Goal: Information Seeking & Learning: Compare options

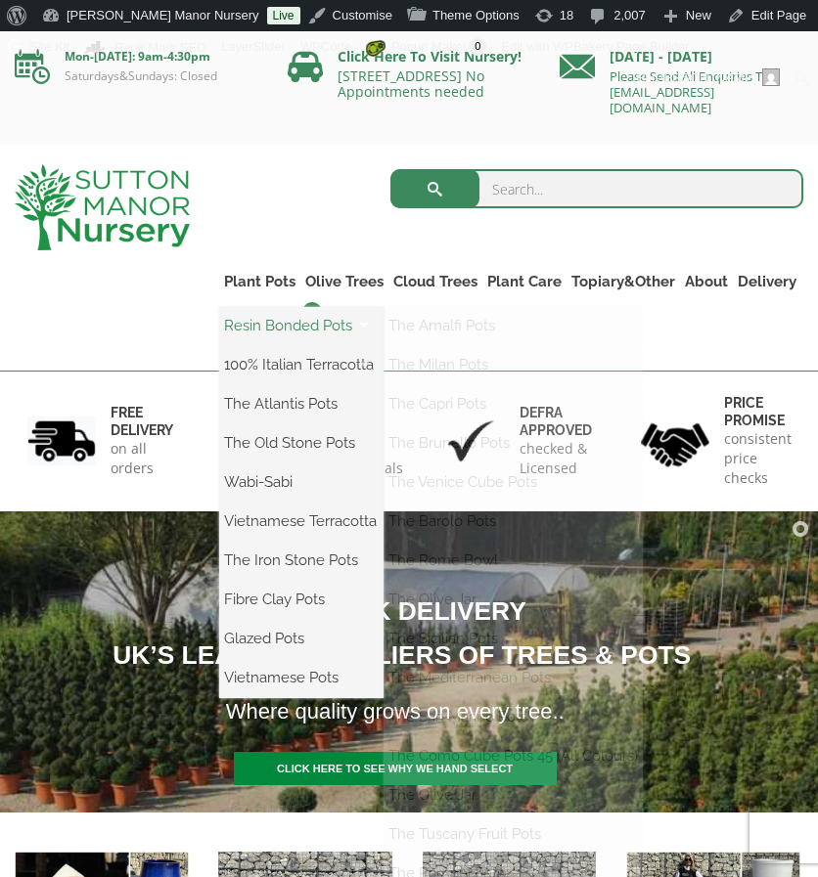
click at [272, 325] on link "Resin Bonded Pots" at bounding box center [301, 325] width 164 height 29
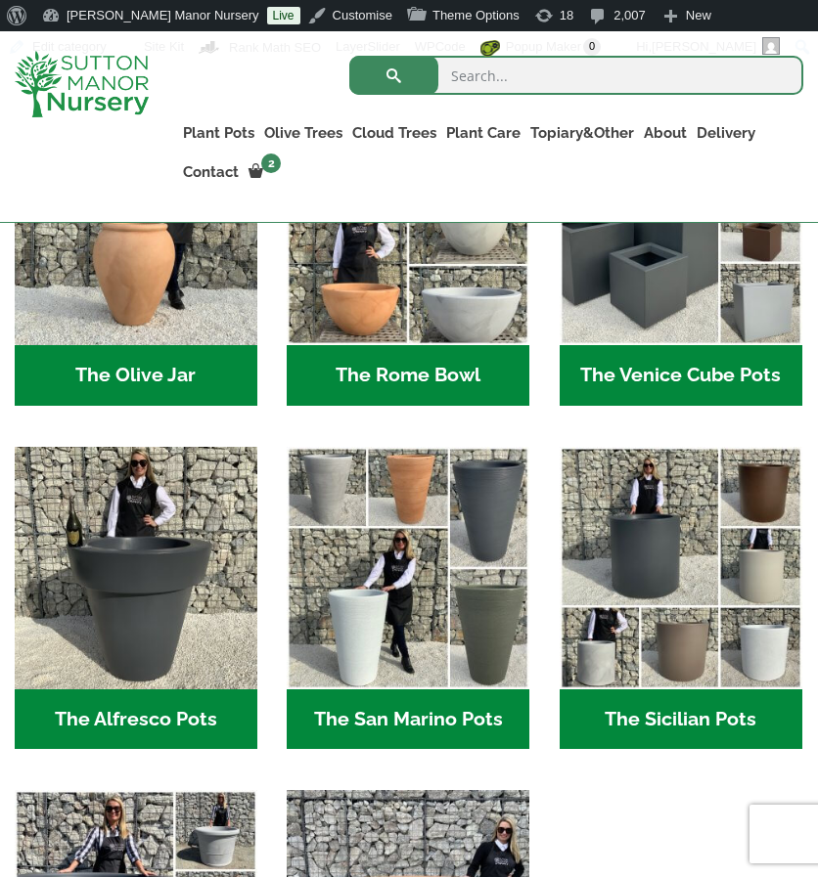
scroll to position [1859, 0]
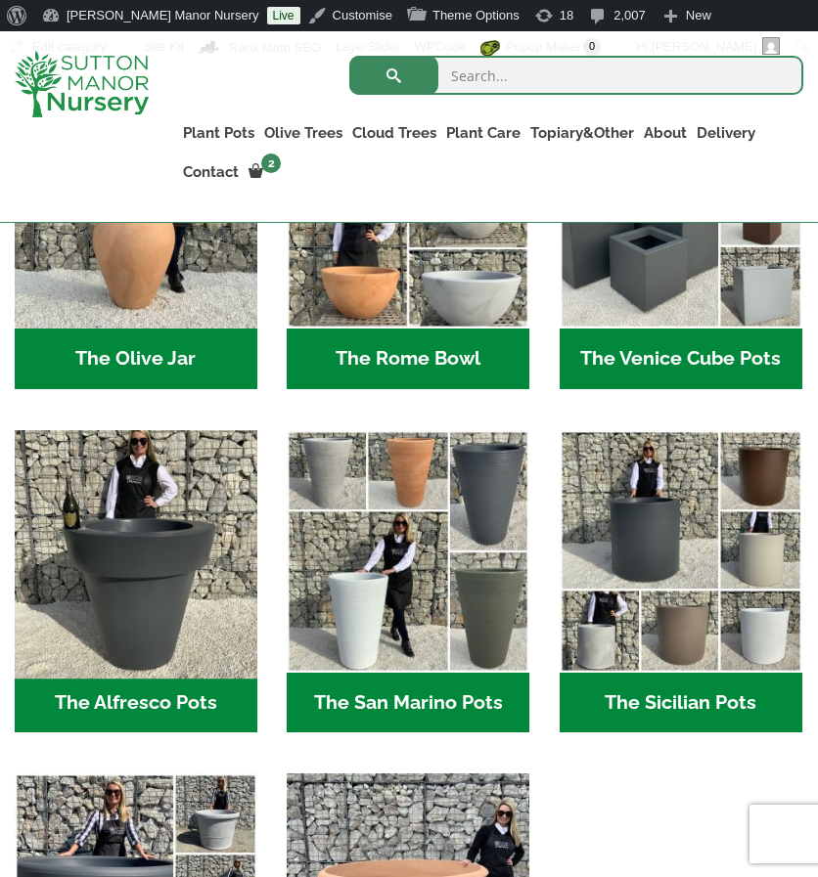
click at [196, 526] on img "Visit product category The Alfresco Pots" at bounding box center [136, 552] width 254 height 254
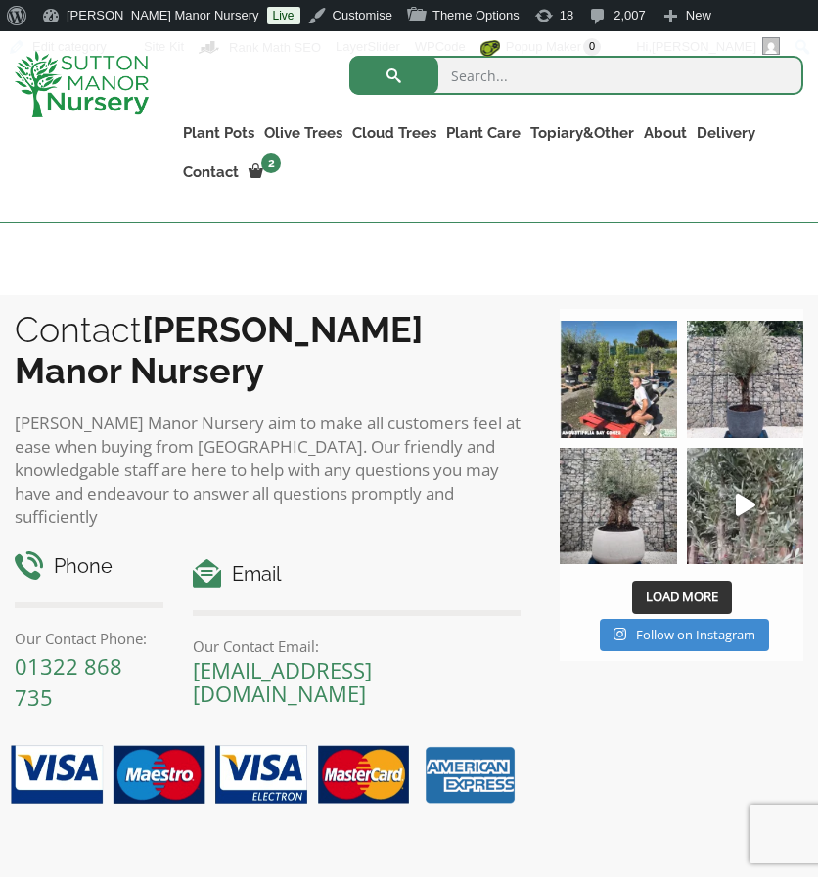
scroll to position [1370, 0]
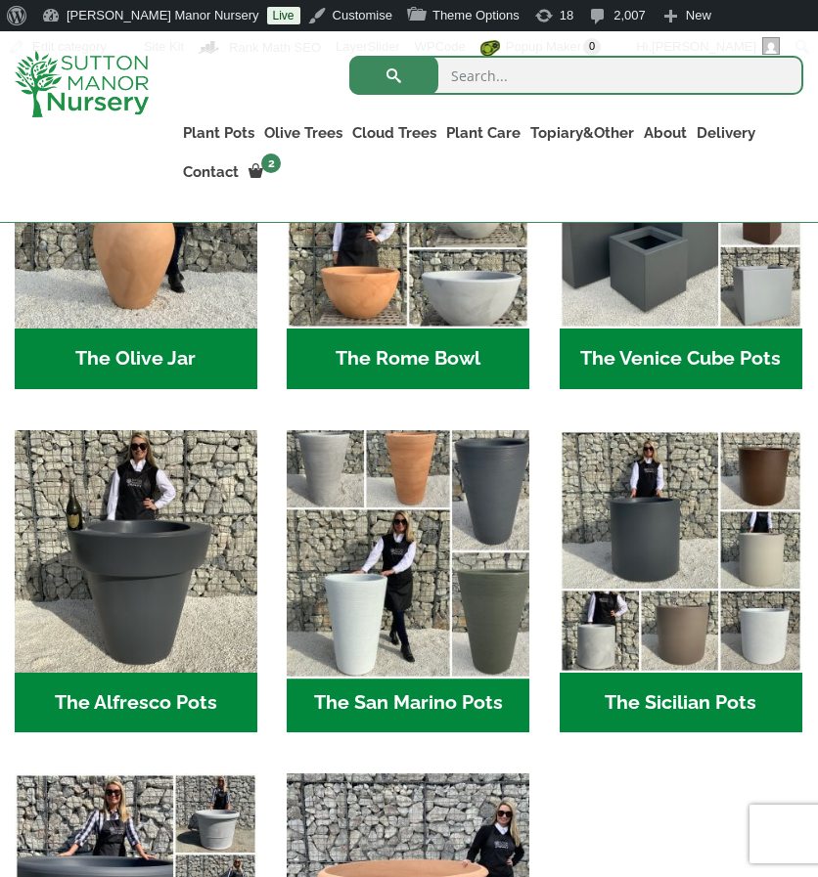
click at [373, 537] on img "Visit product category The San Marino Pots" at bounding box center [408, 552] width 254 height 254
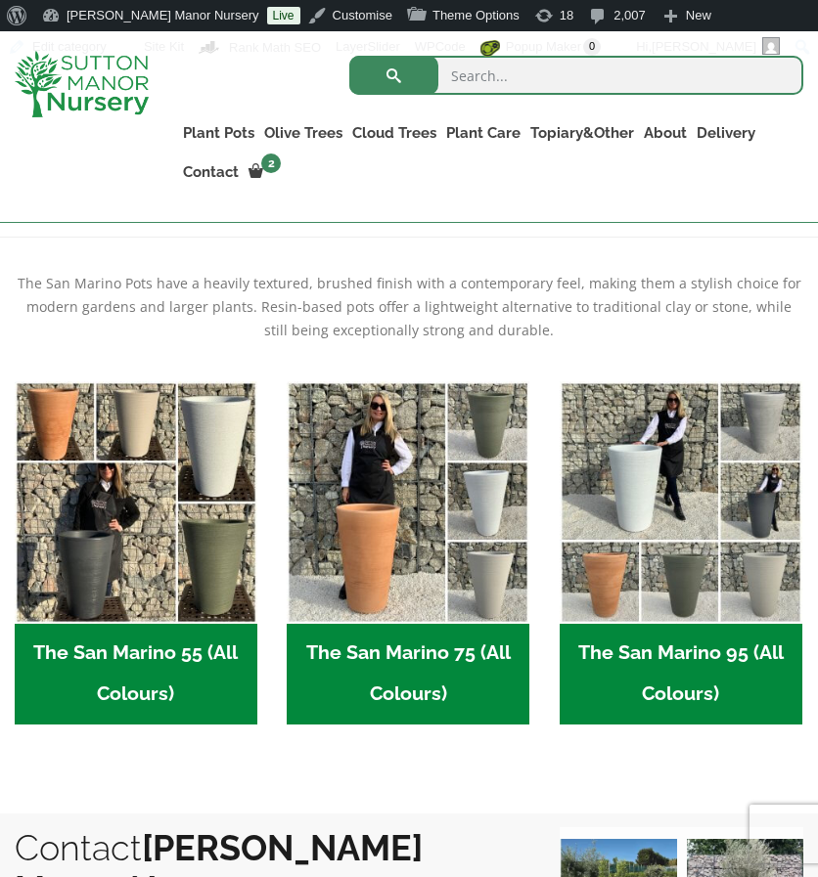
scroll to position [428, 0]
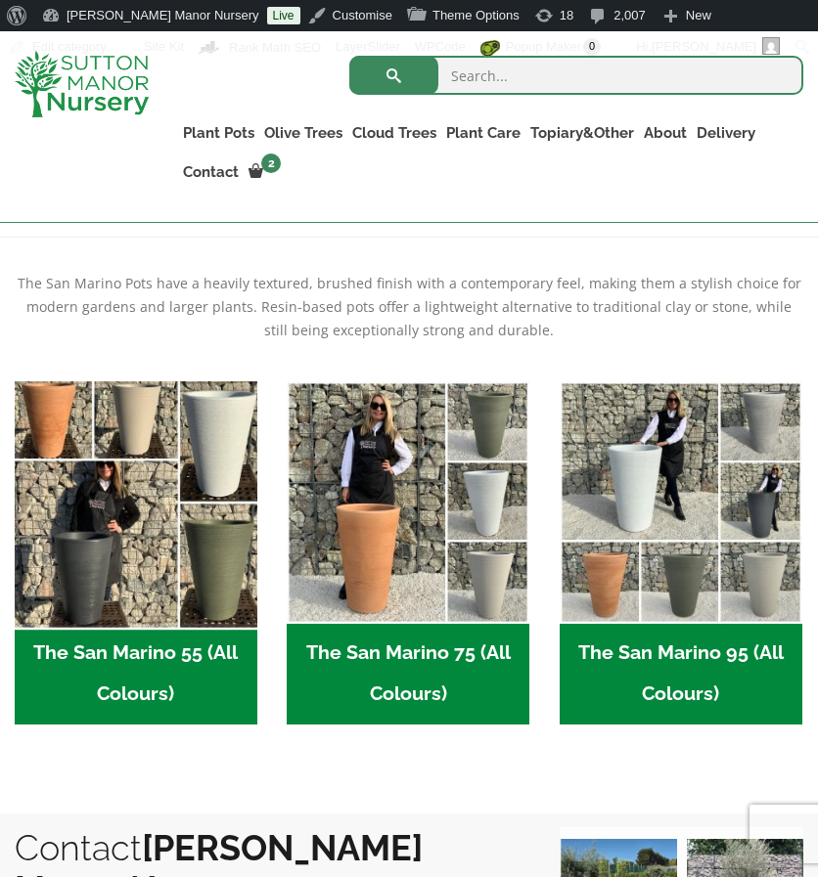
click at [164, 570] on img "Visit product category The San Marino 55 (All Colours)" at bounding box center [136, 502] width 254 height 254
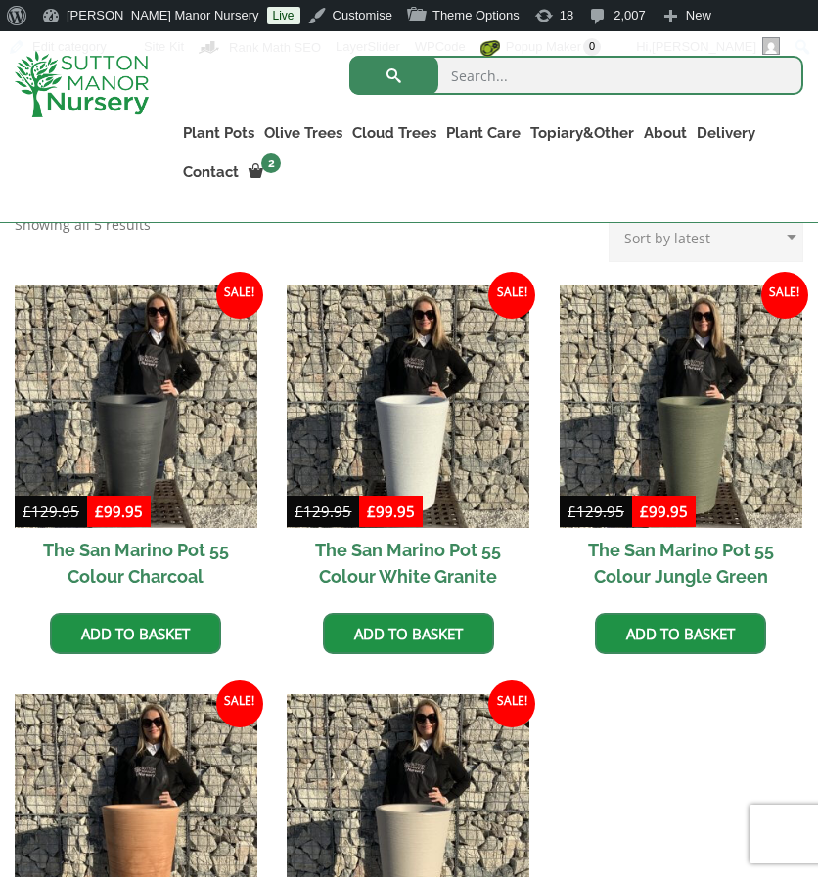
scroll to position [486, 0]
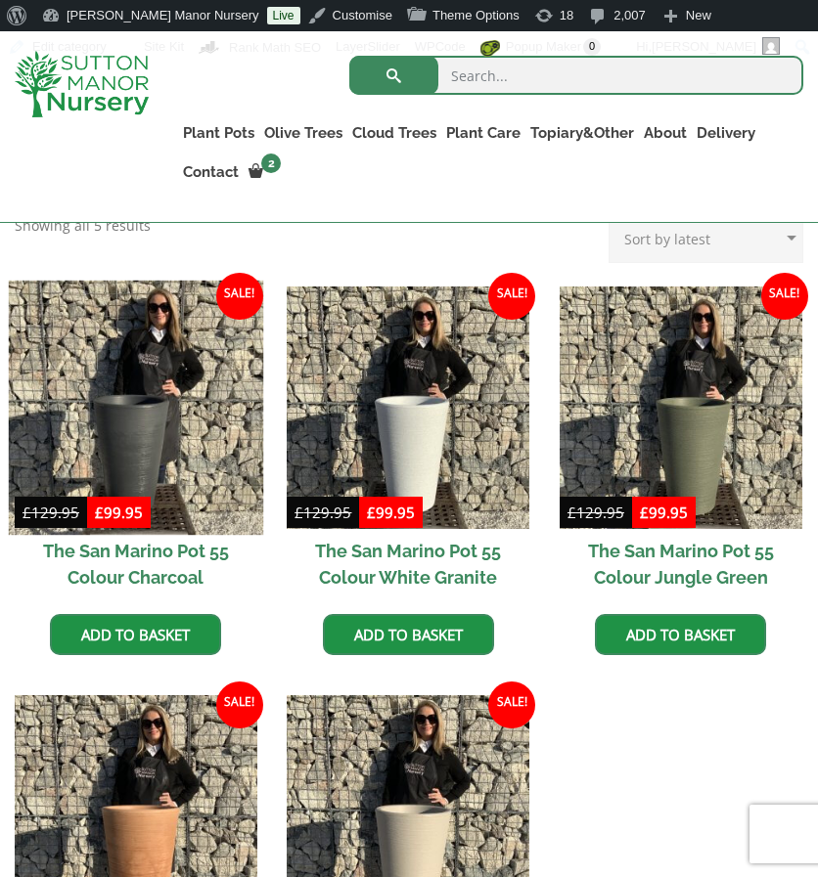
click at [132, 364] on img at bounding box center [136, 407] width 254 height 254
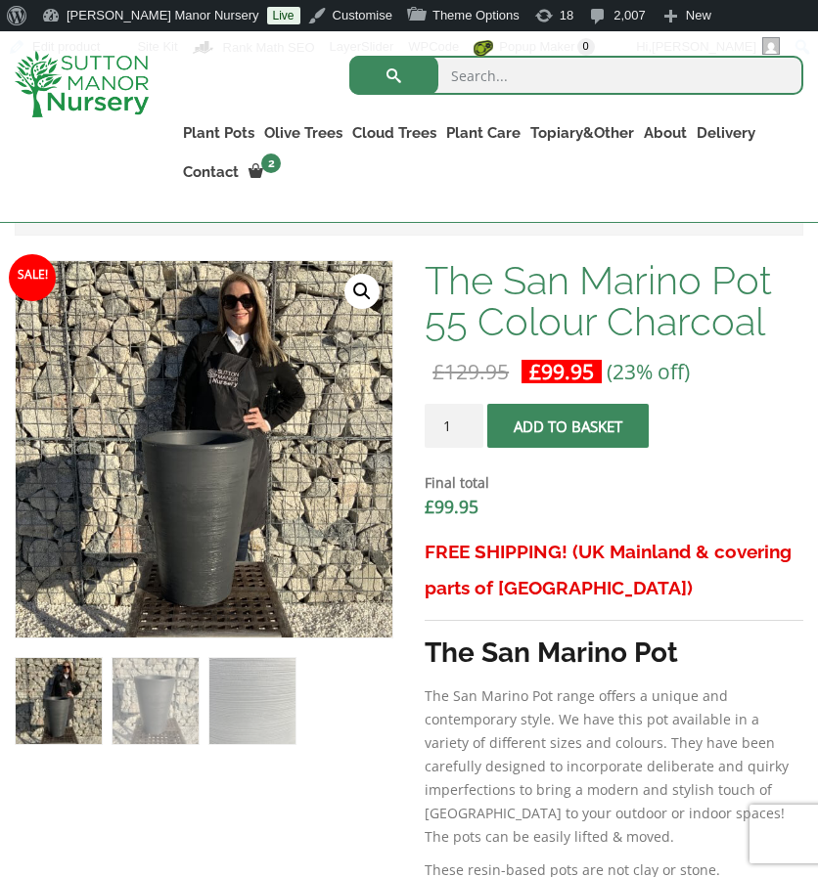
scroll to position [622, 0]
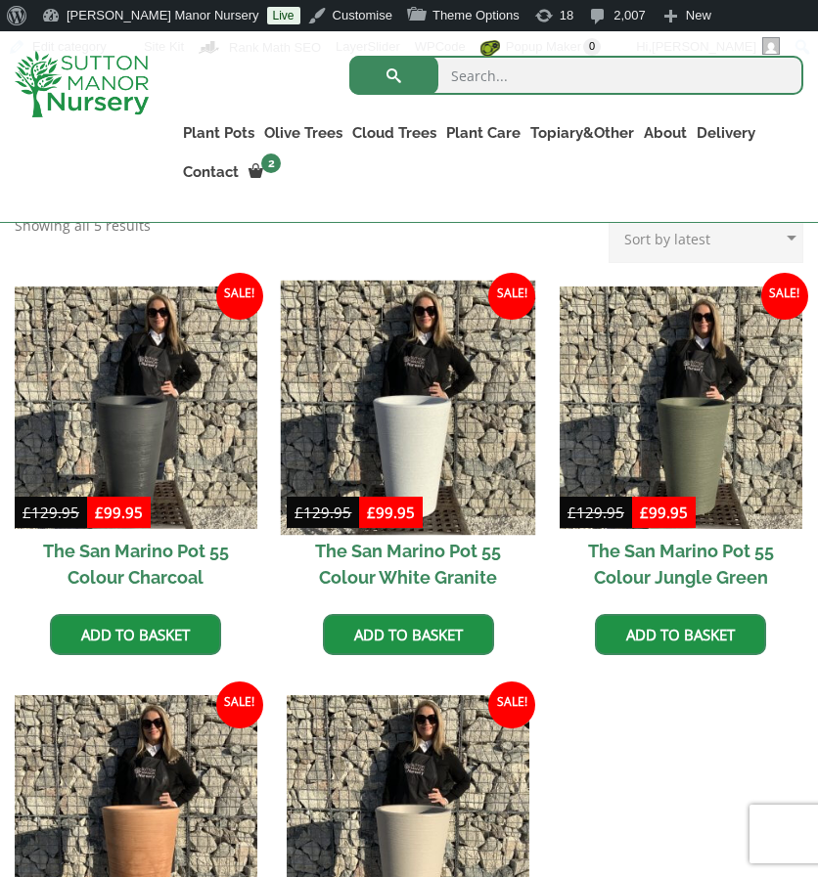
click at [411, 429] on img at bounding box center [408, 407] width 254 height 254
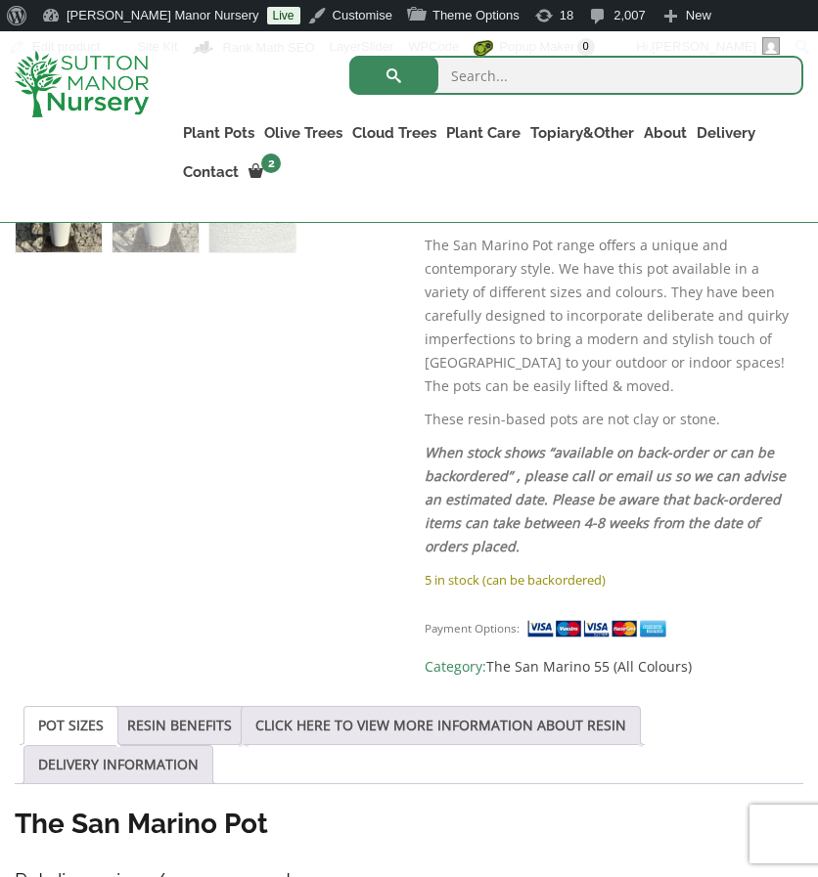
scroll to position [1116, 0]
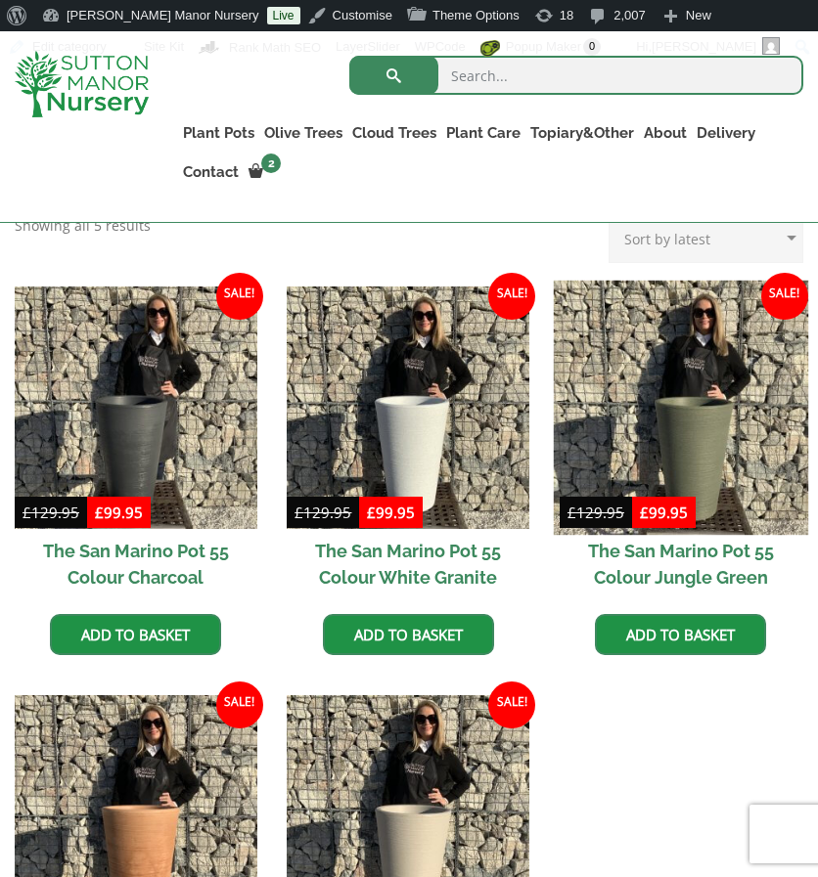
click at [717, 376] on img at bounding box center [681, 407] width 254 height 254
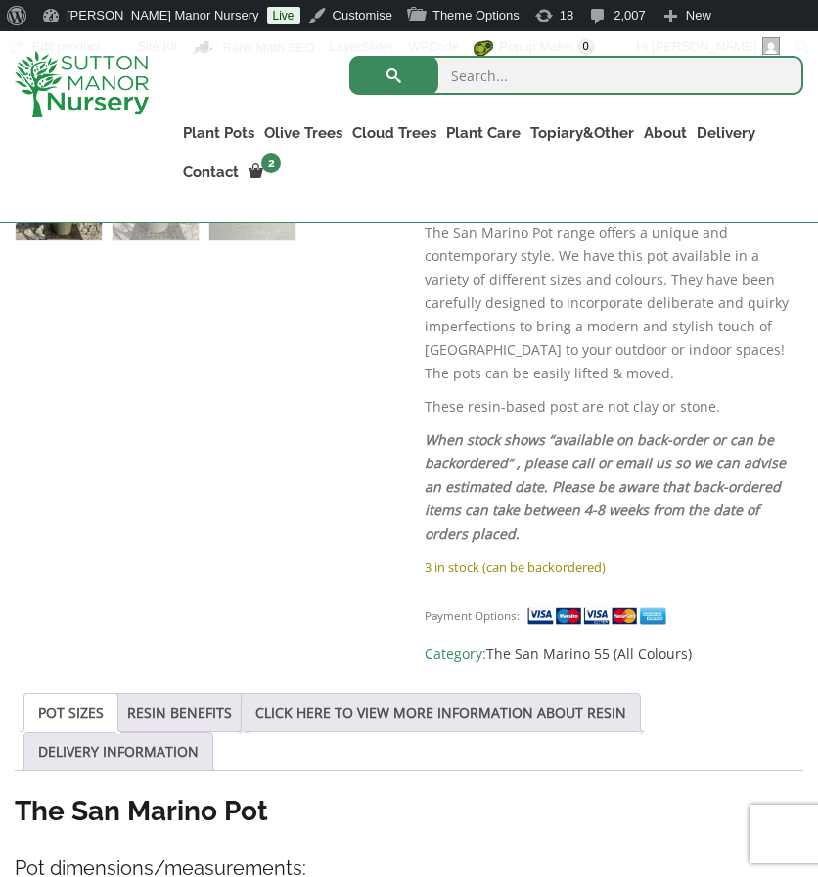
scroll to position [1129, 0]
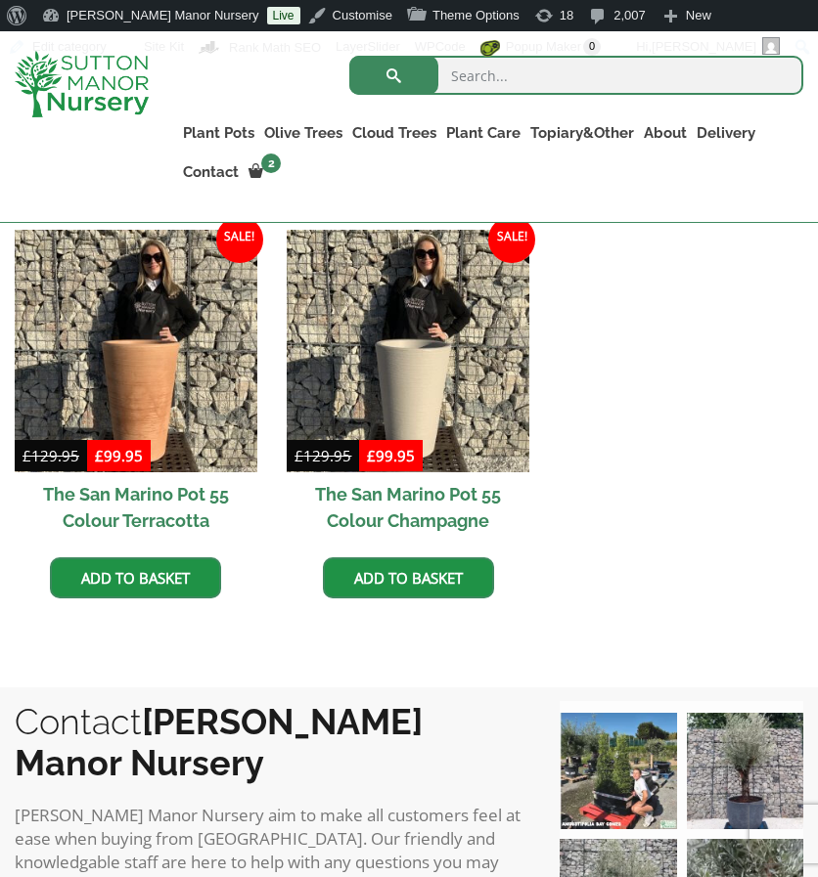
scroll to position [953, 0]
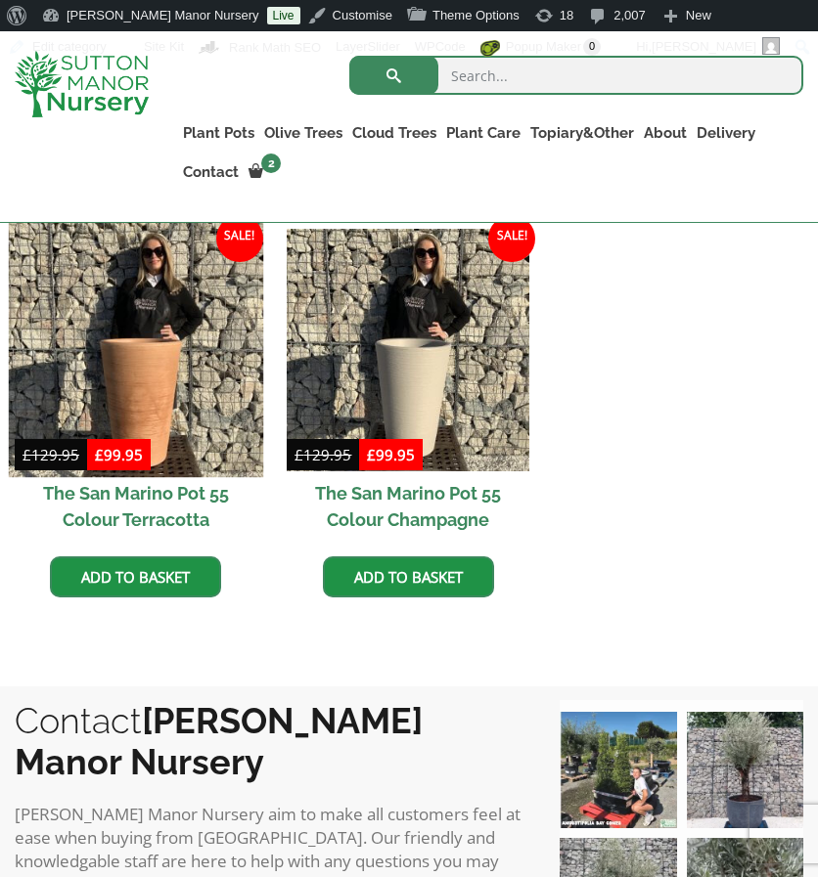
click at [106, 332] on img at bounding box center [136, 350] width 254 height 254
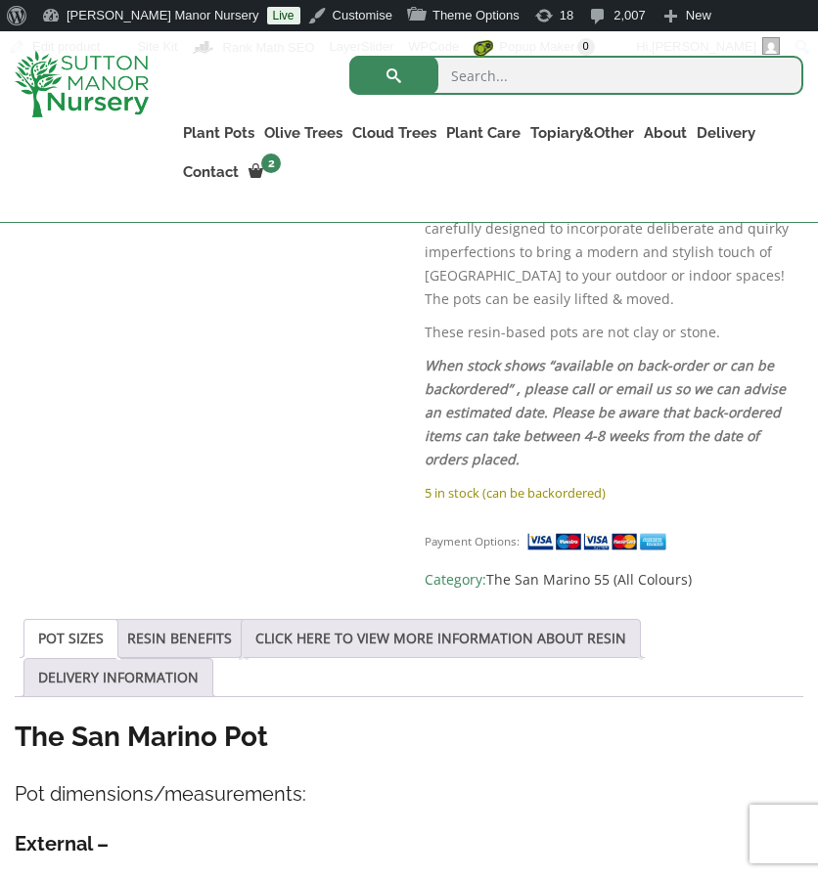
scroll to position [1162, 0]
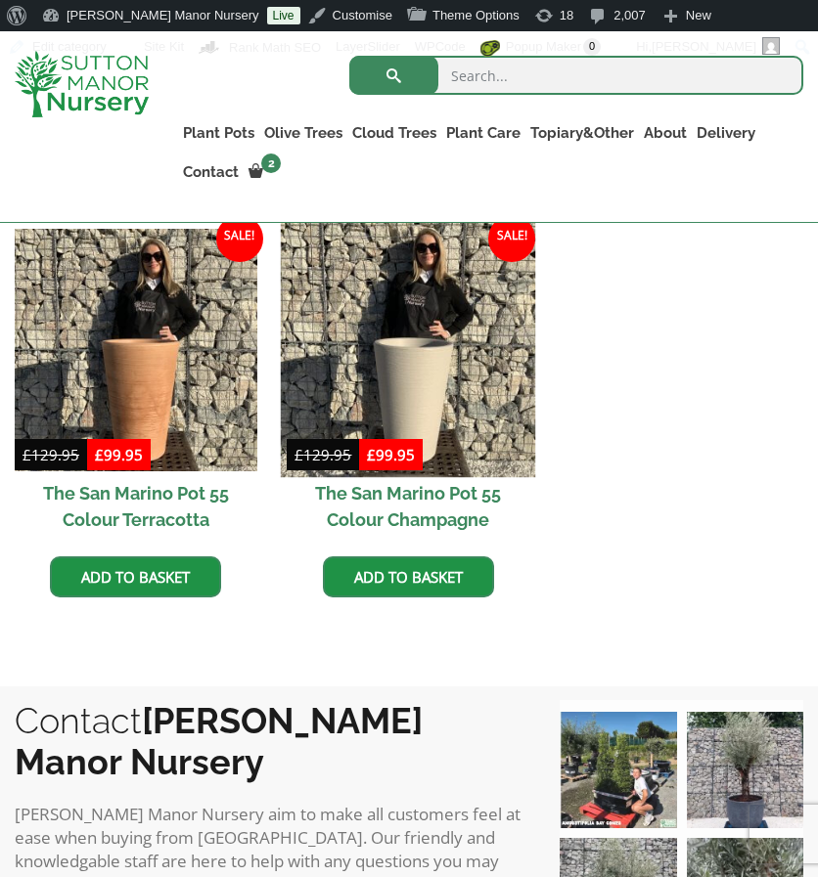
click at [368, 315] on img at bounding box center [408, 350] width 254 height 254
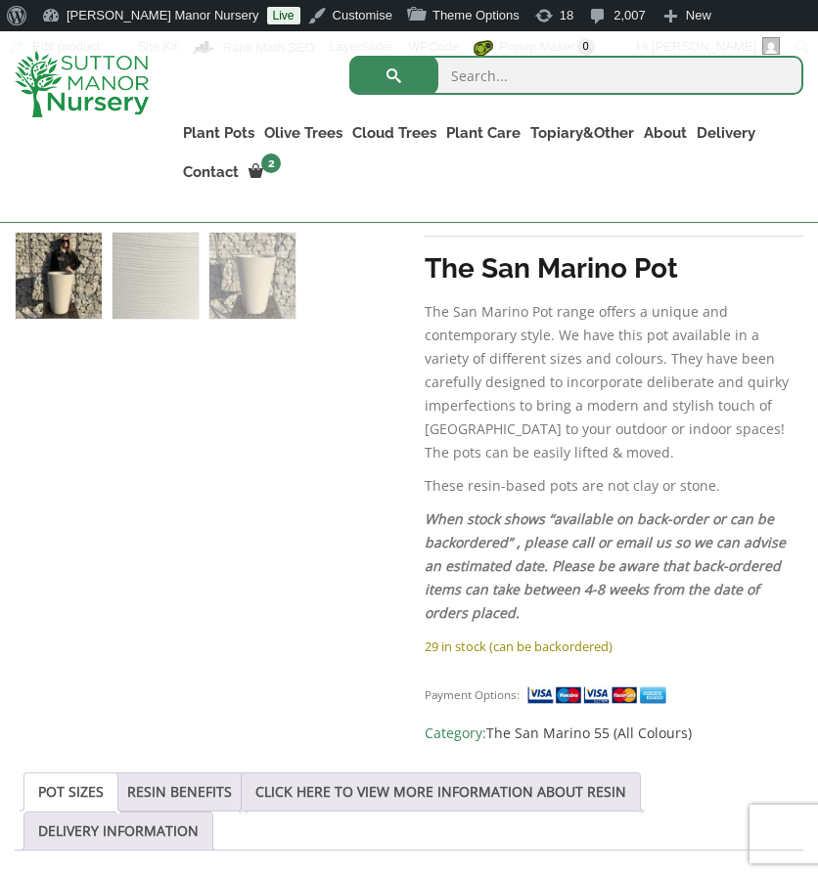
scroll to position [1050, 0]
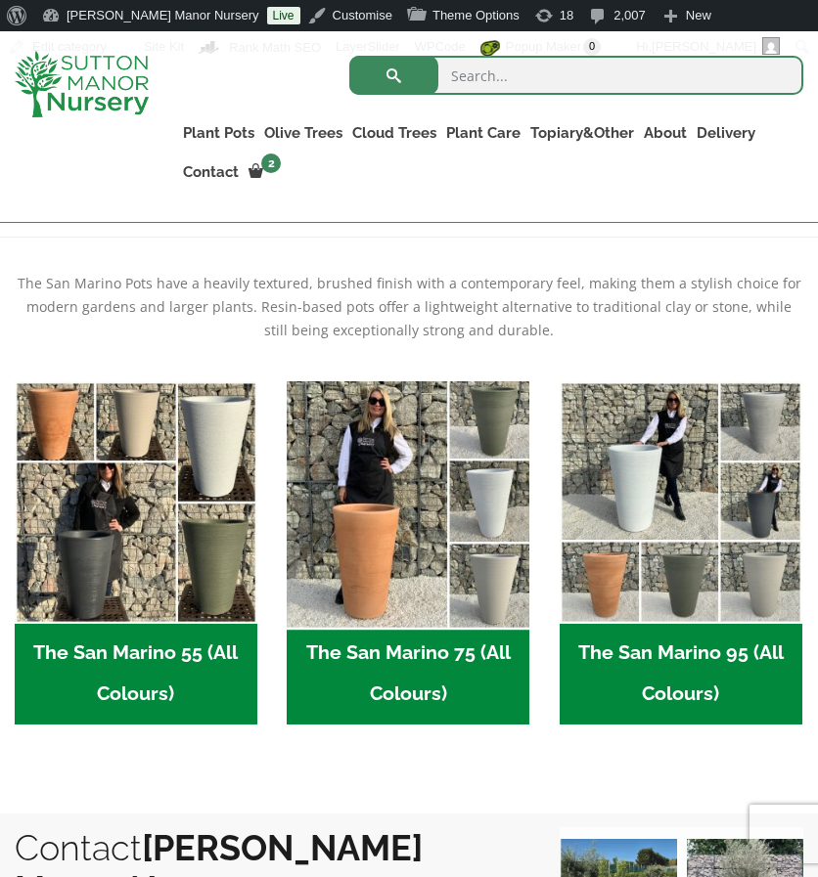
click at [383, 457] on img "Visit product category The San Marino 75 (All Colours)" at bounding box center [408, 502] width 254 height 254
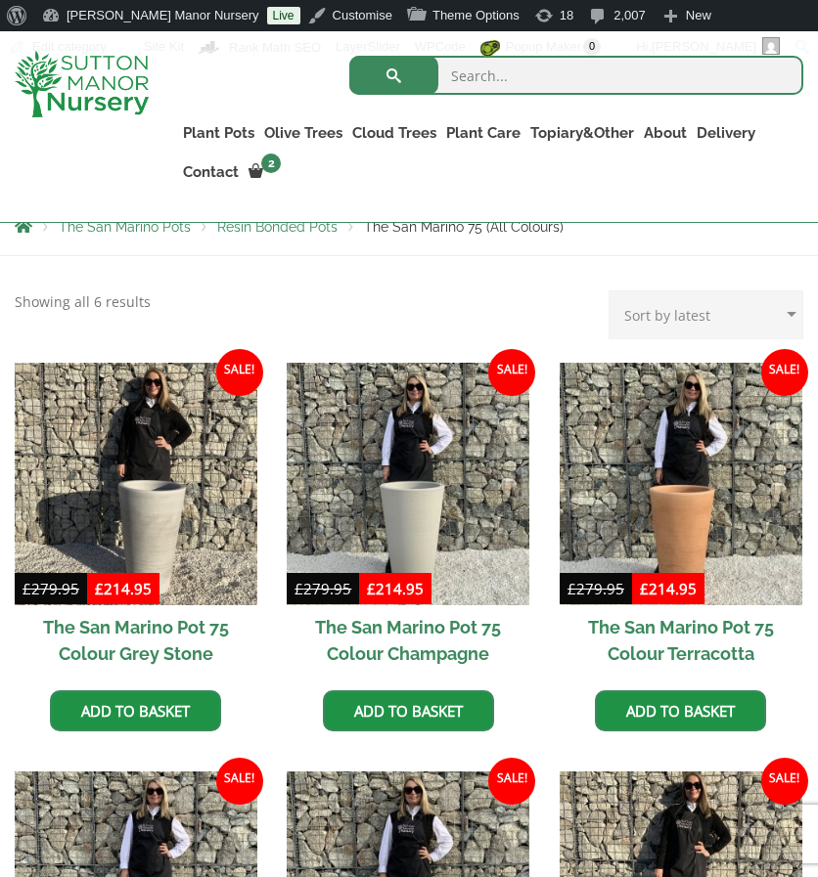
scroll to position [411, 0]
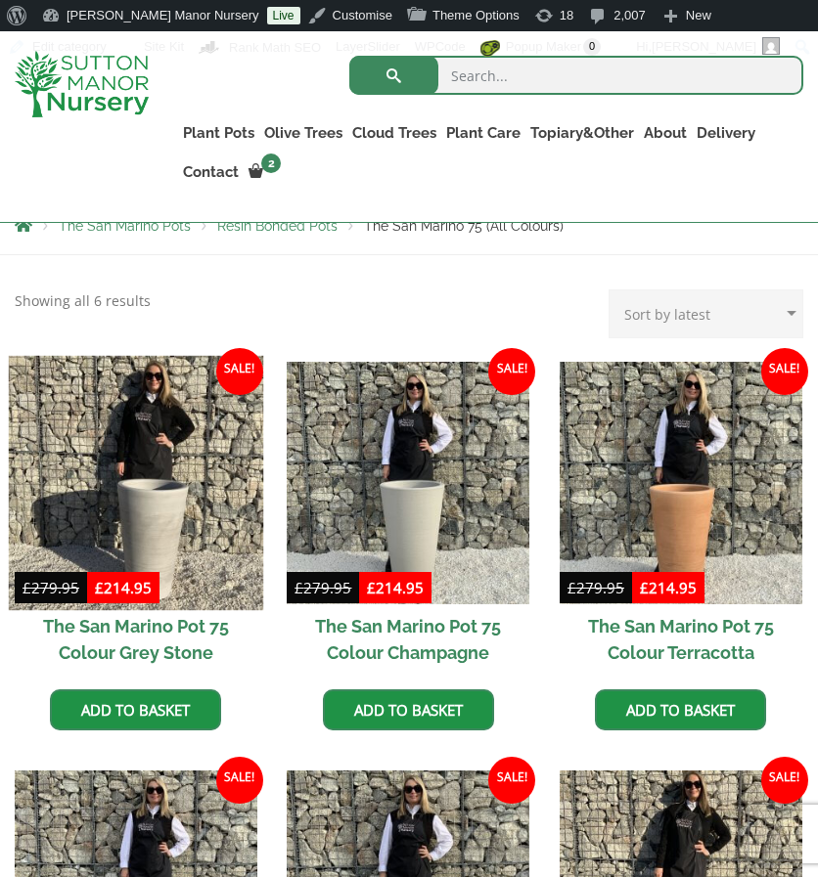
click at [213, 418] on img at bounding box center [136, 482] width 254 height 254
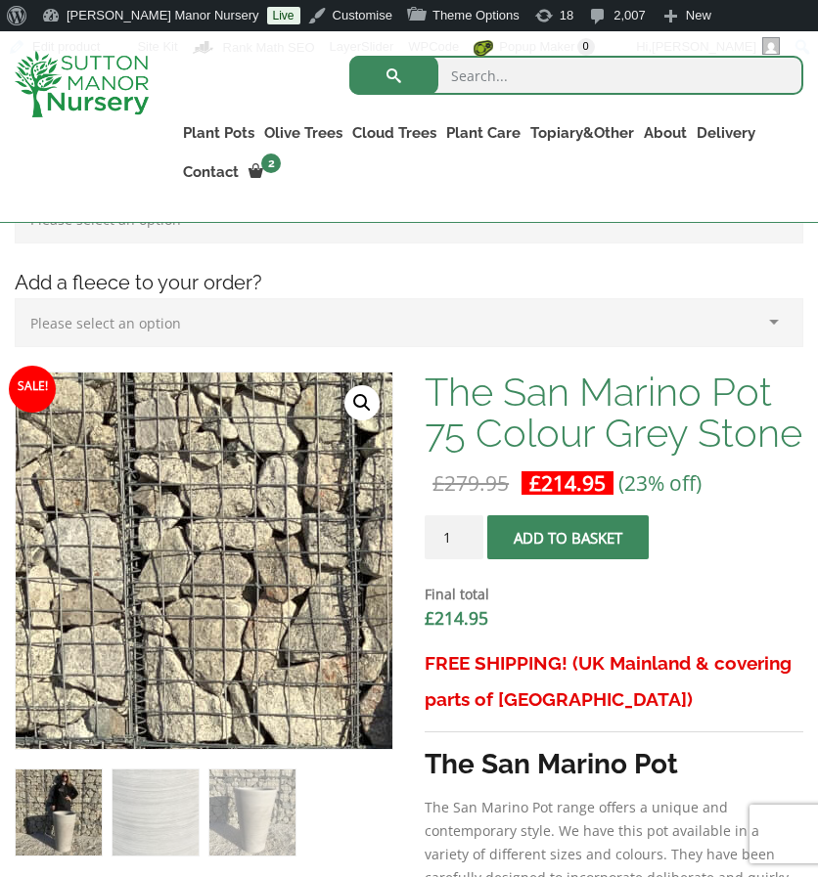
scroll to position [511, 0]
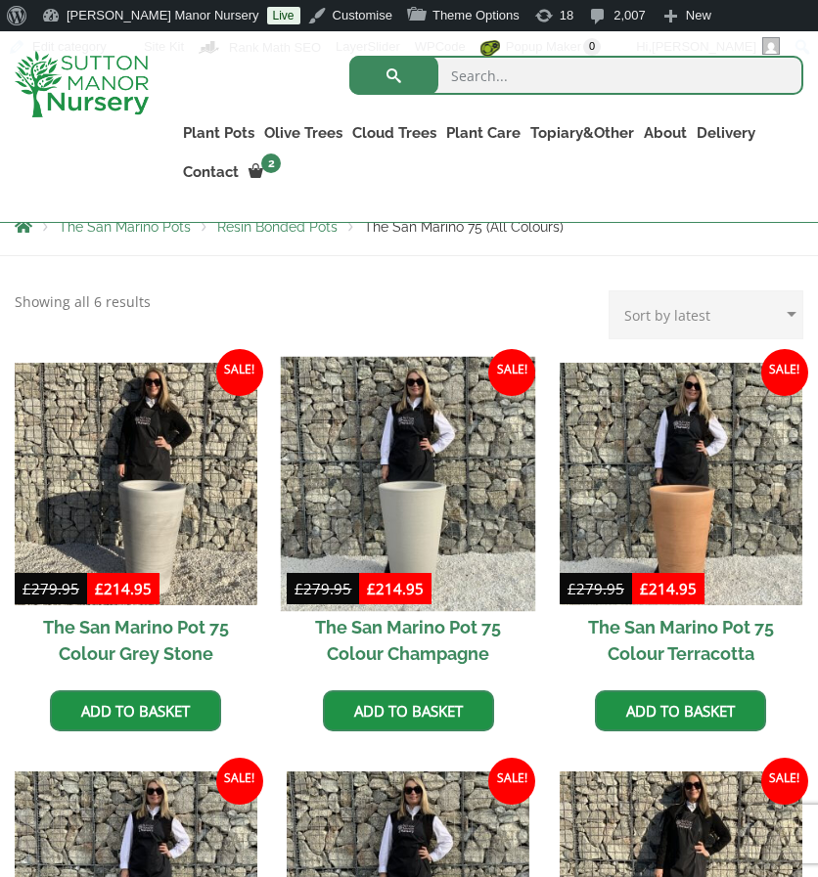
click at [444, 471] on img at bounding box center [408, 483] width 254 height 254
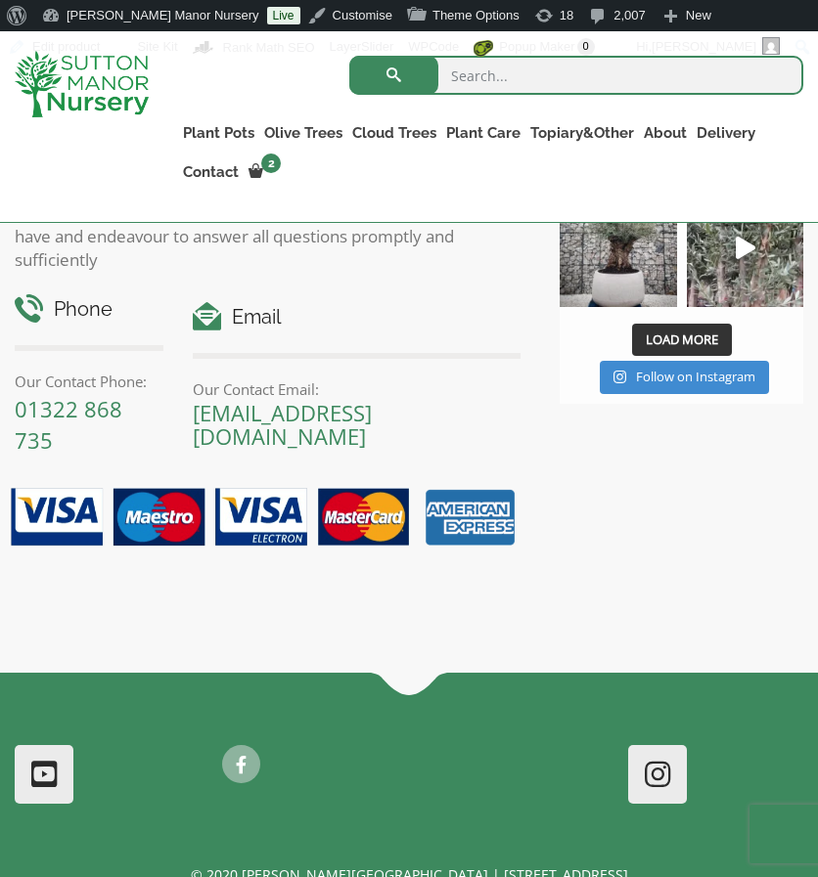
scroll to position [2928, 0]
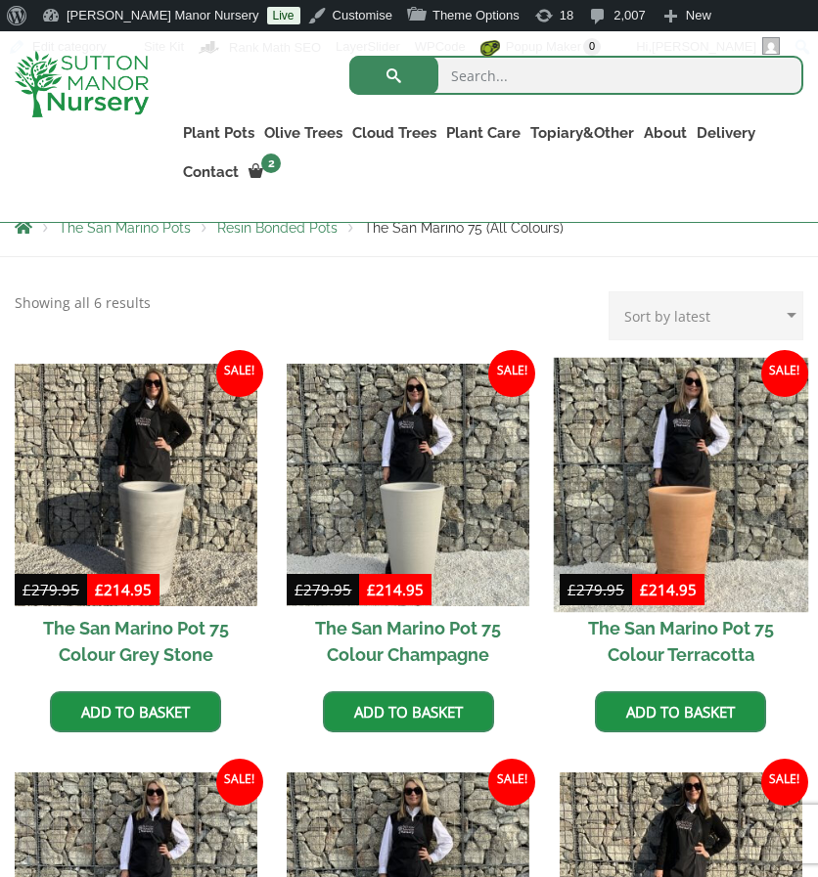
click at [636, 456] on img at bounding box center [681, 484] width 254 height 254
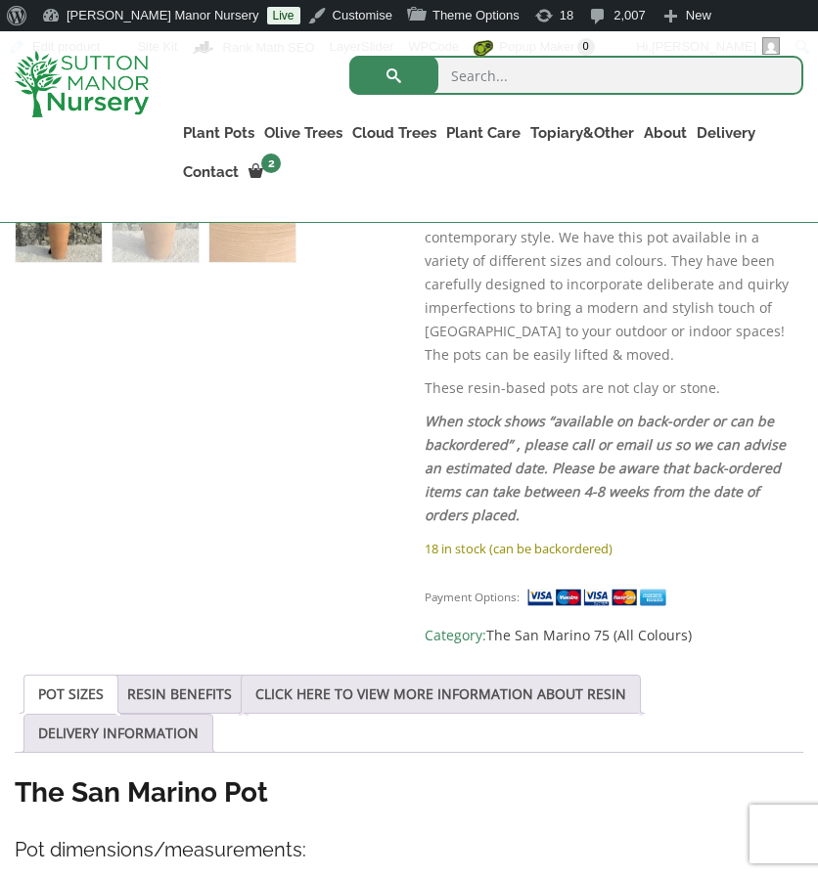
scroll to position [1106, 0]
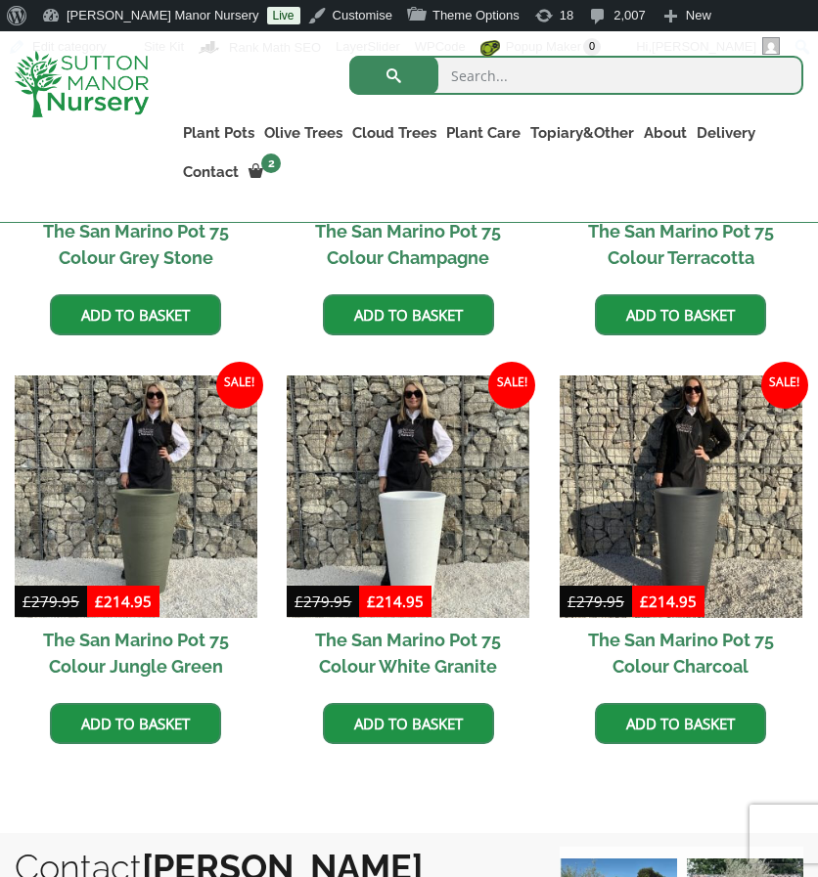
scroll to position [889, 0]
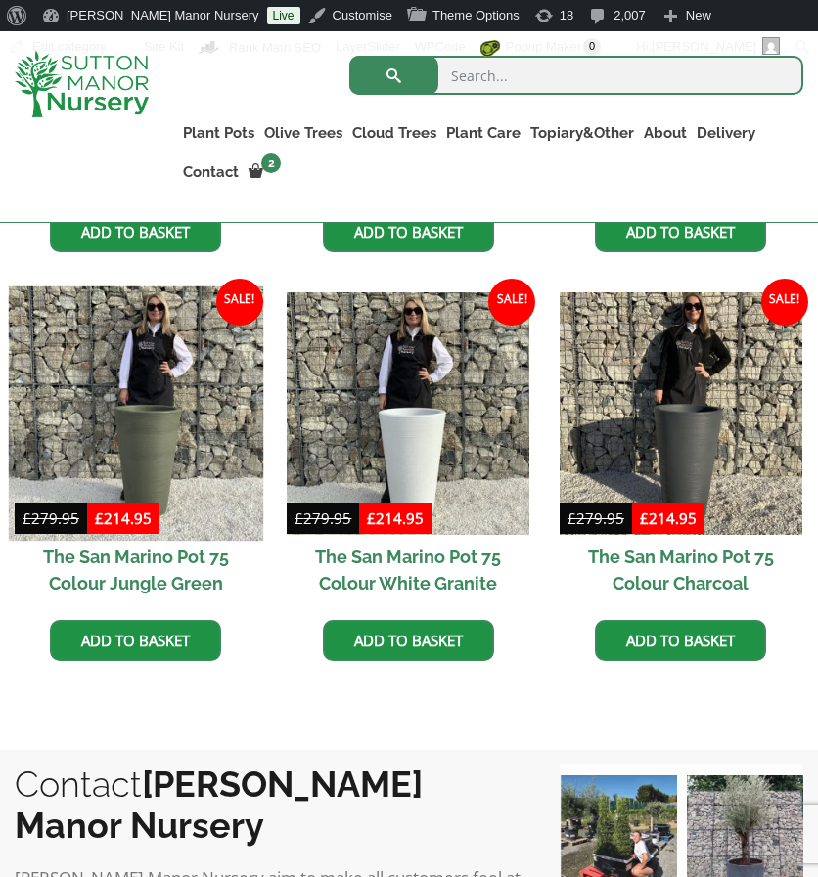
click at [70, 500] on img at bounding box center [136, 414] width 254 height 254
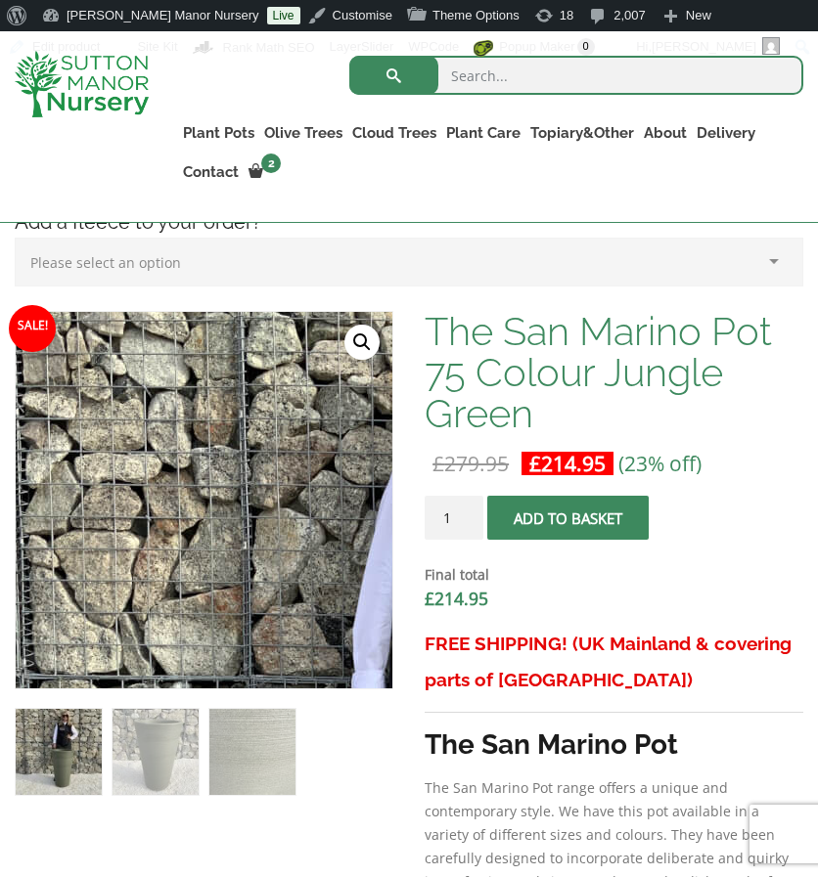
scroll to position [571, 0]
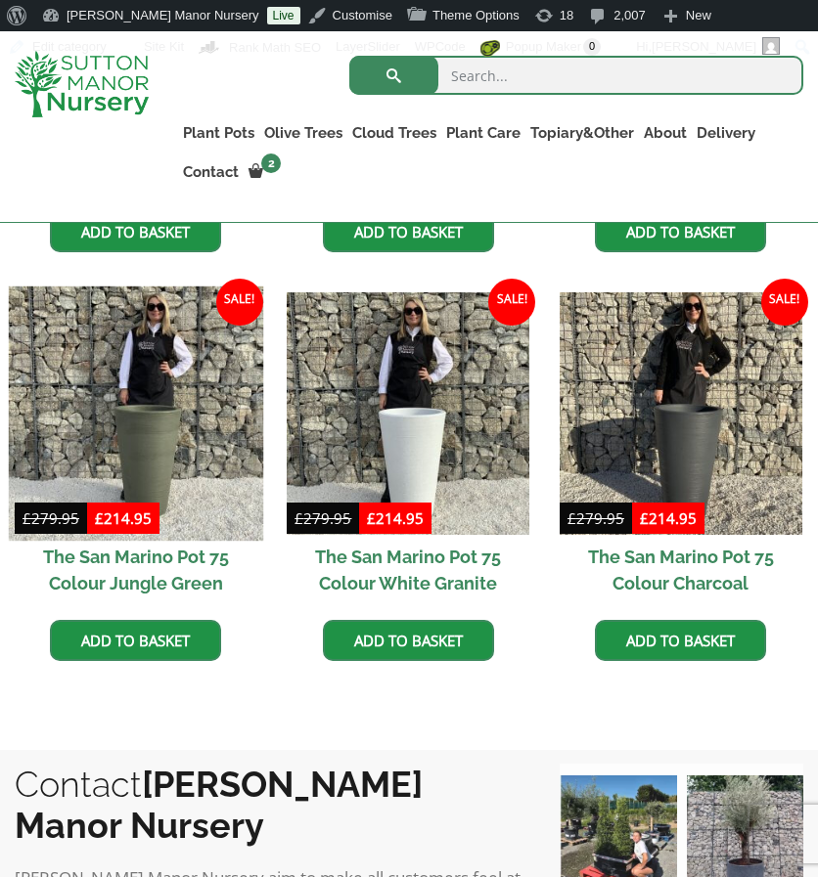
click at [106, 404] on img at bounding box center [136, 414] width 254 height 254
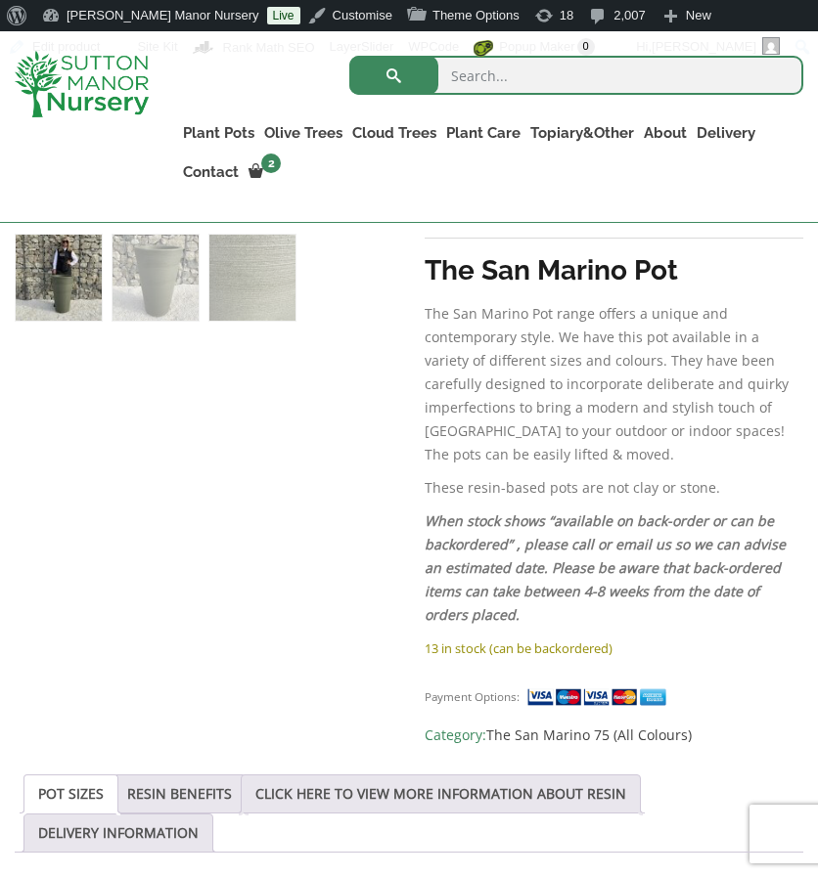
scroll to position [1048, 0]
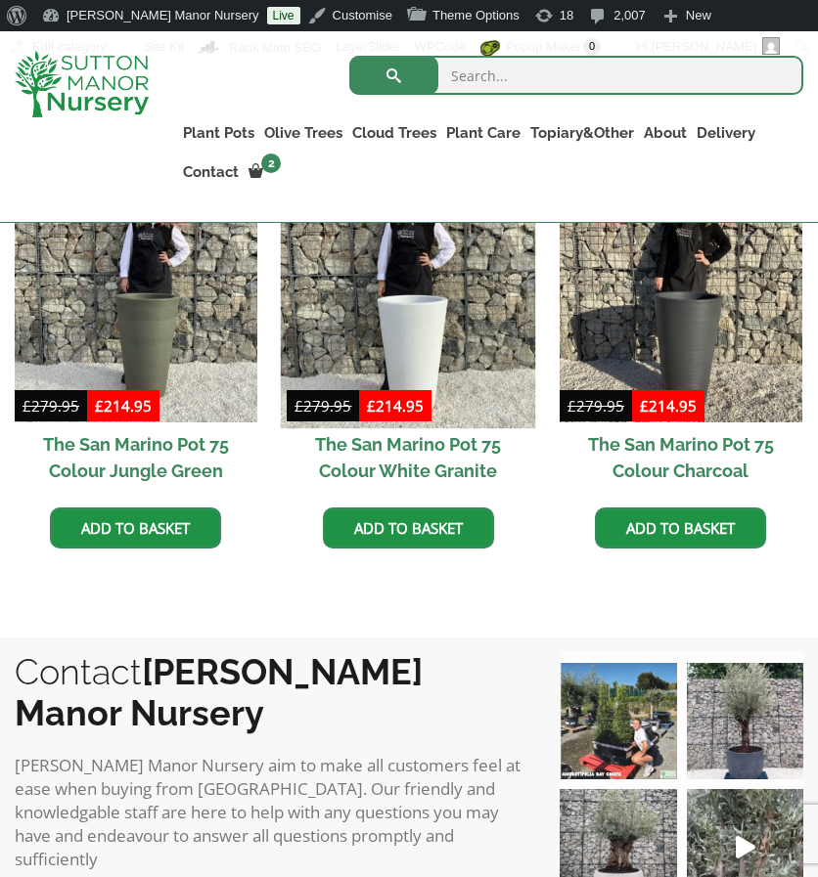
drag, startPoint x: 0, startPoint y: 0, endPoint x: 385, endPoint y: 336, distance: 511.0
click at [385, 336] on img at bounding box center [408, 301] width 254 height 254
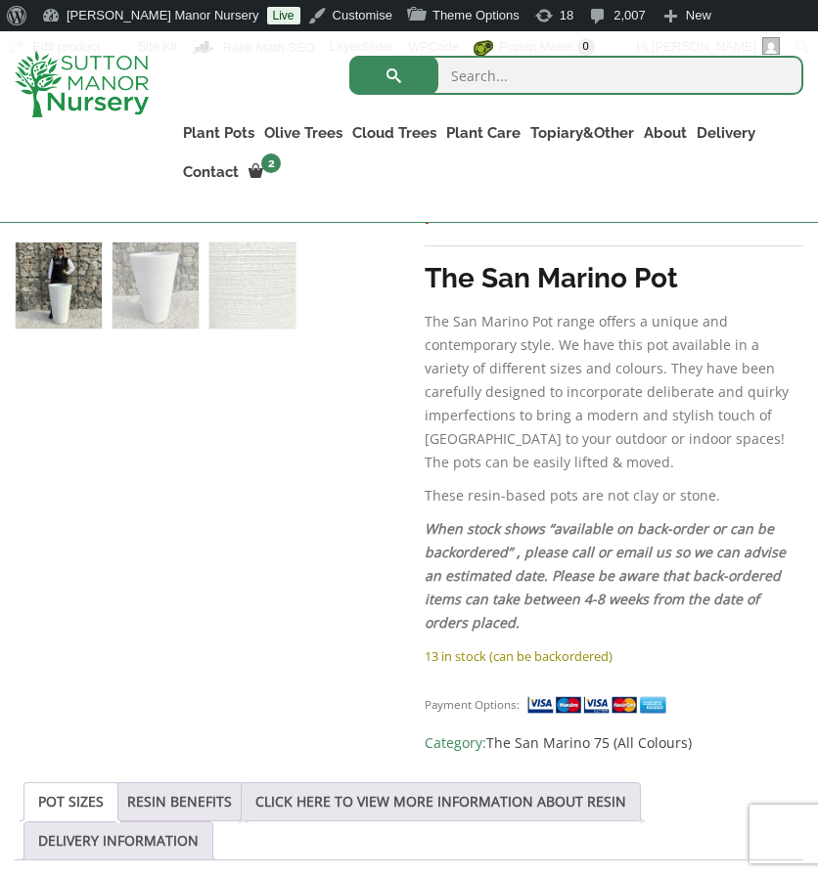
scroll to position [1040, 0]
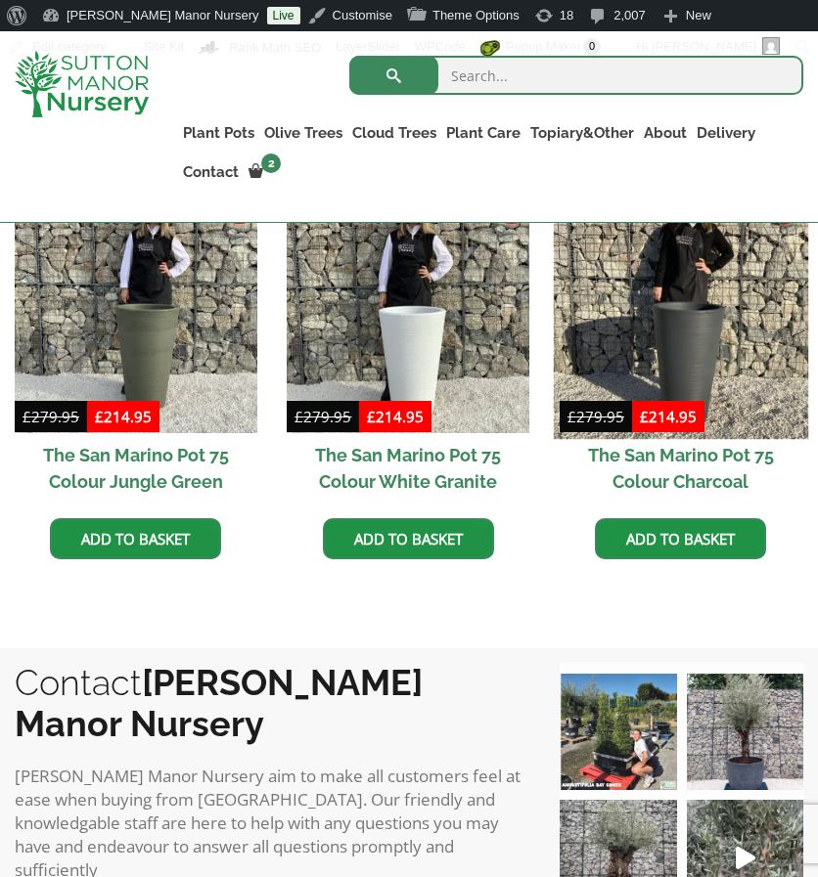
click at [722, 272] on img at bounding box center [681, 312] width 254 height 254
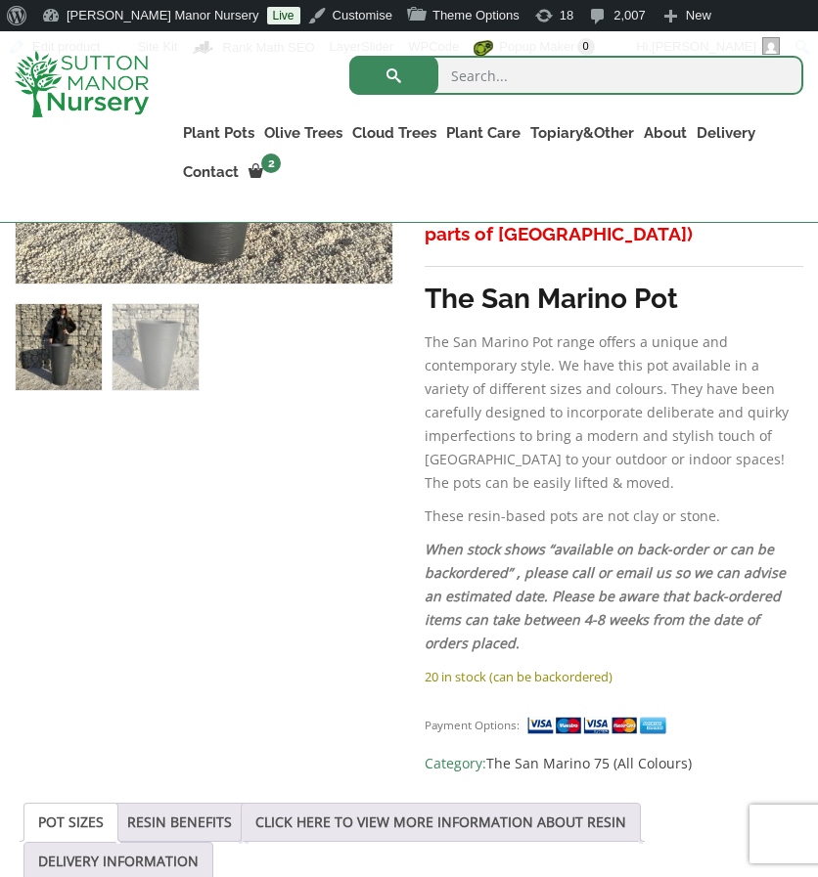
scroll to position [978, 0]
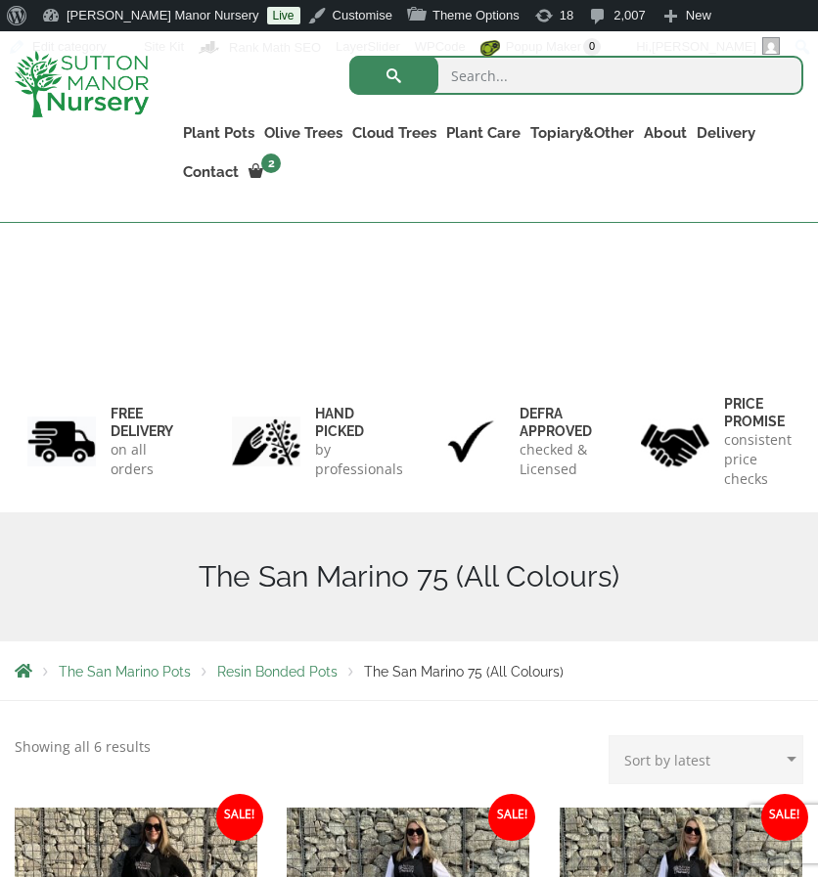
scroll to position [1015, 0]
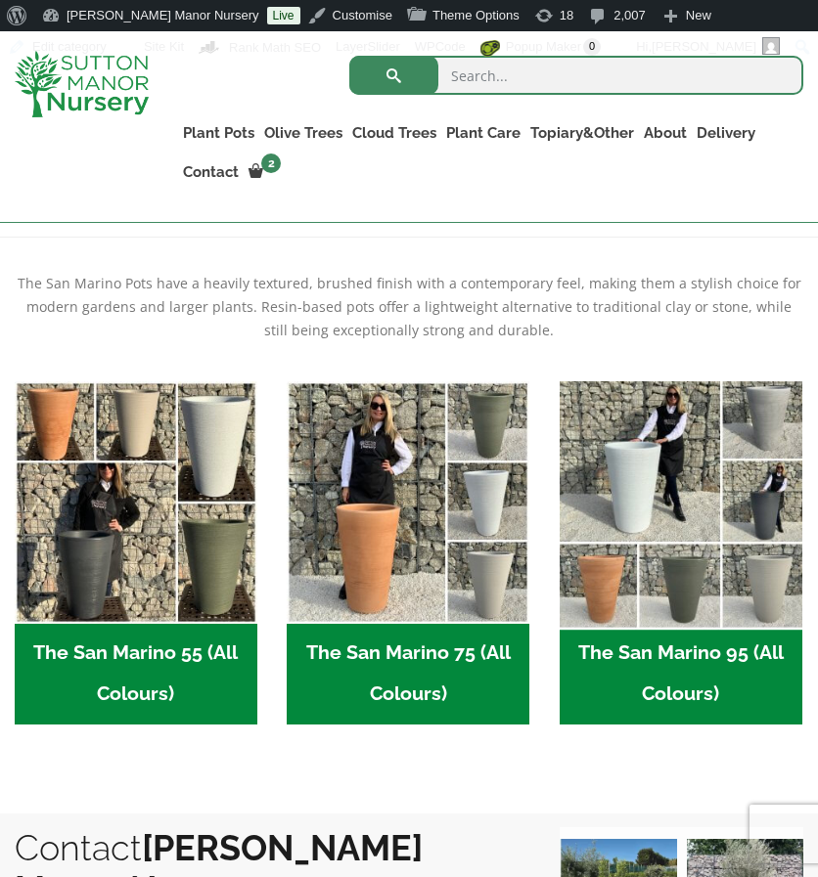
scroll to position [464, 0]
drag, startPoint x: 0, startPoint y: 0, endPoint x: 671, endPoint y: 539, distance: 860.7
click at [671, 539] on img "Visit product category The San Marino 95 (All Colours)" at bounding box center [681, 502] width 254 height 254
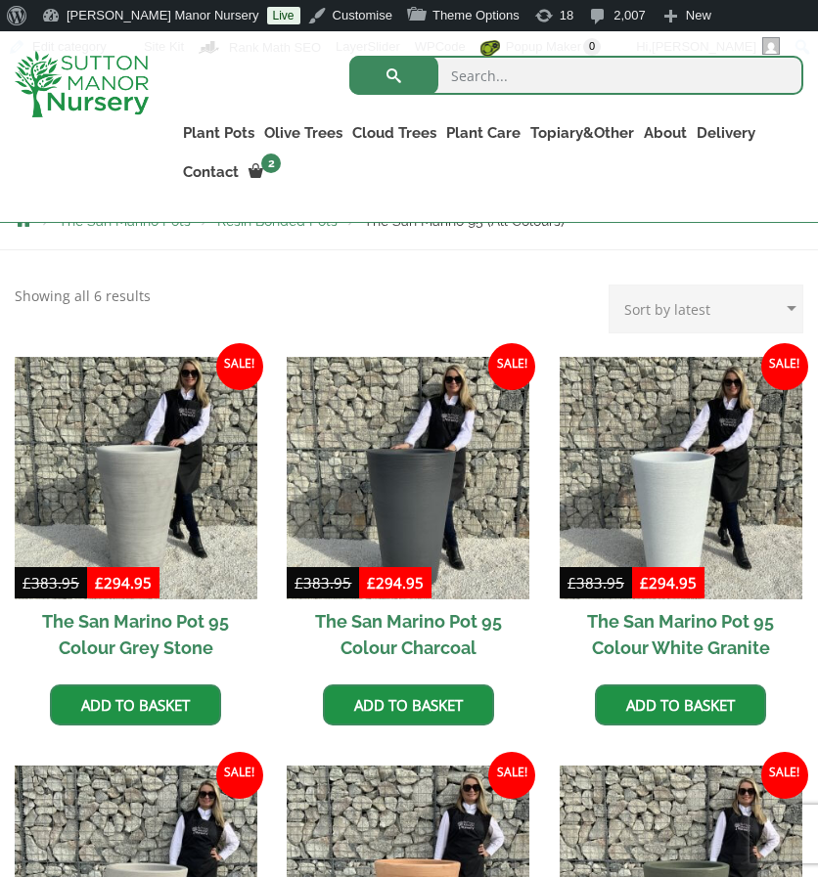
scroll to position [421, 0]
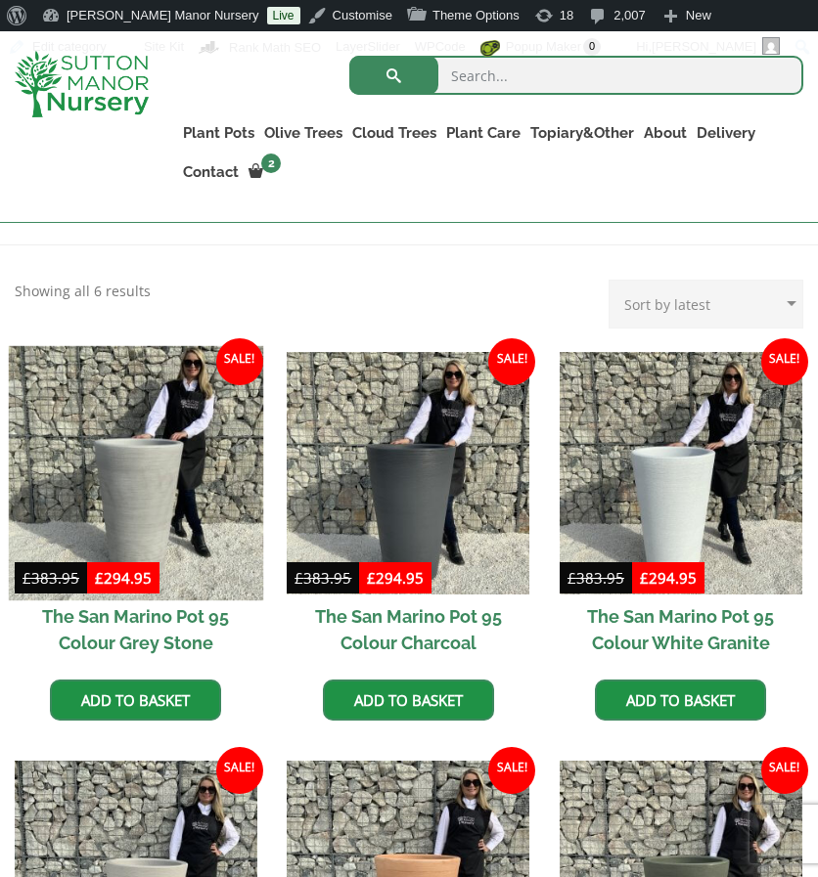
click at [148, 500] on img at bounding box center [136, 472] width 254 height 254
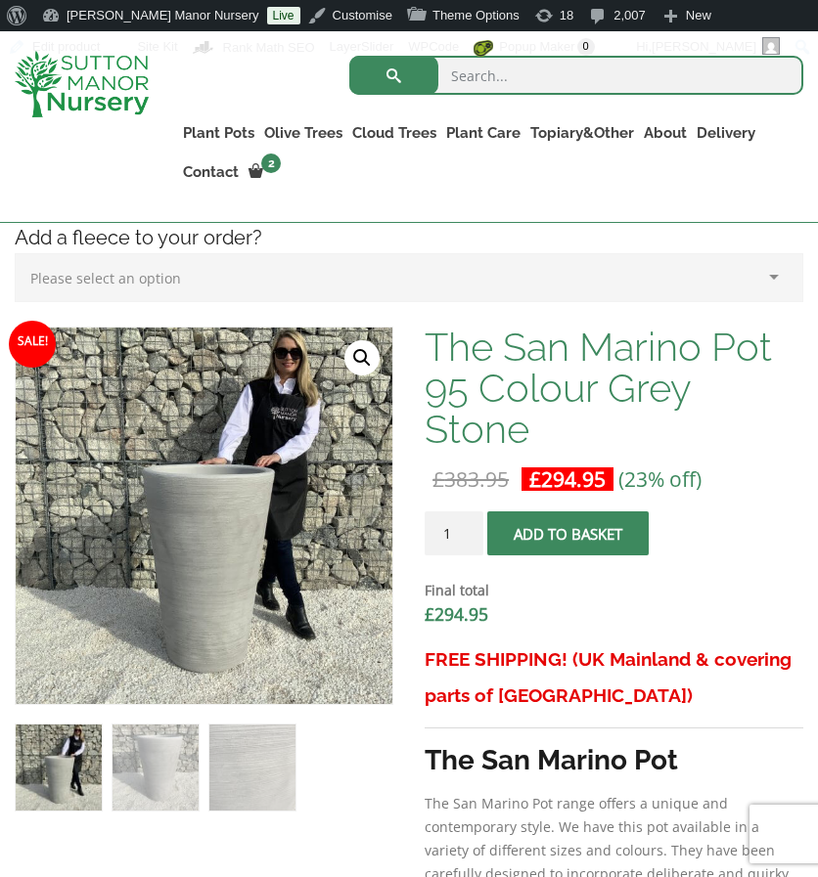
scroll to position [559, 0]
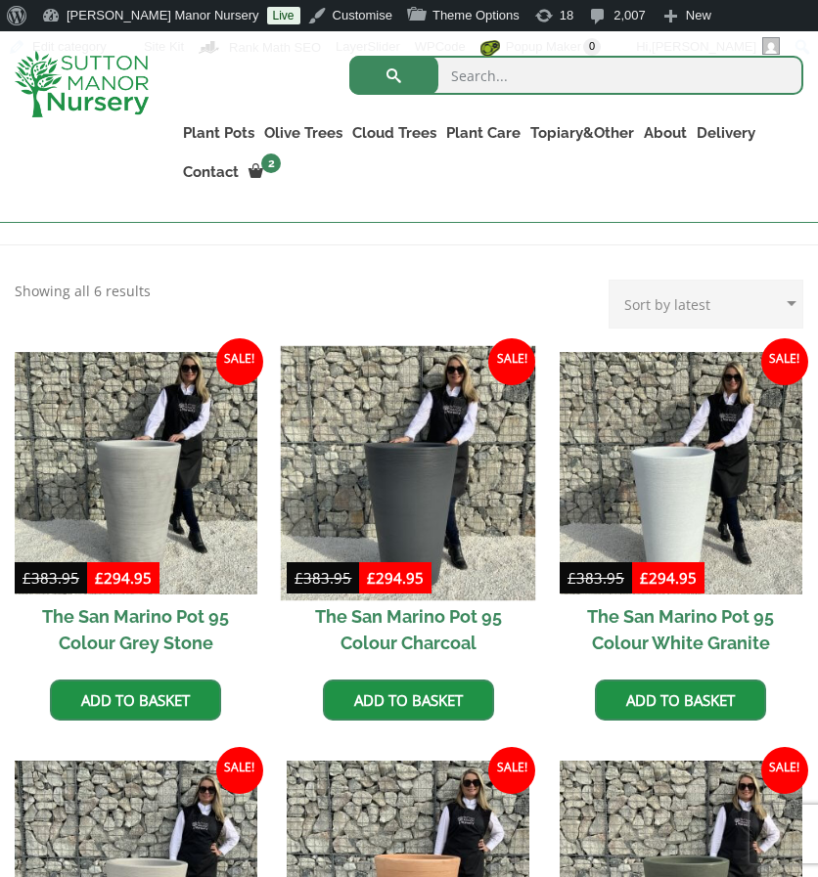
scroll to position [456, 0]
click at [421, 473] on img at bounding box center [408, 472] width 254 height 254
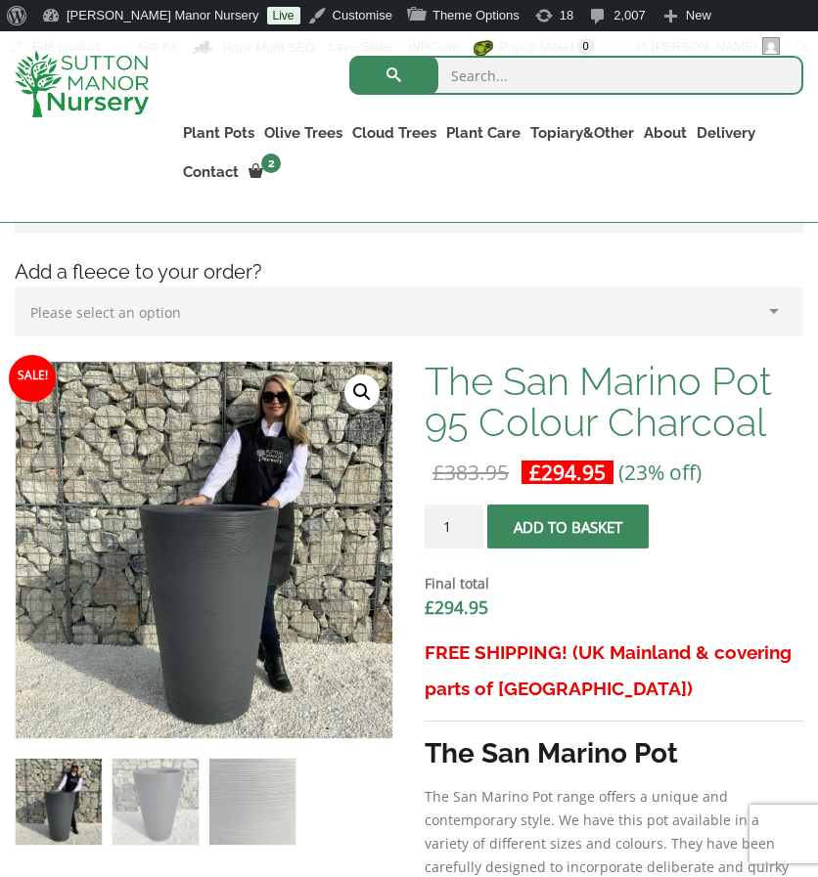
scroll to position [1020, 0]
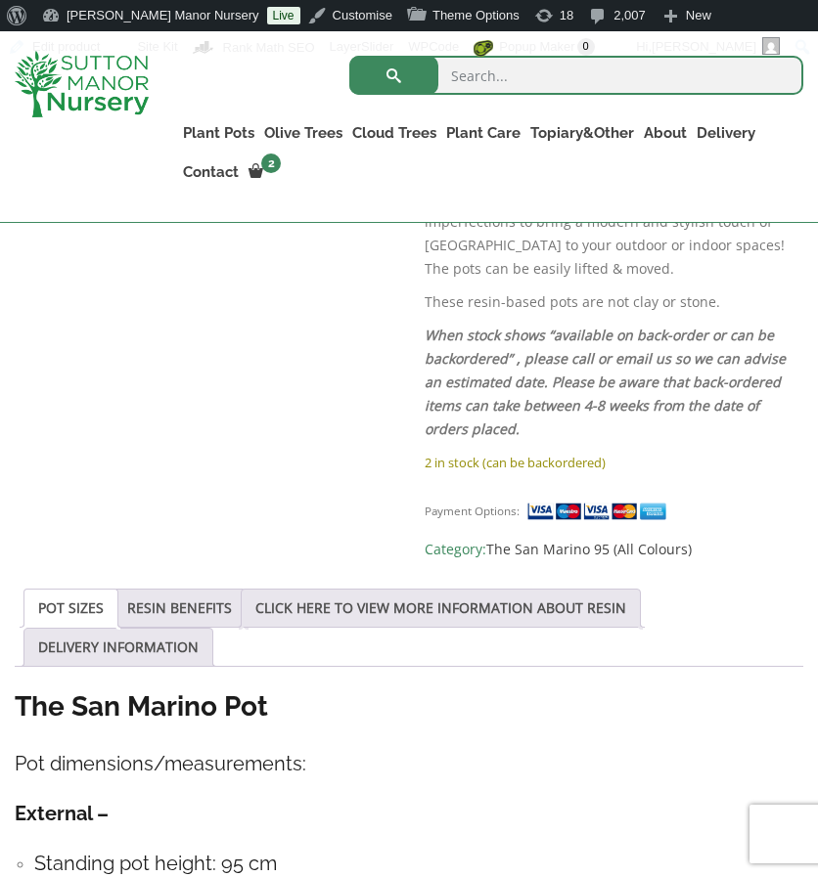
scroll to position [1235, 0]
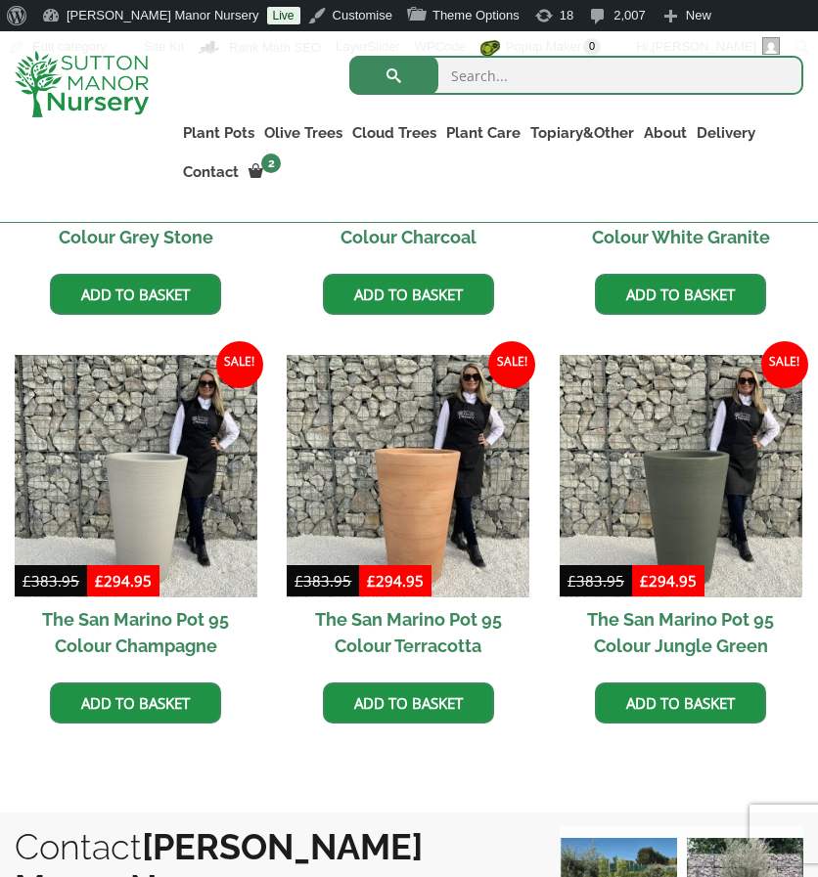
scroll to position [828, 0]
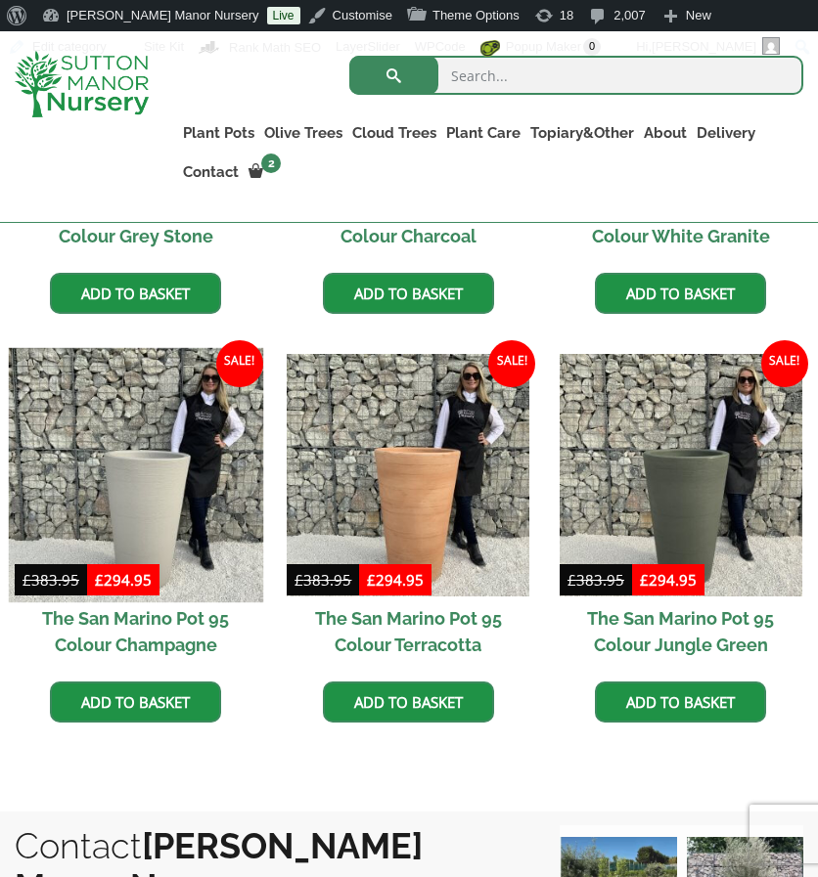
click at [248, 461] on img at bounding box center [136, 475] width 254 height 254
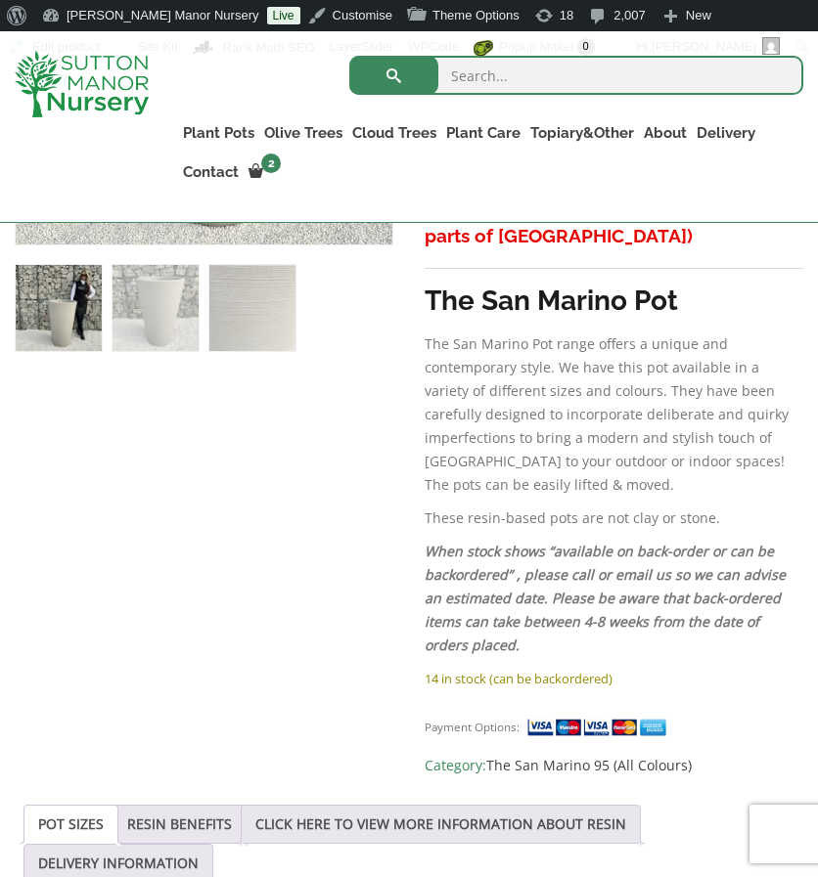
scroll to position [1017, 0]
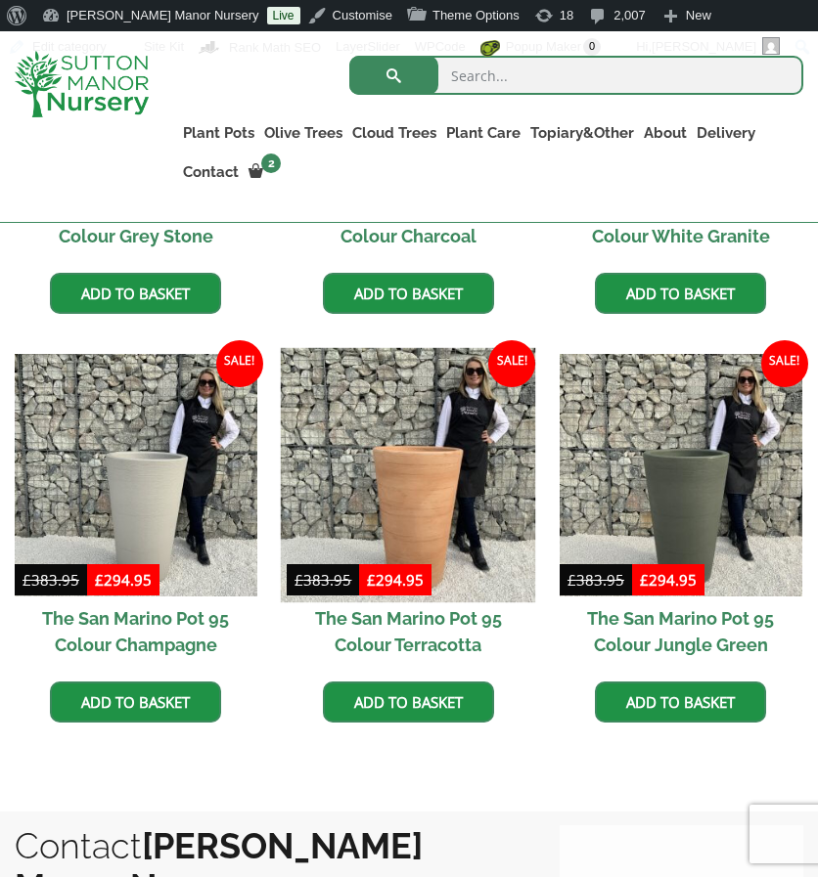
drag, startPoint x: 0, startPoint y: 0, endPoint x: 370, endPoint y: 443, distance: 577.2
click at [370, 443] on img at bounding box center [408, 475] width 254 height 254
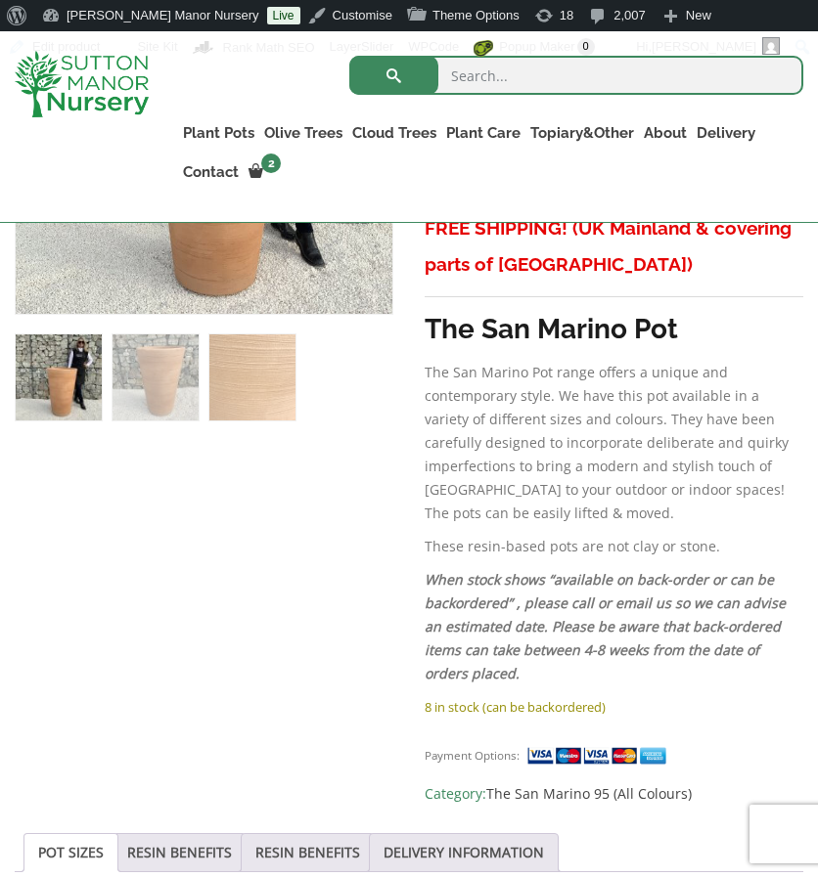
scroll to position [948, 0]
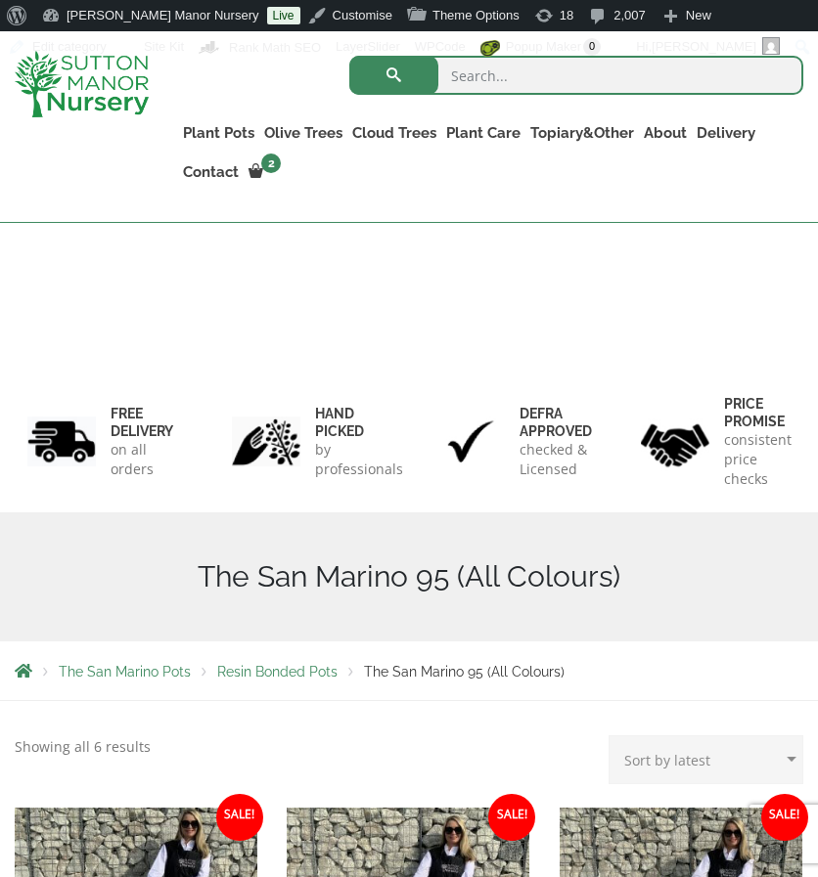
scroll to position [863, 0]
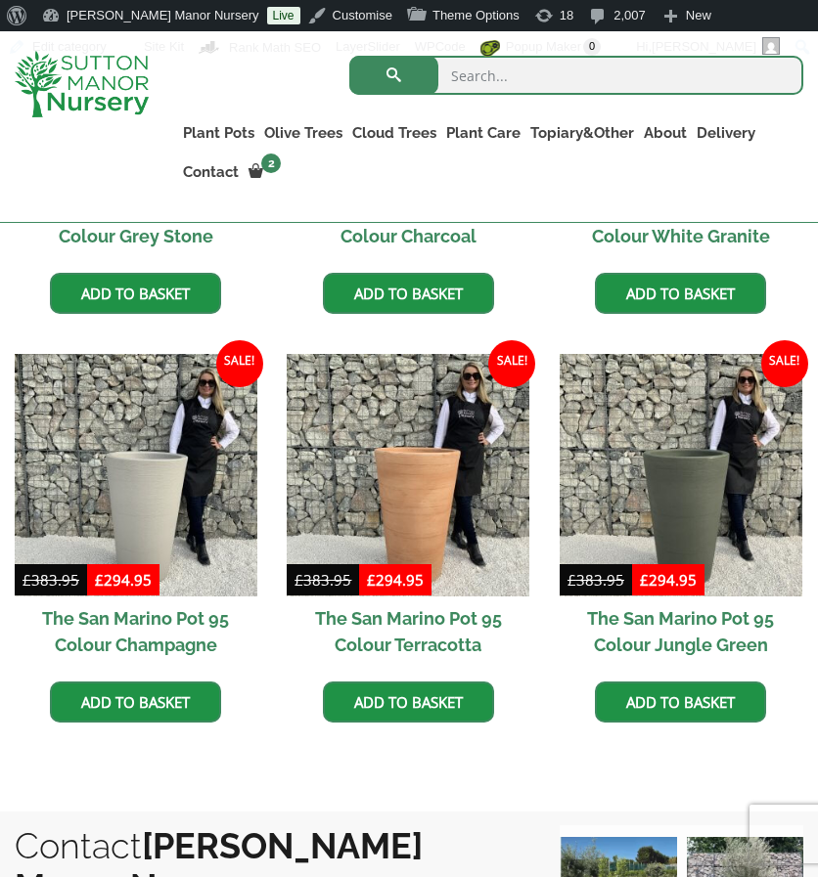
click at [624, 507] on img at bounding box center [681, 475] width 243 height 243
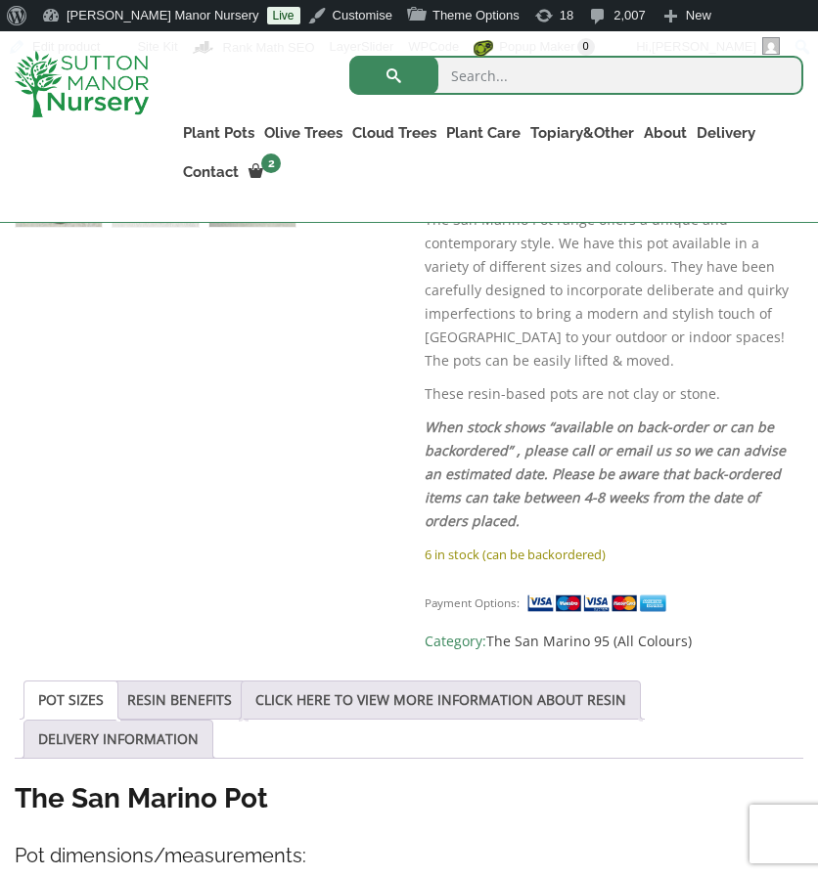
scroll to position [1142, 0]
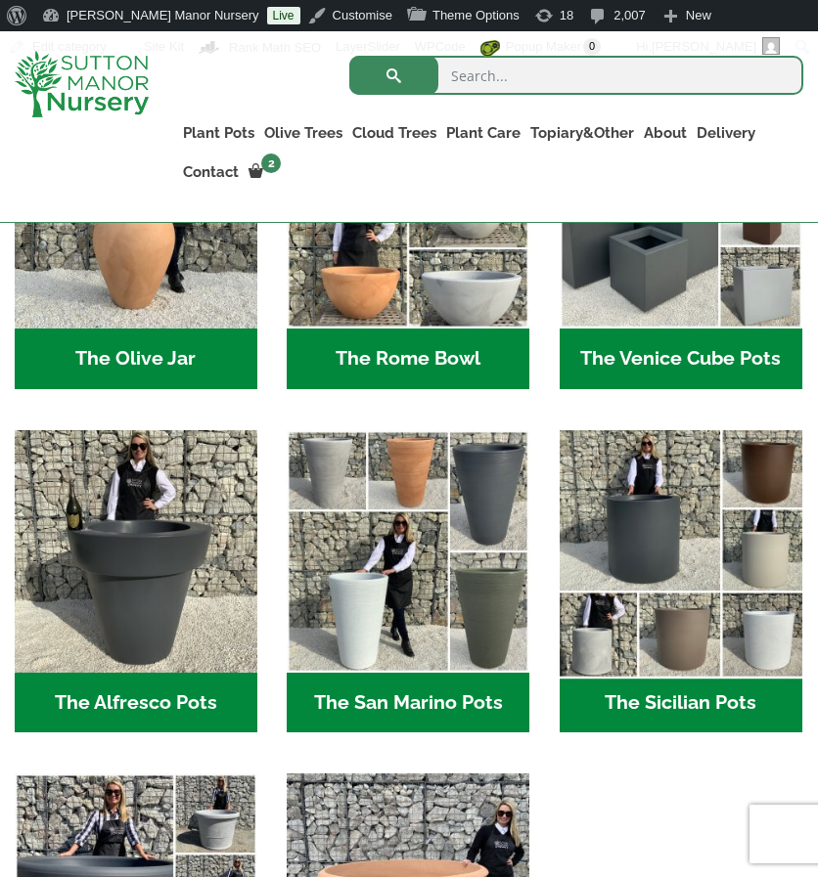
drag, startPoint x: 0, startPoint y: 0, endPoint x: 624, endPoint y: 507, distance: 803.9
click at [624, 507] on img "Visit product category The Sicilian Pots" at bounding box center [681, 552] width 254 height 254
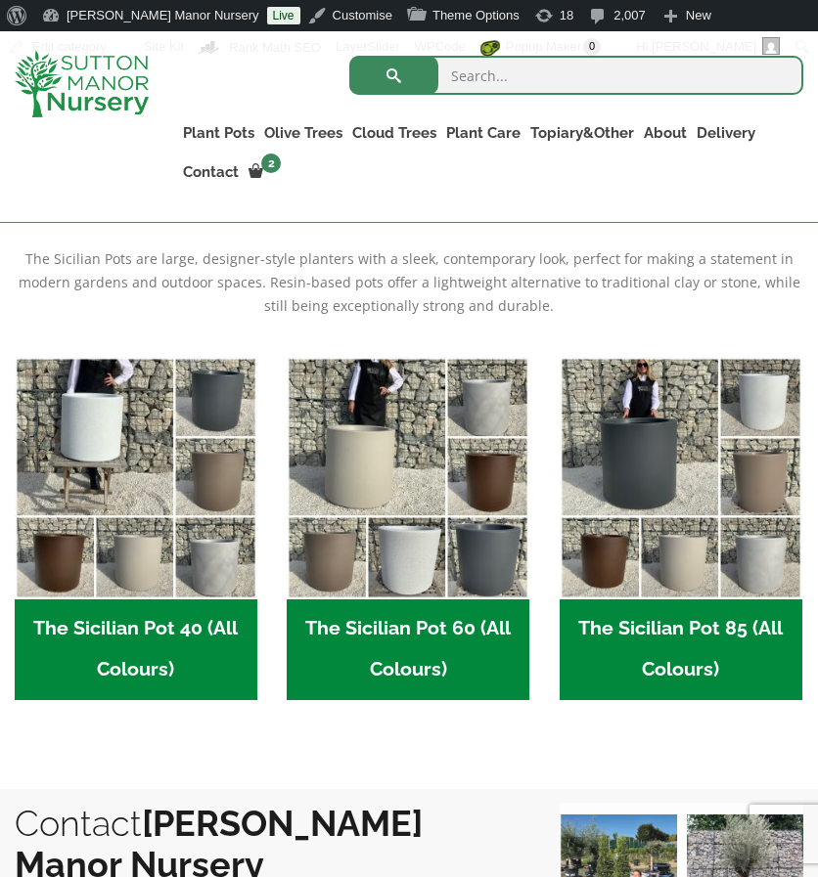
scroll to position [454, 0]
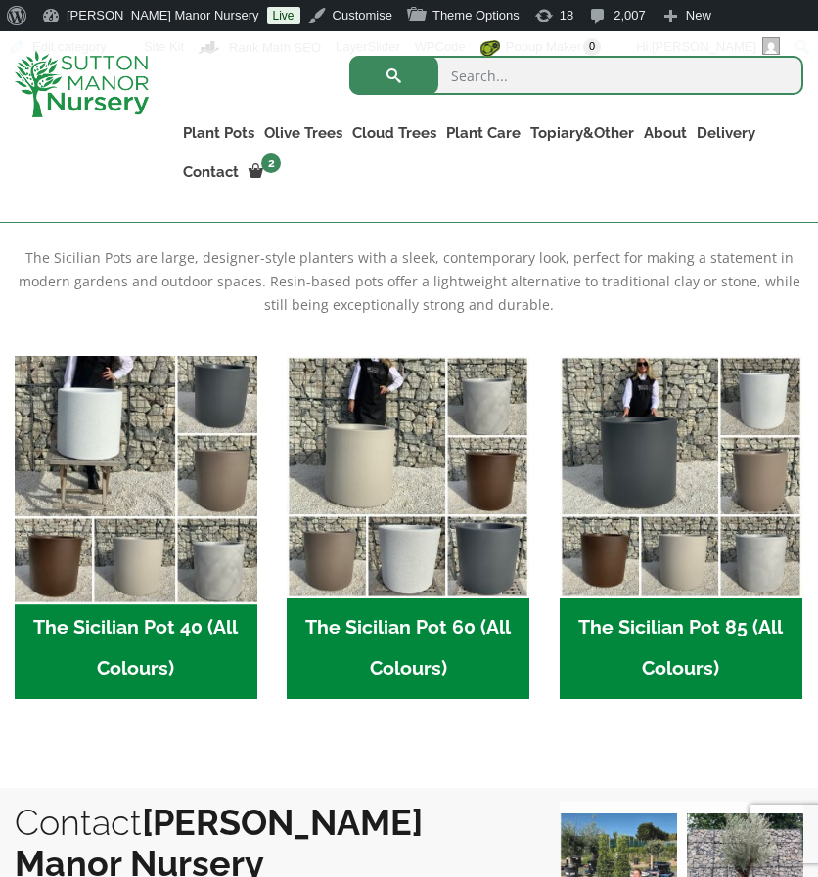
click at [166, 535] on img "Visit product category The Sicilian Pot 40 (All Colours)" at bounding box center [136, 476] width 254 height 254
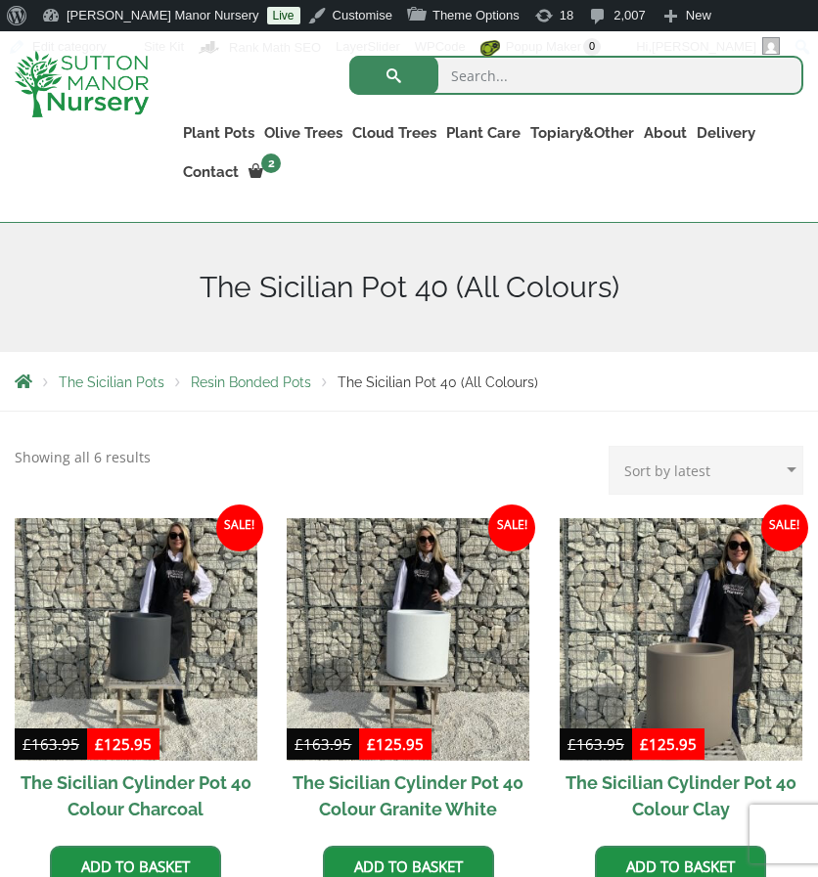
scroll to position [242, 0]
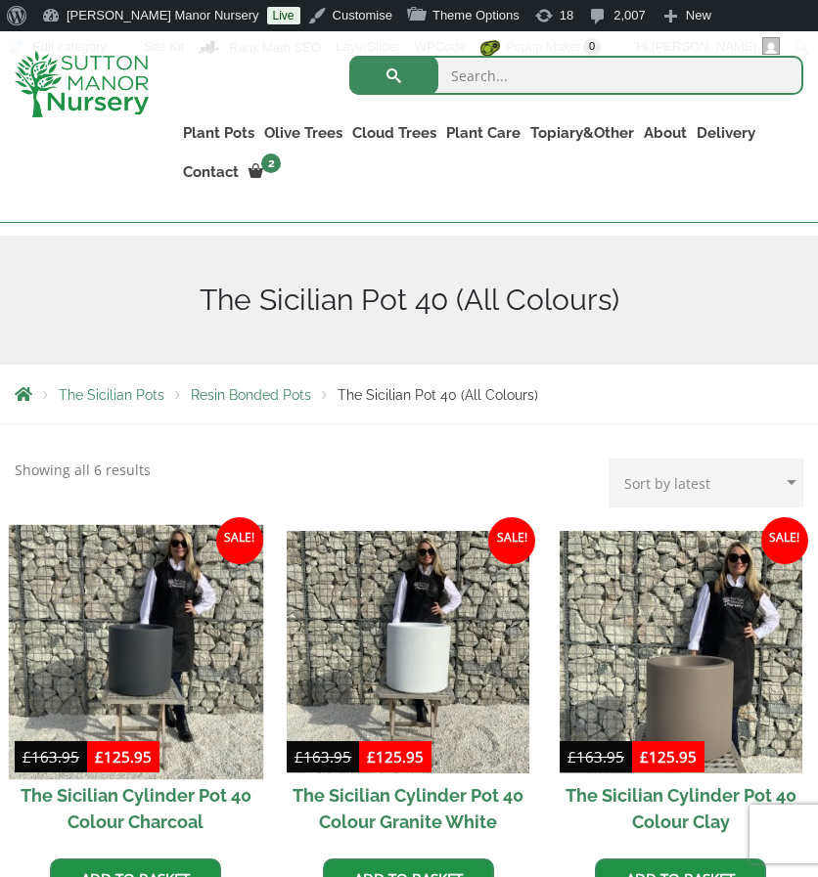
click at [79, 623] on img at bounding box center [136, 651] width 254 height 254
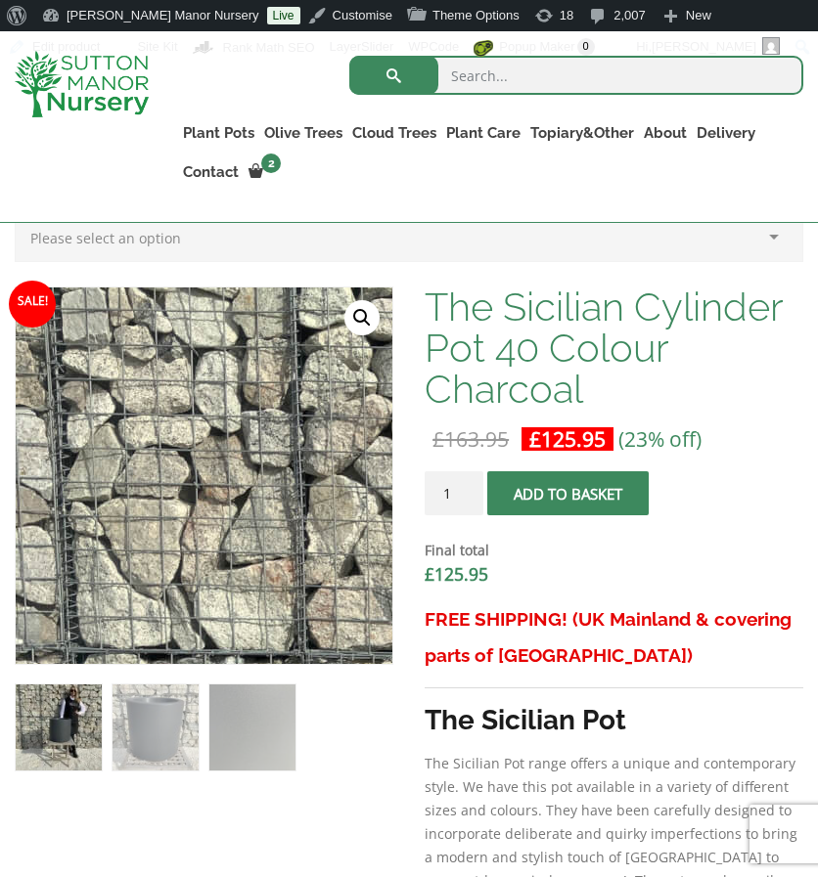
scroll to position [598, 0]
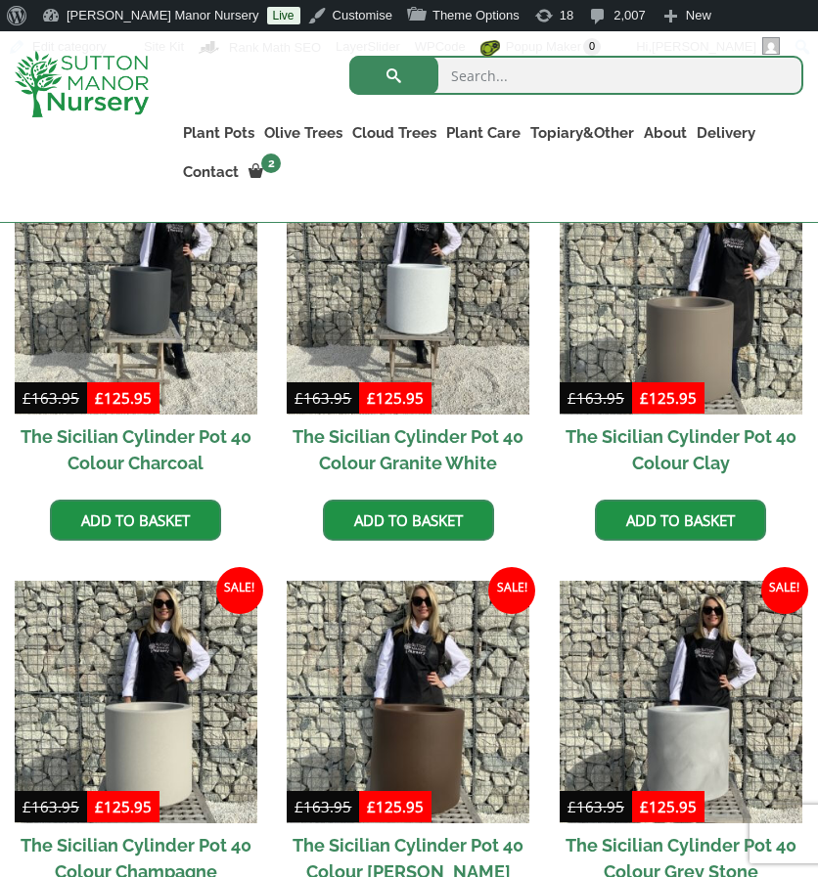
scroll to position [599, 0]
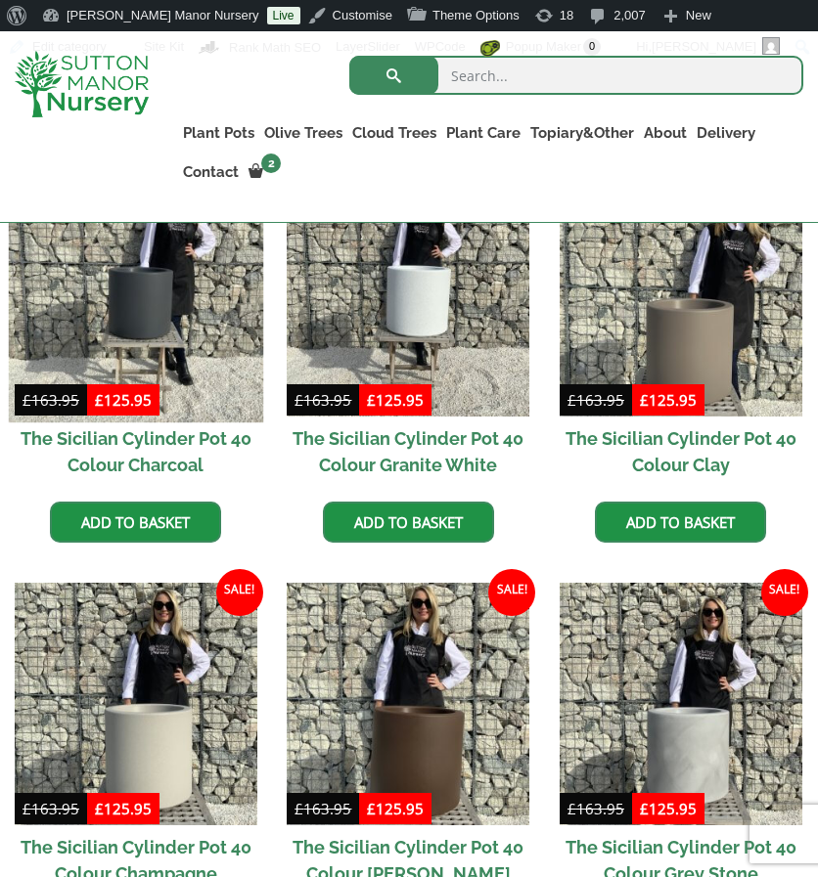
click at [182, 288] on img at bounding box center [136, 294] width 254 height 254
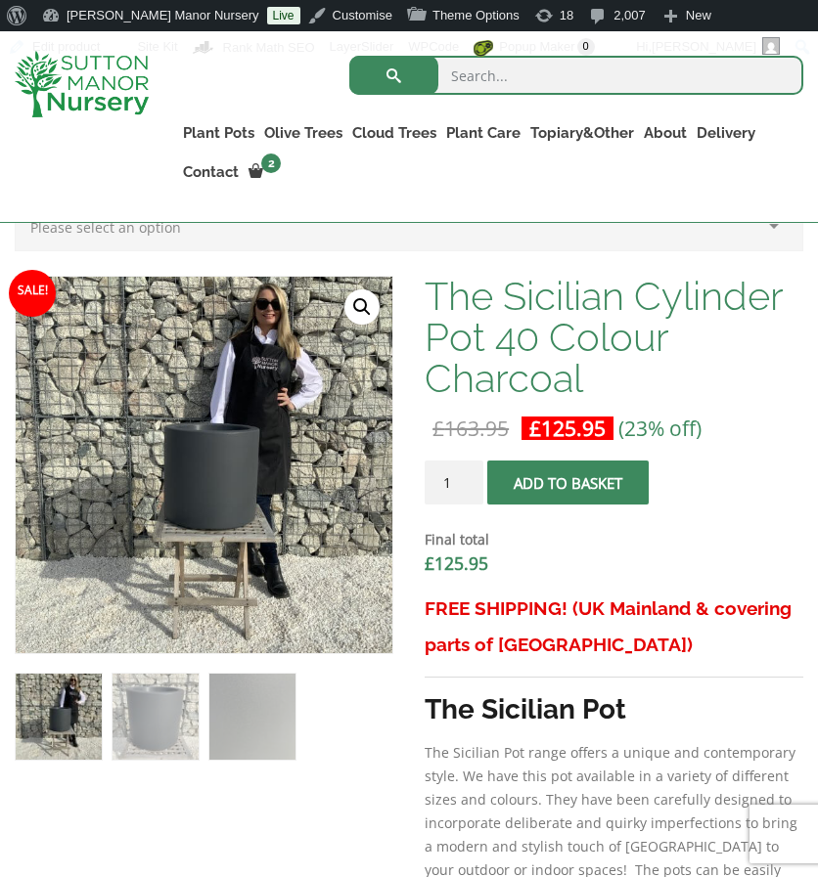
scroll to position [602, 0]
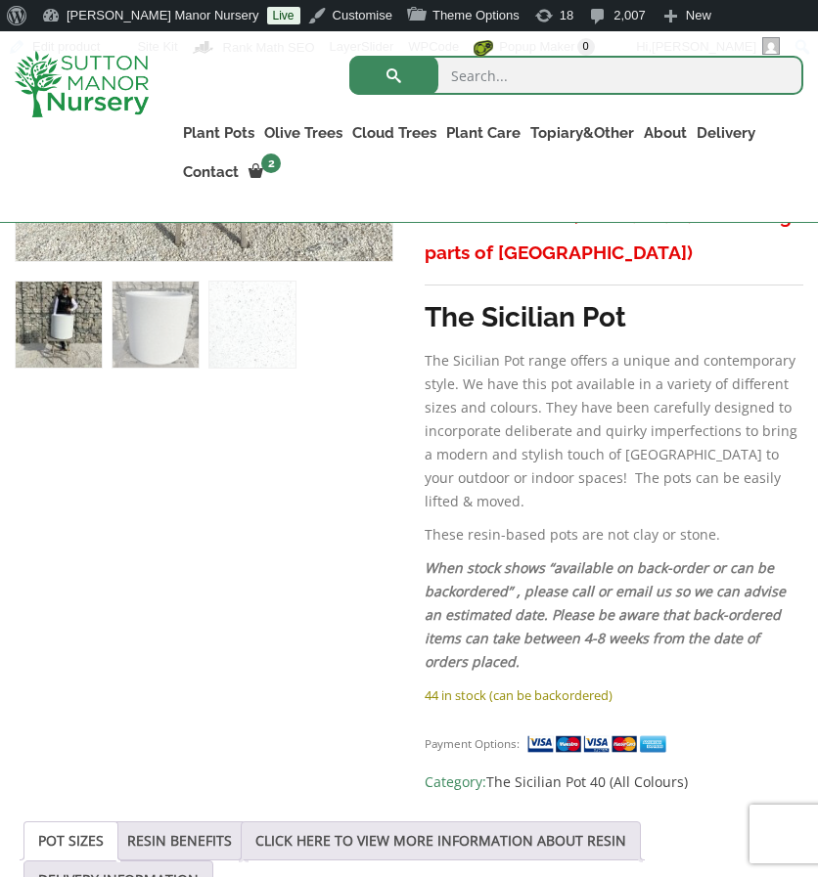
scroll to position [1001, 0]
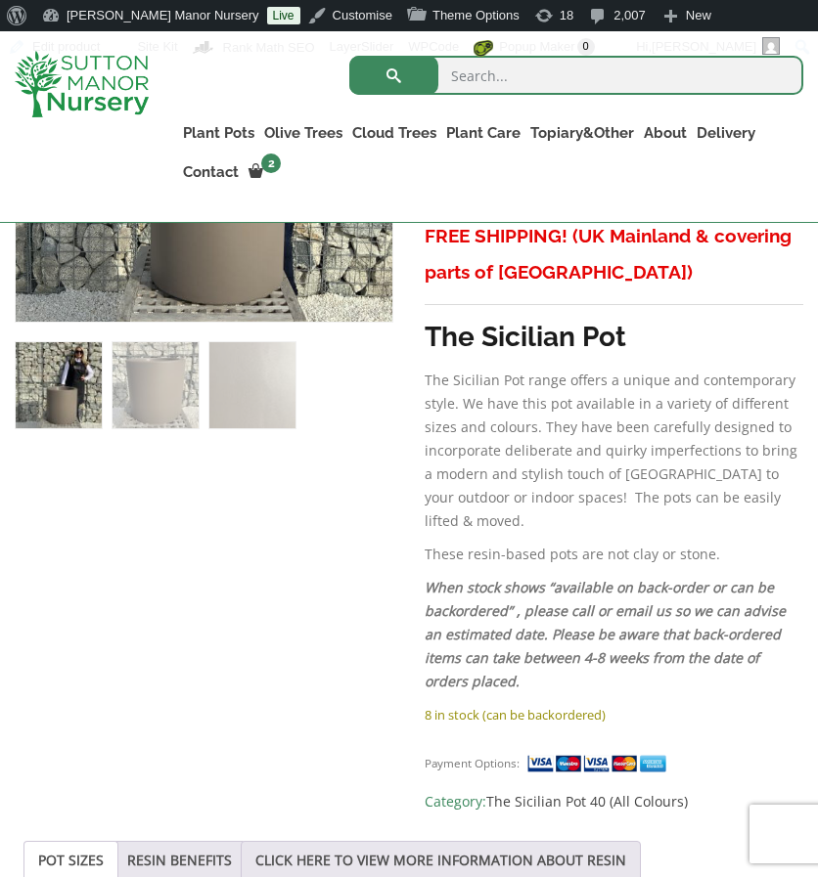
scroll to position [940, 0]
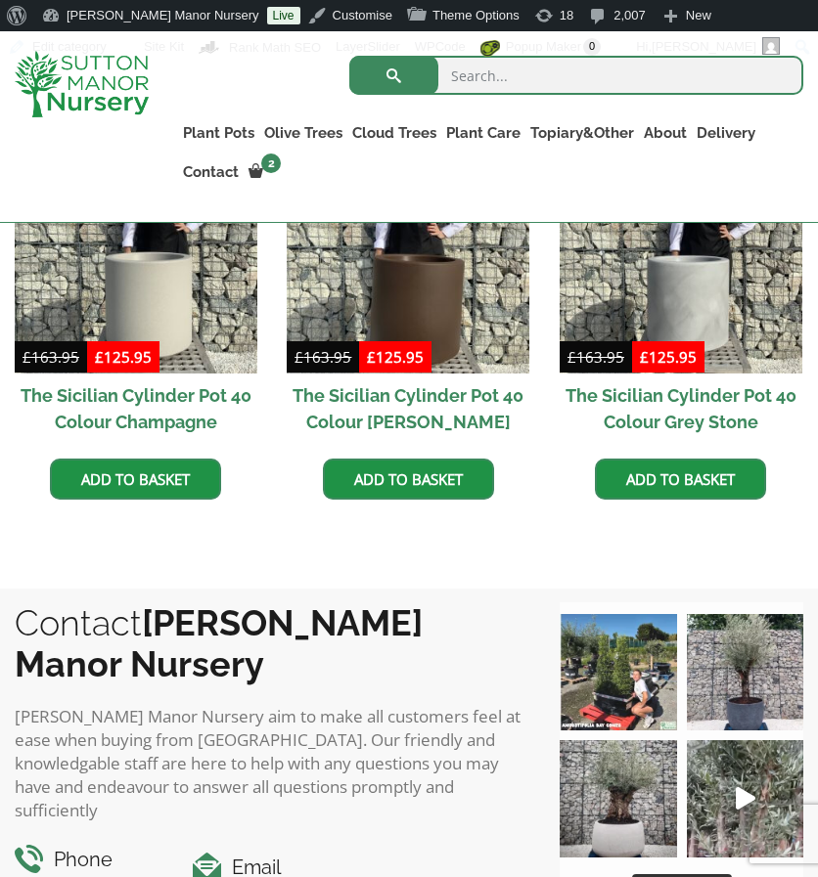
scroll to position [1055, 0]
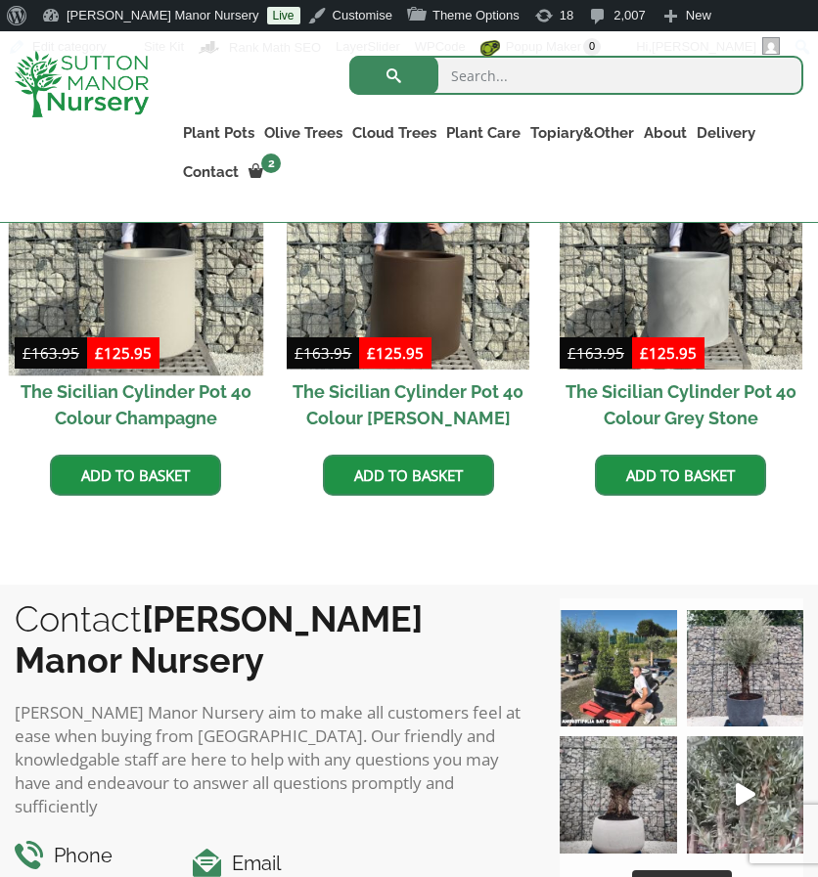
click at [177, 265] on img at bounding box center [136, 248] width 254 height 254
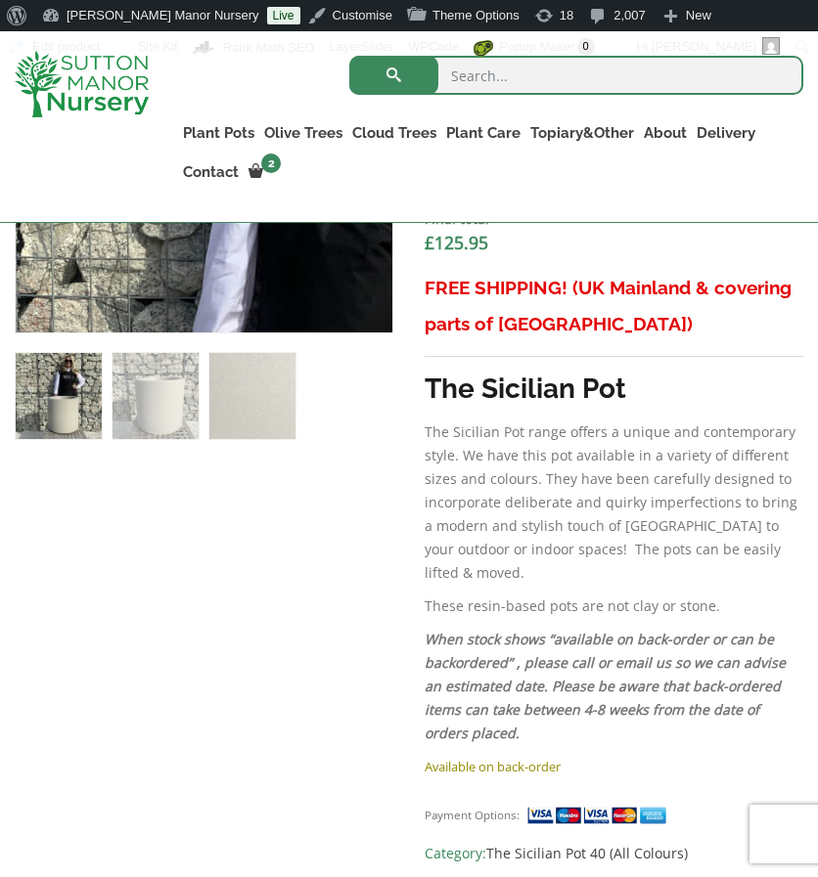
scroll to position [960, 0]
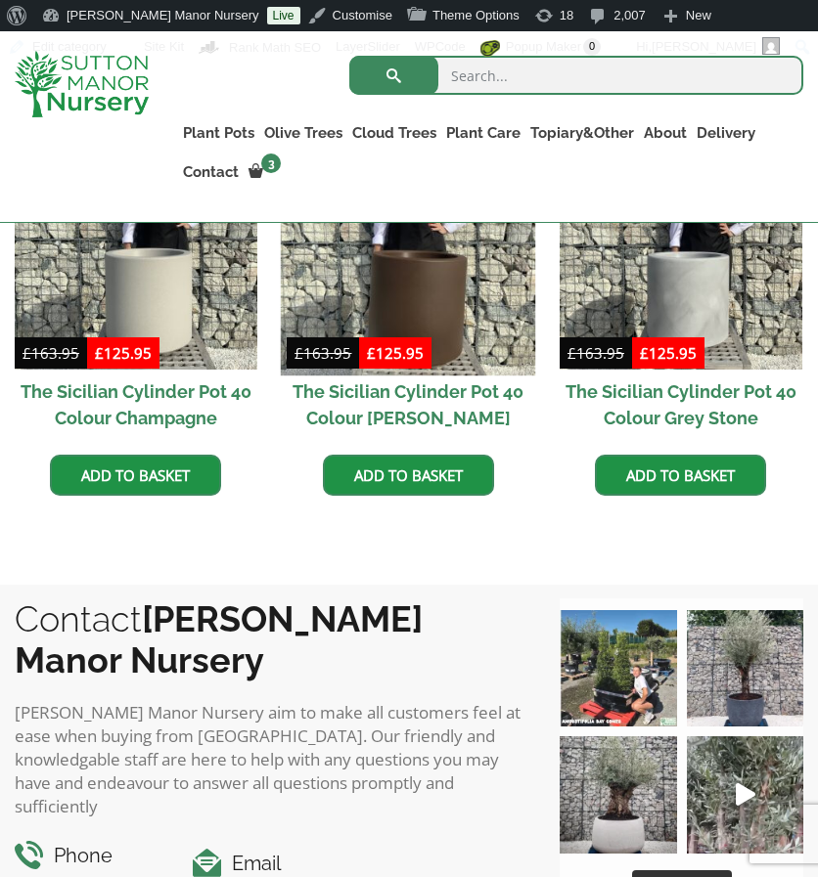
click at [405, 302] on img at bounding box center [408, 248] width 254 height 254
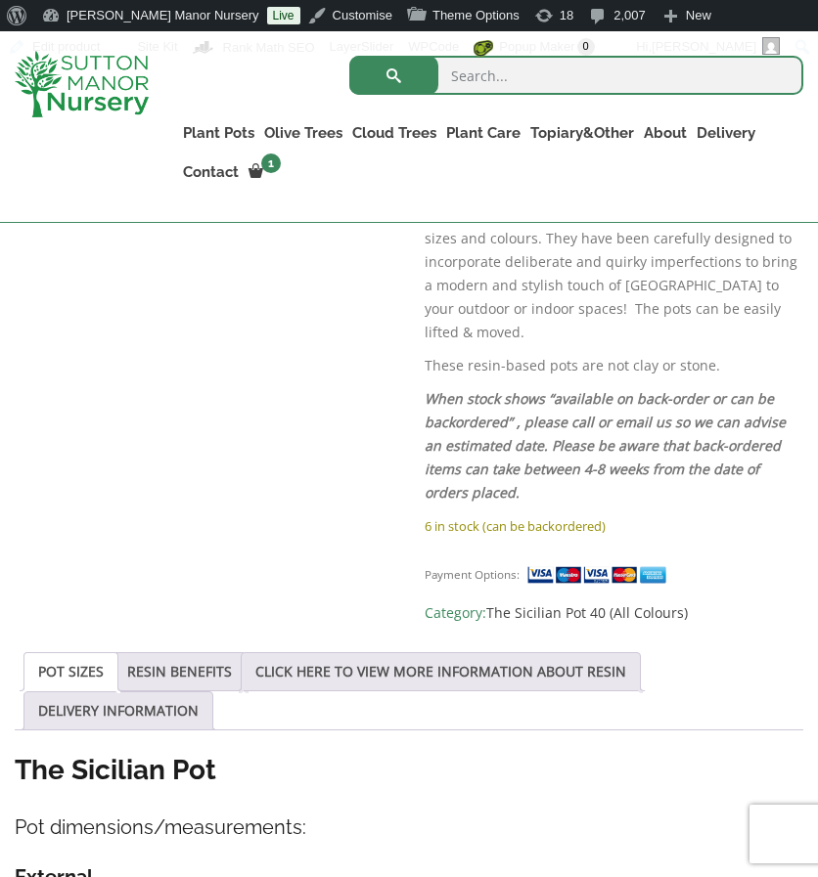
scroll to position [1173, 0]
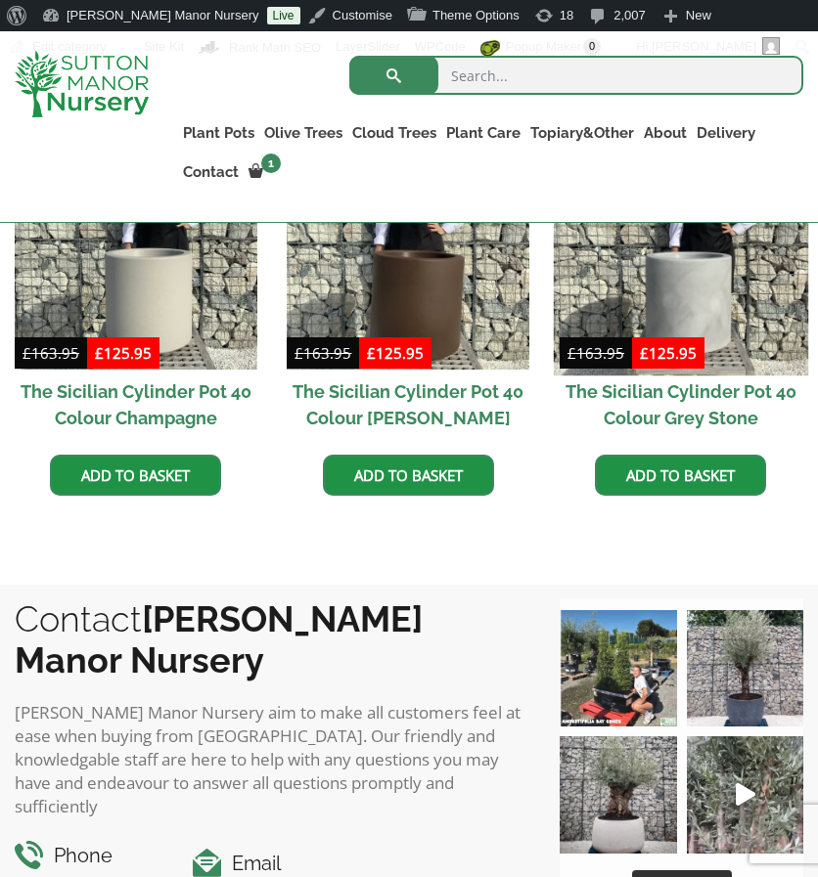
click at [622, 257] on img at bounding box center [681, 248] width 254 height 254
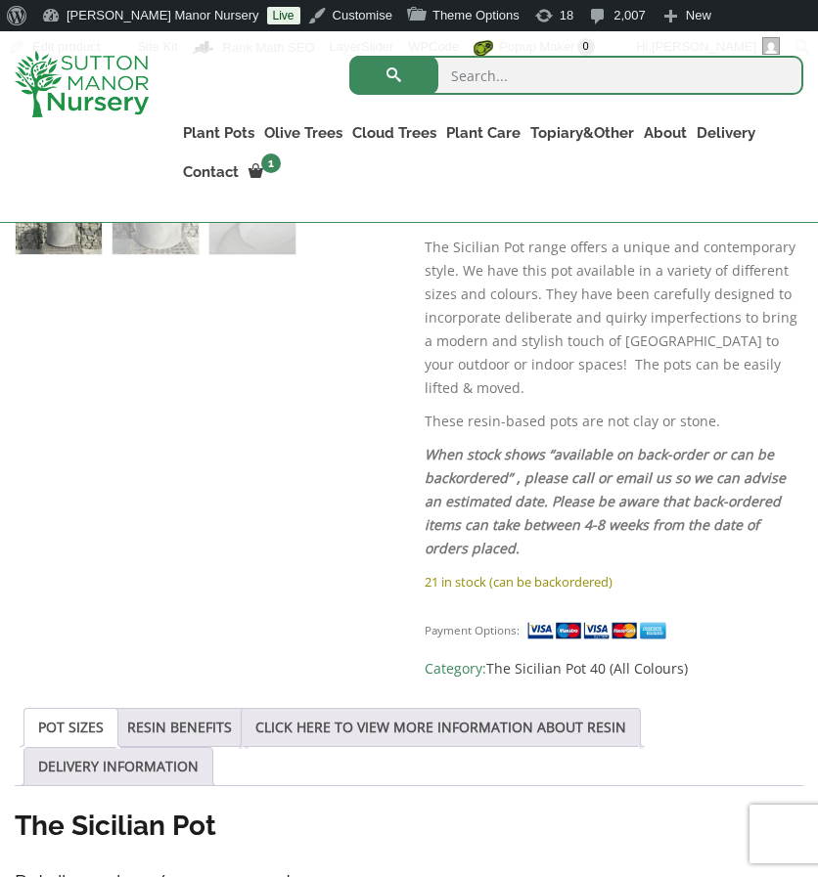
scroll to position [1114, 0]
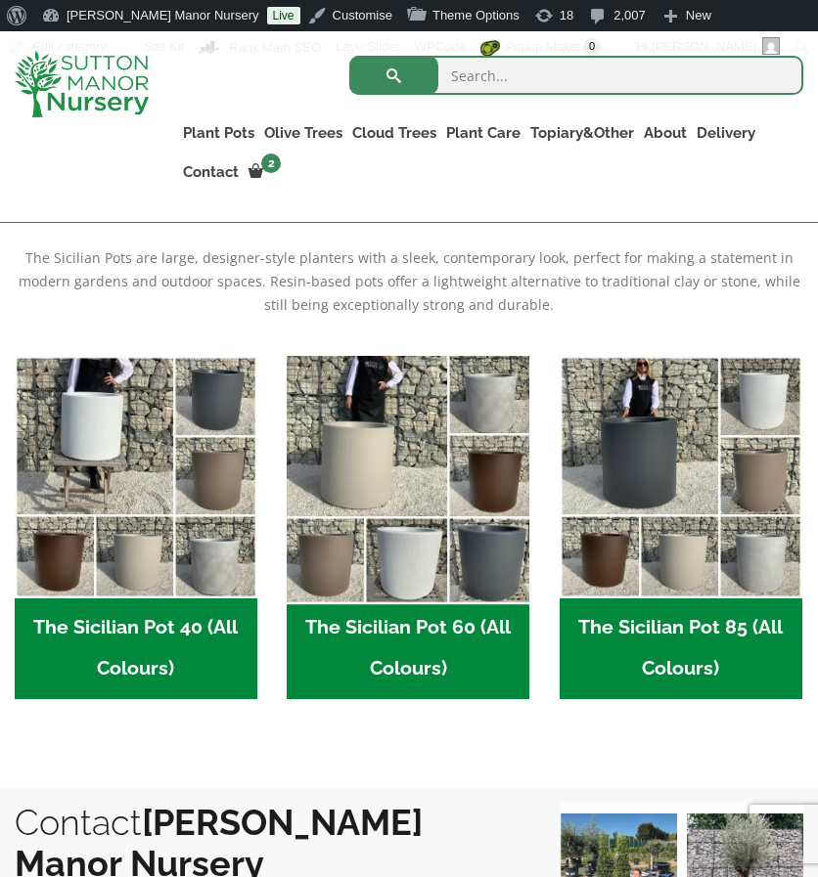
click at [414, 516] on img "Visit product category The Sicilian Pot 60 (All Colours)" at bounding box center [408, 476] width 254 height 254
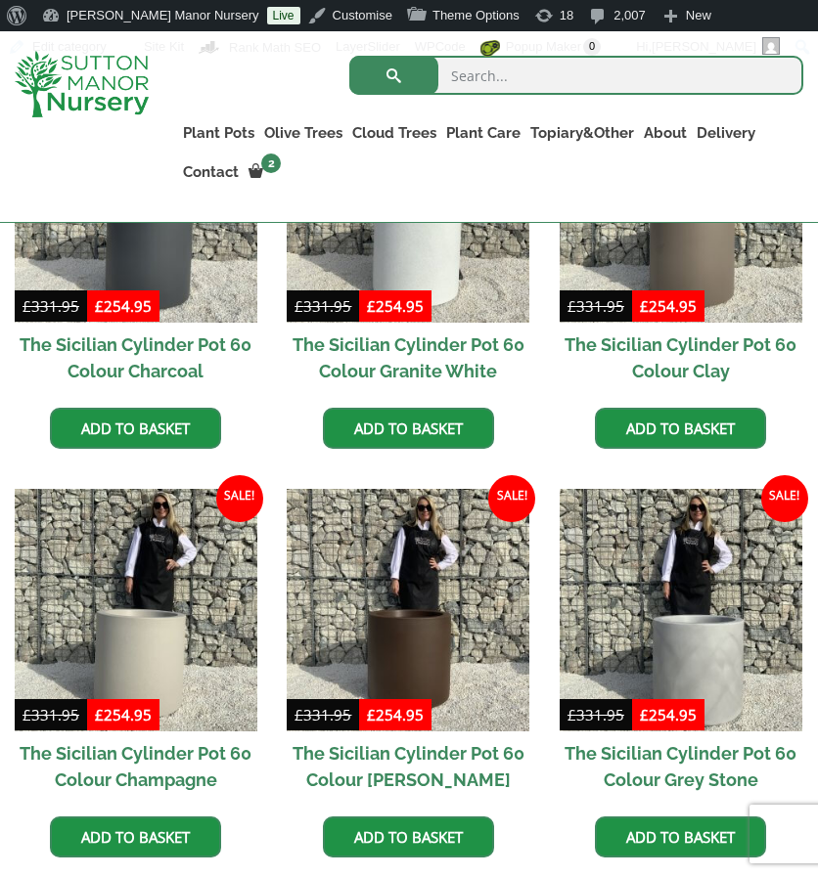
scroll to position [694, 0]
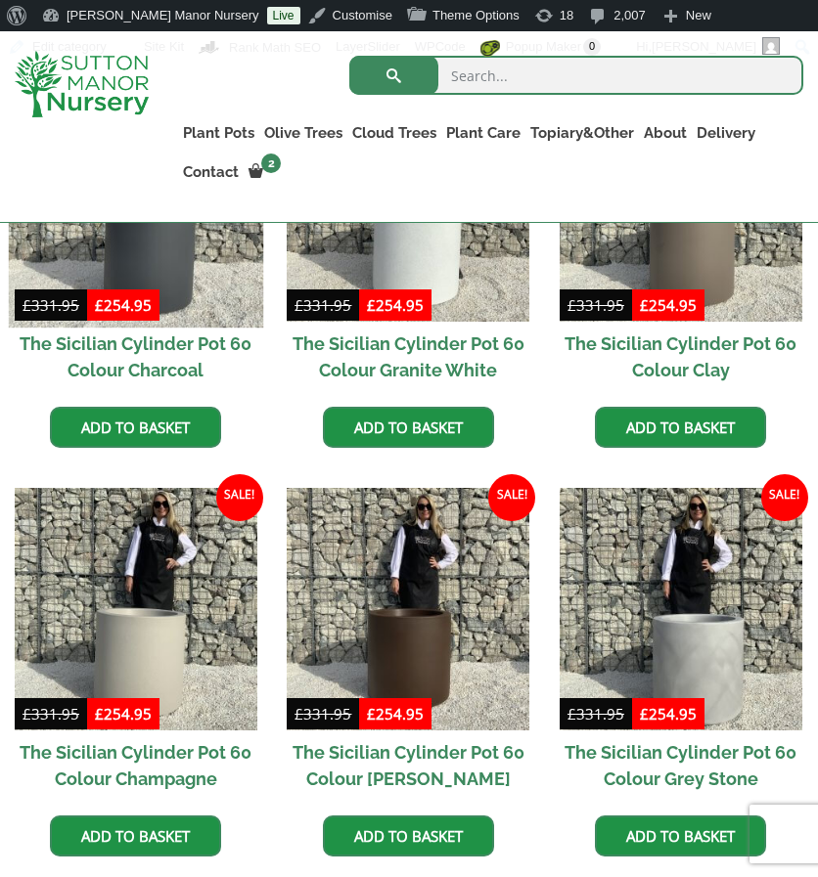
click at [157, 259] on img at bounding box center [136, 199] width 254 height 254
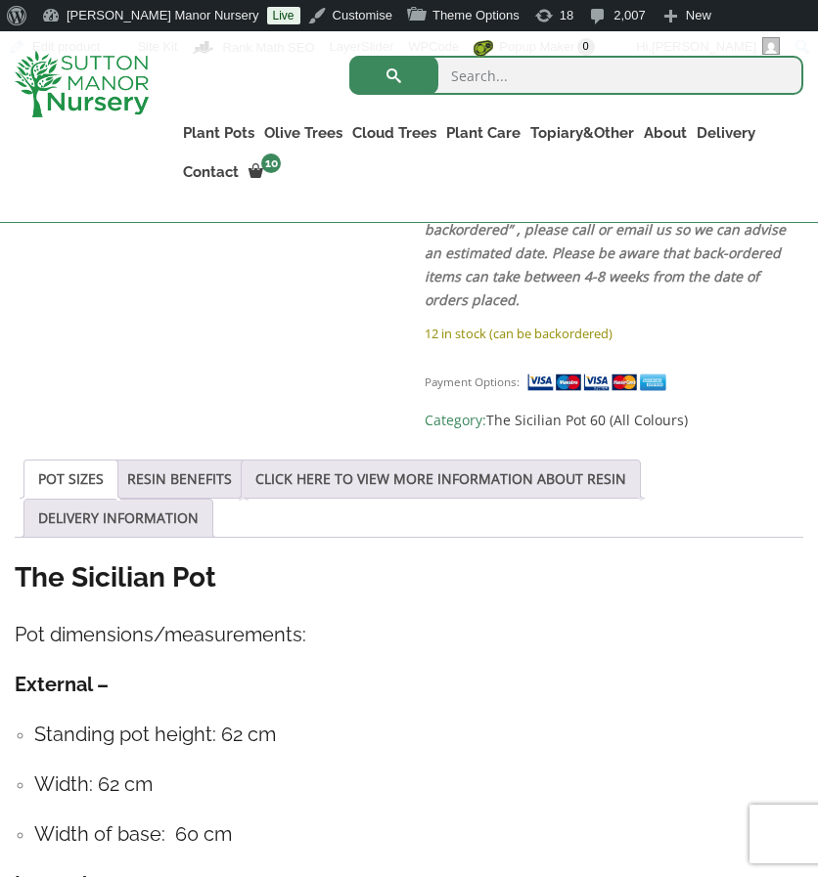
scroll to position [1363, 0]
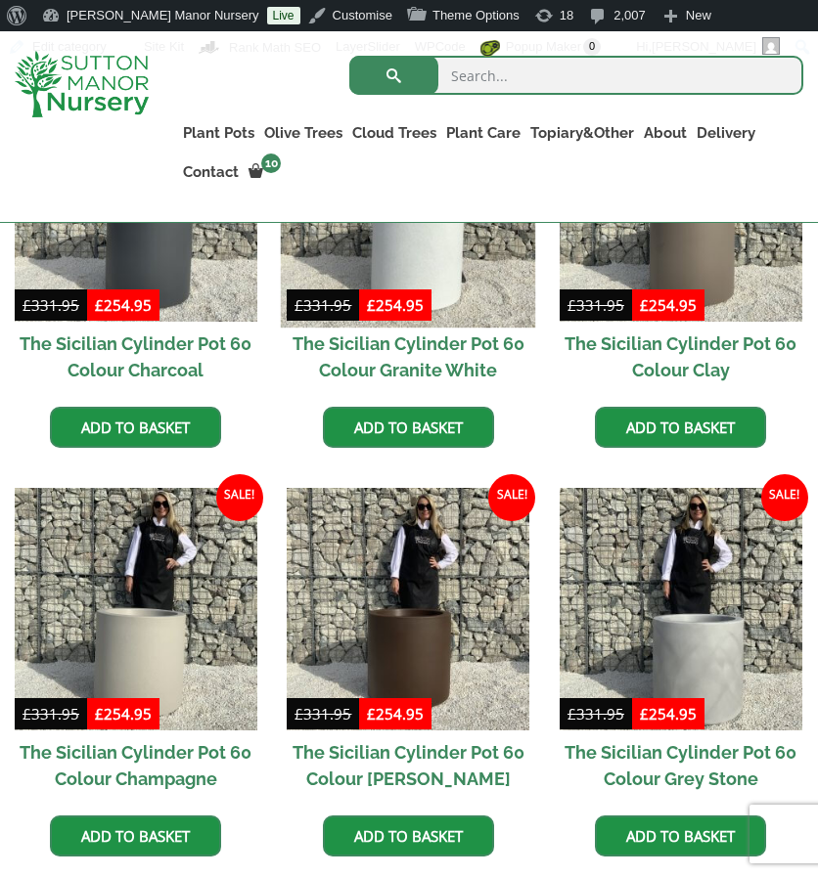
click at [422, 269] on img at bounding box center [408, 199] width 254 height 254
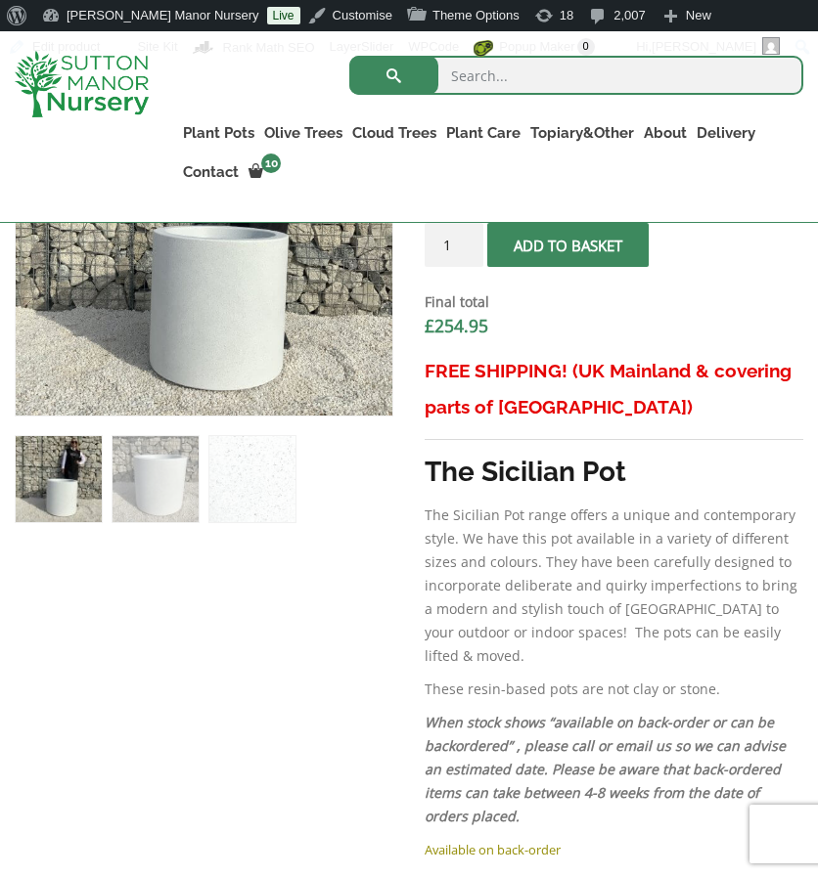
scroll to position [846, 0]
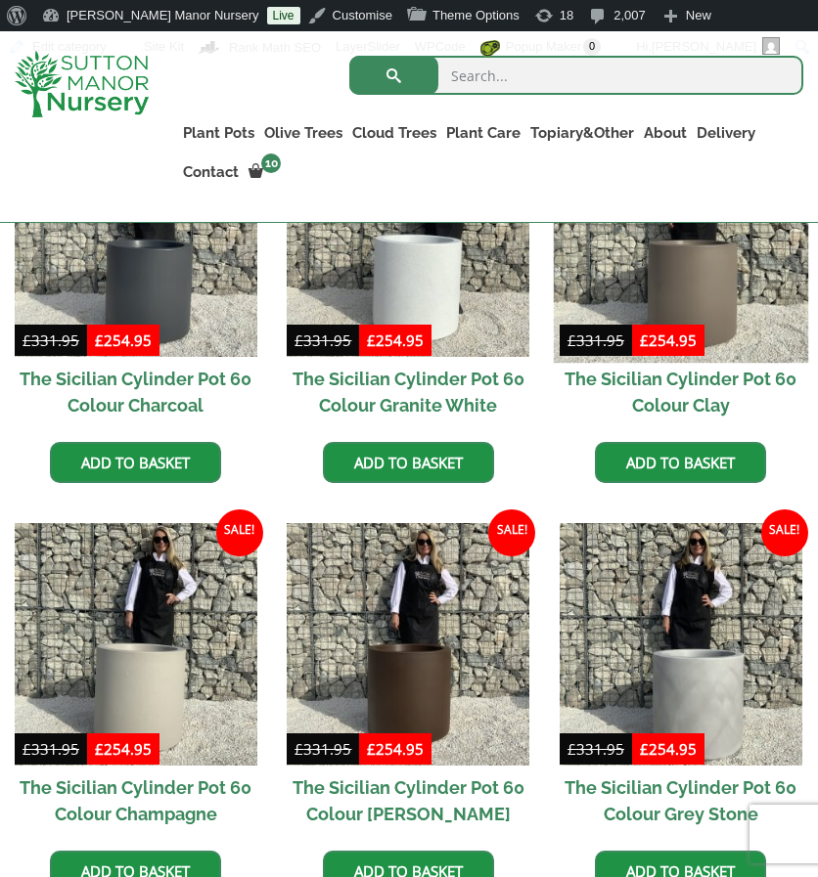
click at [589, 262] on img at bounding box center [681, 235] width 254 height 254
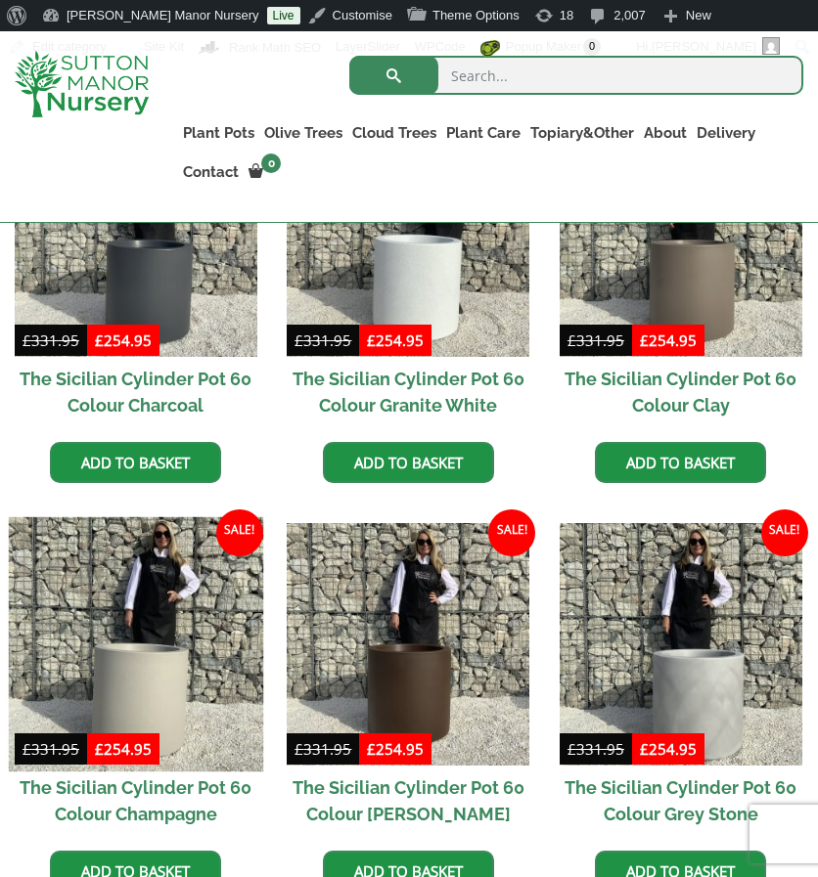
click at [112, 624] on img at bounding box center [136, 644] width 254 height 254
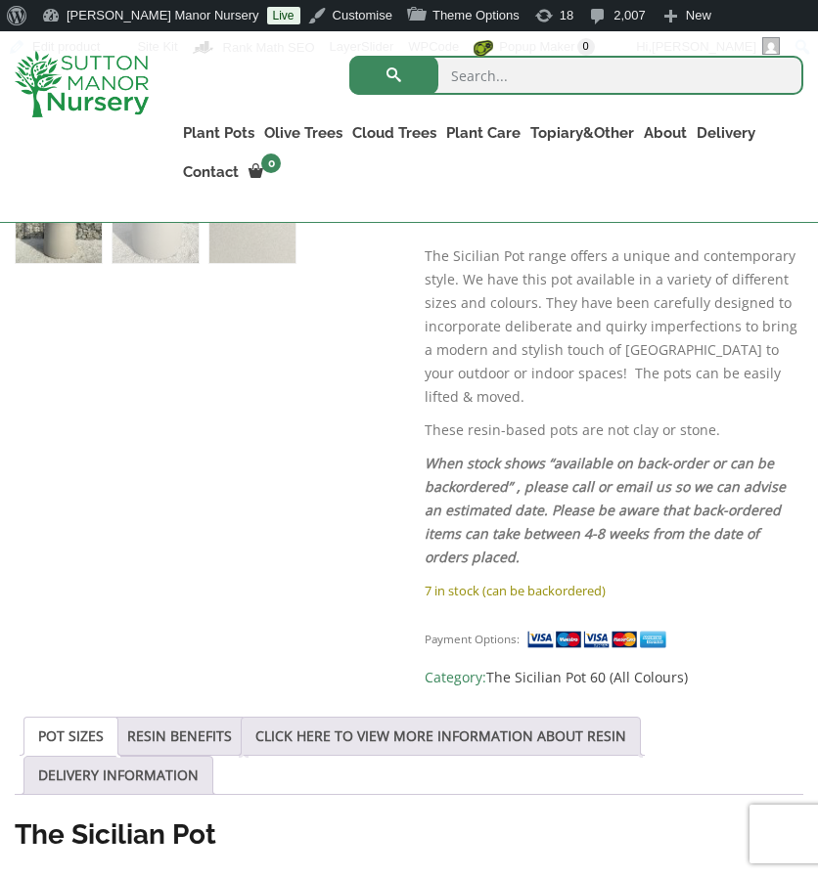
scroll to position [1108, 0]
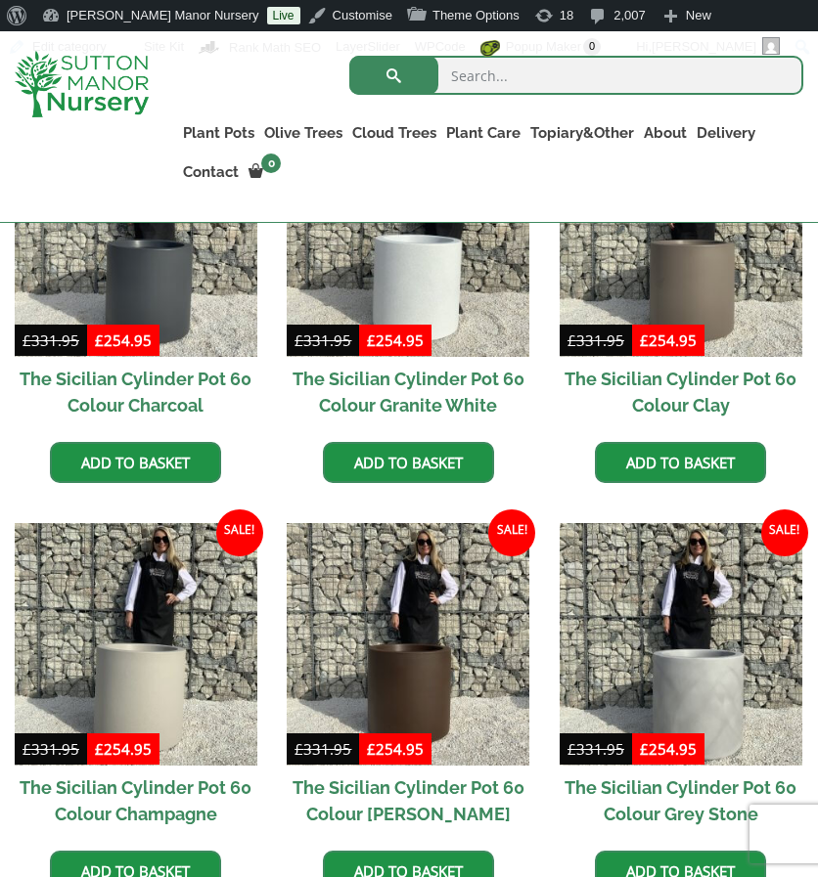
scroll to position [694, 0]
click at [685, 582] on img at bounding box center [681, 644] width 243 height 243
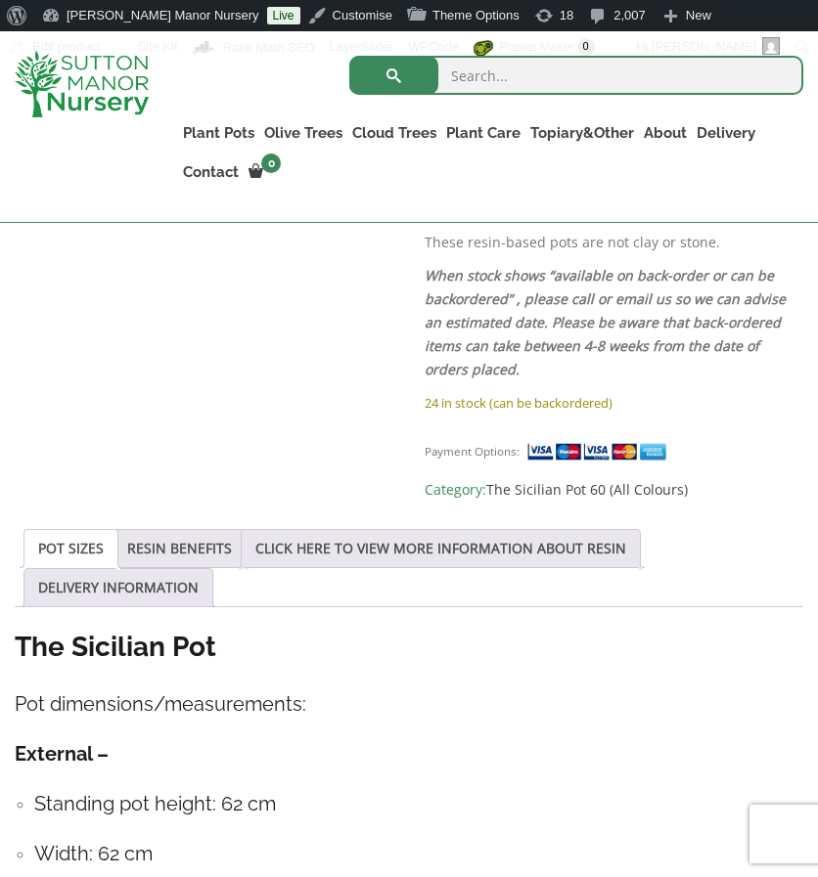
scroll to position [1293, 0]
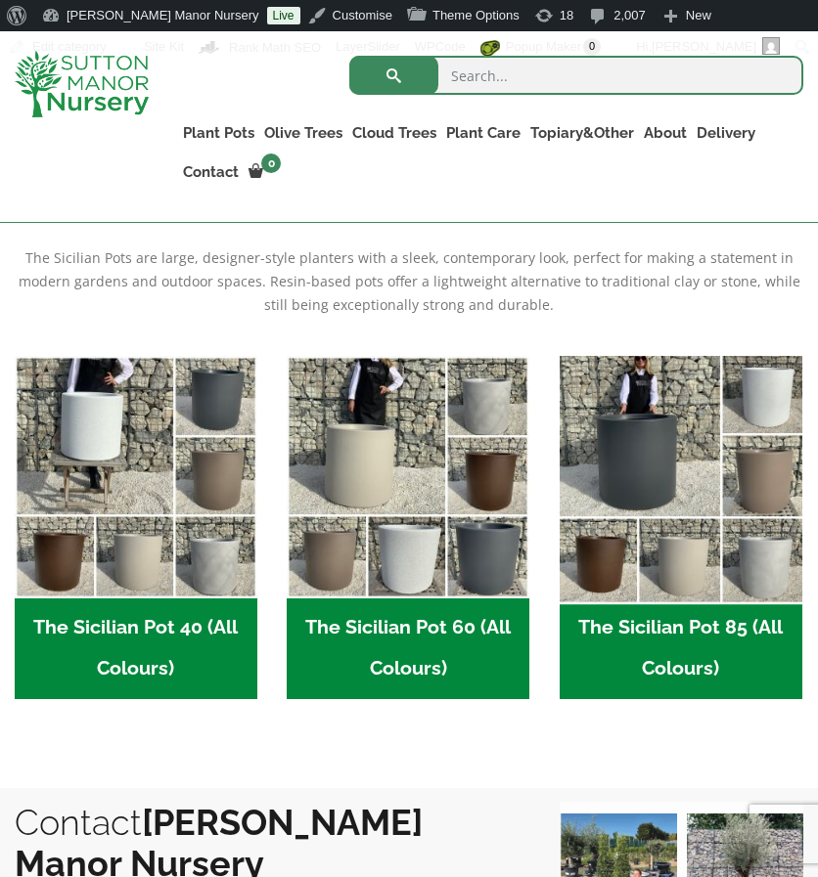
drag, startPoint x: 0, startPoint y: 0, endPoint x: 714, endPoint y: 490, distance: 866.1
click at [714, 490] on img "Visit product category The Sicilian Pot 85 (All Colours)" at bounding box center [681, 476] width 254 height 254
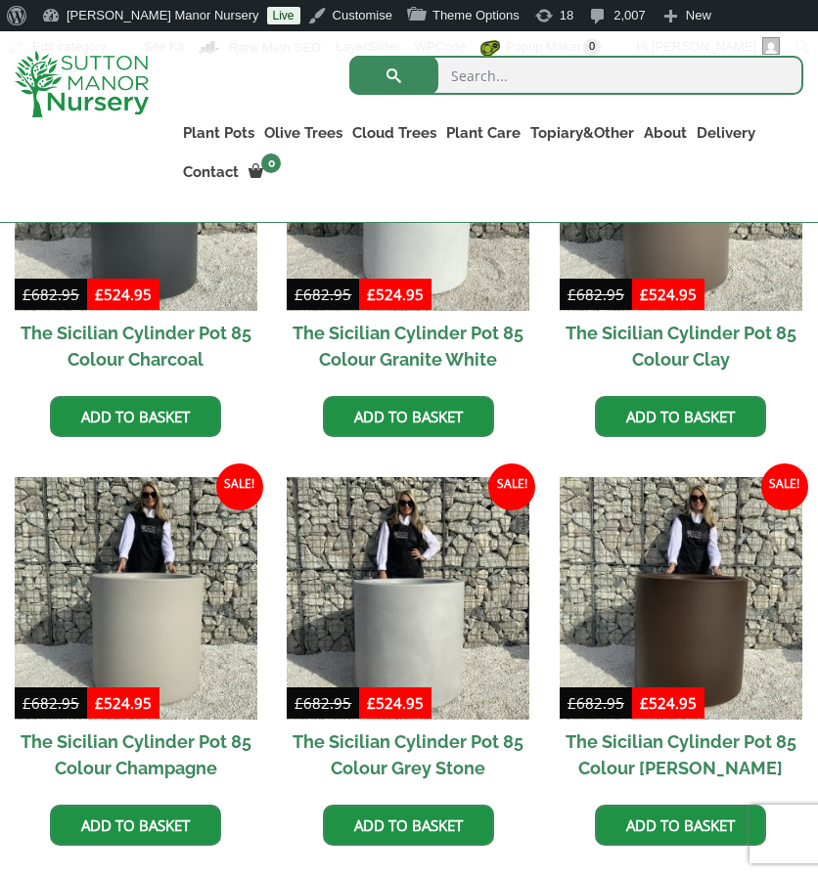
scroll to position [703, 0]
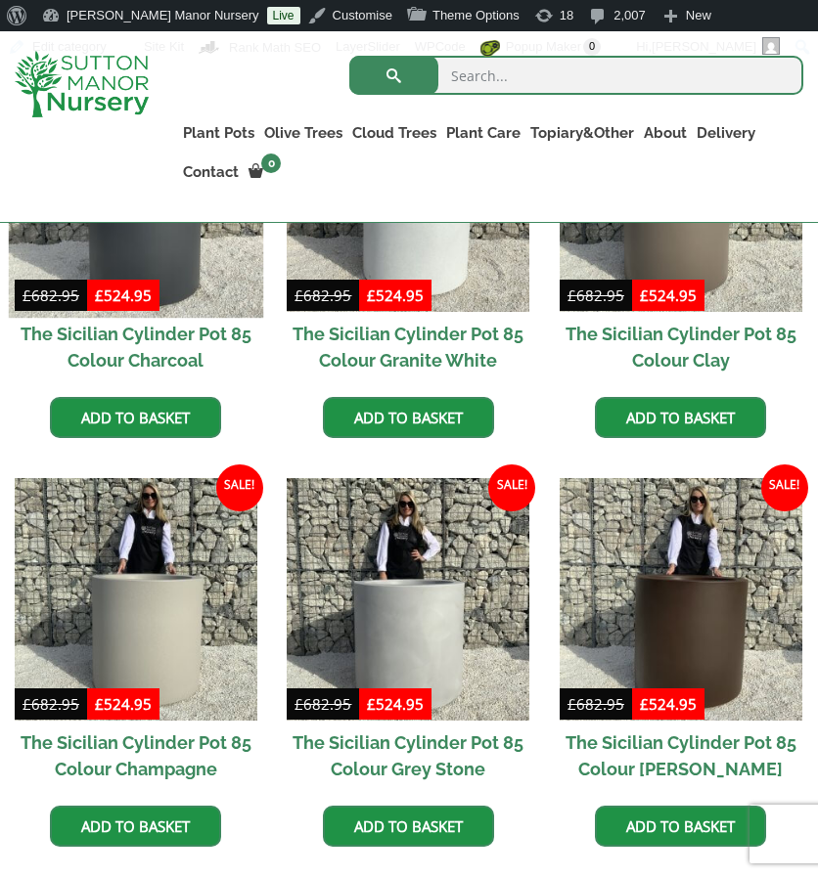
click at [140, 263] on img at bounding box center [136, 190] width 254 height 254
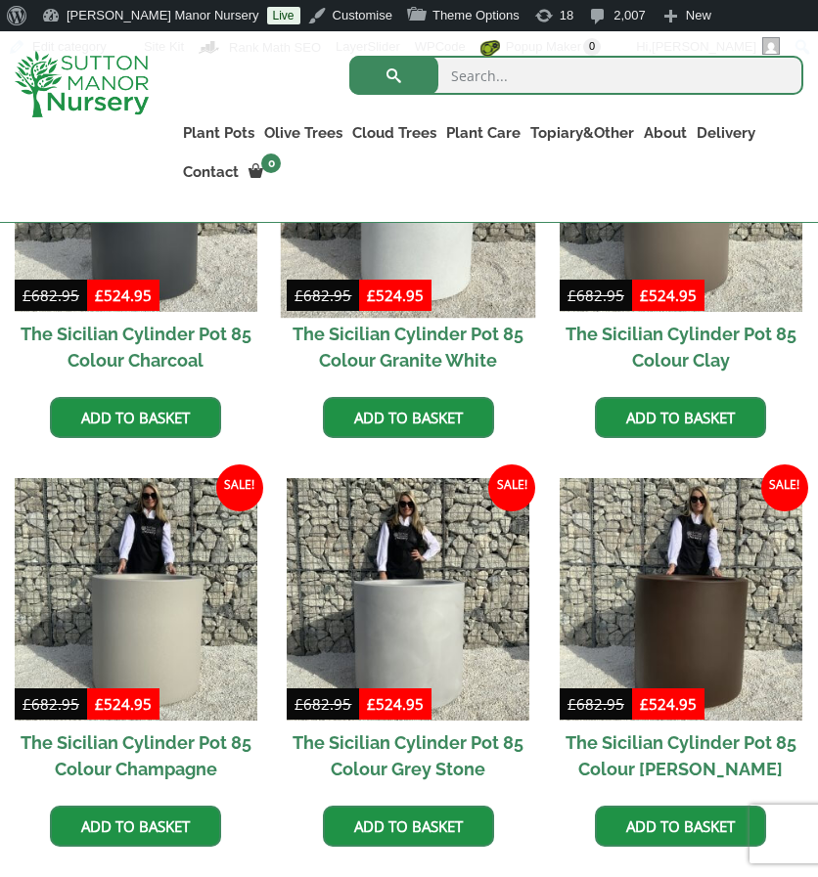
click at [445, 263] on img at bounding box center [408, 190] width 254 height 254
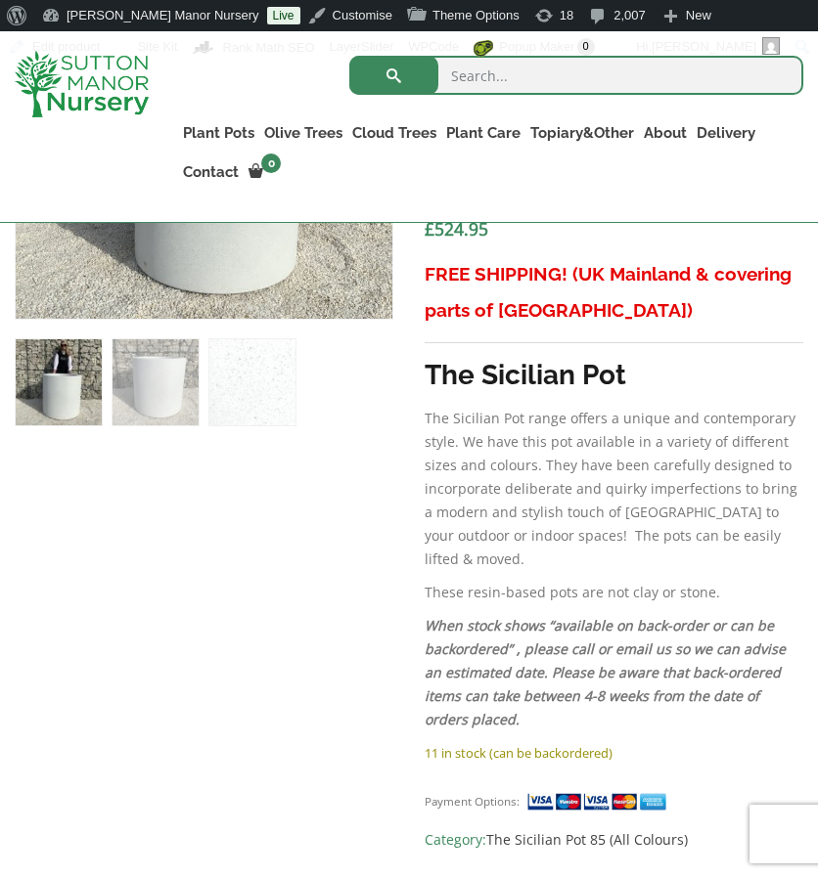
scroll to position [943, 0]
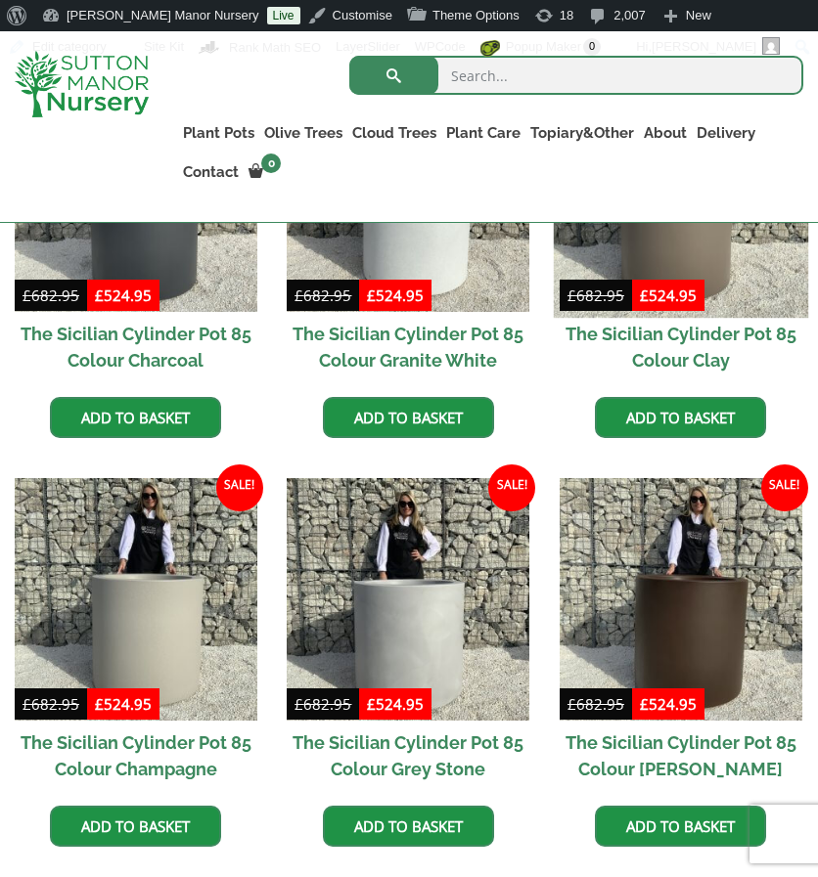
click at [580, 271] on img at bounding box center [681, 190] width 254 height 254
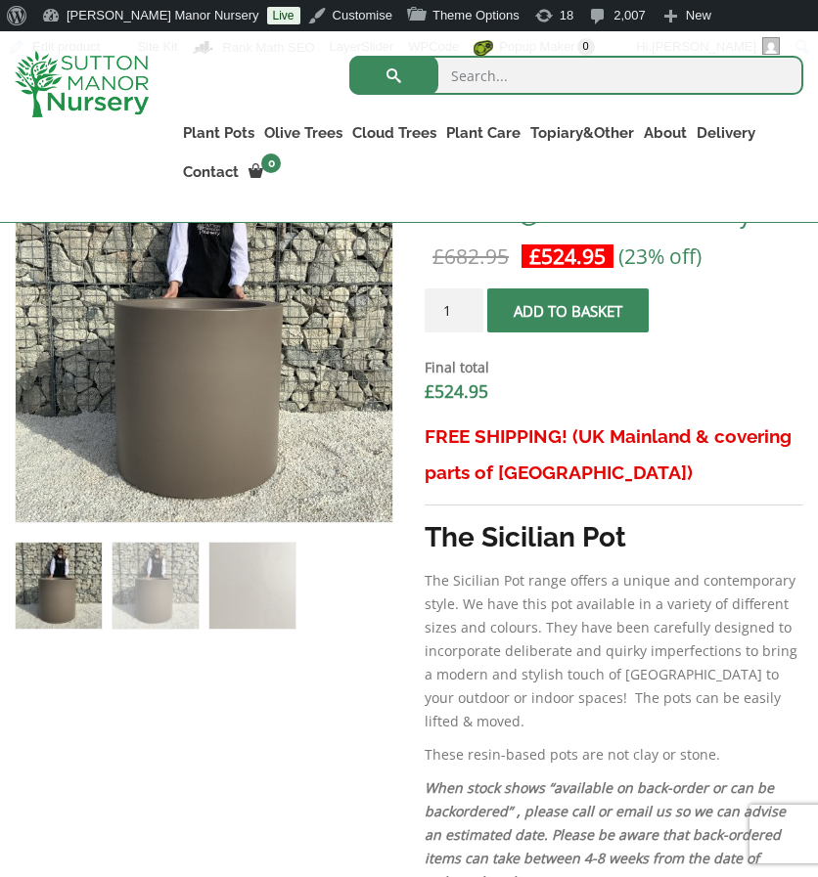
scroll to position [517, 0]
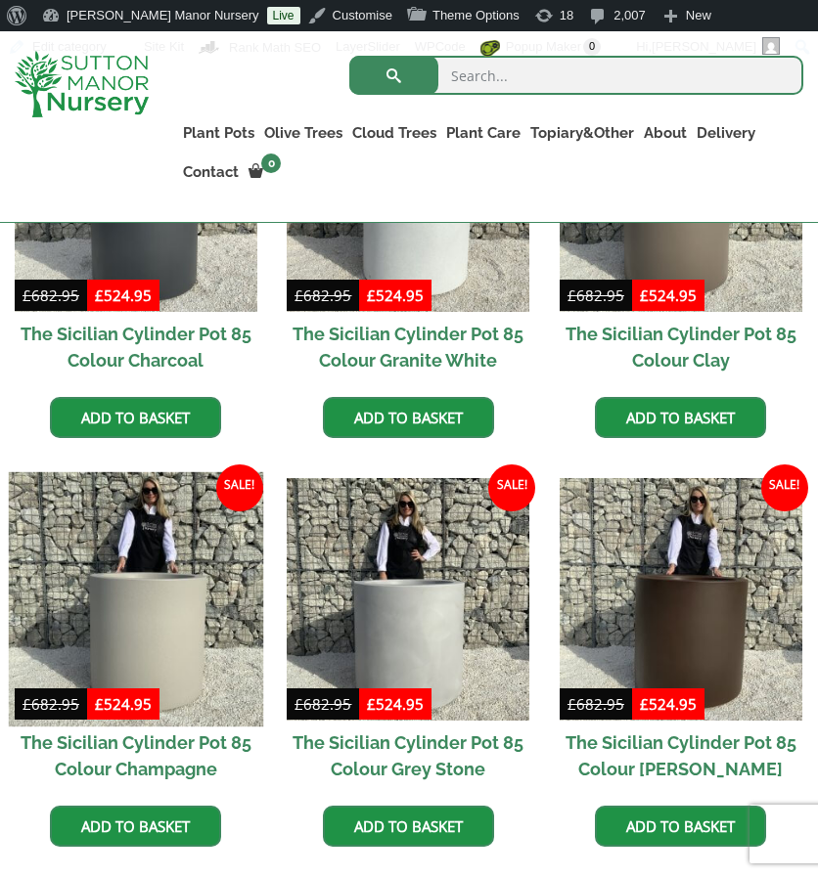
click at [237, 529] on img at bounding box center [136, 599] width 254 height 254
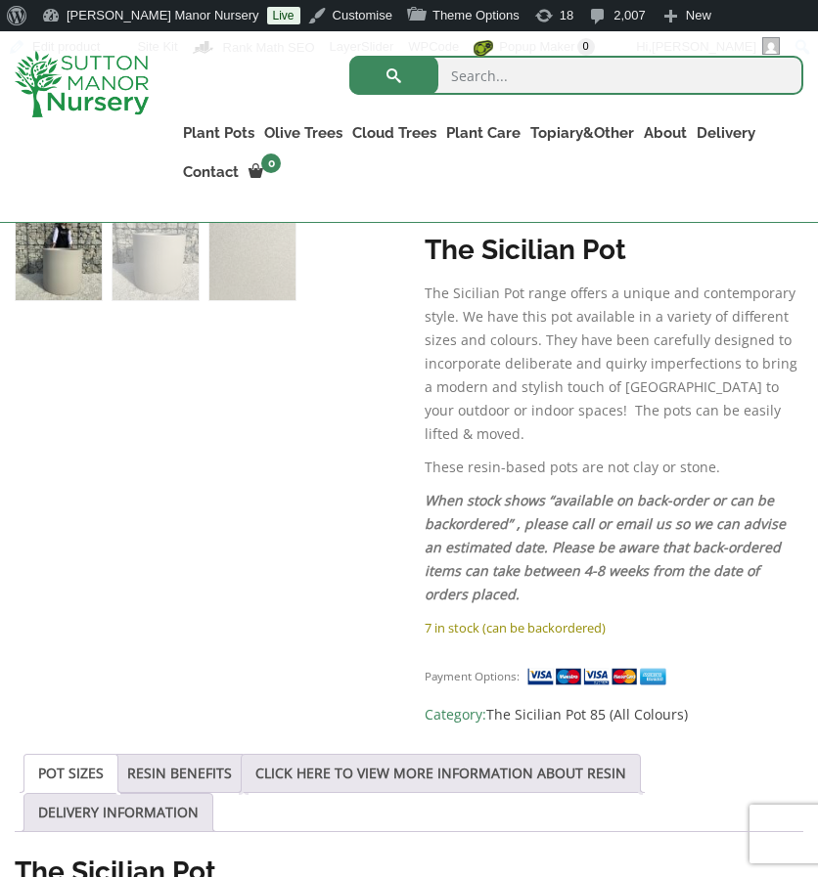
scroll to position [1068, 0]
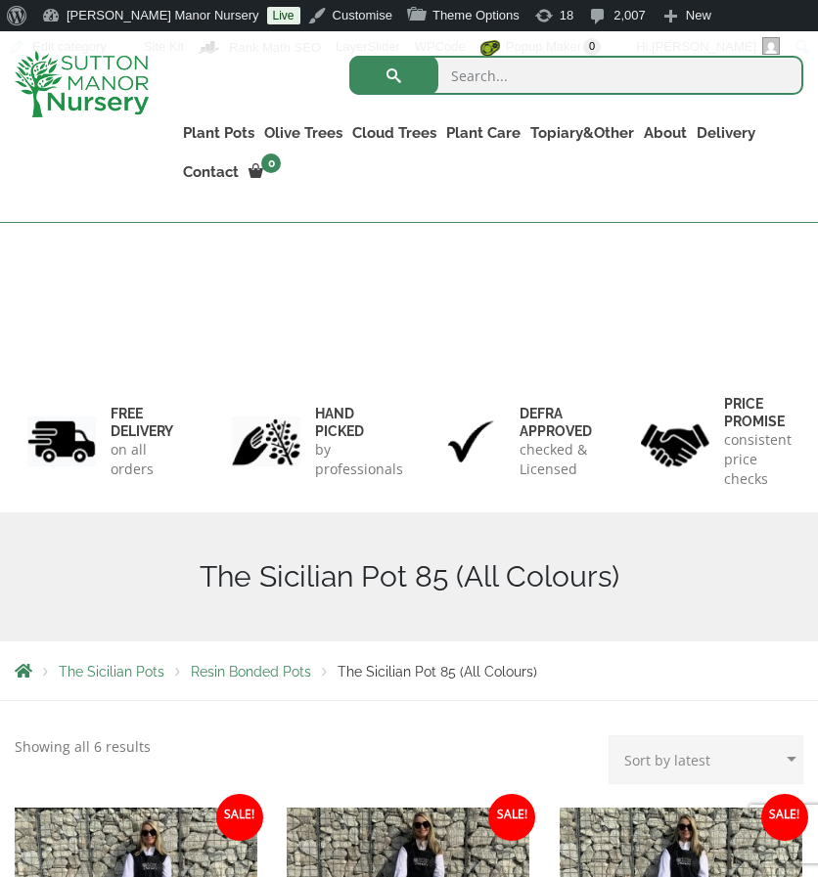
scroll to position [739, 0]
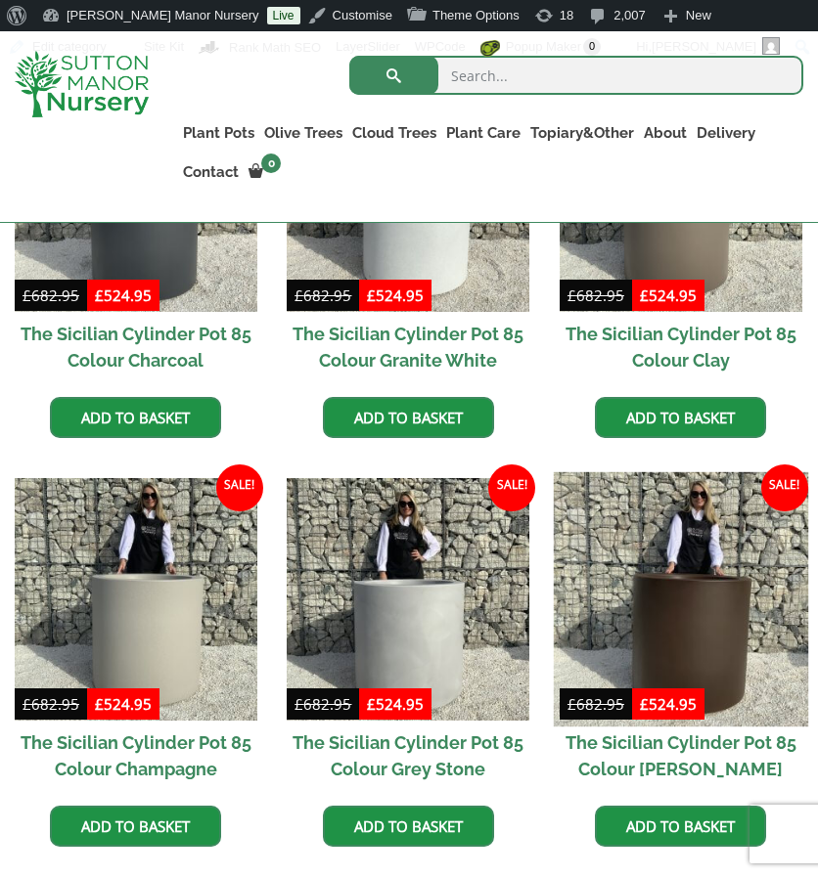
click at [597, 604] on img at bounding box center [681, 599] width 254 height 254
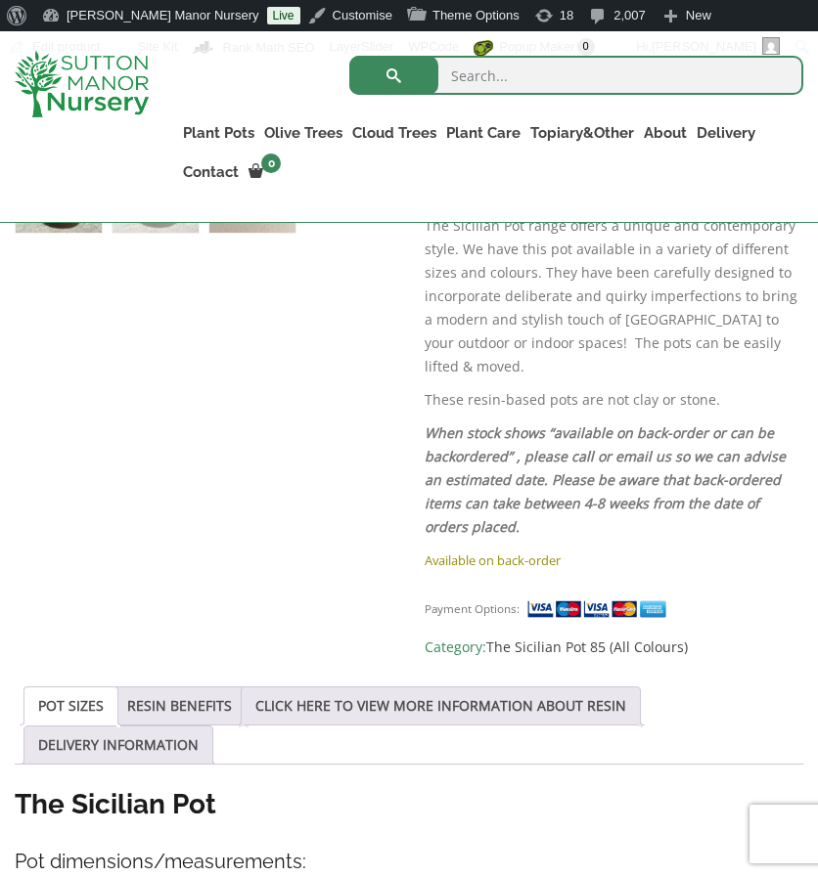
scroll to position [1138, 0]
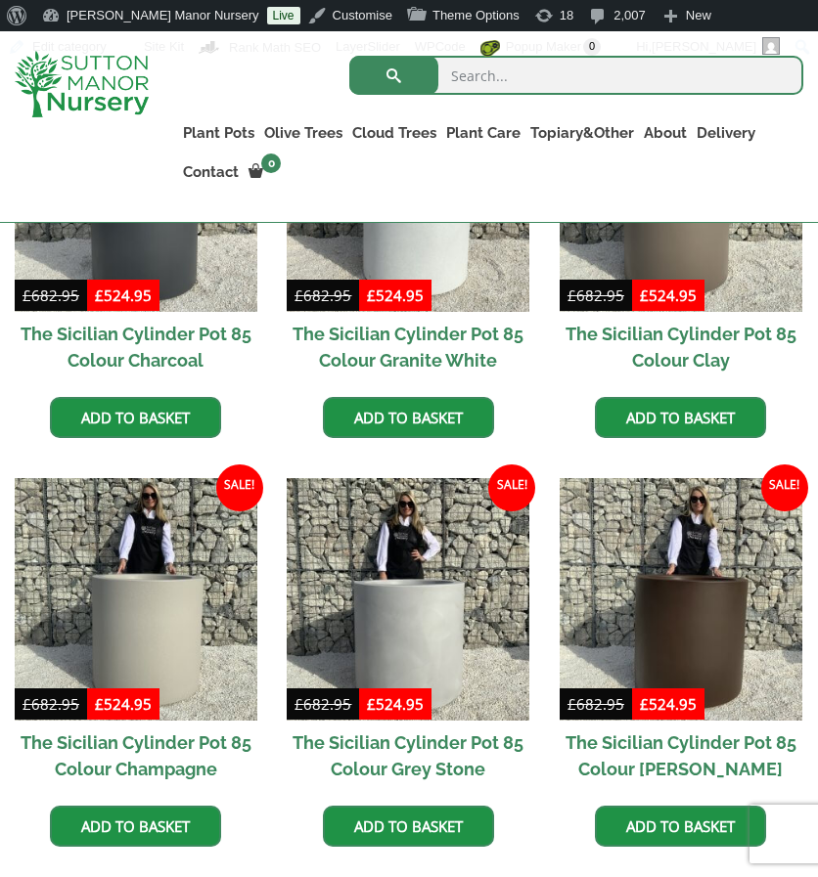
scroll to position [739, 0]
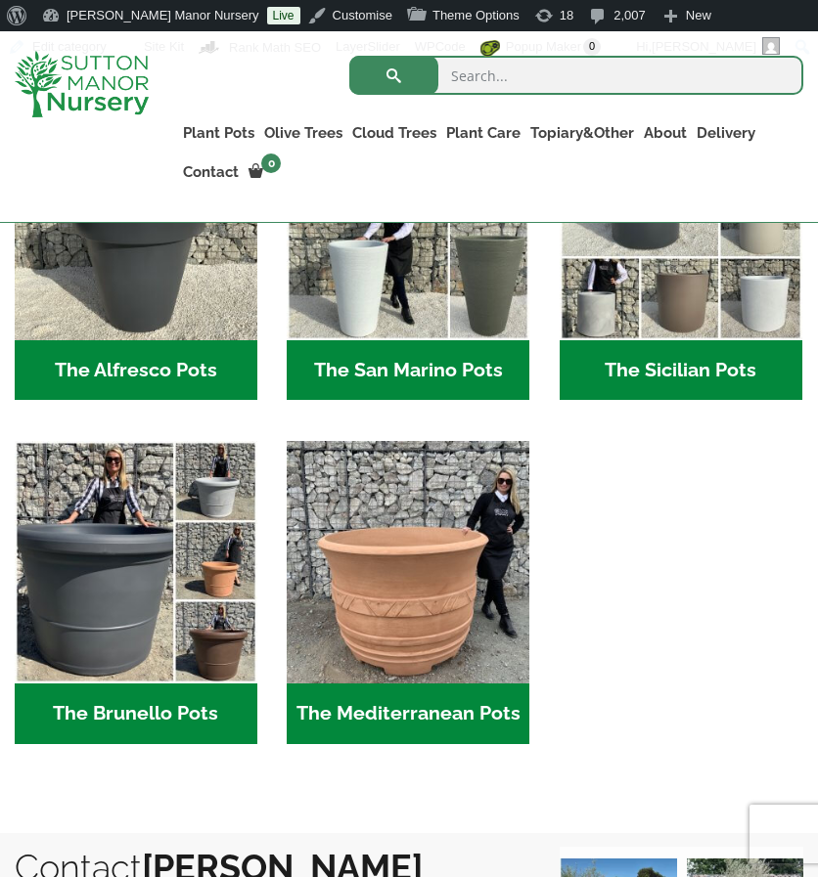
scroll to position [2193, 0]
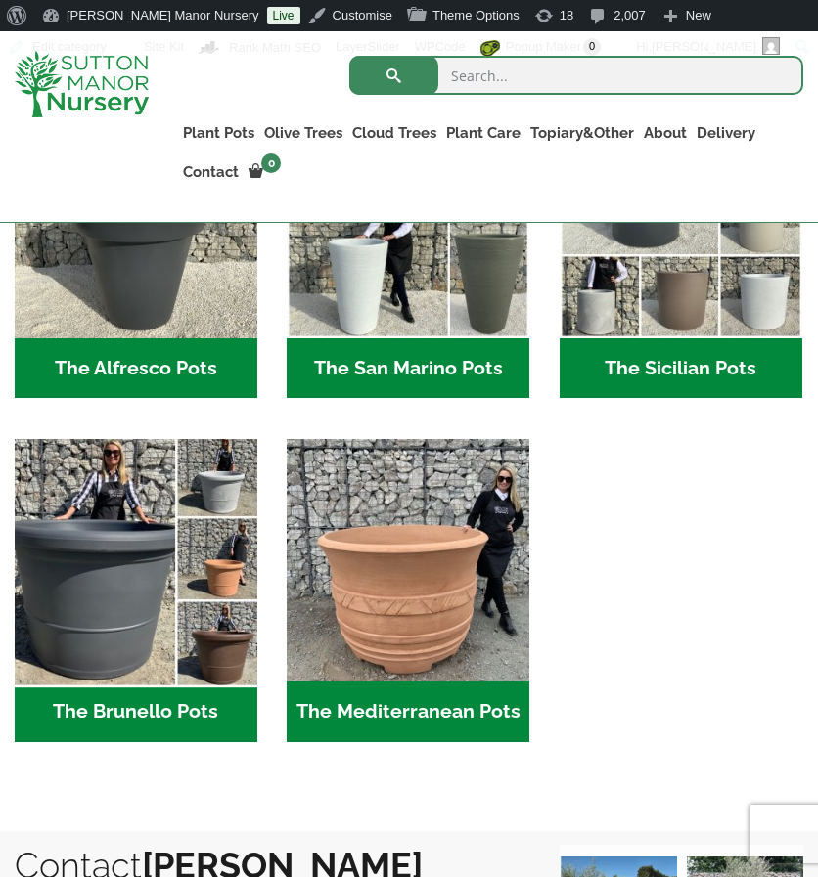
click at [202, 549] on img "Visit product category The Brunello Pots" at bounding box center [136, 560] width 254 height 254
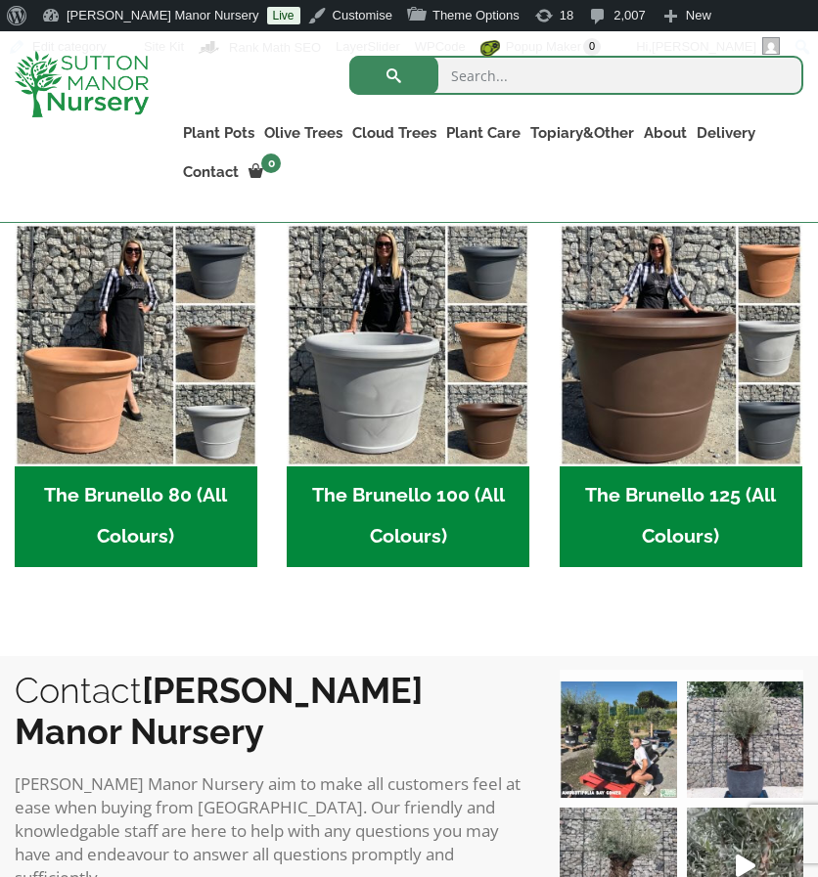
scroll to position [587, 0]
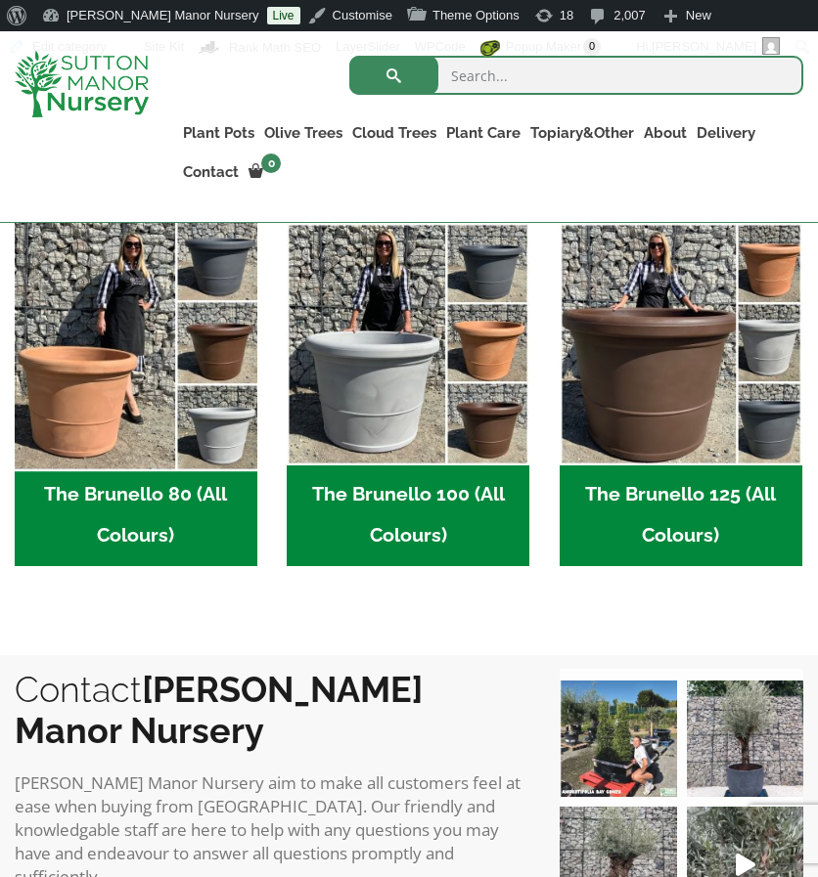
click at [172, 376] on img "Visit product category The Brunello 80 (All Colours)" at bounding box center [136, 343] width 254 height 254
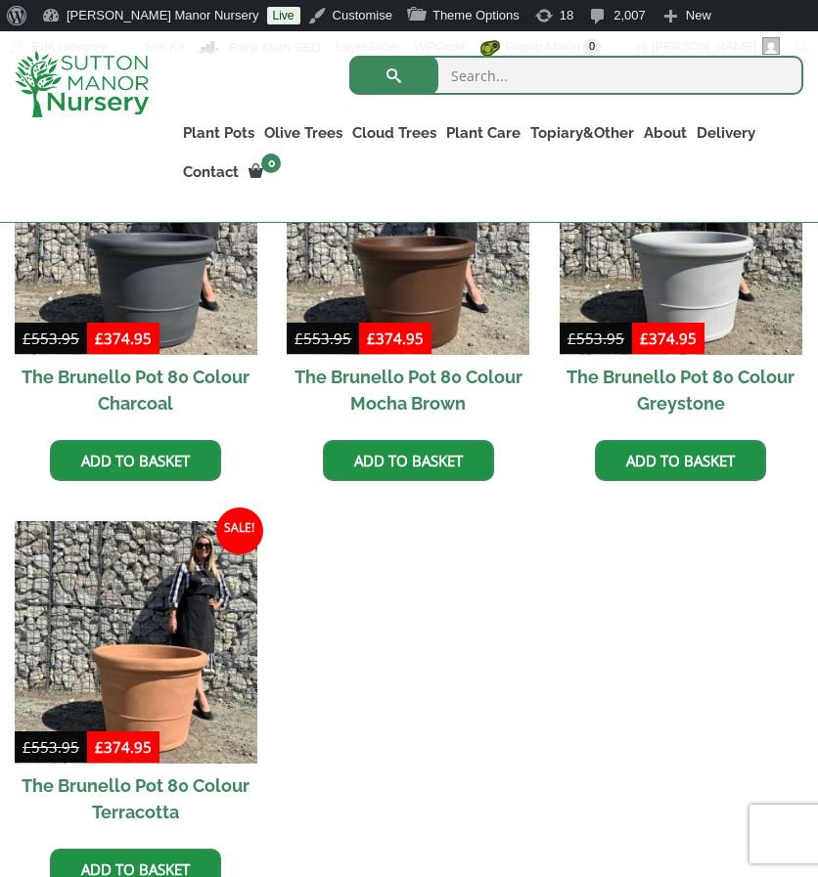
scroll to position [661, 0]
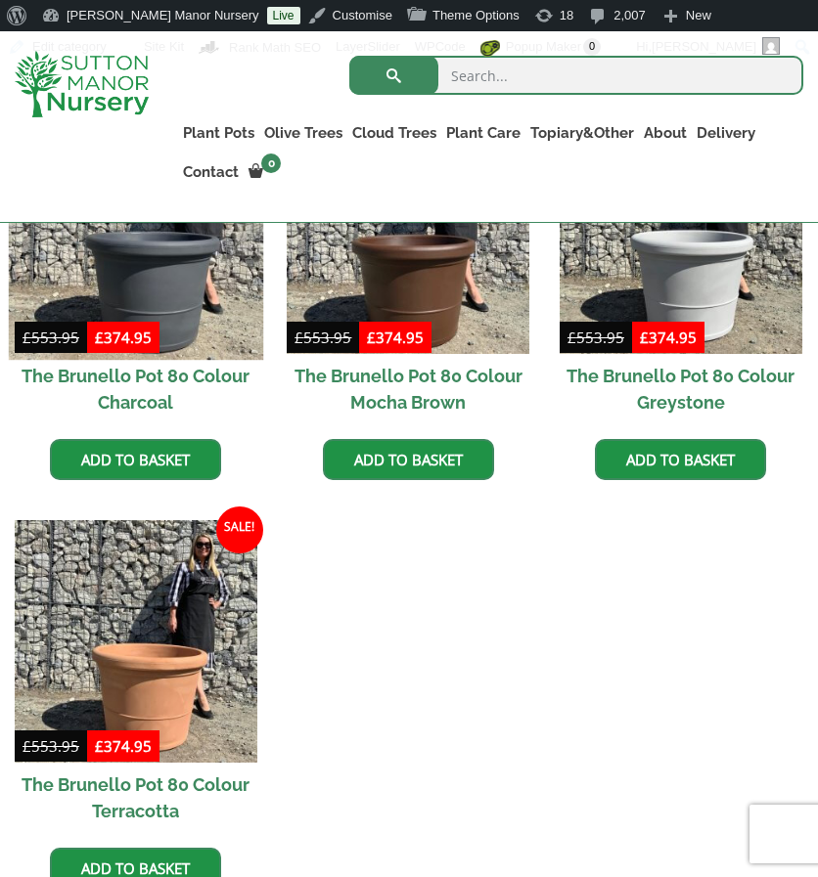
click at [49, 269] on img at bounding box center [136, 232] width 254 height 254
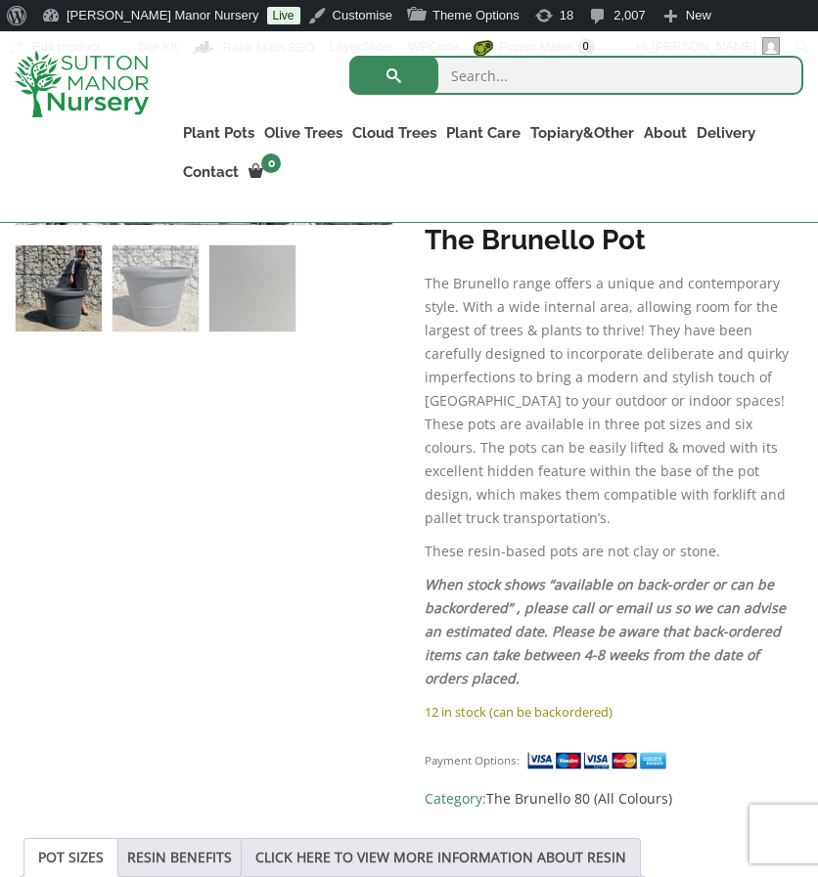
scroll to position [1040, 0]
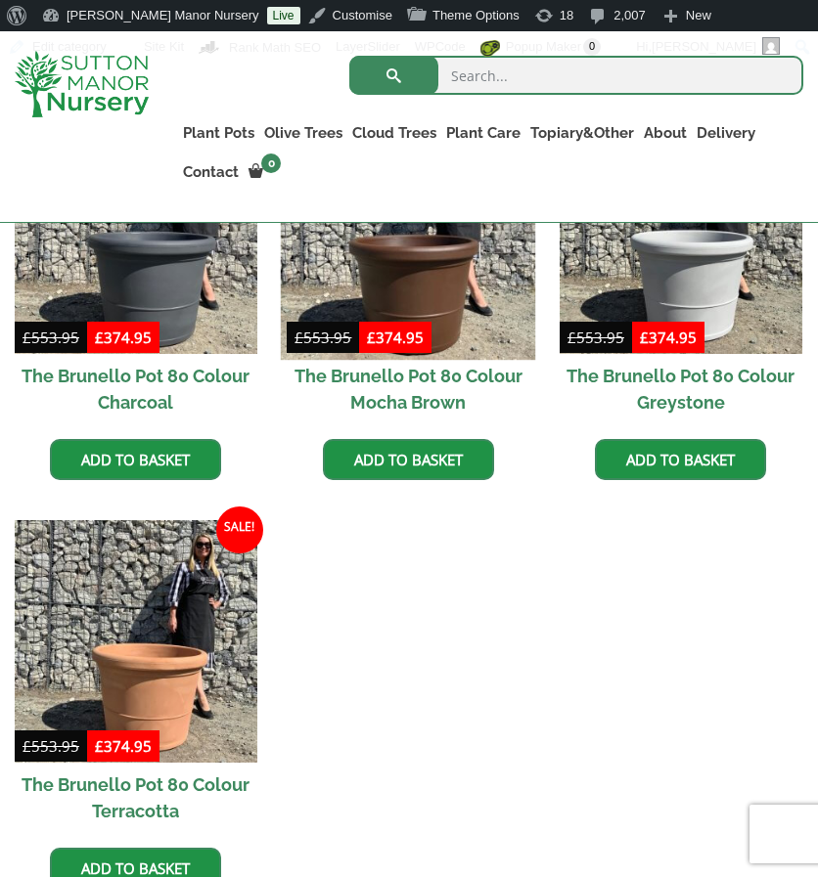
drag, startPoint x: 0, startPoint y: 0, endPoint x: 377, endPoint y: 230, distance: 441.2
click at [377, 230] on img at bounding box center [408, 232] width 254 height 254
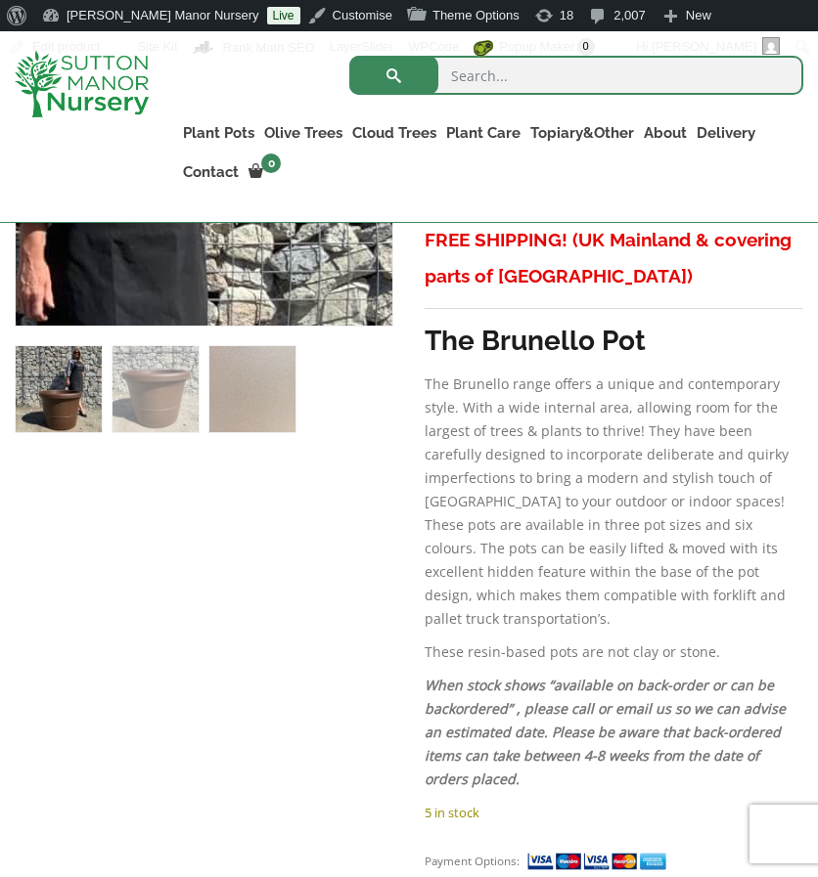
scroll to position [937, 0]
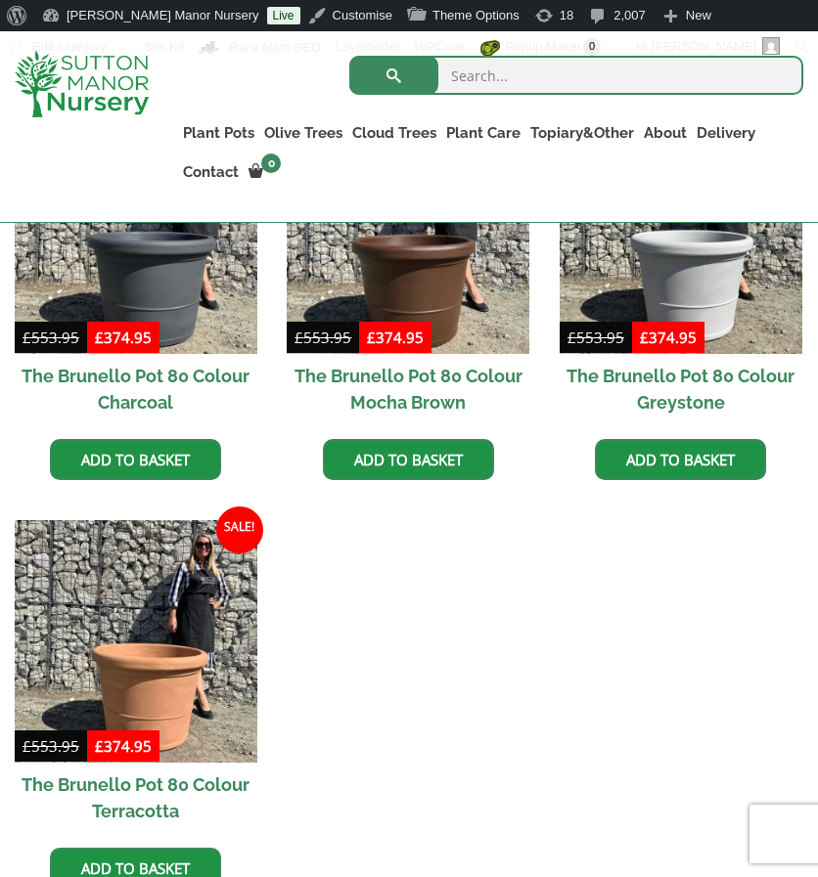
click at [551, 273] on ul "Sale! £ 553.95 Original price was: £553.95. £ 374.95 Current price is: £374.95.…" at bounding box center [409, 521] width 788 height 819
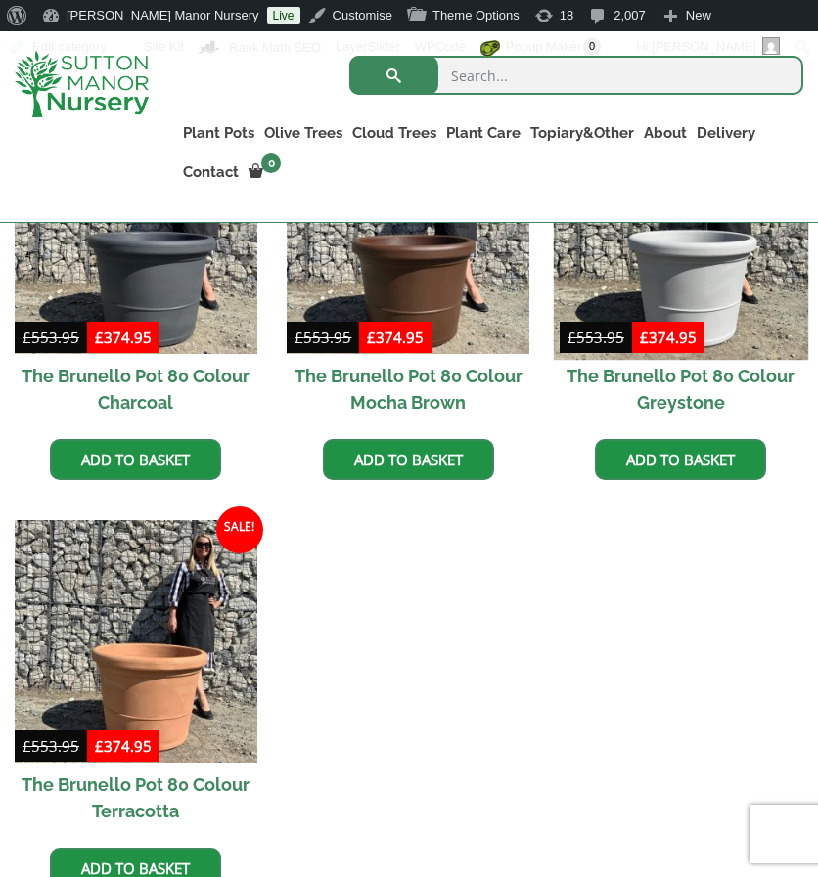
click at [624, 242] on img at bounding box center [681, 232] width 254 height 254
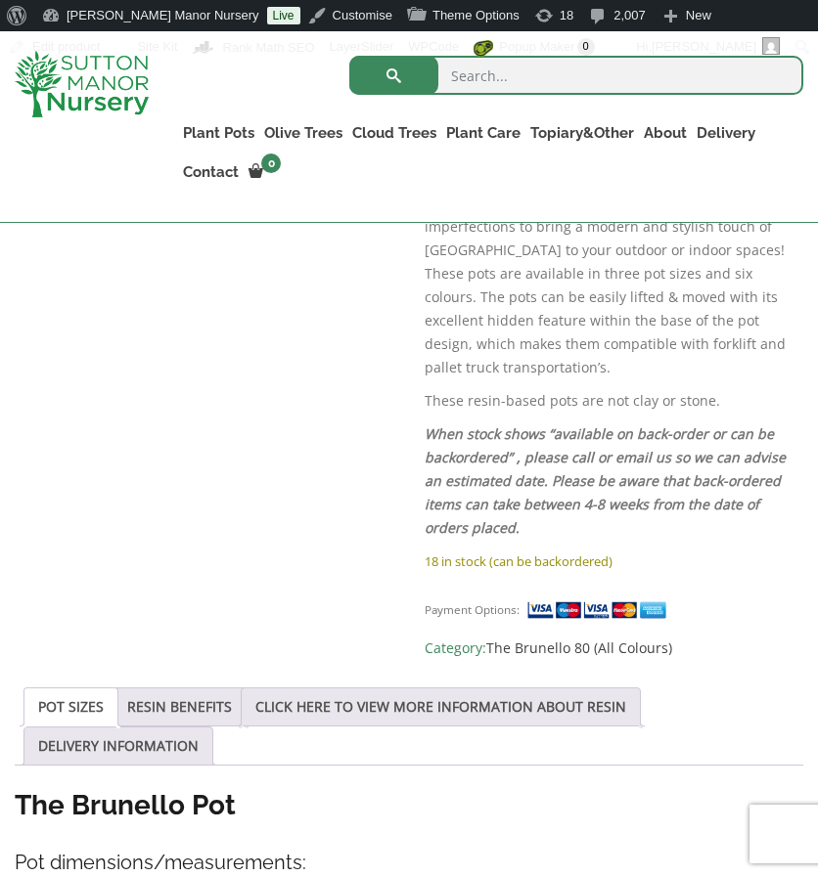
scroll to position [1188, 0]
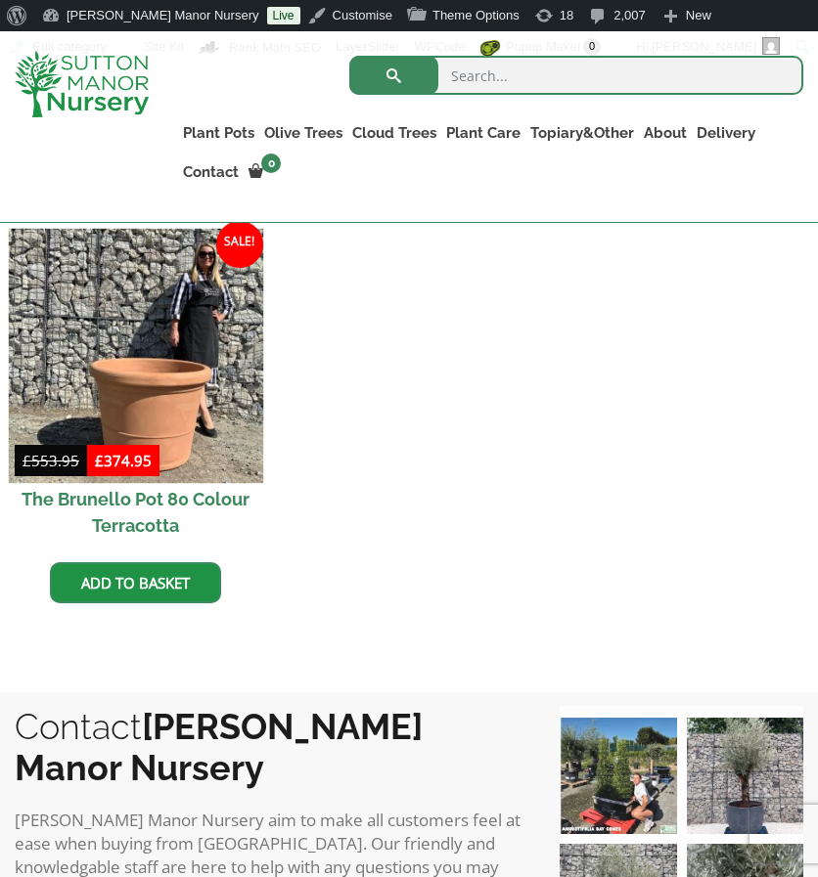
click at [190, 422] on img at bounding box center [136, 356] width 254 height 254
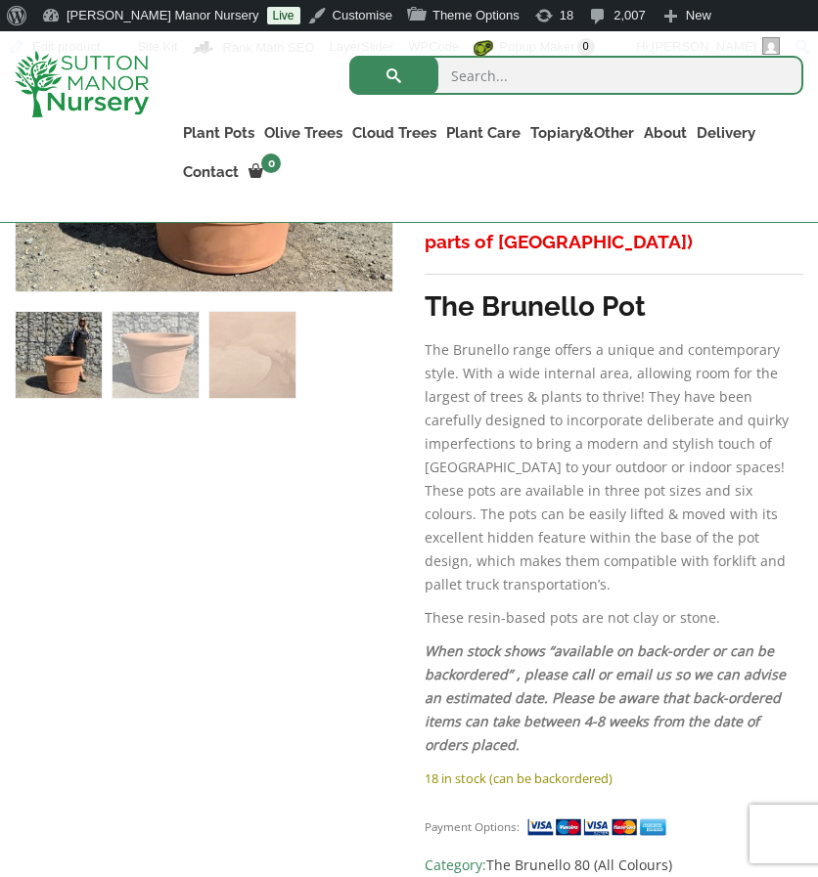
scroll to position [970, 0]
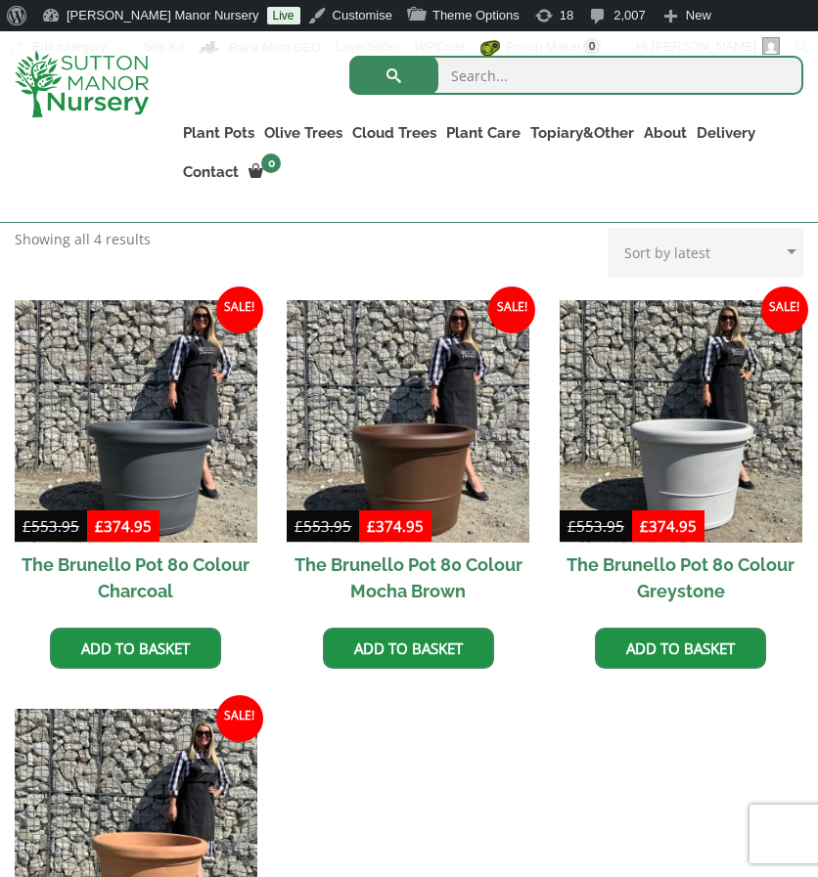
scroll to position [473, 0]
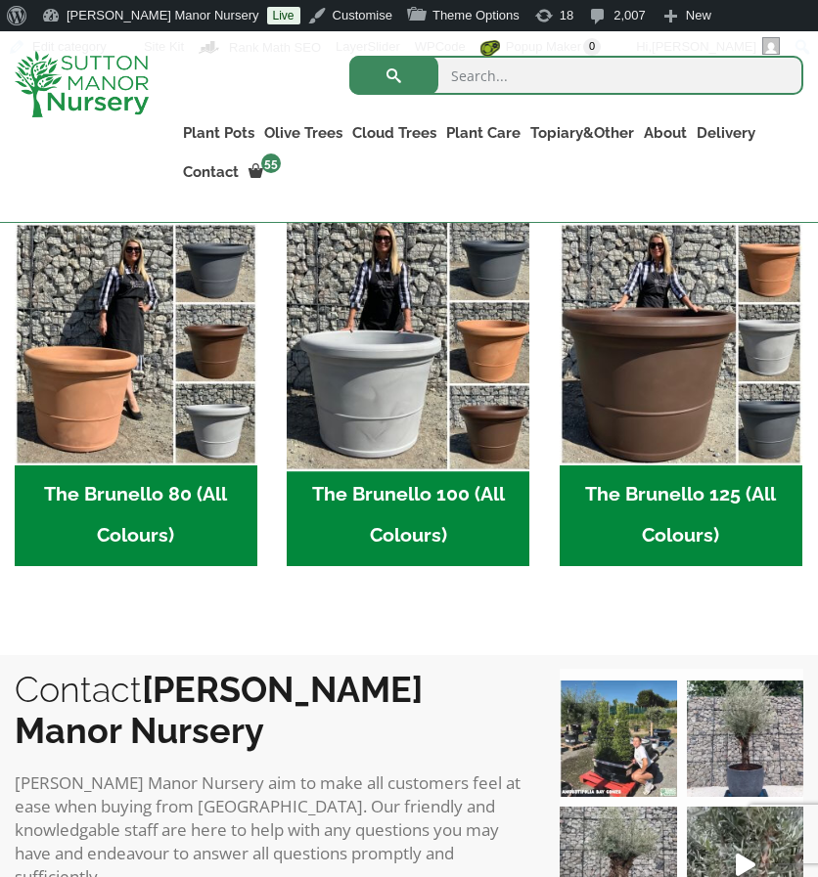
click at [428, 372] on img "Visit product category The Brunello 100 (All Colours)" at bounding box center [408, 343] width 254 height 254
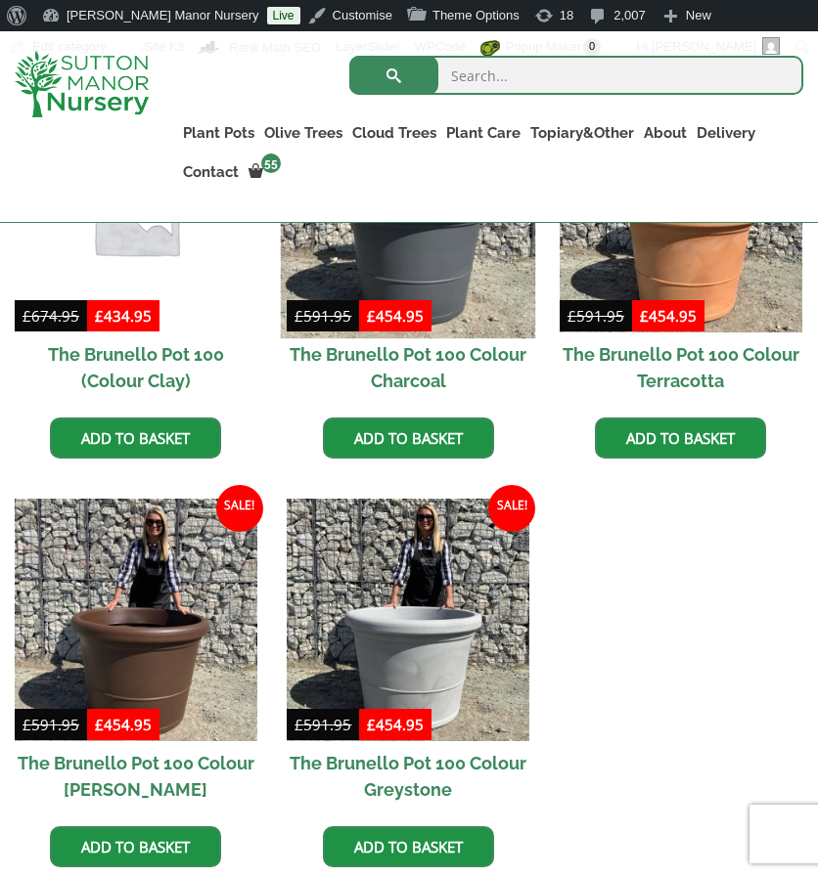
scroll to position [684, 0]
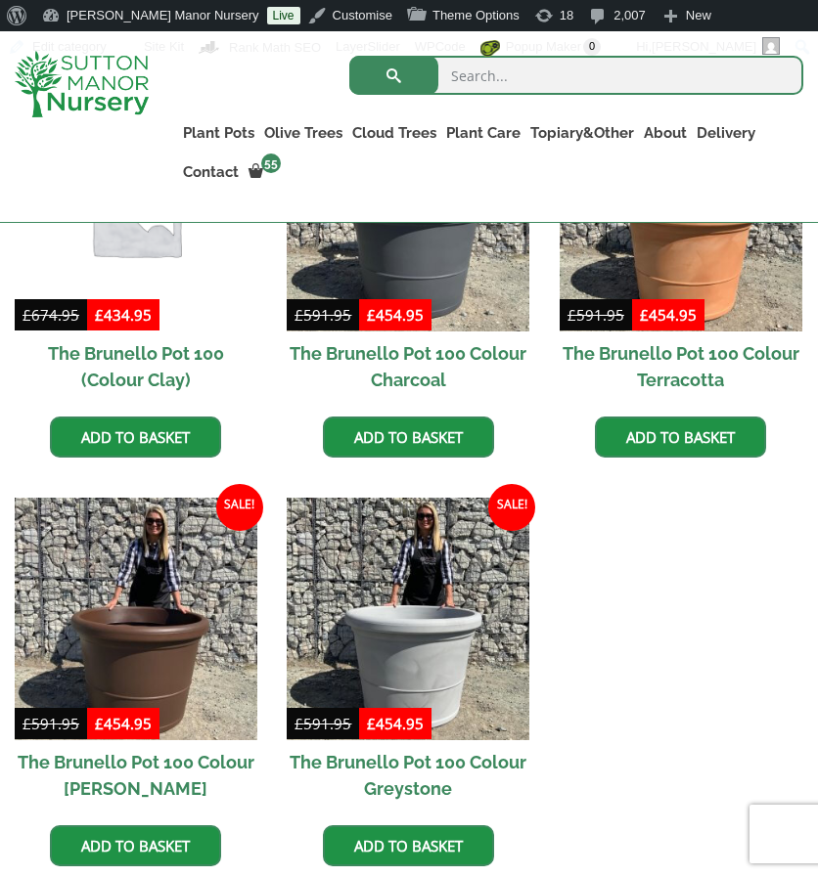
click at [181, 249] on img at bounding box center [136, 209] width 254 height 254
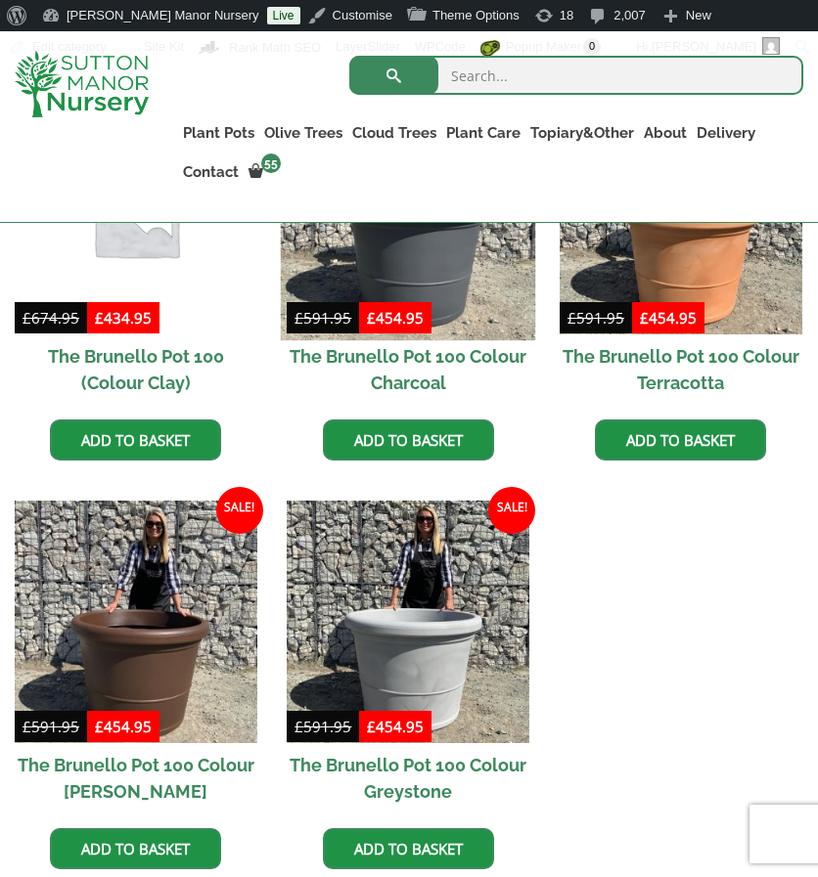
drag, startPoint x: 0, startPoint y: 0, endPoint x: 395, endPoint y: 262, distance: 474.3
click at [395, 262] on img at bounding box center [408, 212] width 254 height 254
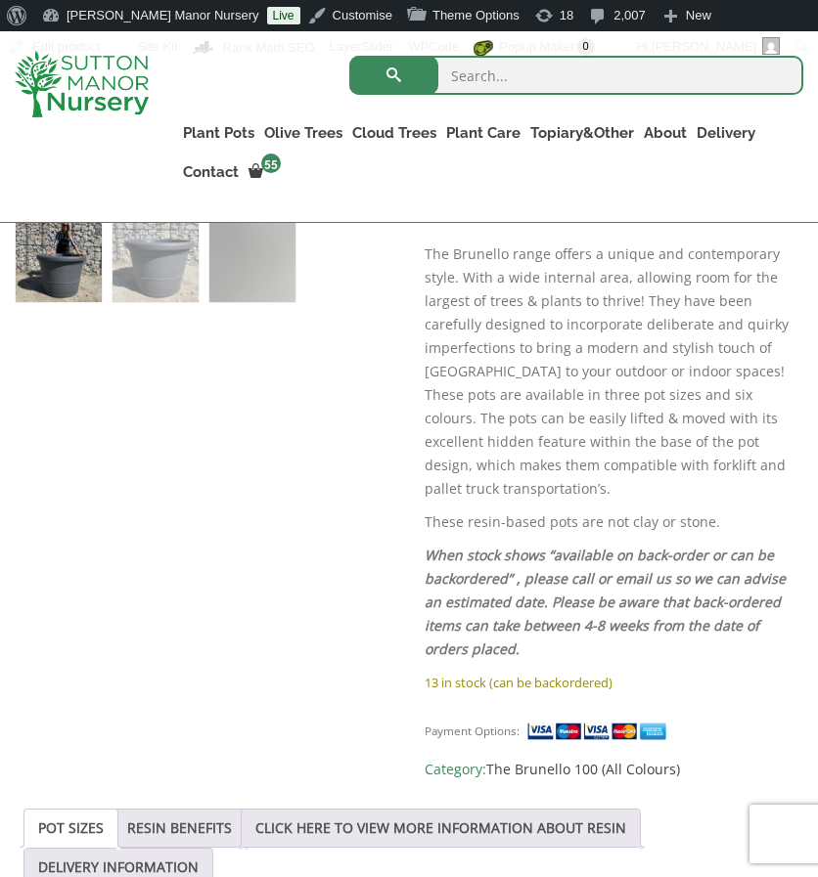
scroll to position [1066, 0]
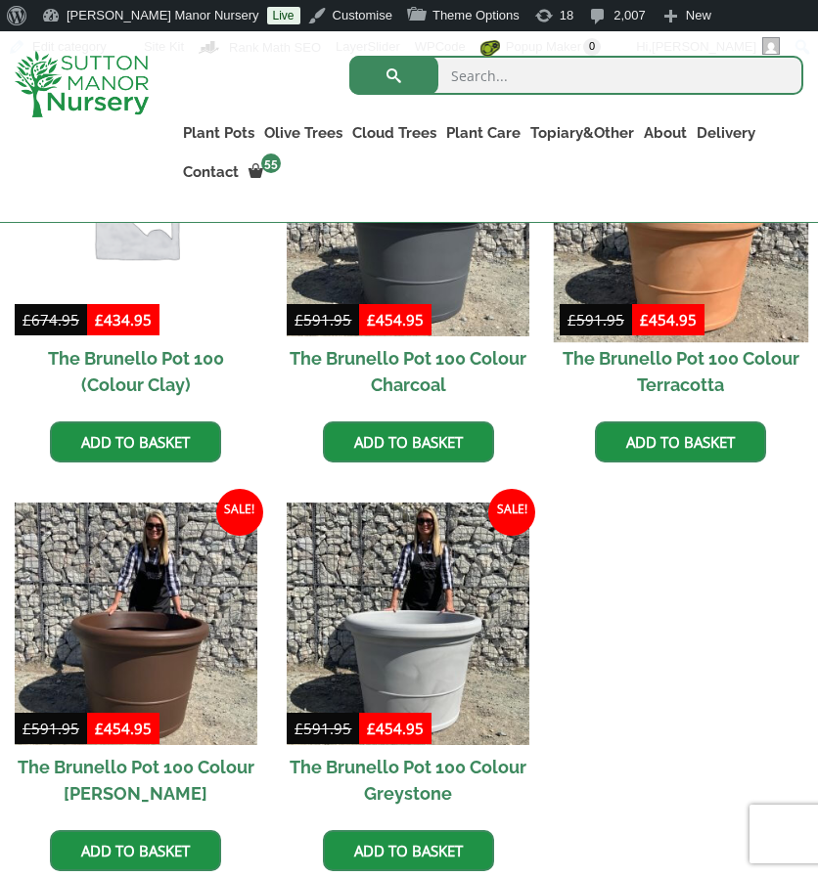
click at [622, 289] on img at bounding box center [681, 214] width 254 height 254
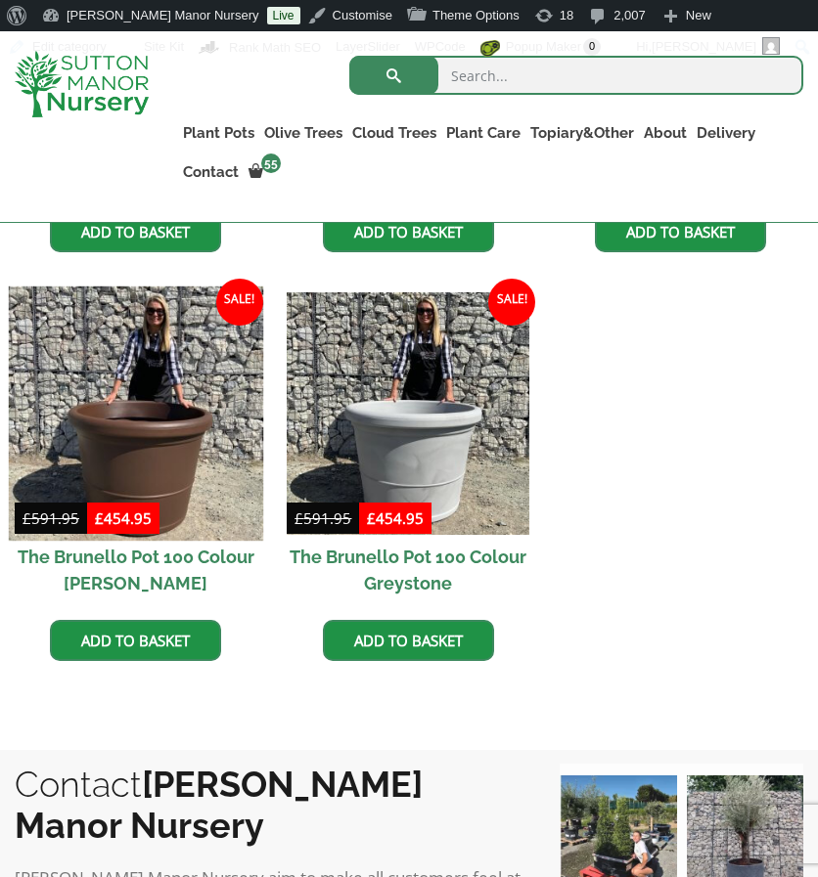
click at [117, 385] on img at bounding box center [136, 414] width 254 height 254
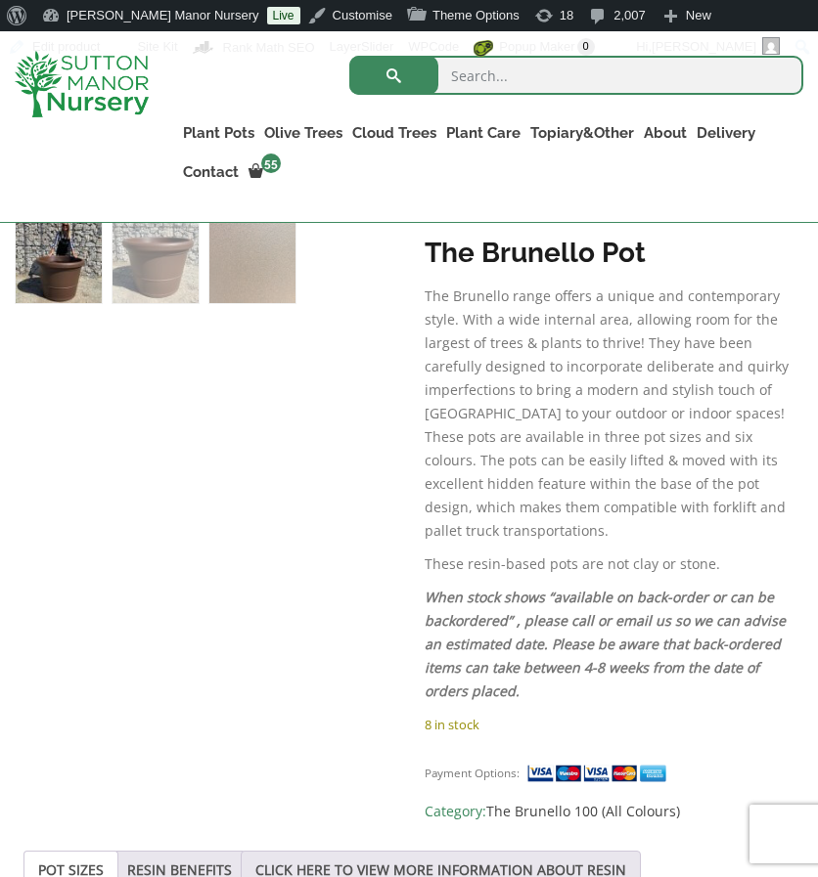
scroll to position [1066, 0]
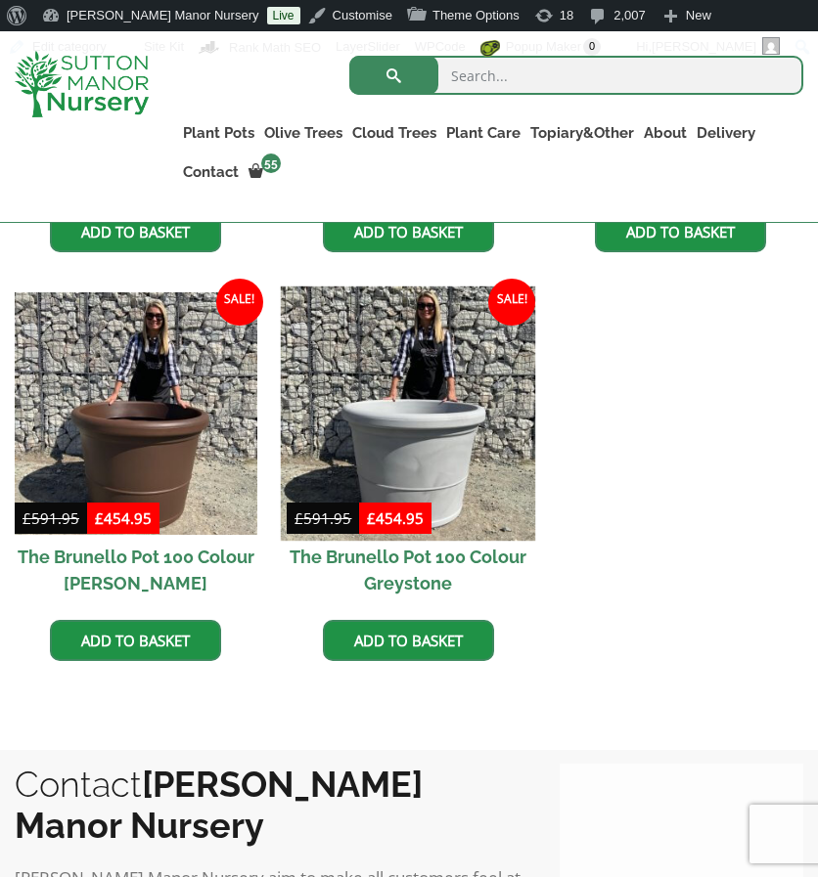
drag, startPoint x: 0, startPoint y: 0, endPoint x: 423, endPoint y: 398, distance: 580.6
click at [423, 398] on img at bounding box center [408, 414] width 254 height 254
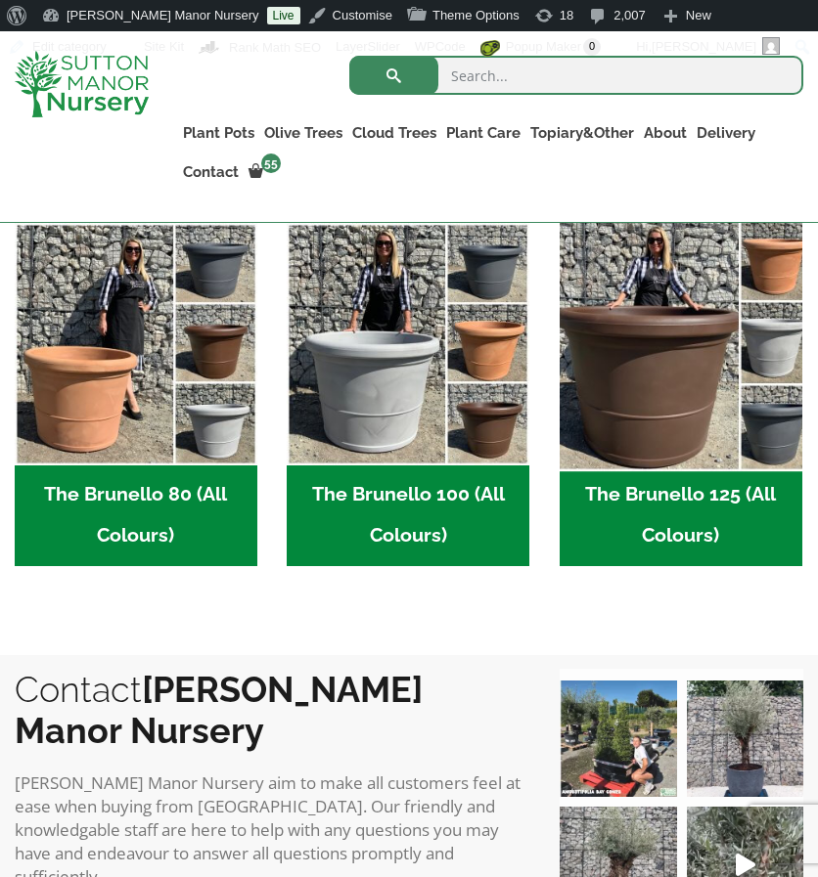
click at [731, 325] on img "Visit product category The Brunello 125 (All Colours)" at bounding box center [681, 343] width 254 height 254
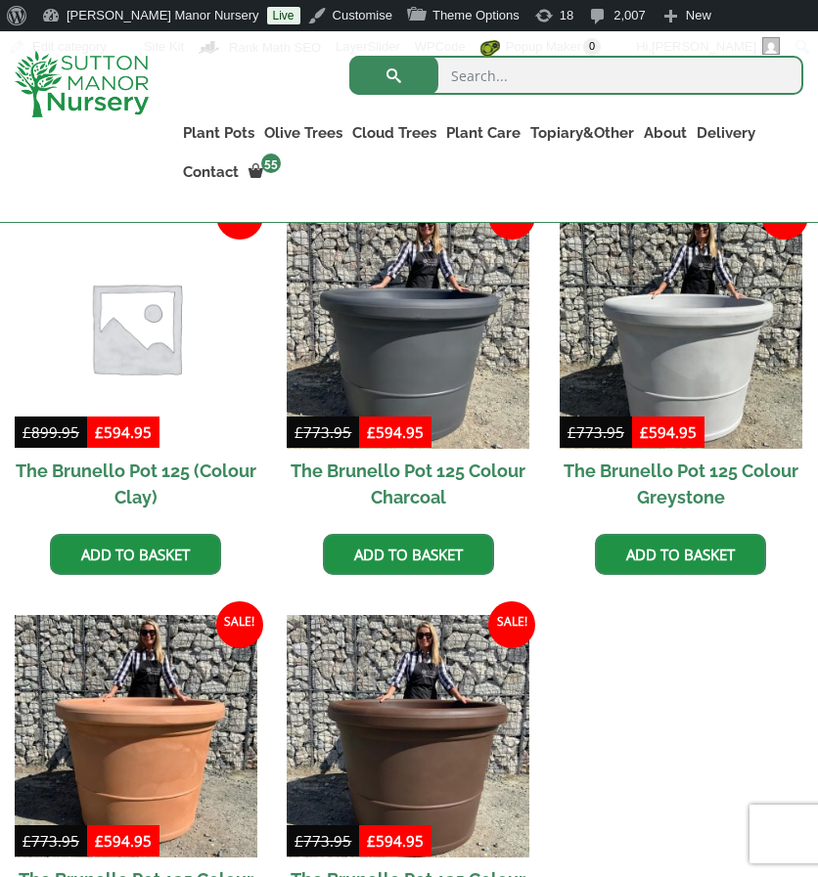
scroll to position [567, 0]
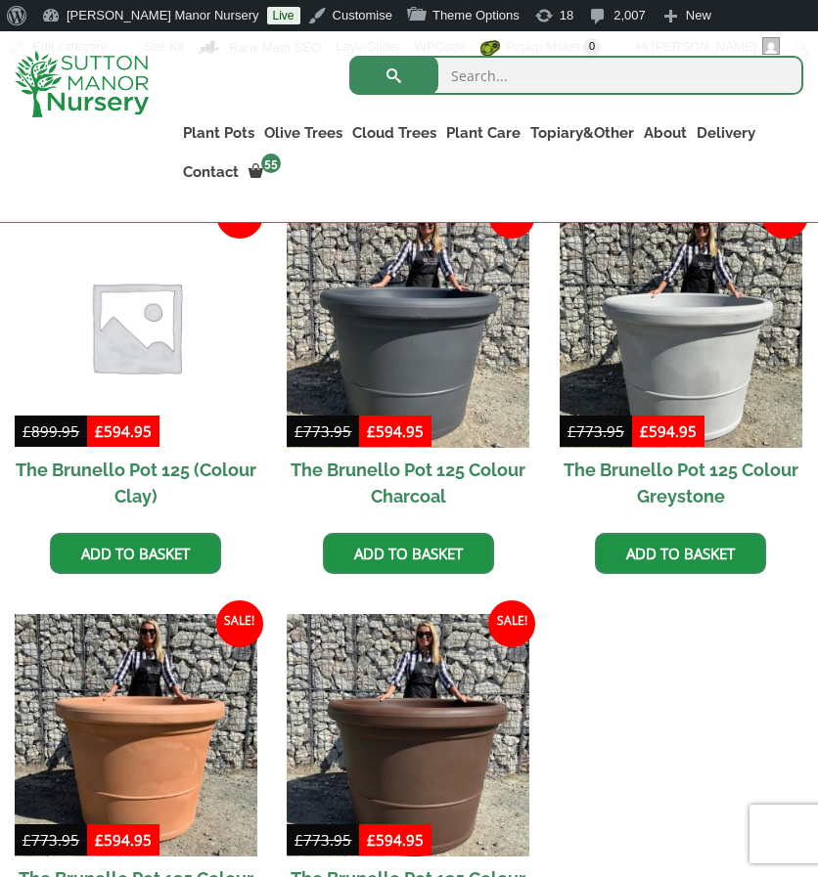
click at [181, 347] on img at bounding box center [136, 326] width 254 height 254
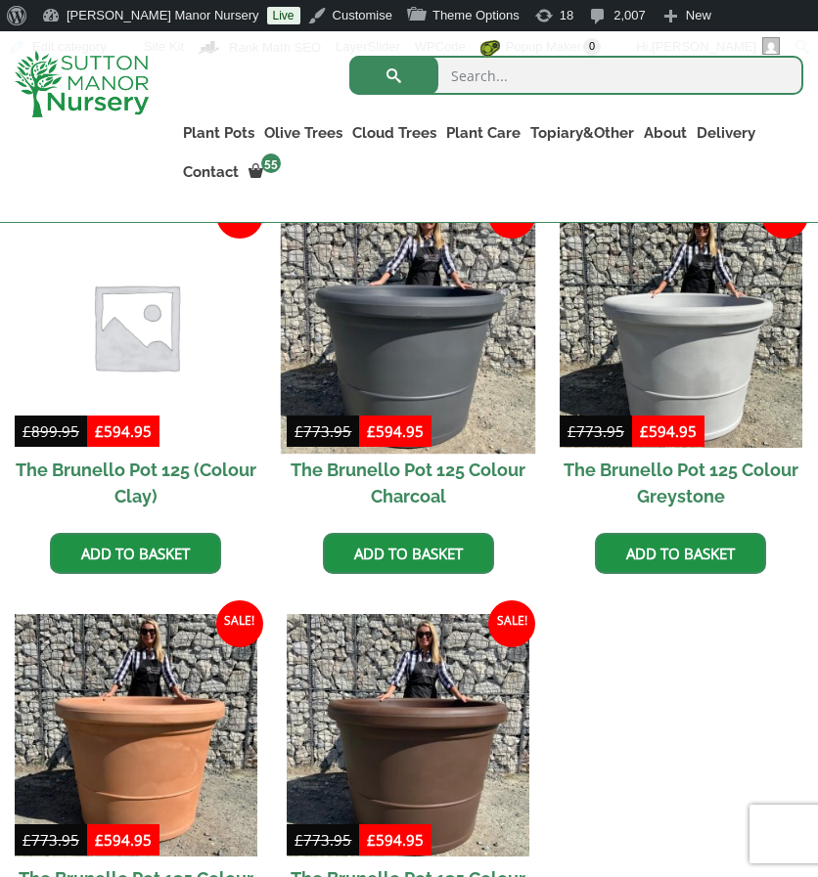
drag, startPoint x: 0, startPoint y: 0, endPoint x: 413, endPoint y: 337, distance: 533.2
click at [413, 337] on img at bounding box center [408, 326] width 254 height 254
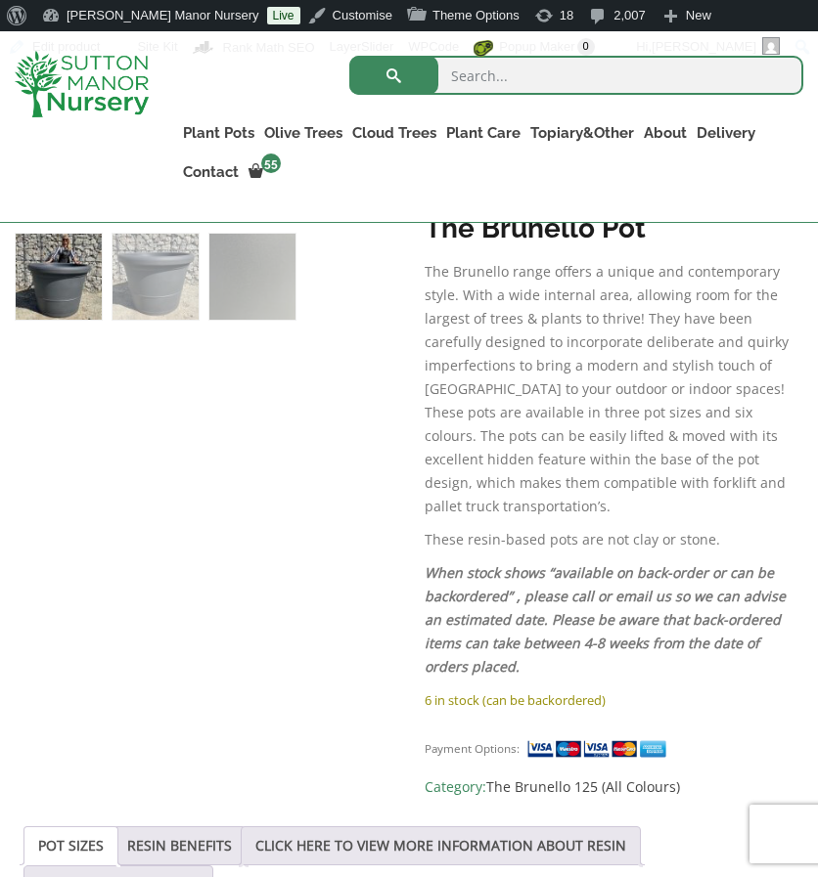
scroll to position [1052, 0]
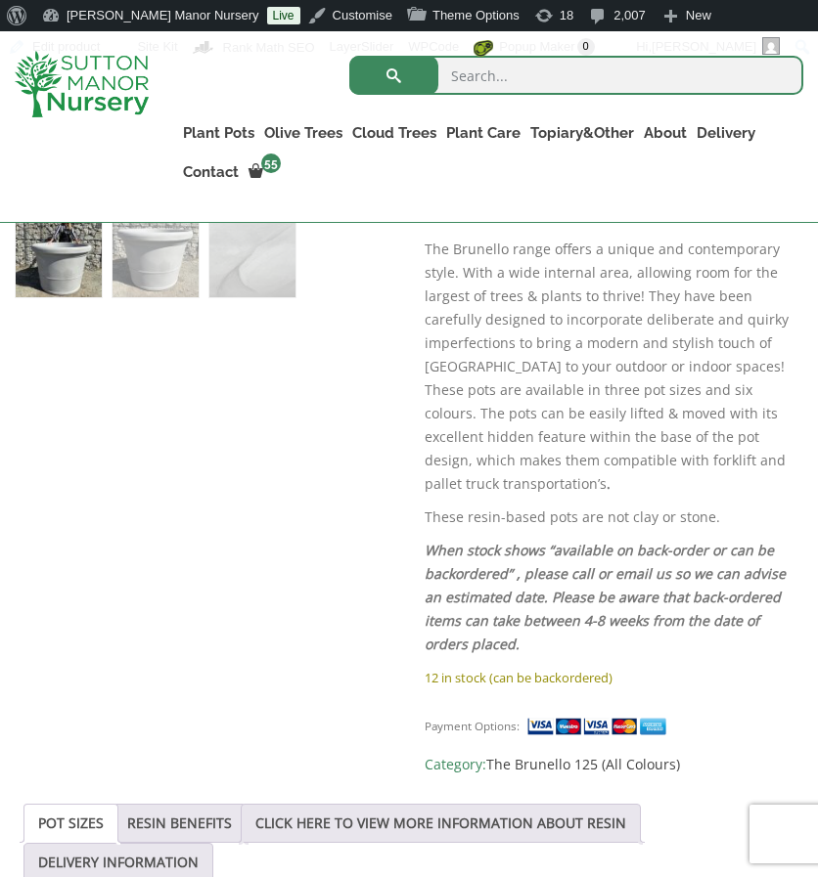
scroll to position [1076, 0]
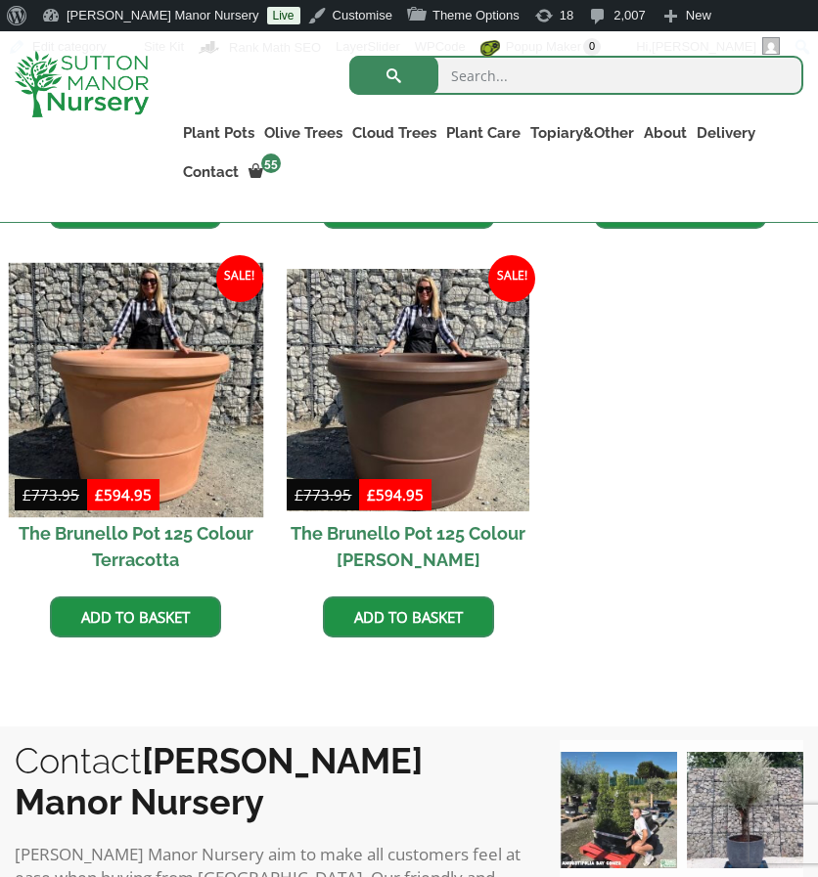
scroll to position [913, 0]
click at [199, 359] on img at bounding box center [136, 390] width 254 height 254
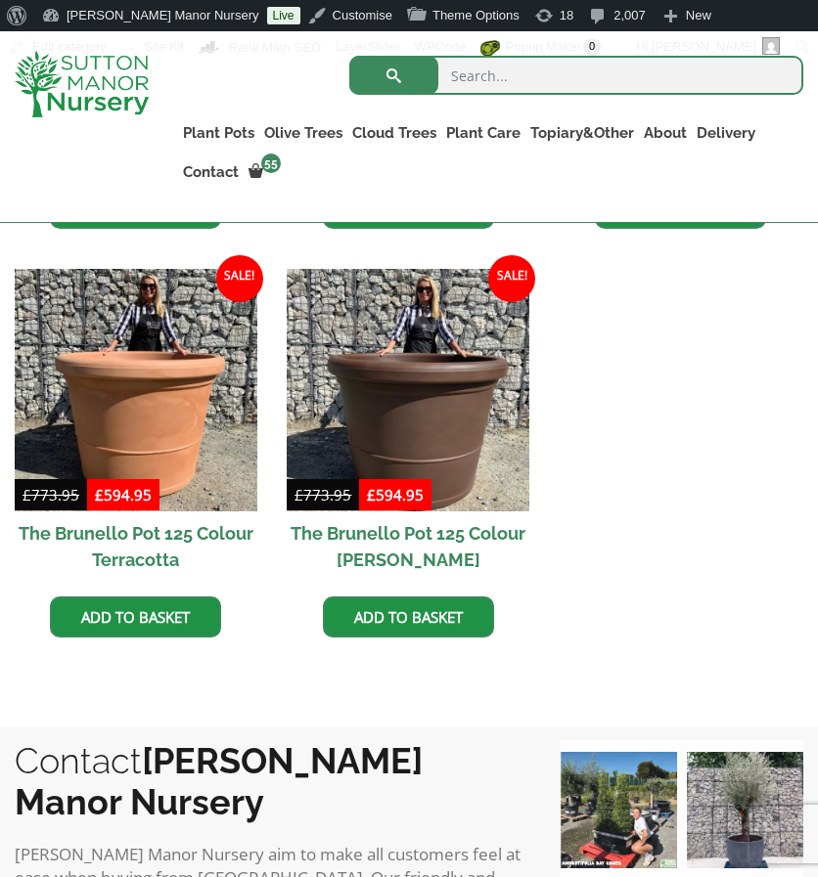
click at [488, 308] on img at bounding box center [408, 390] width 243 height 243
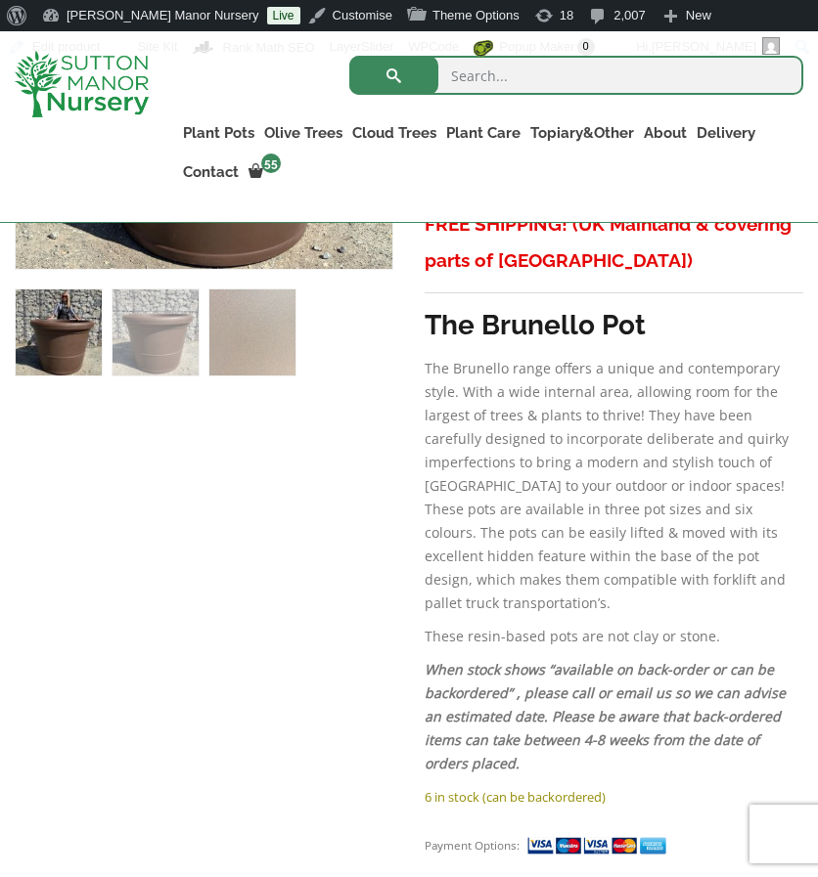
scroll to position [1023, 0]
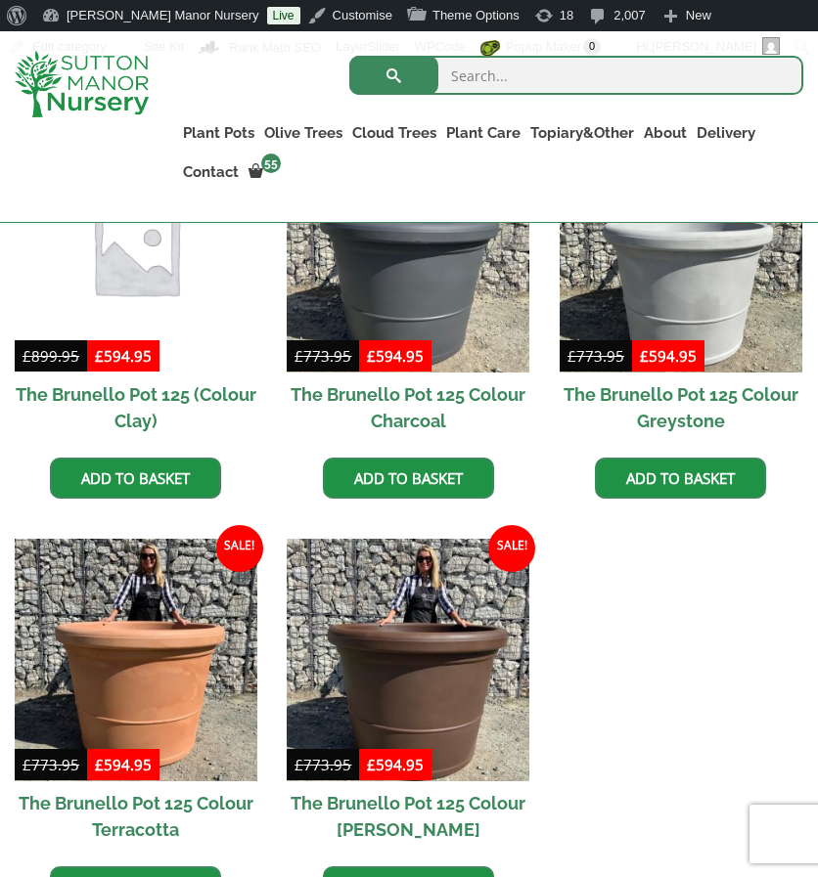
scroll to position [651, 0]
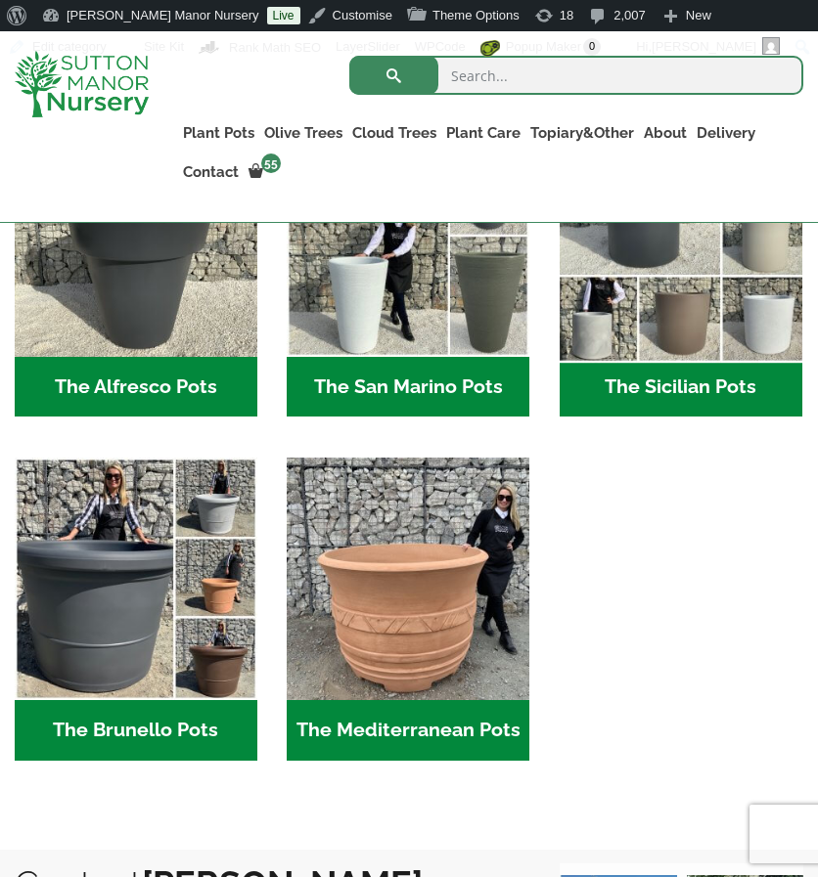
click at [628, 326] on img "Visit product category The Sicilian Pots" at bounding box center [681, 236] width 254 height 254
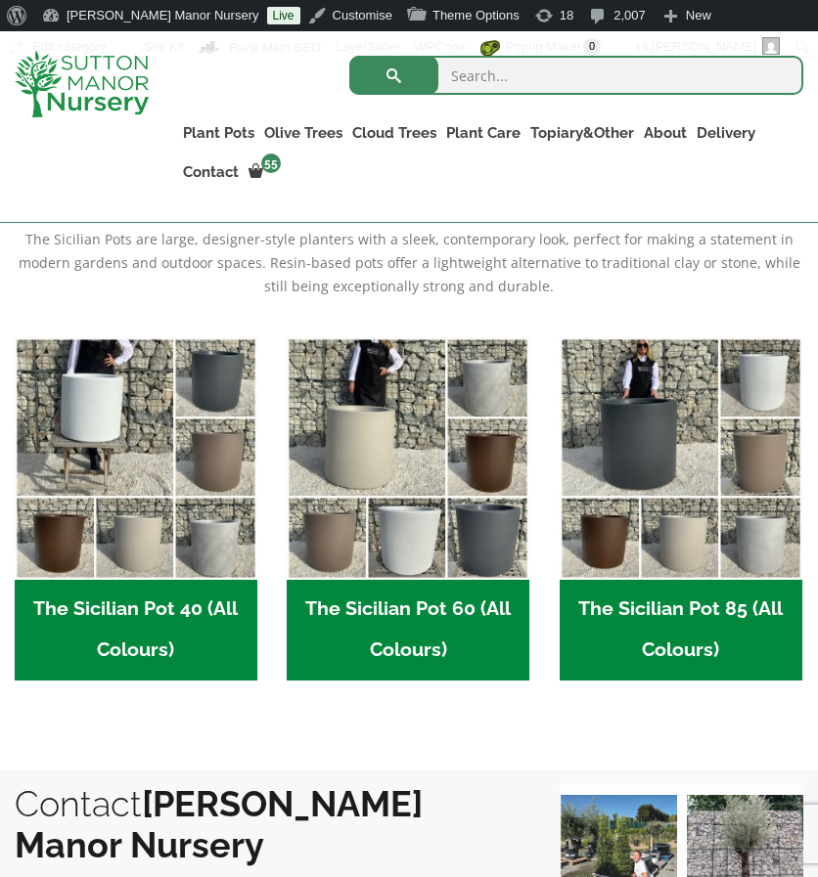
scroll to position [473, 0]
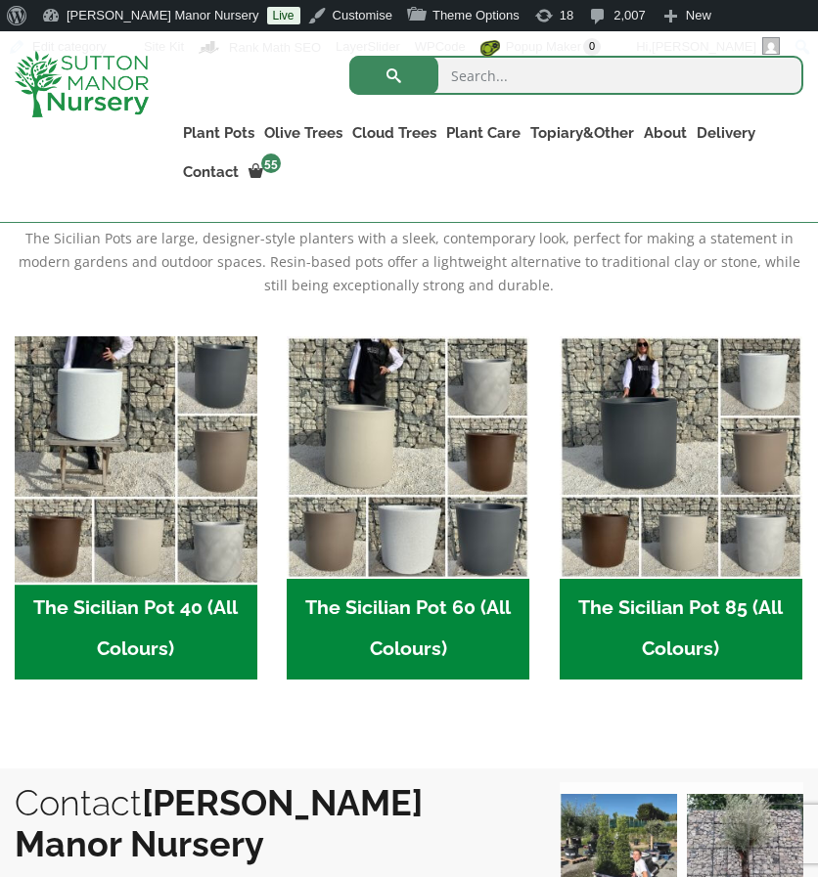
click at [218, 492] on img "Visit product category The Sicilian Pot 40 (All Colours)" at bounding box center [136, 457] width 254 height 254
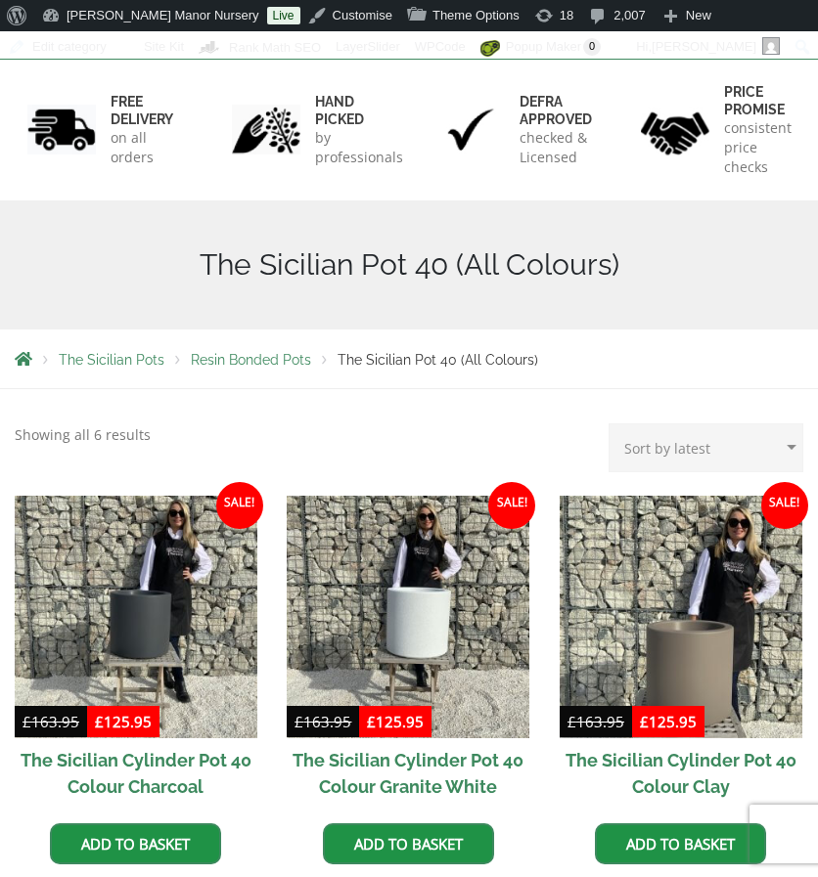
scroll to position [379, 0]
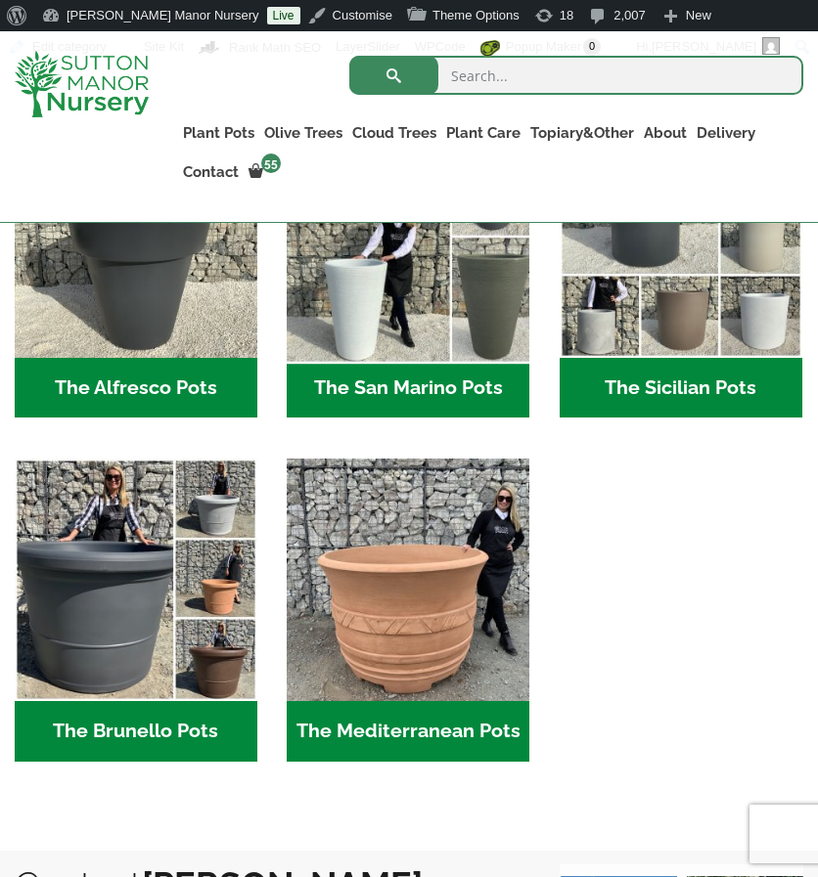
scroll to position [2175, 0]
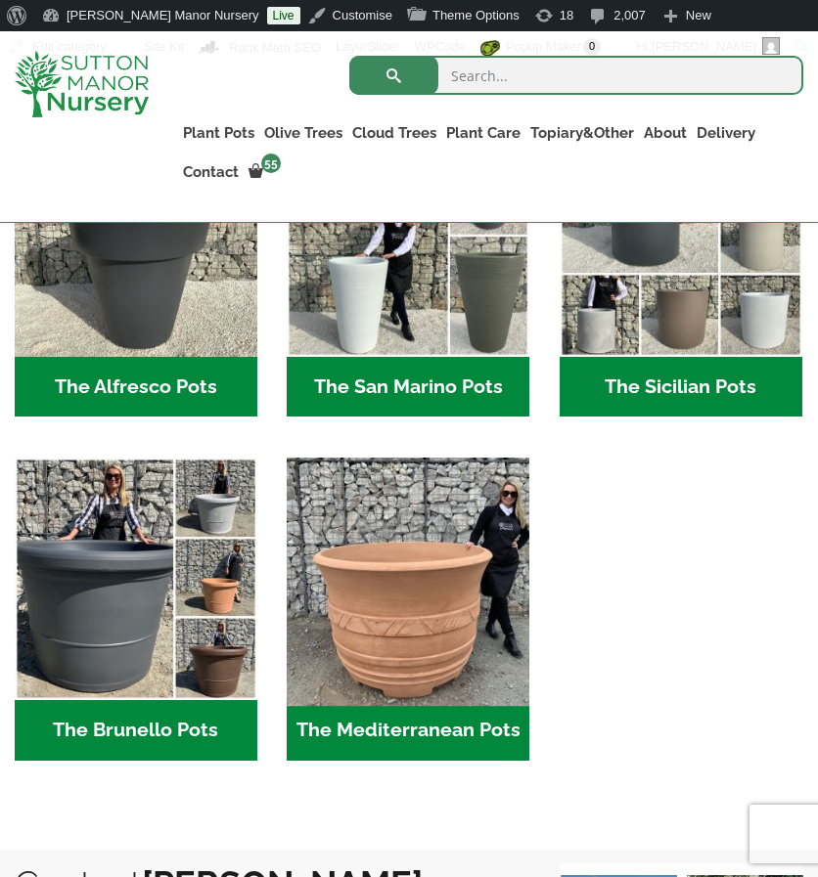
click at [444, 578] on img "Visit product category The Mediterranean Pots" at bounding box center [408, 579] width 254 height 254
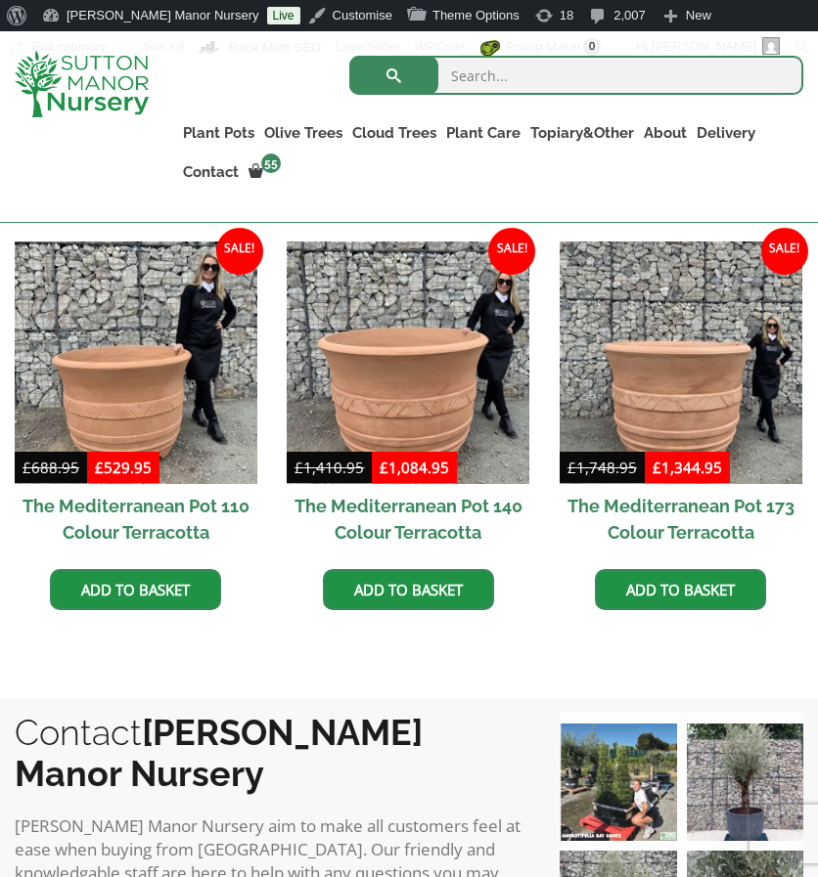
scroll to position [655, 0]
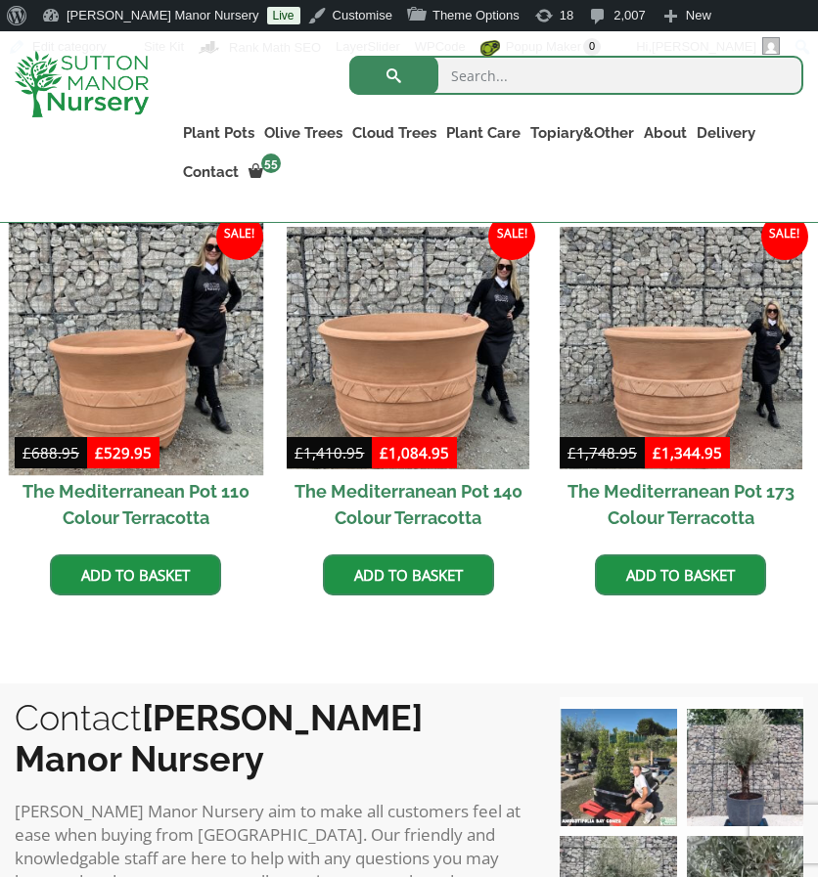
click at [221, 351] on img at bounding box center [136, 347] width 254 height 254
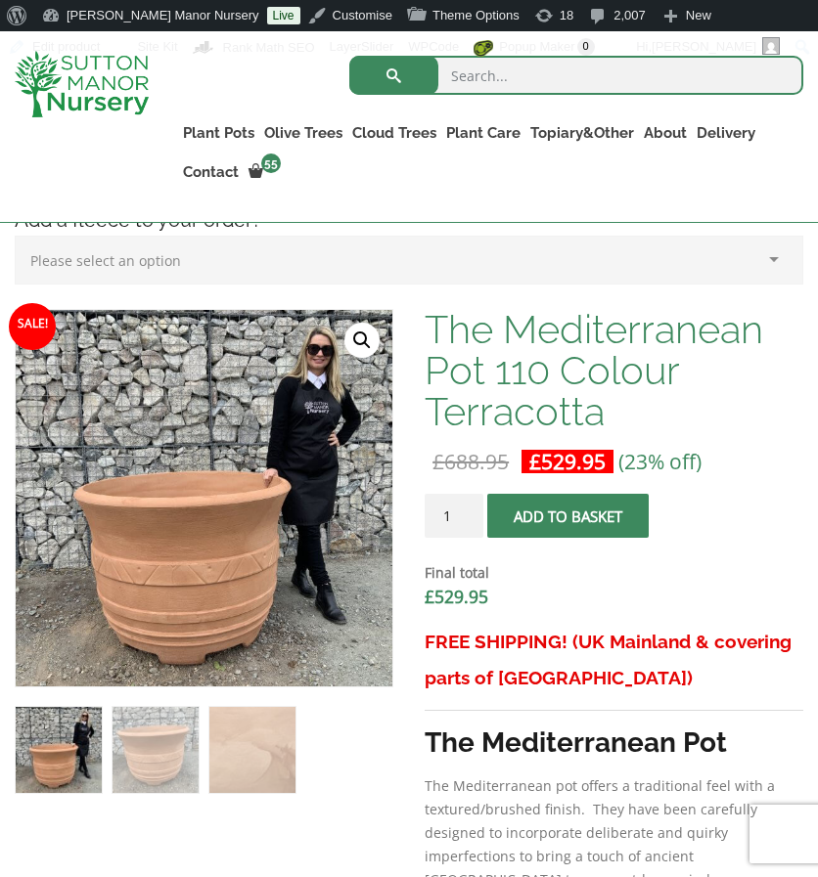
scroll to position [572, 0]
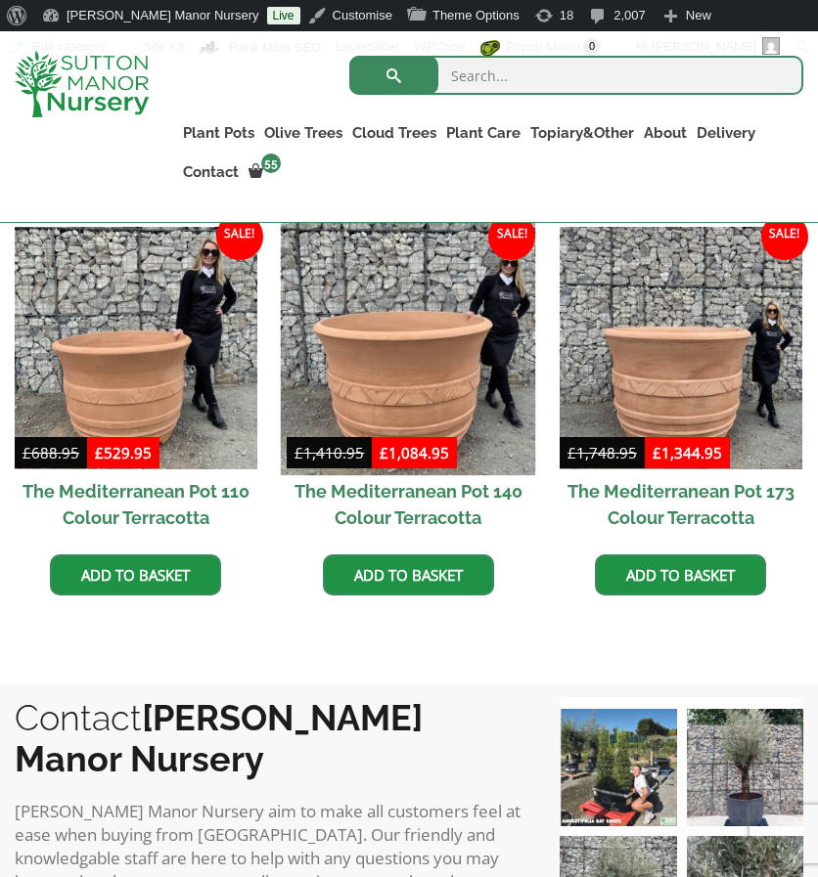
click at [413, 412] on img at bounding box center [408, 347] width 254 height 254
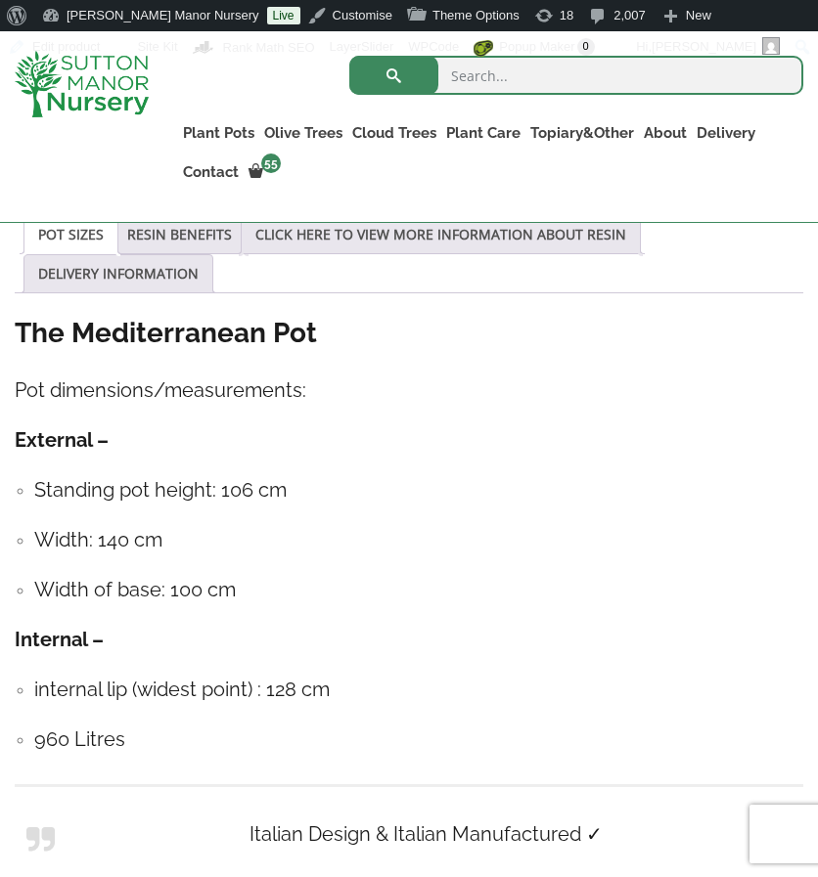
scroll to position [1670, 0]
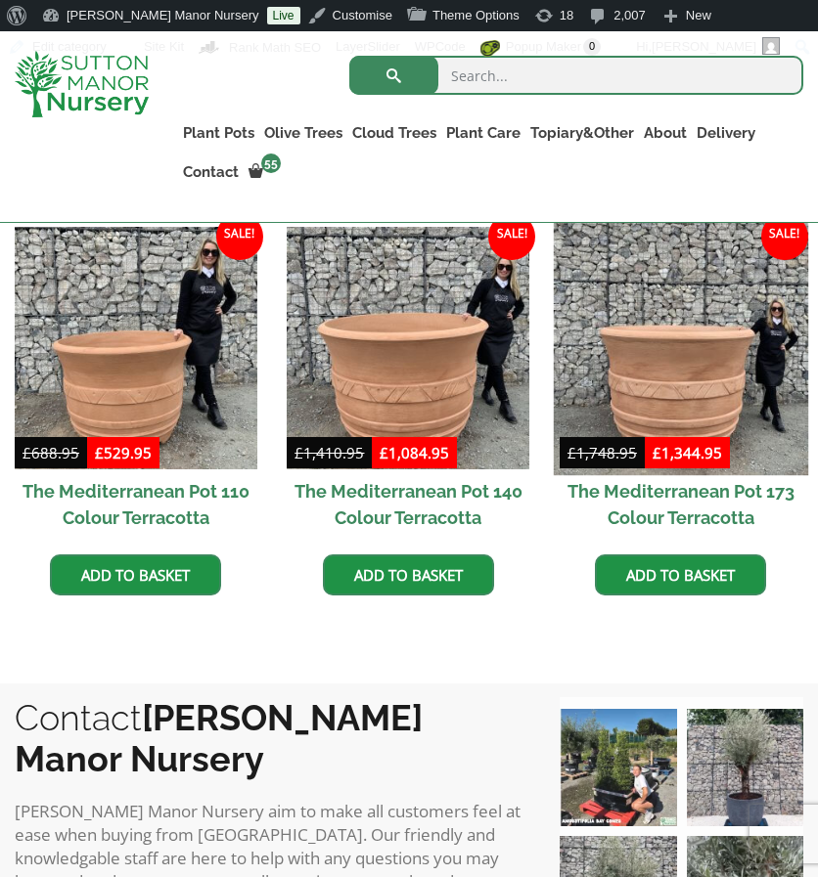
click at [756, 326] on img at bounding box center [681, 347] width 254 height 254
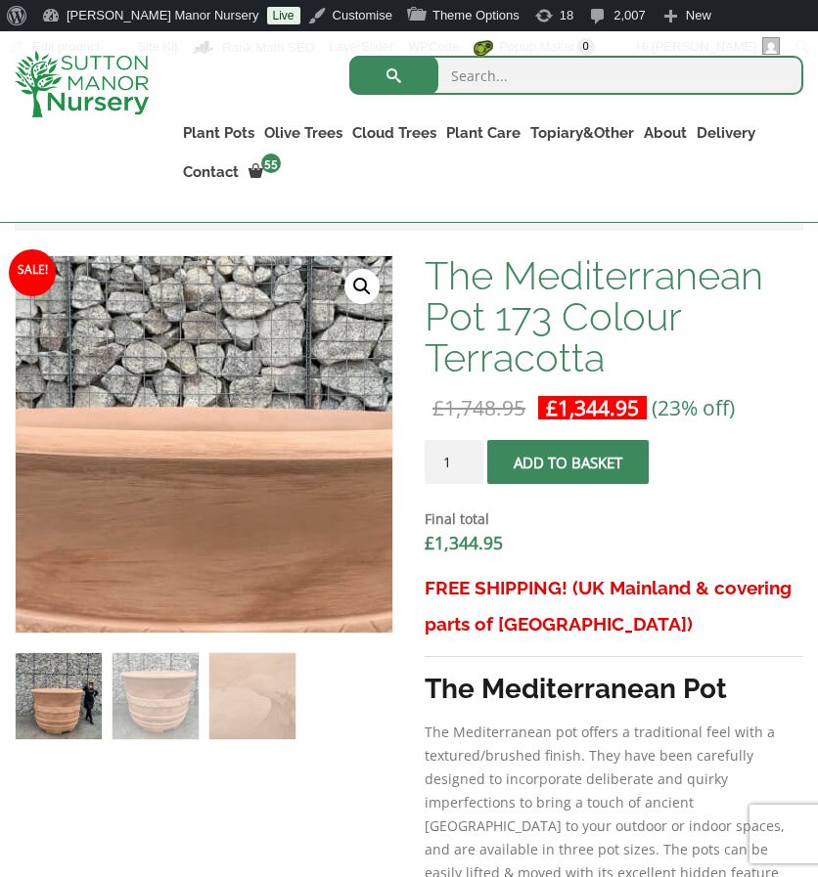
scroll to position [589, 0]
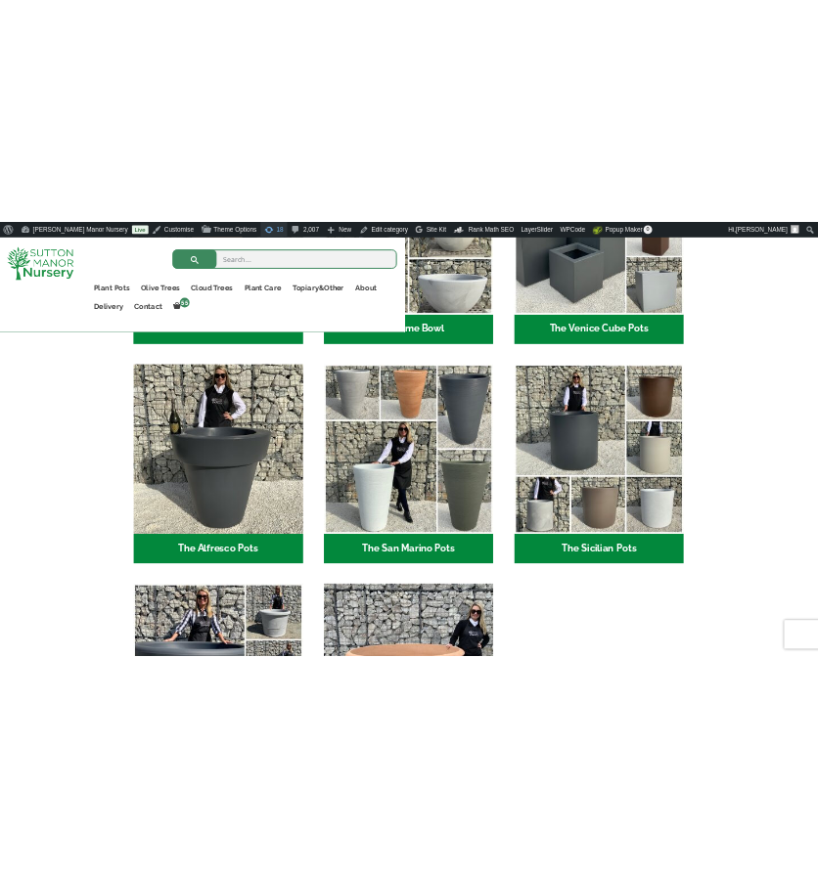
scroll to position [2156, 0]
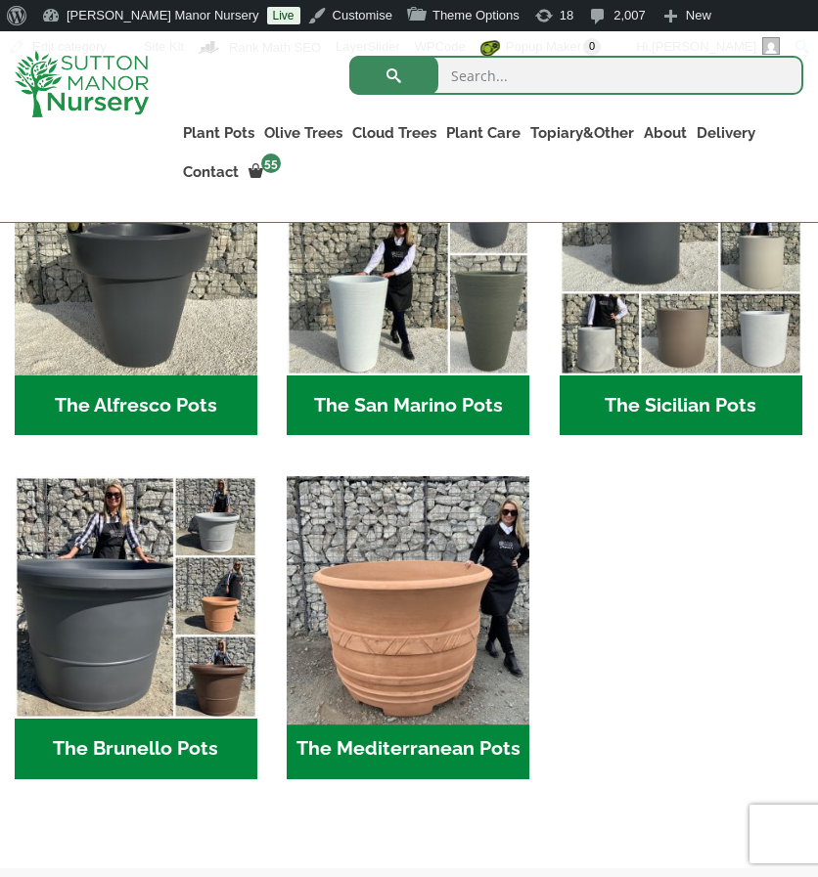
click at [388, 566] on img "Visit product category The Mediterranean Pots" at bounding box center [408, 598] width 254 height 254
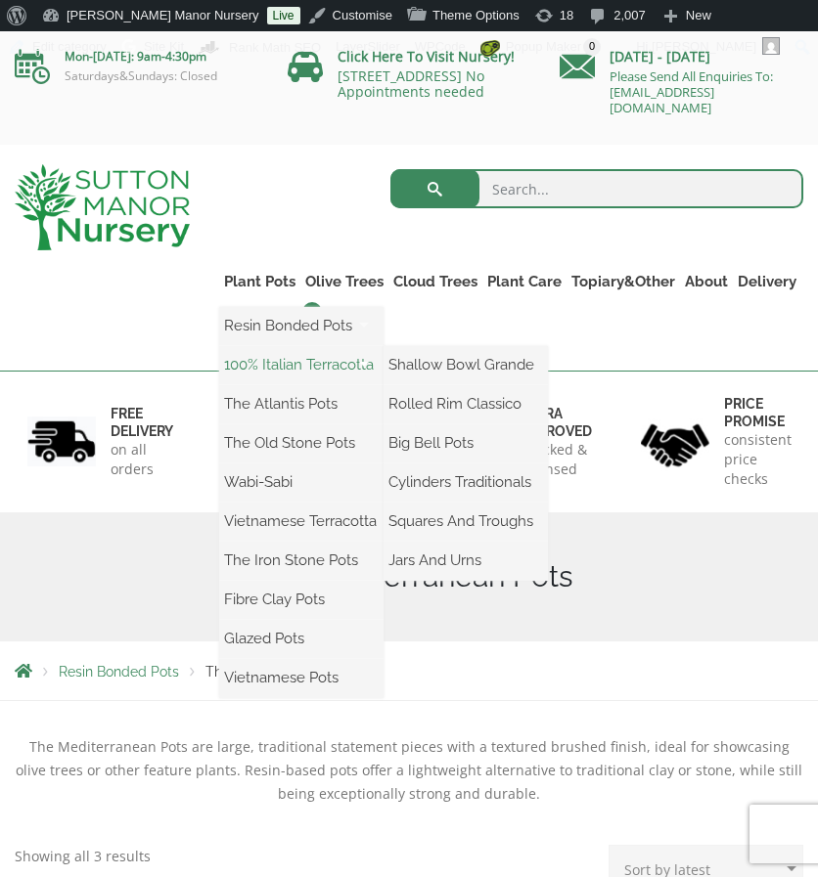
click at [278, 360] on link "100% Italian Terracotta" at bounding box center [301, 364] width 164 height 29
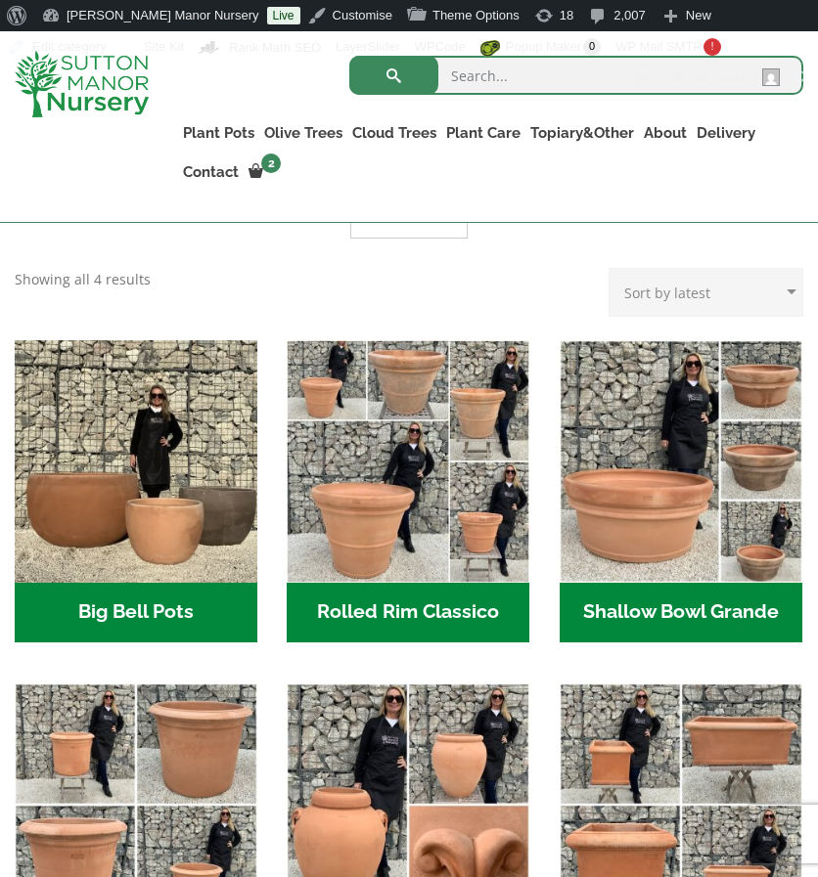
scroll to position [559, 0]
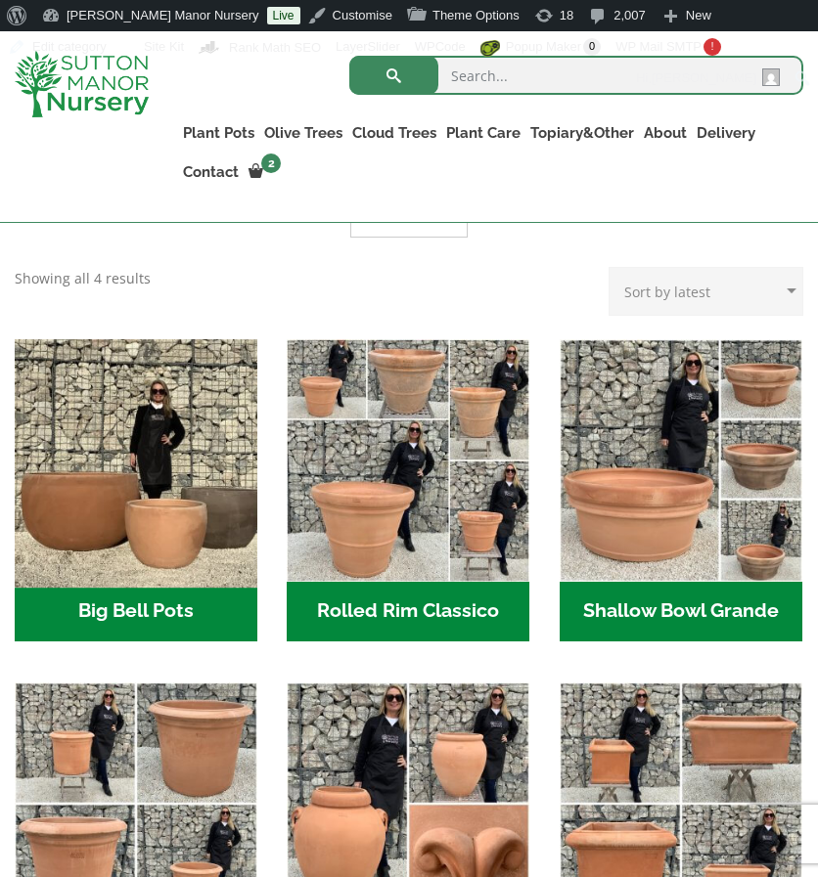
click at [55, 458] on img "Visit product category Big Bell Pots" at bounding box center [136, 460] width 254 height 254
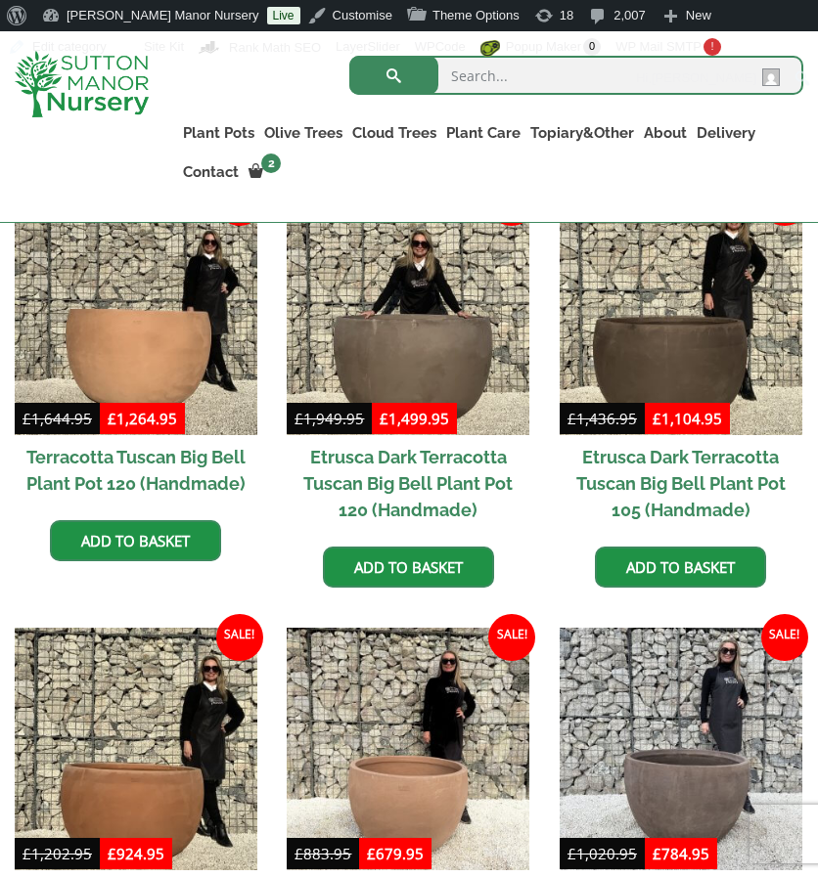
scroll to position [647, 0]
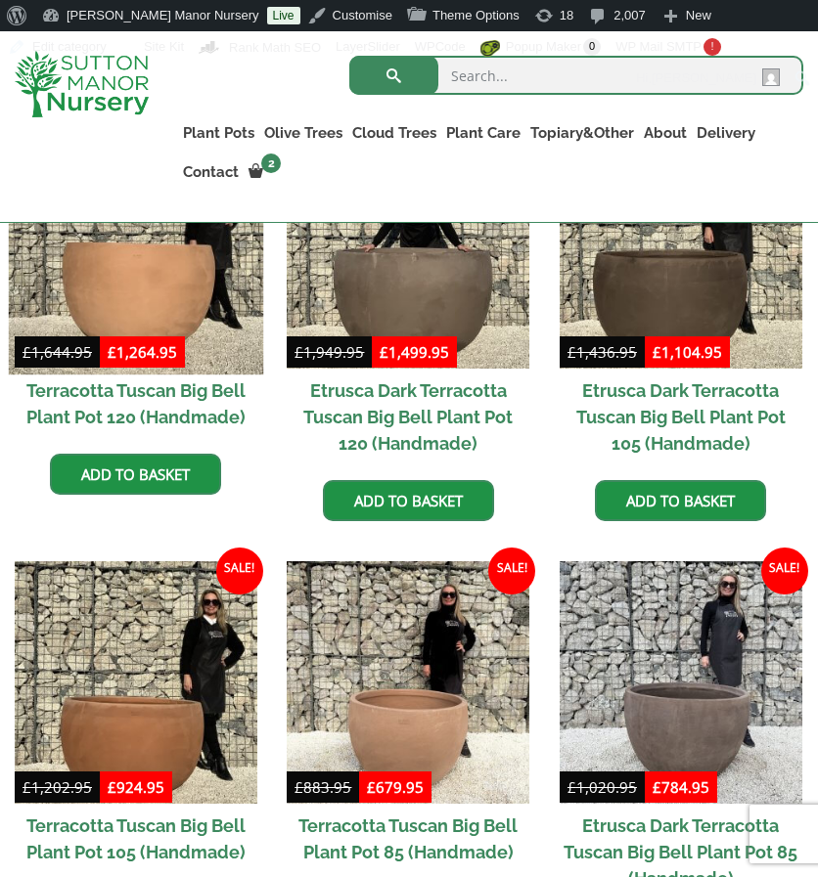
click at [160, 257] on img at bounding box center [136, 246] width 254 height 254
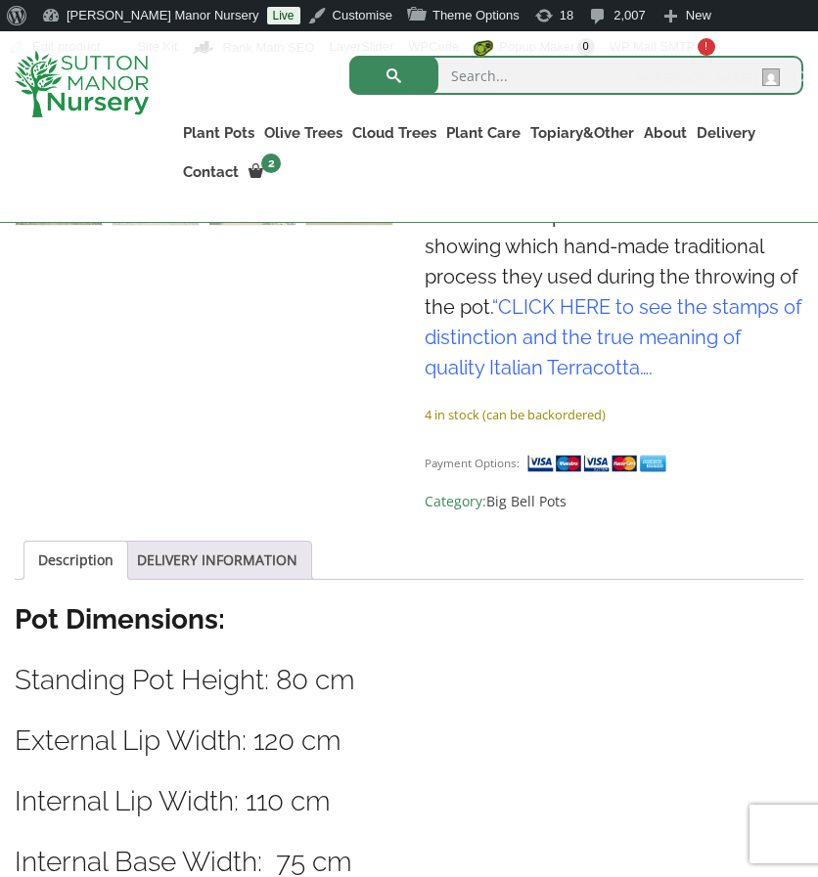
scroll to position [840, 0]
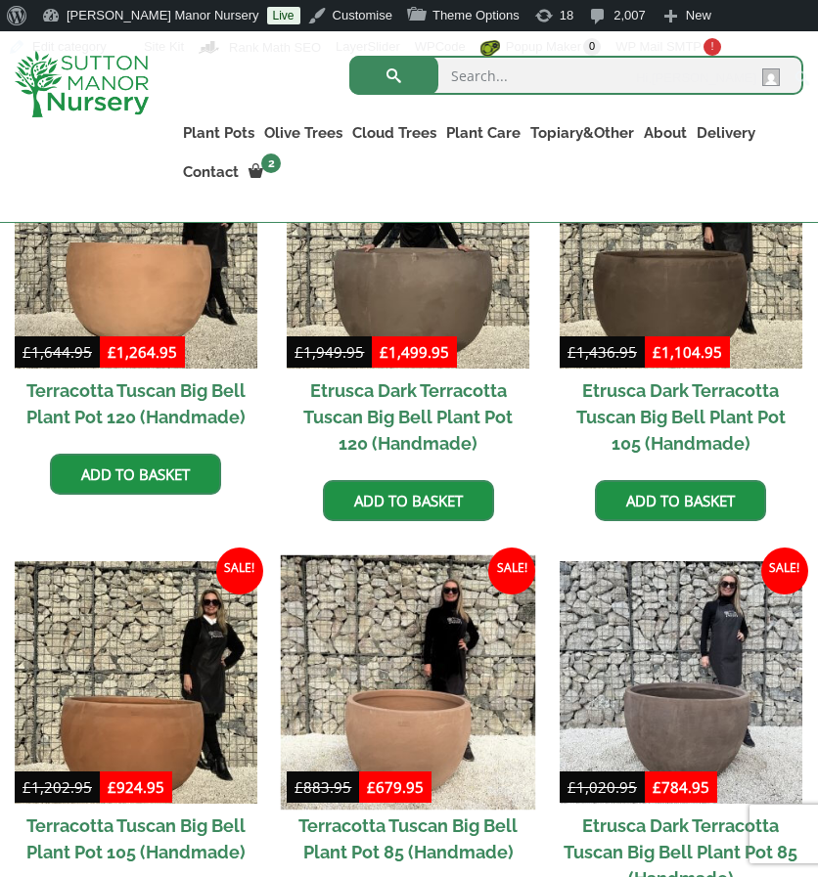
click at [393, 676] on img at bounding box center [408, 683] width 254 height 254
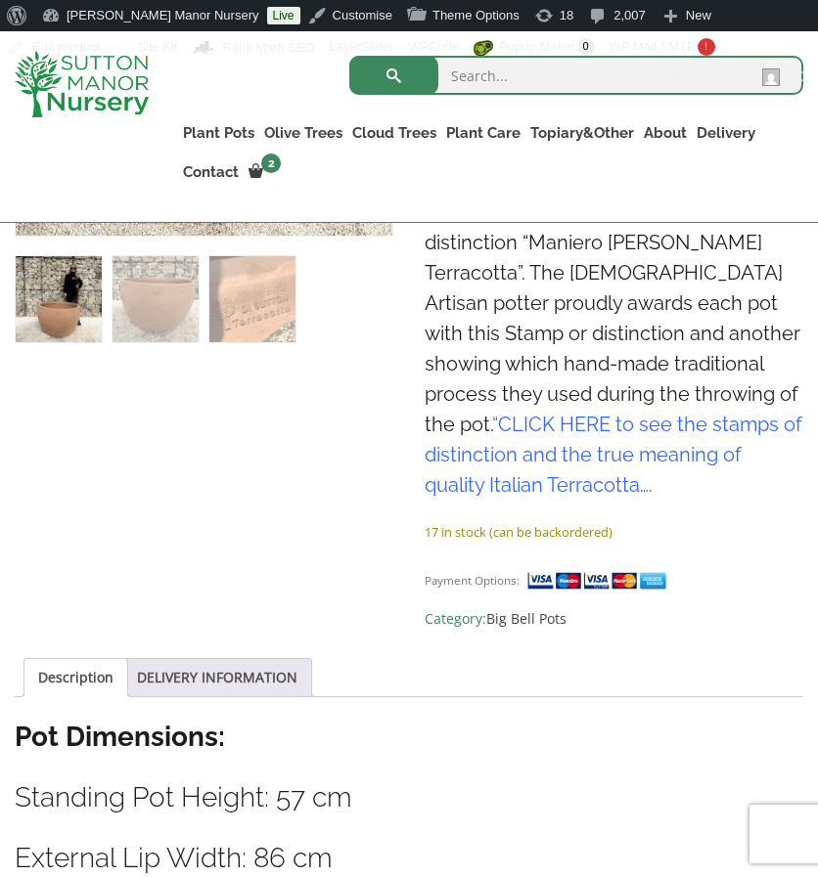
scroll to position [716, 0]
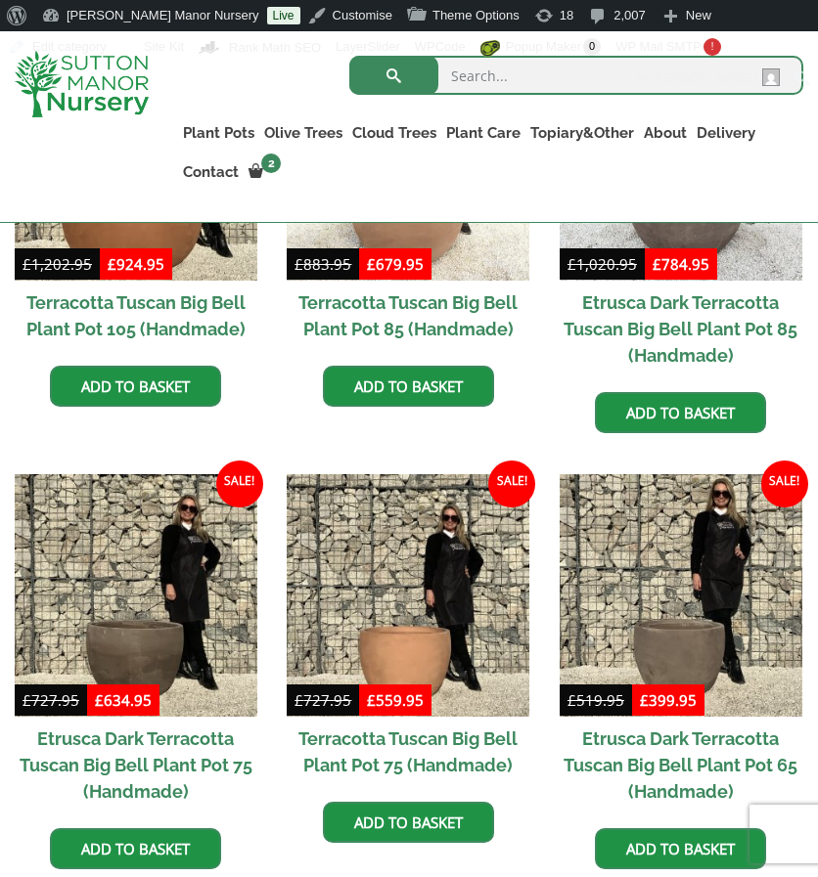
scroll to position [1174, 0]
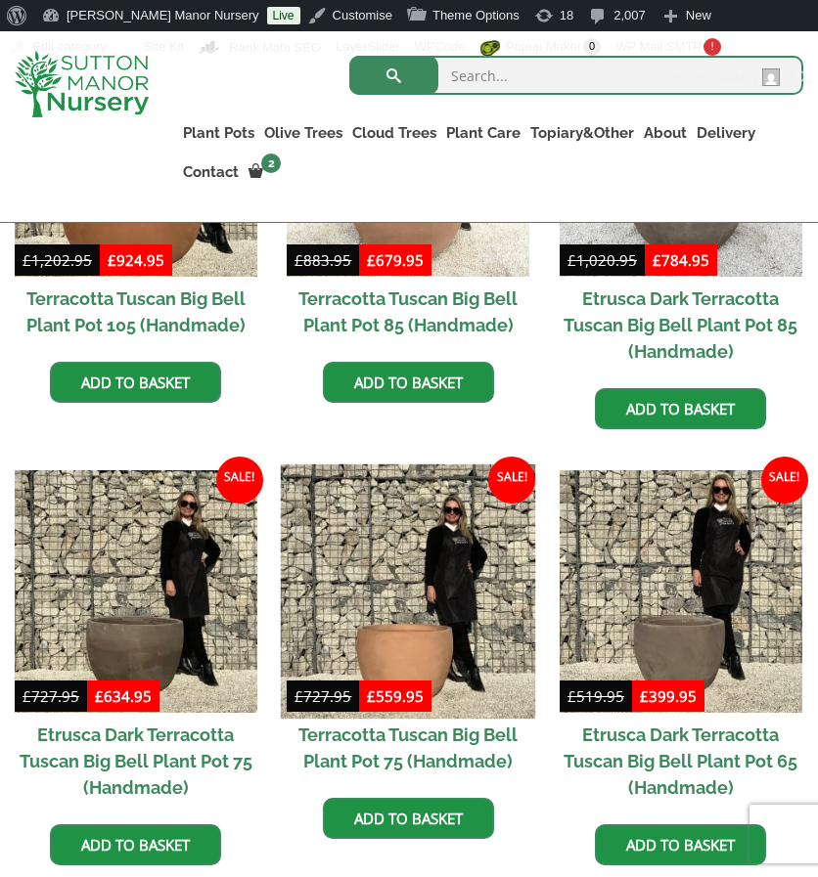
click at [397, 606] on img at bounding box center [408, 592] width 254 height 254
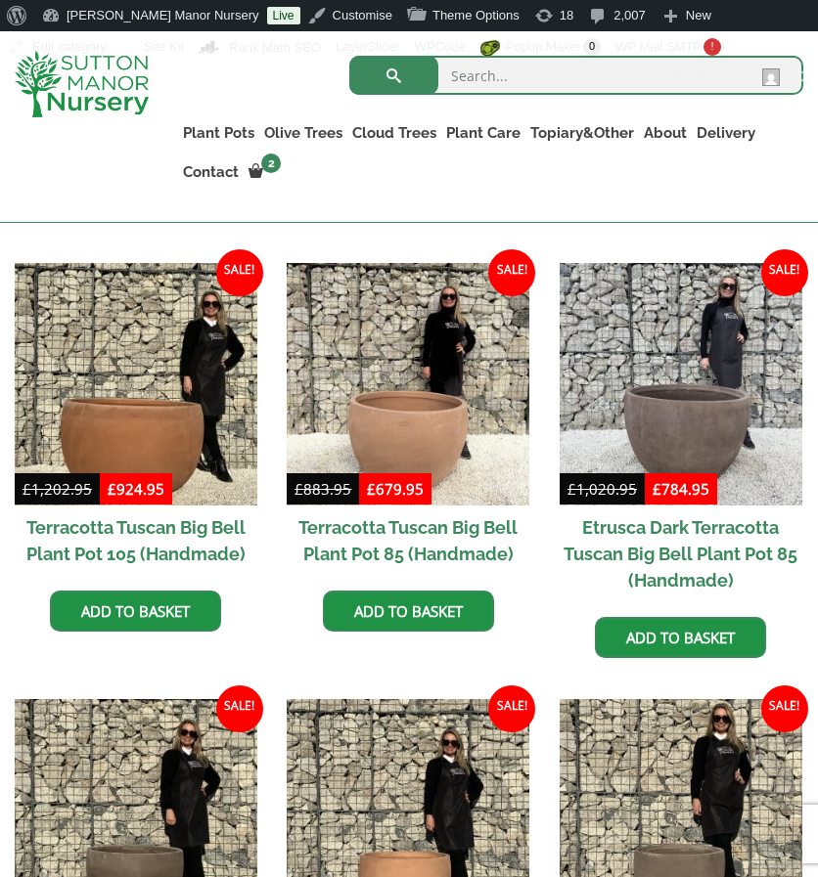
scroll to position [943, 0]
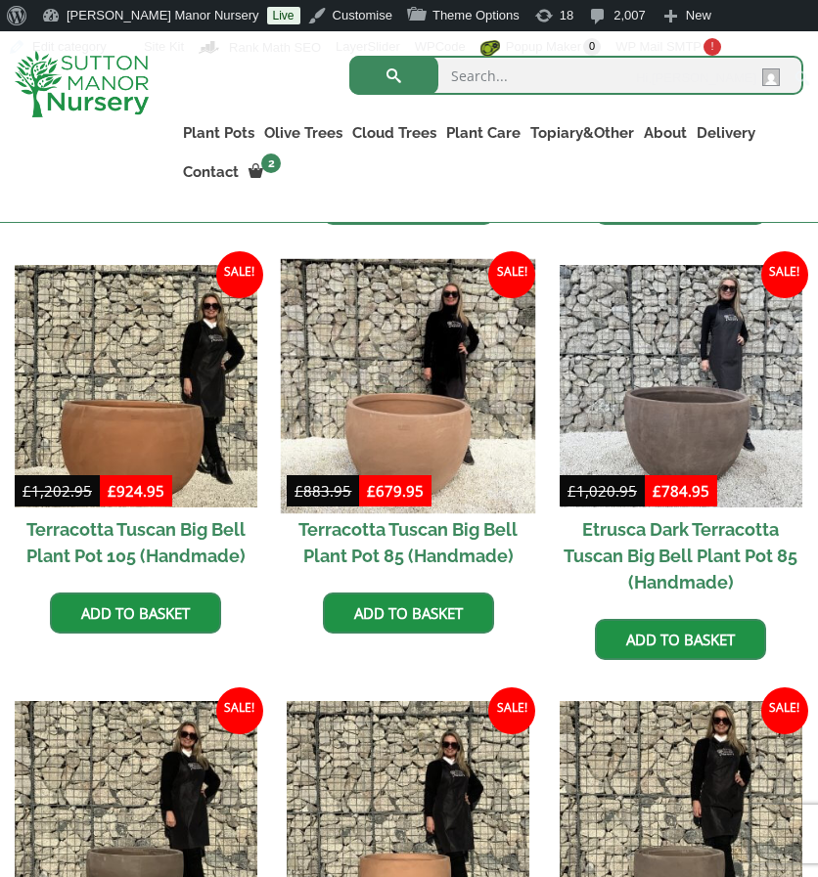
click at [399, 384] on img at bounding box center [408, 386] width 254 height 254
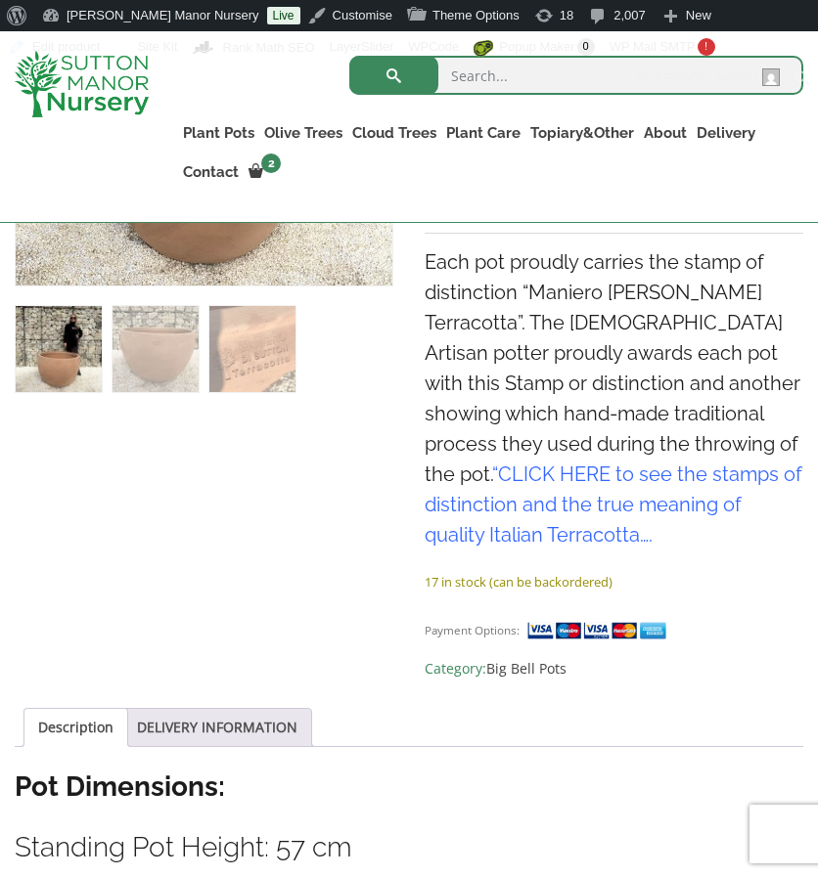
scroll to position [665, 0]
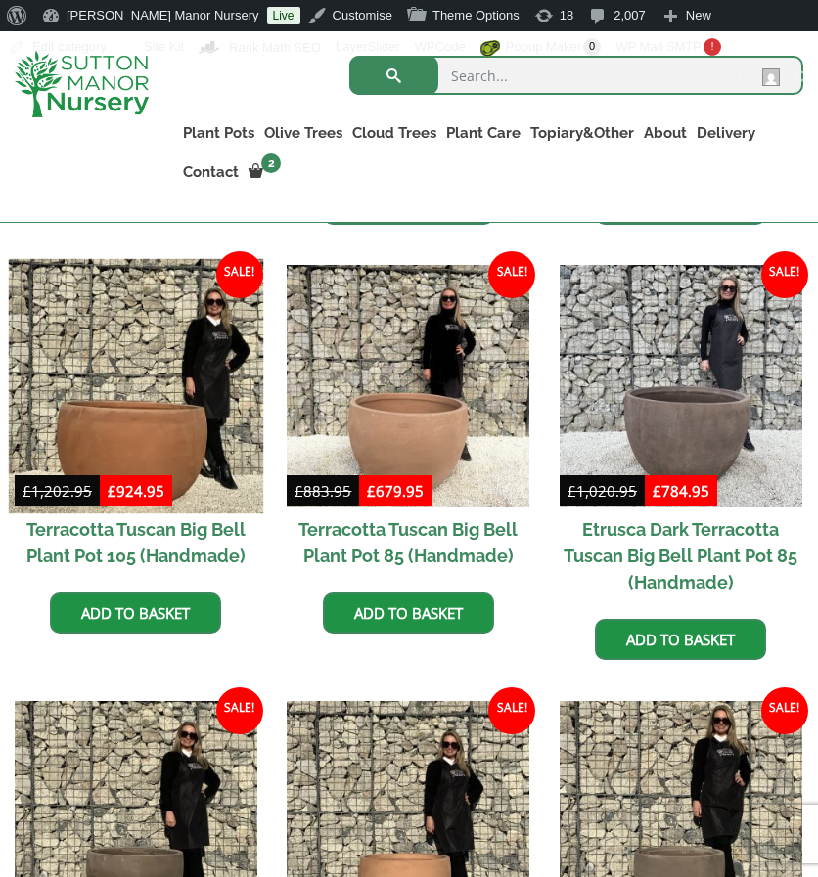
click at [159, 420] on img at bounding box center [136, 386] width 254 height 254
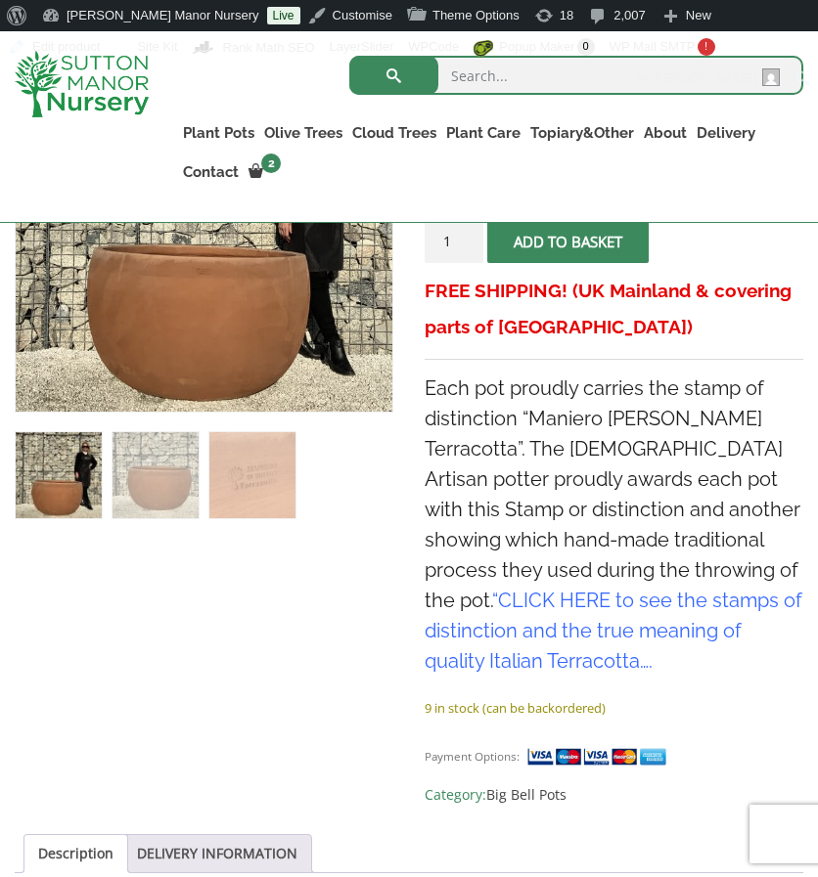
scroll to position [539, 0]
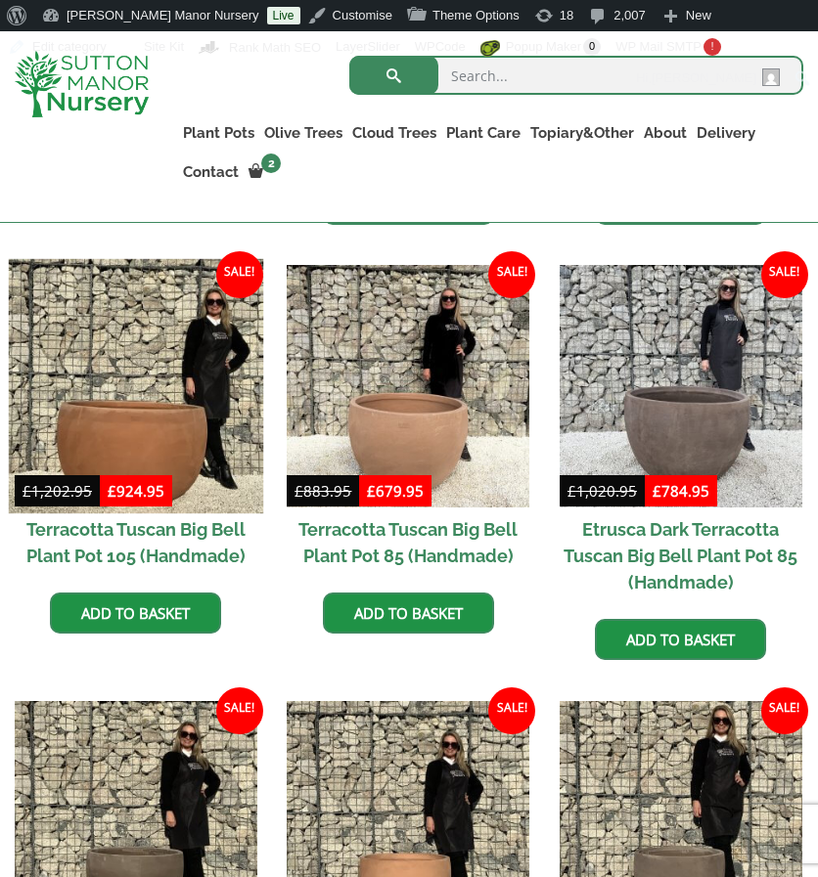
click at [207, 459] on img at bounding box center [136, 386] width 254 height 254
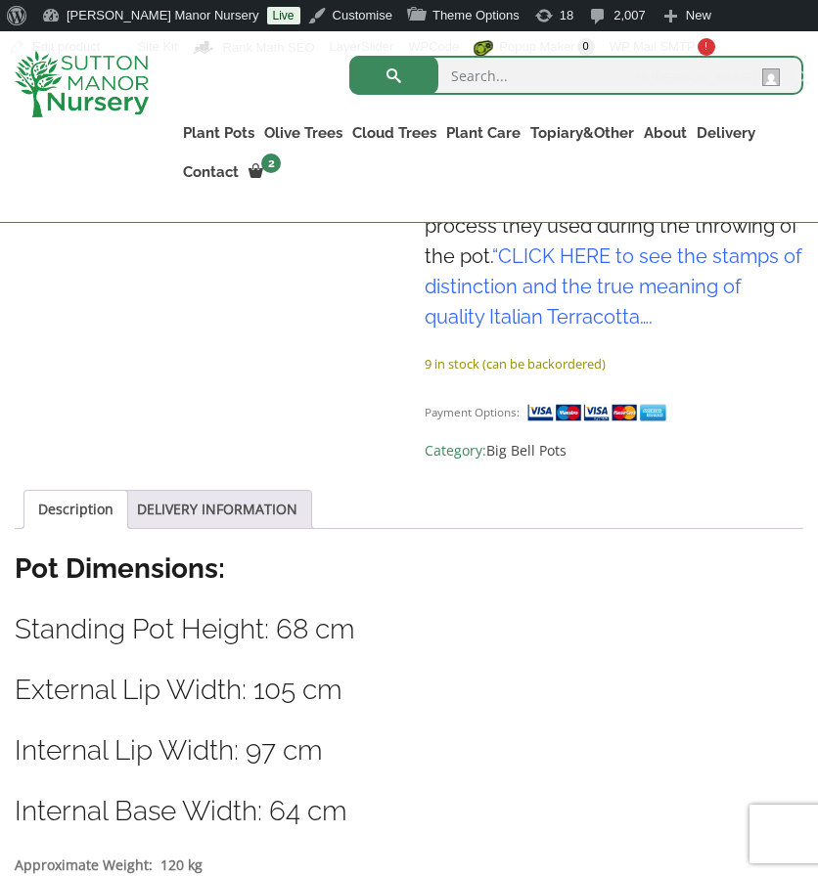
scroll to position [984, 0]
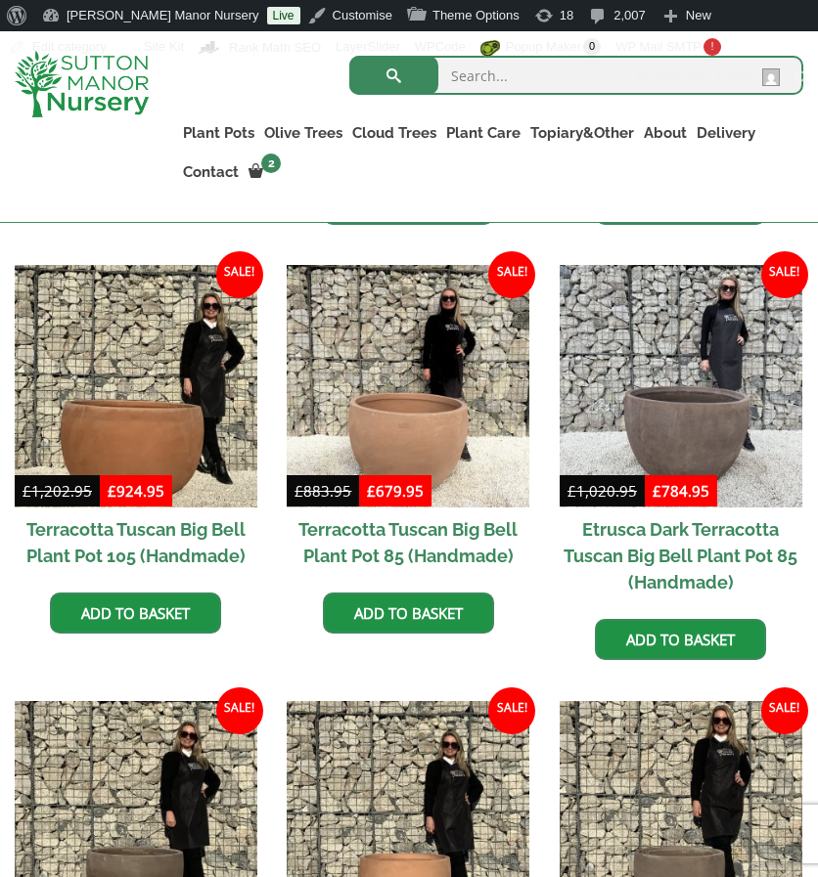
click at [377, 382] on img at bounding box center [408, 386] width 243 height 243
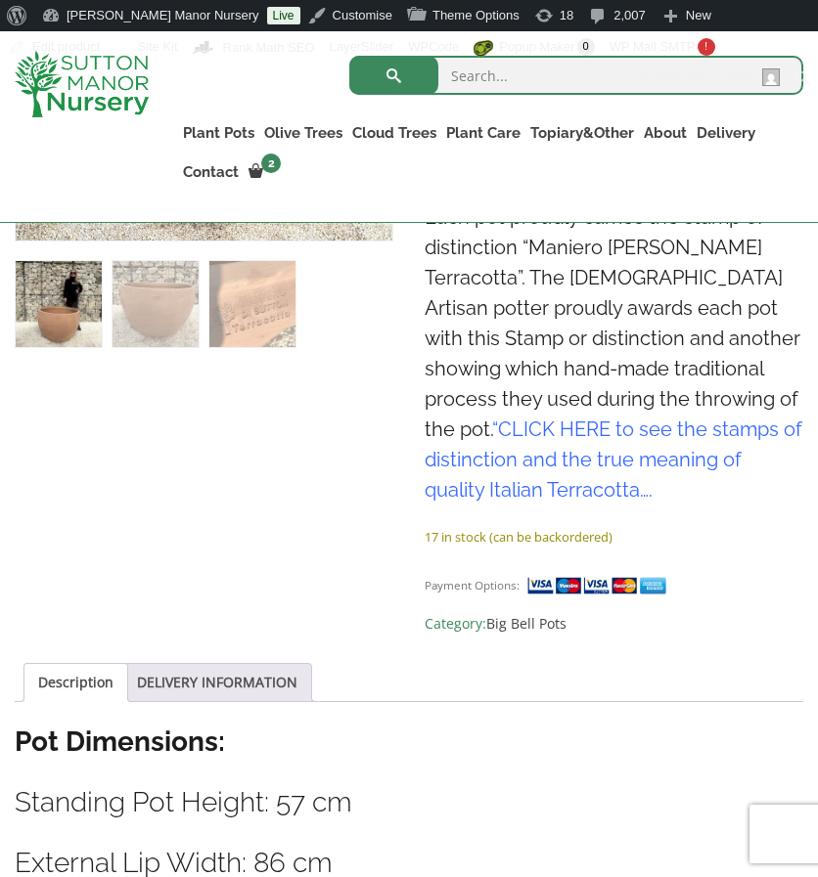
scroll to position [708, 0]
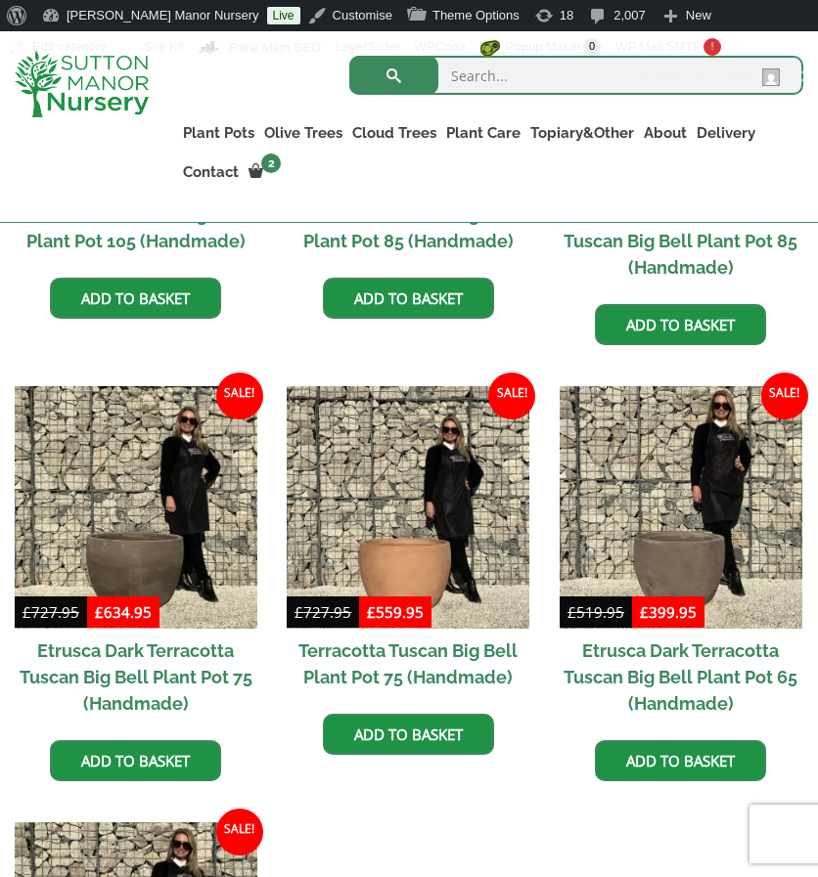
scroll to position [1262, 0]
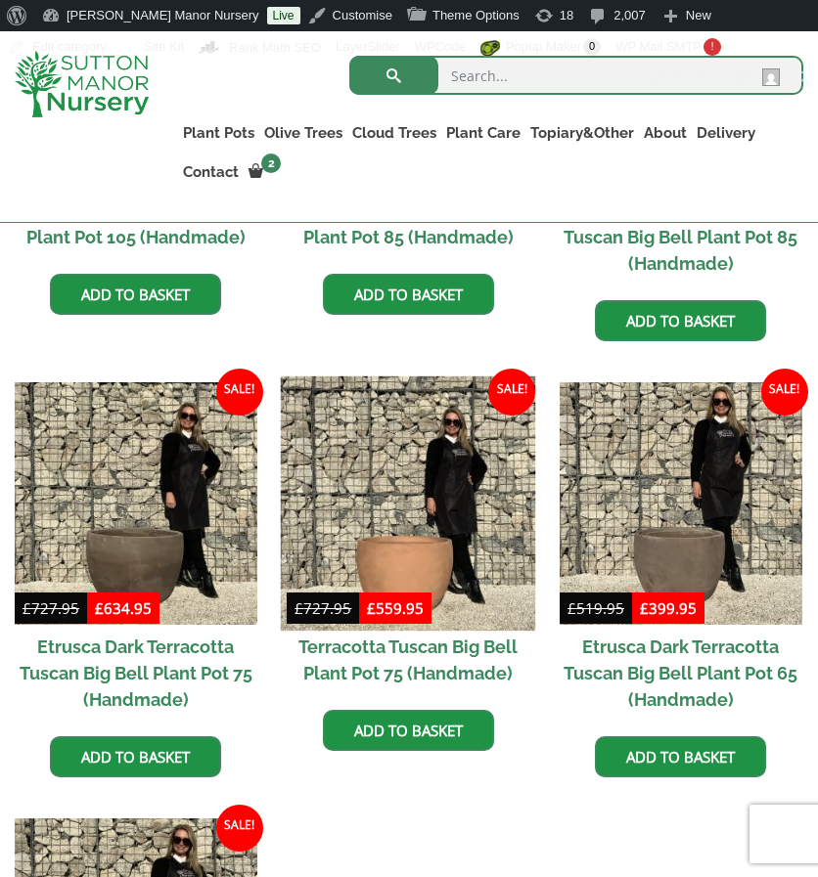
drag, startPoint x: 0, startPoint y: 0, endPoint x: 377, endPoint y: 382, distance: 536.8
click at [377, 382] on img at bounding box center [408, 504] width 254 height 254
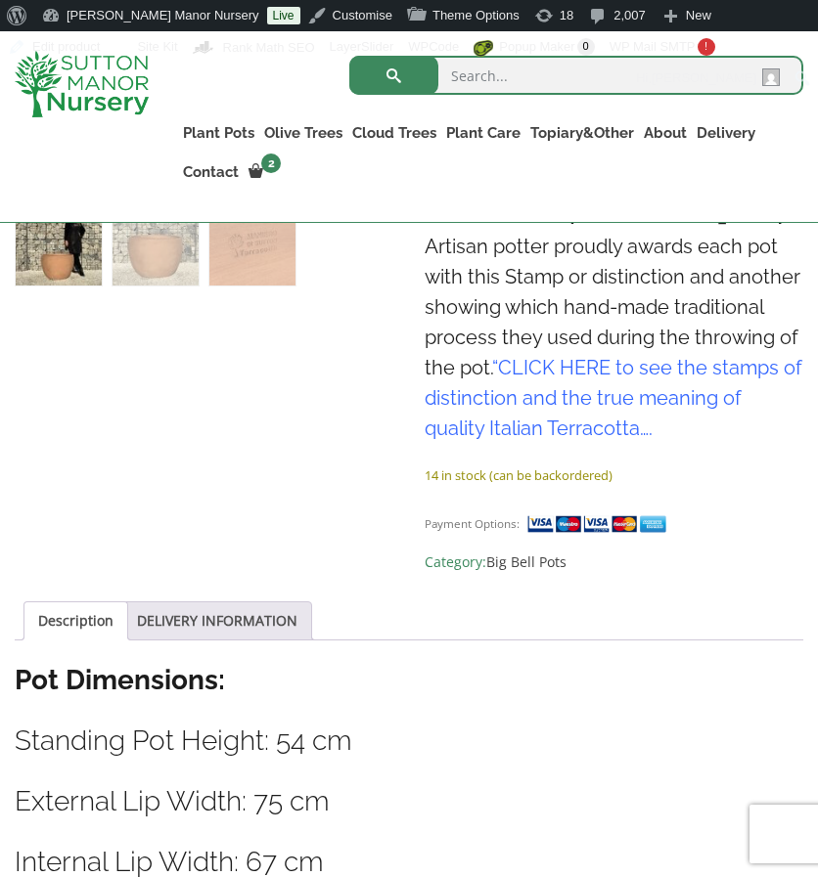
scroll to position [772, 0]
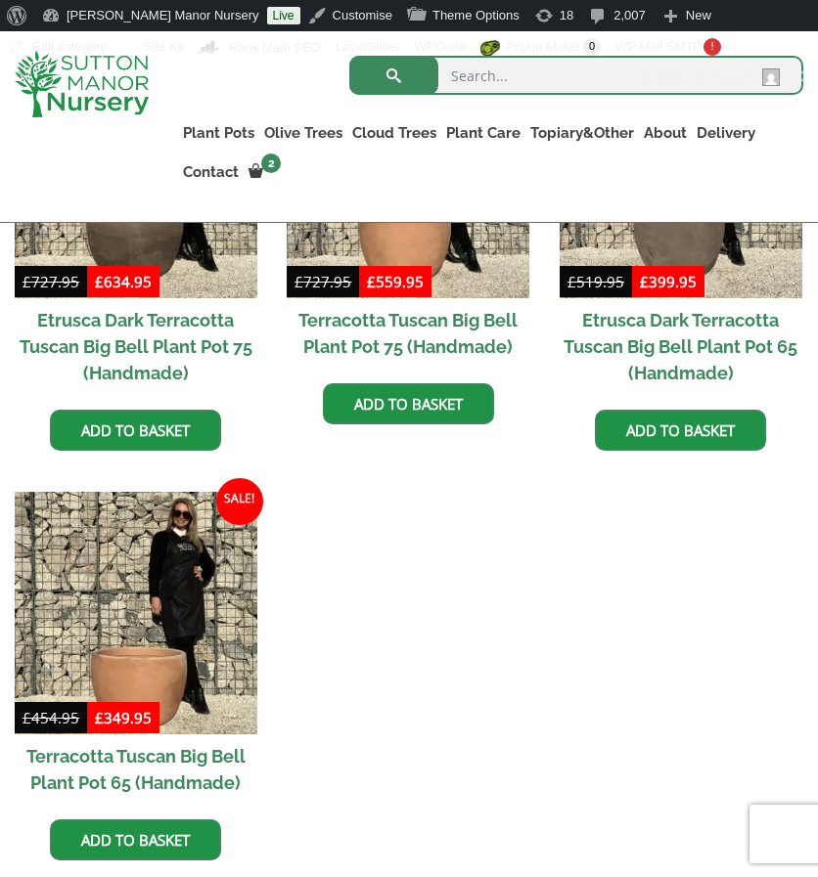
scroll to position [1597, 0]
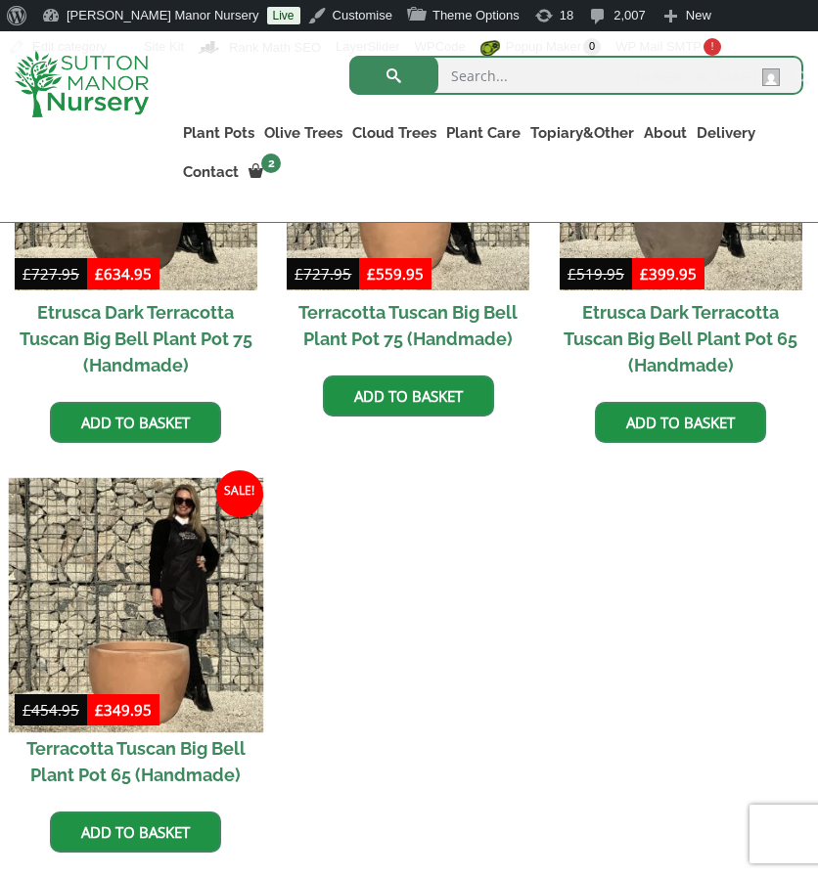
click at [162, 548] on img at bounding box center [136, 605] width 254 height 254
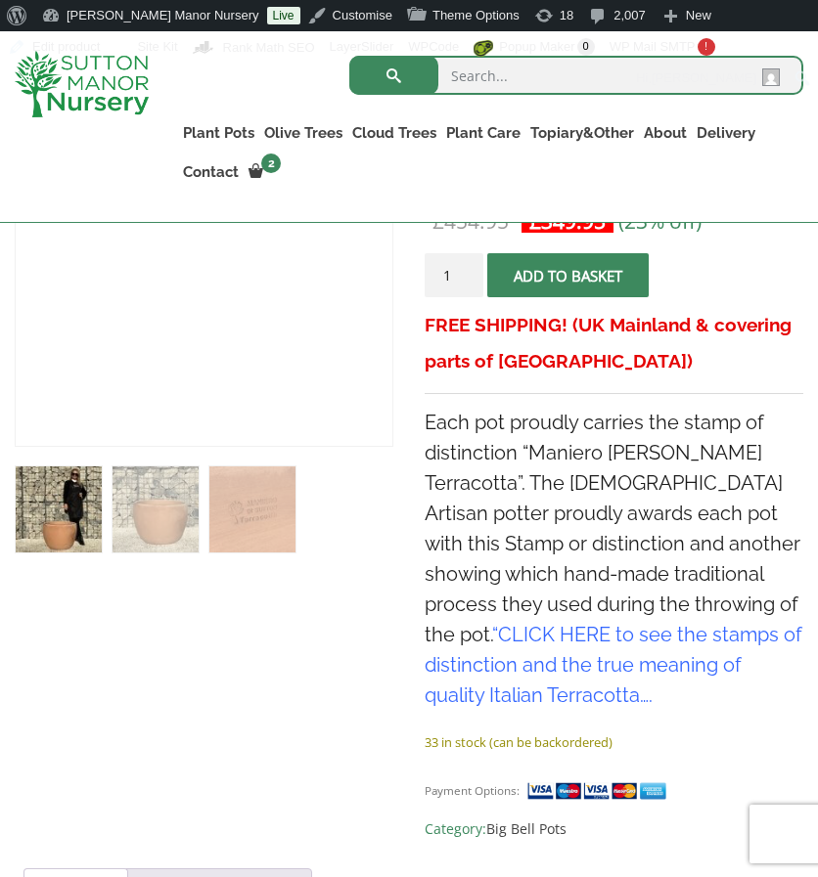
scroll to position [506, 0]
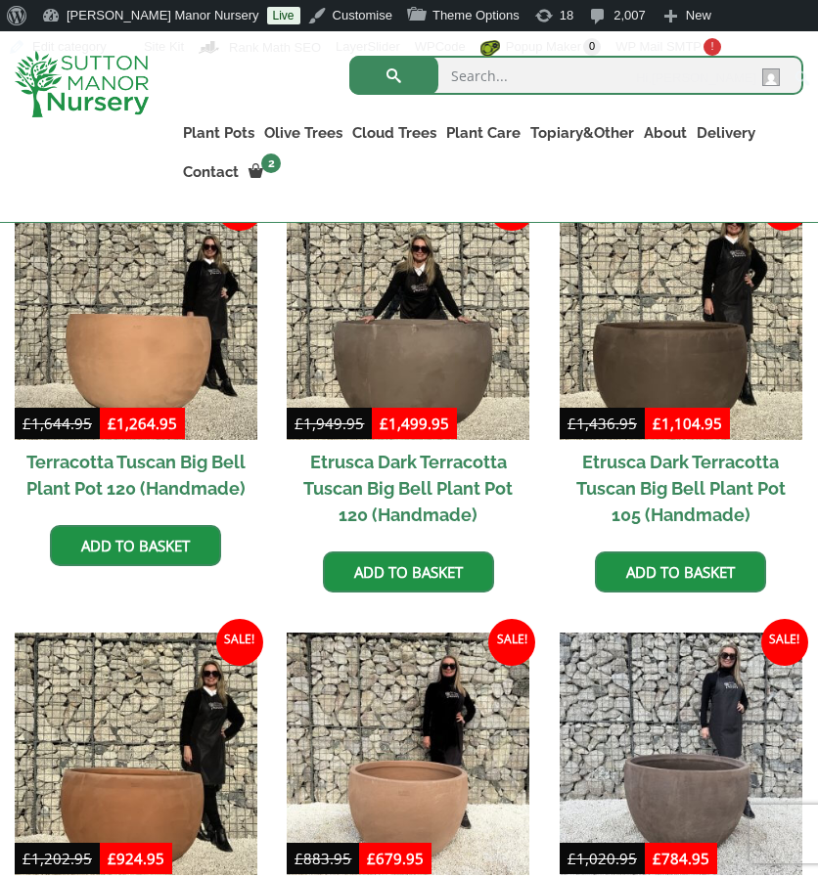
scroll to position [577, 0]
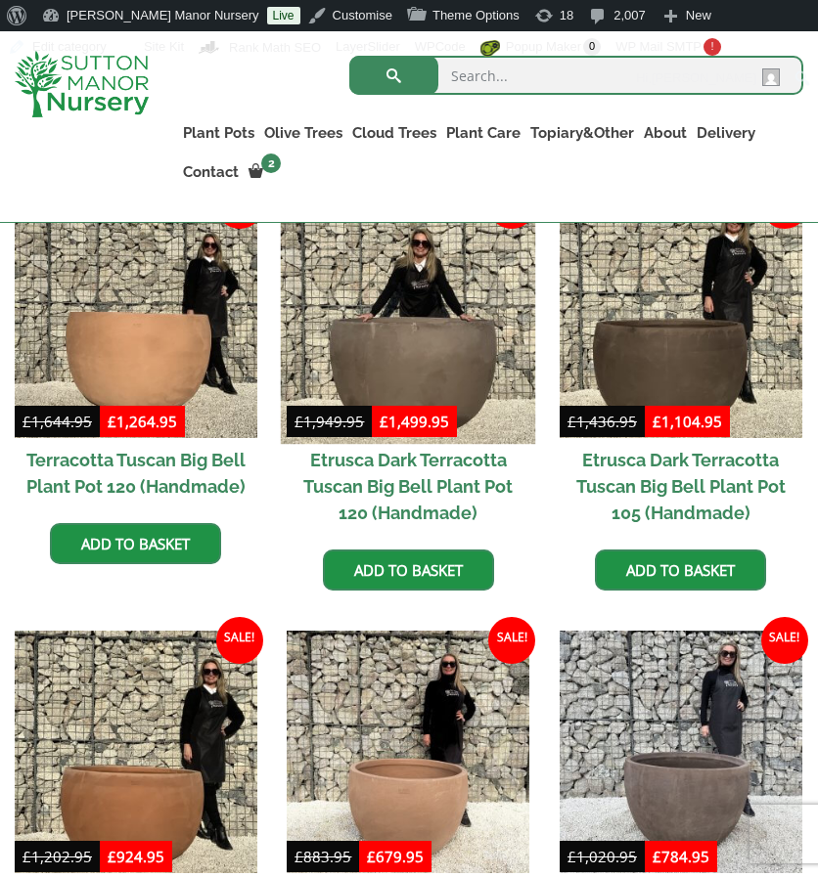
click at [399, 320] on img at bounding box center [408, 316] width 254 height 254
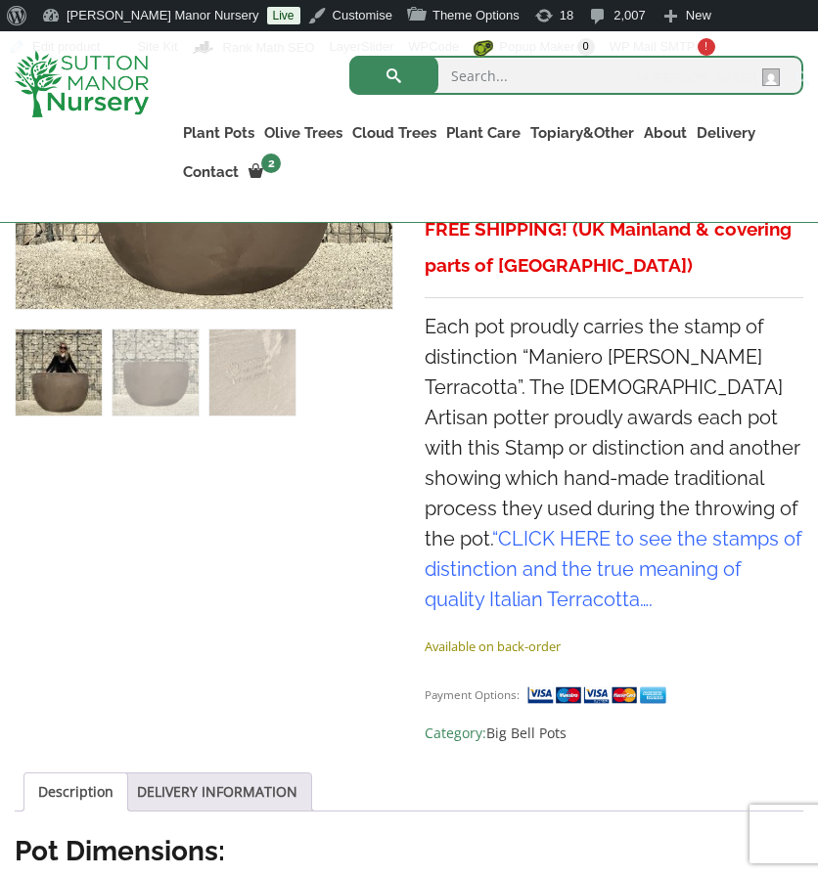
scroll to position [640, 0]
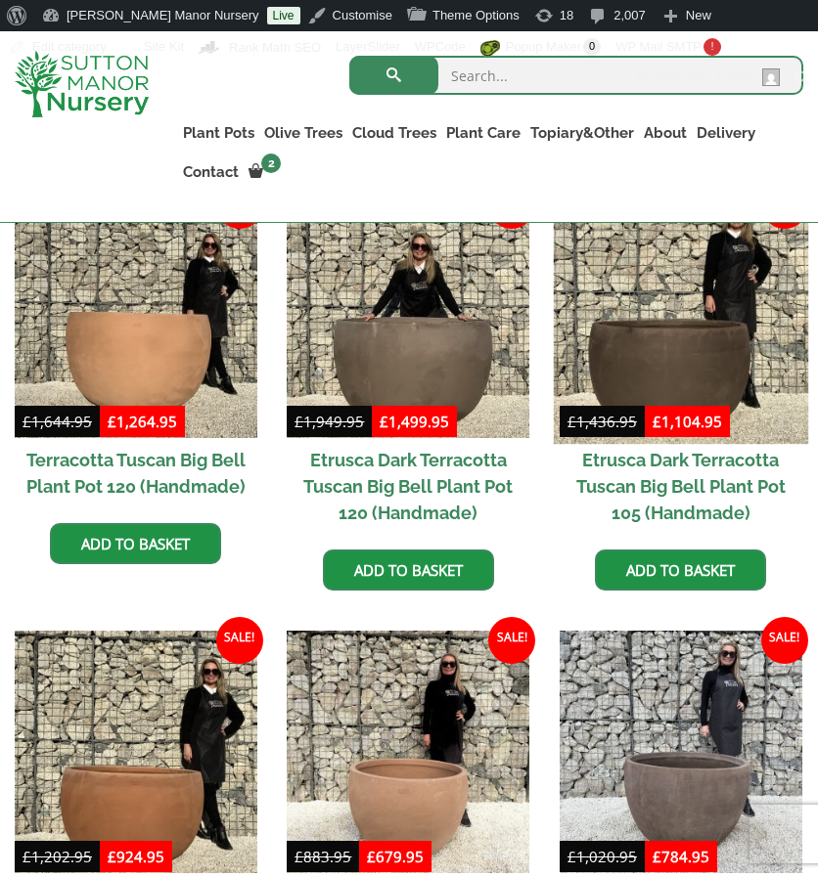
click at [648, 322] on img at bounding box center [681, 316] width 254 height 254
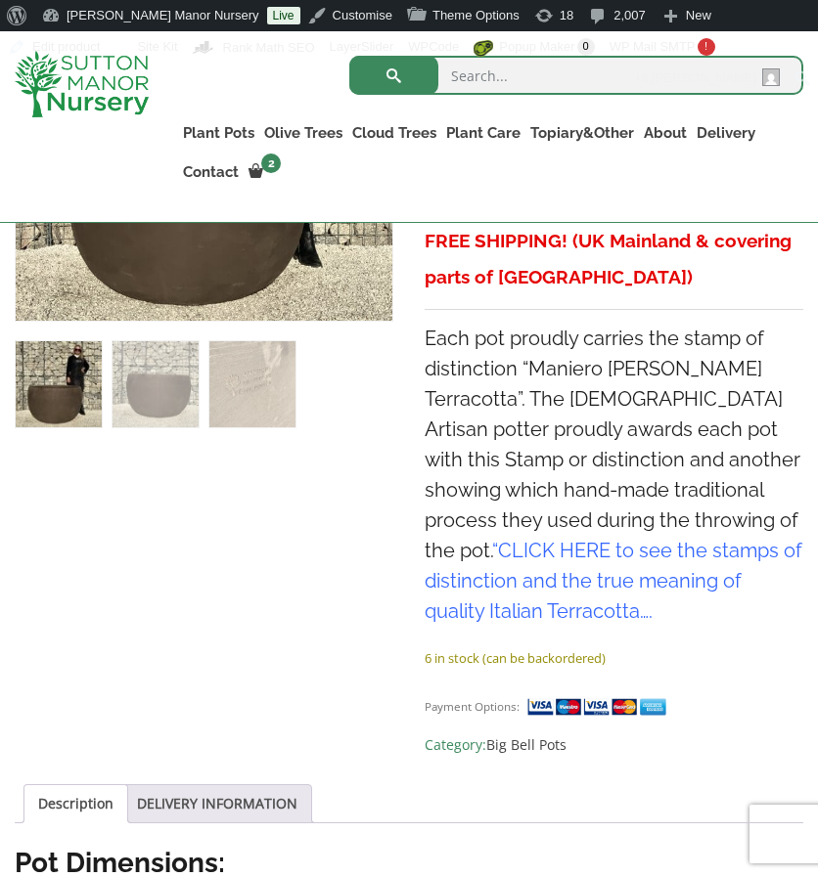
scroll to position [637, 0]
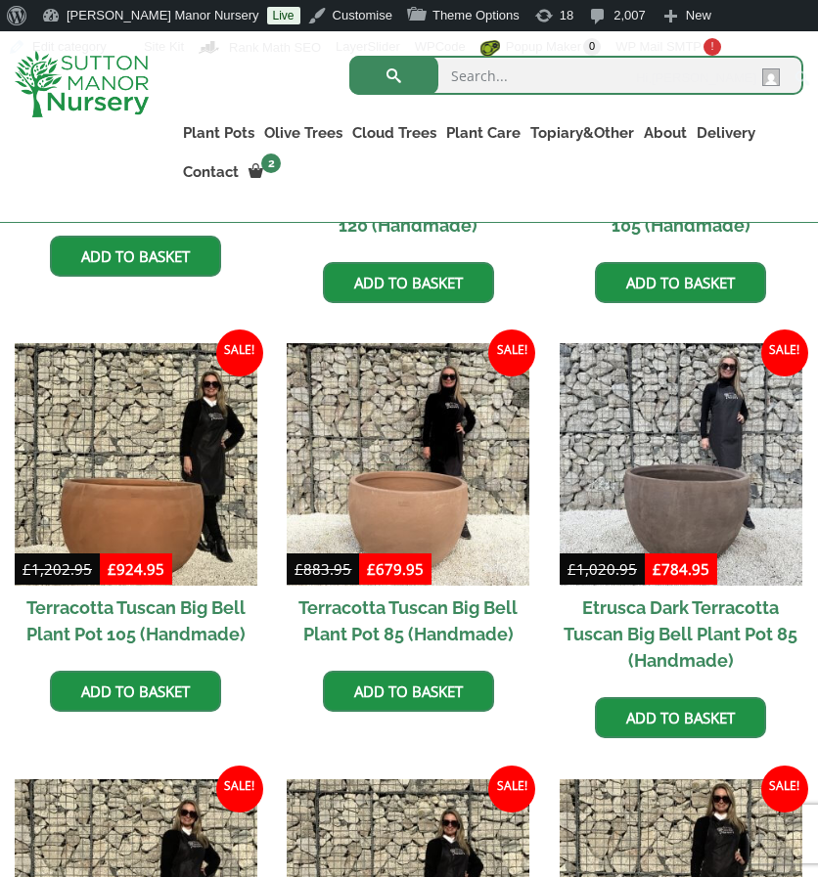
scroll to position [869, 0]
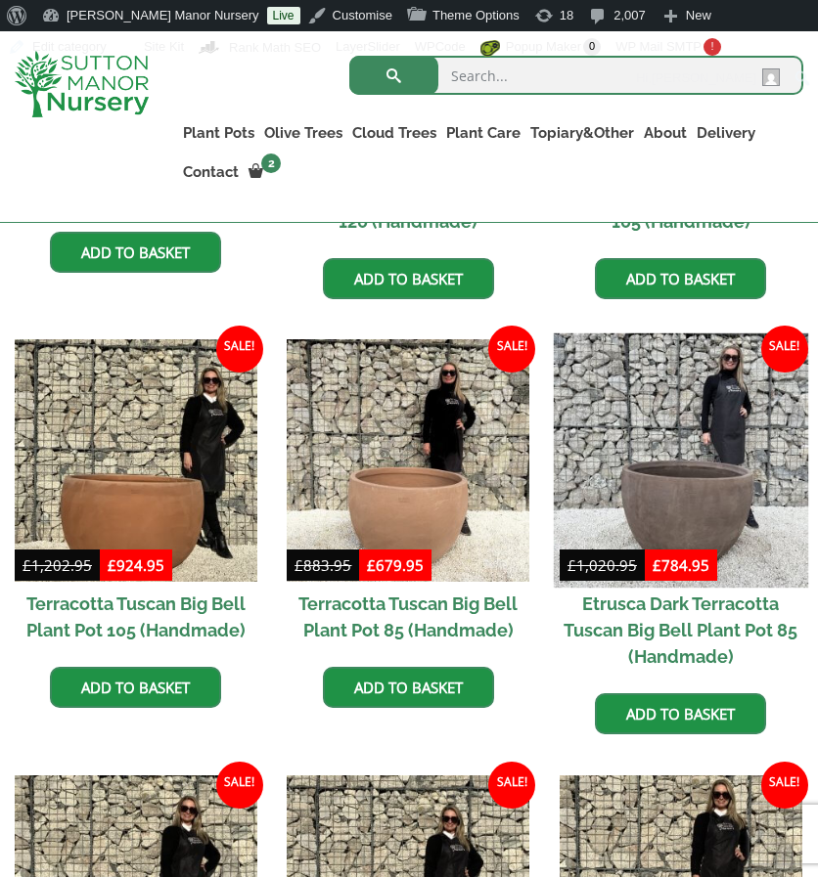
click at [685, 478] on img at bounding box center [681, 461] width 254 height 254
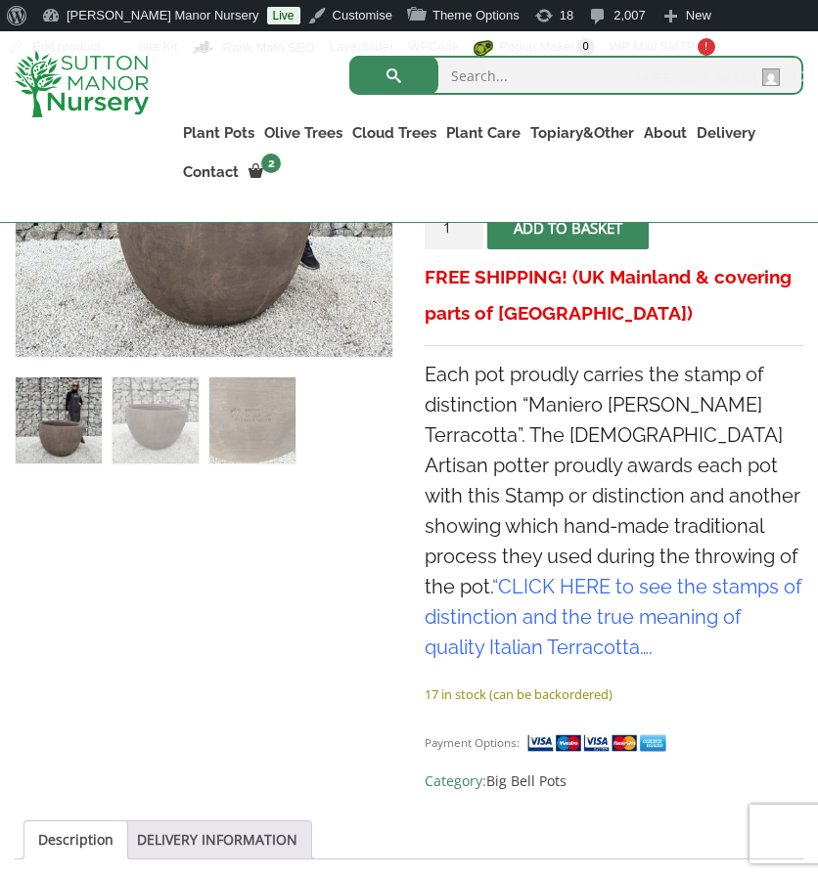
scroll to position [595, 0]
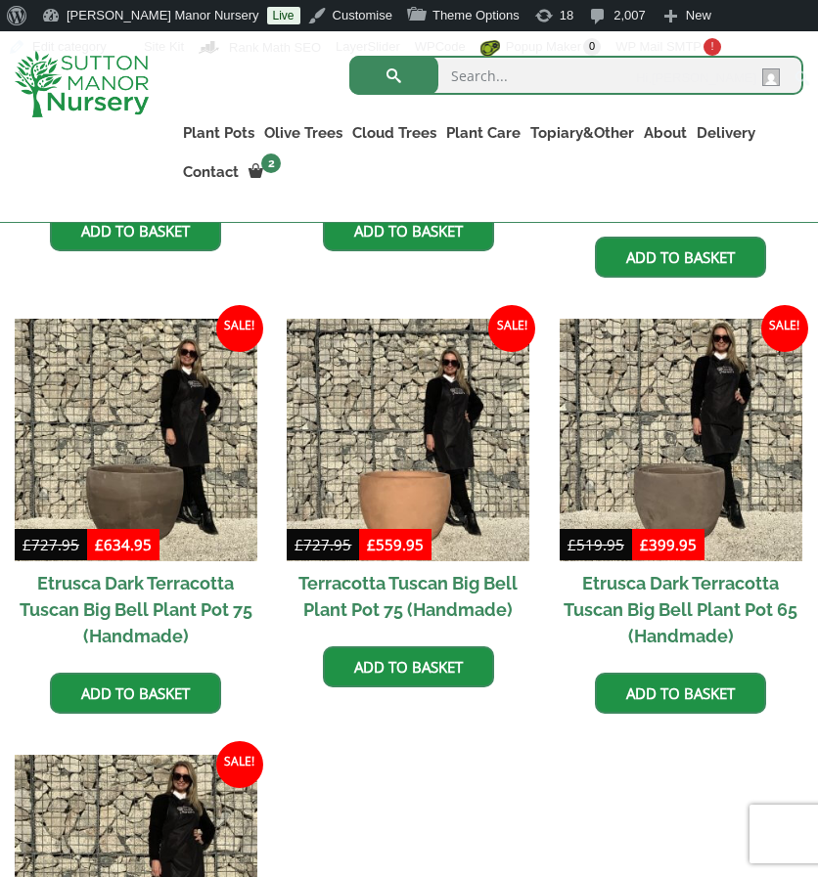
scroll to position [1327, 0]
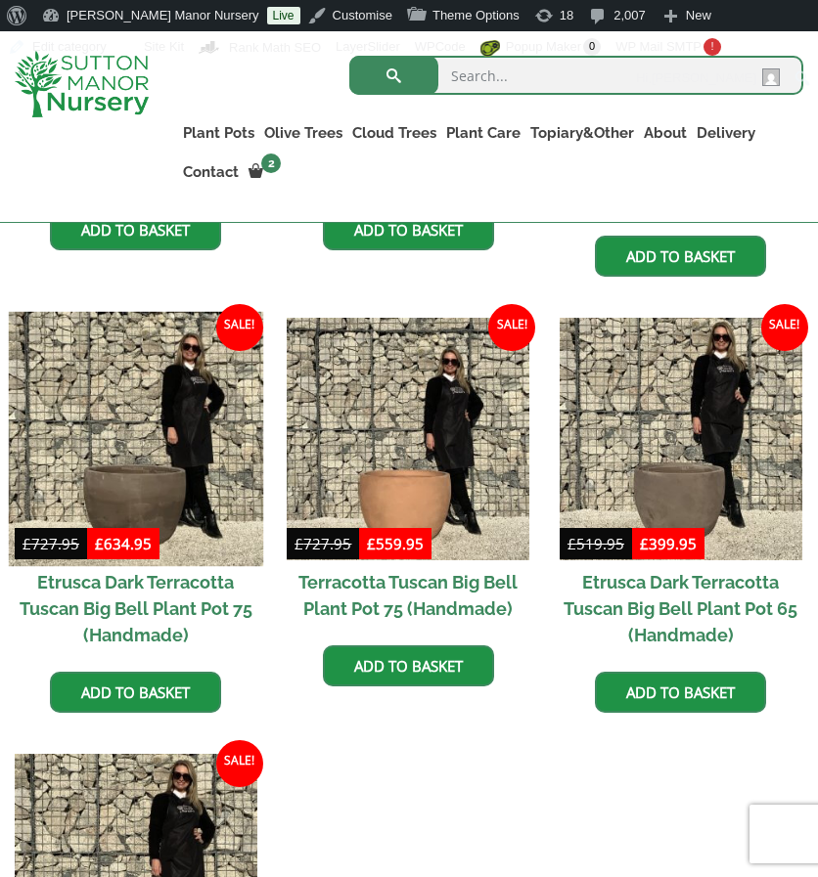
click at [150, 473] on img at bounding box center [136, 439] width 254 height 254
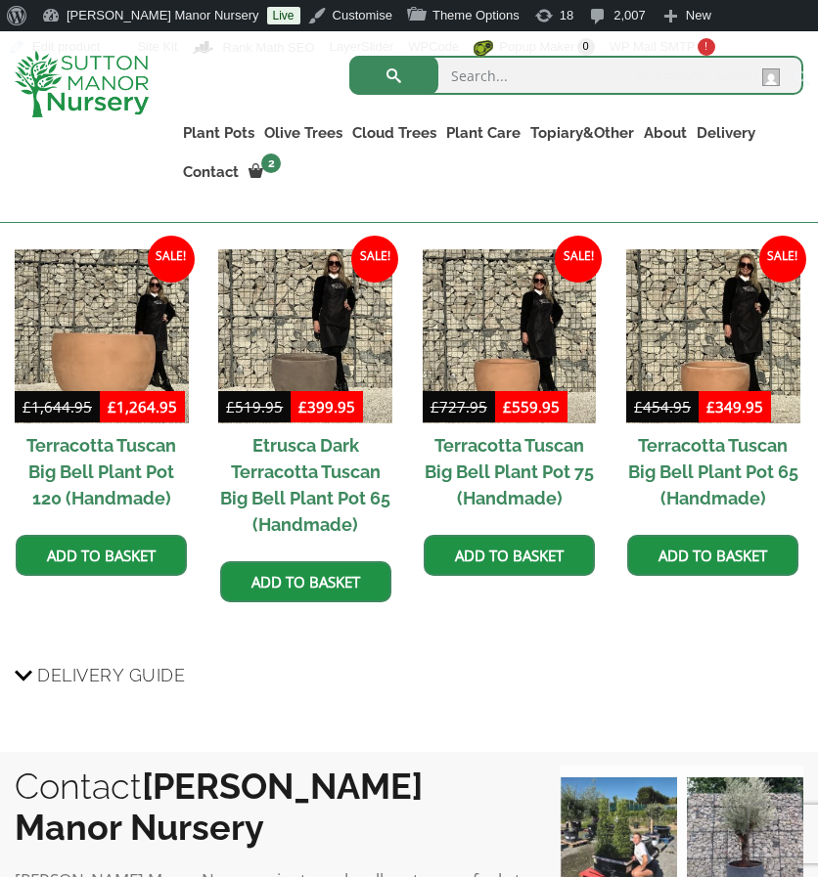
scroll to position [2008, 0]
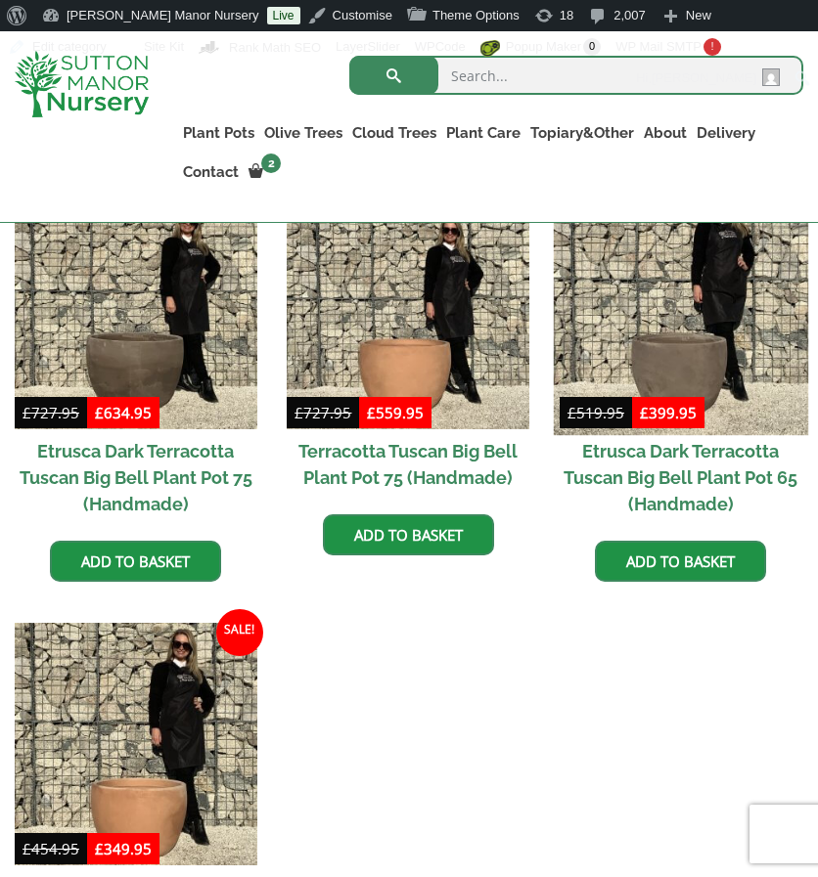
scroll to position [1459, 0]
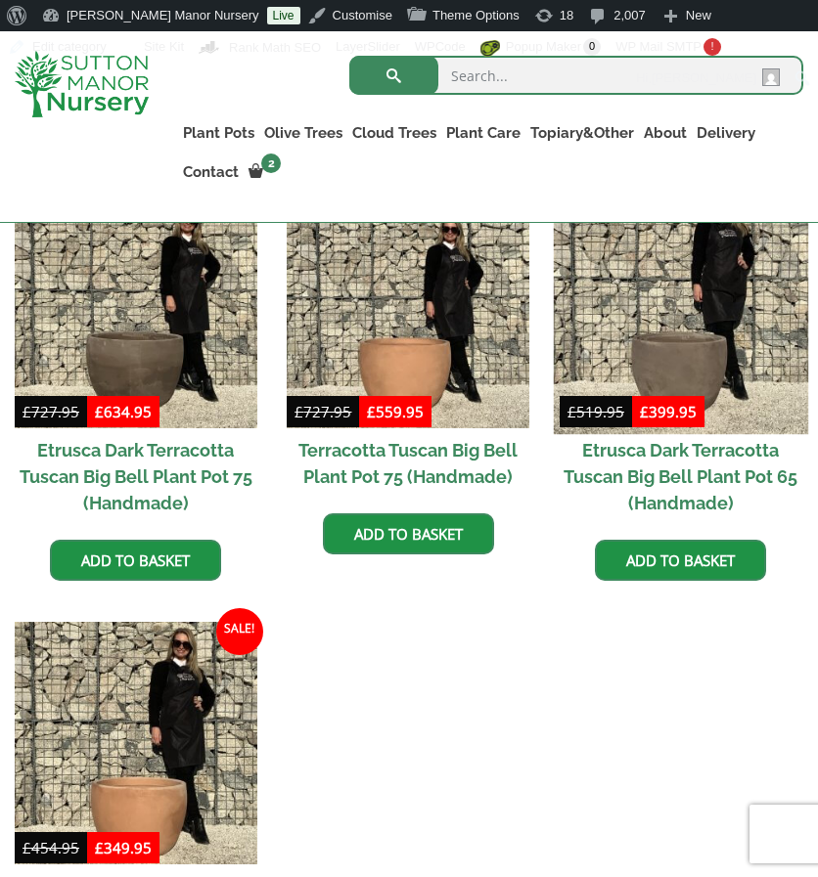
click at [668, 332] on img at bounding box center [681, 307] width 254 height 254
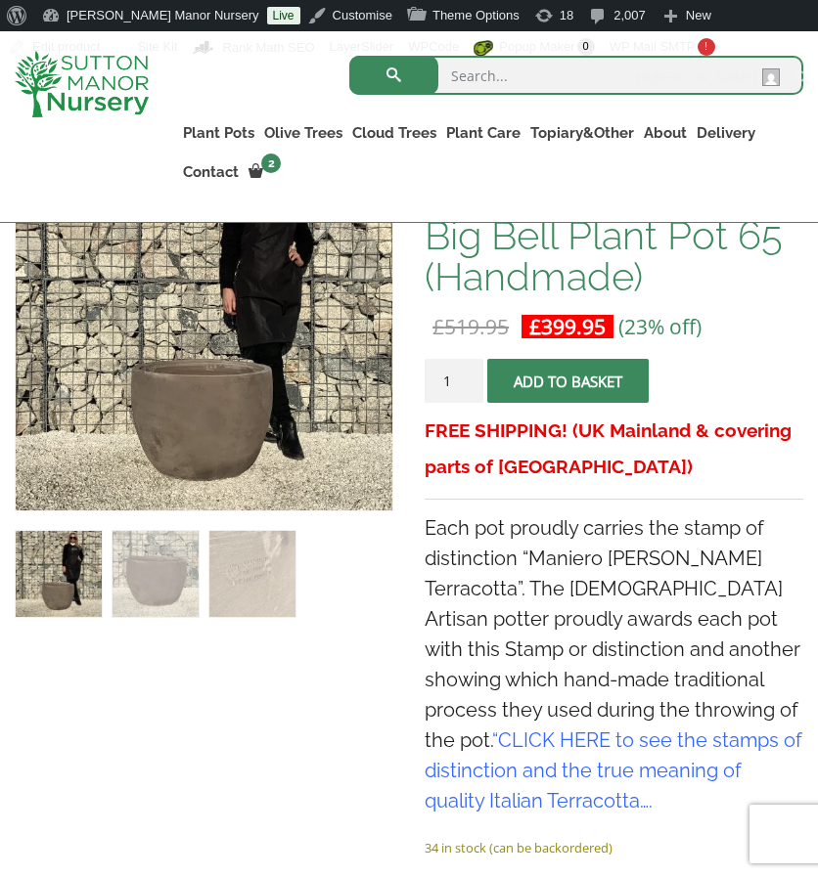
scroll to position [440, 0]
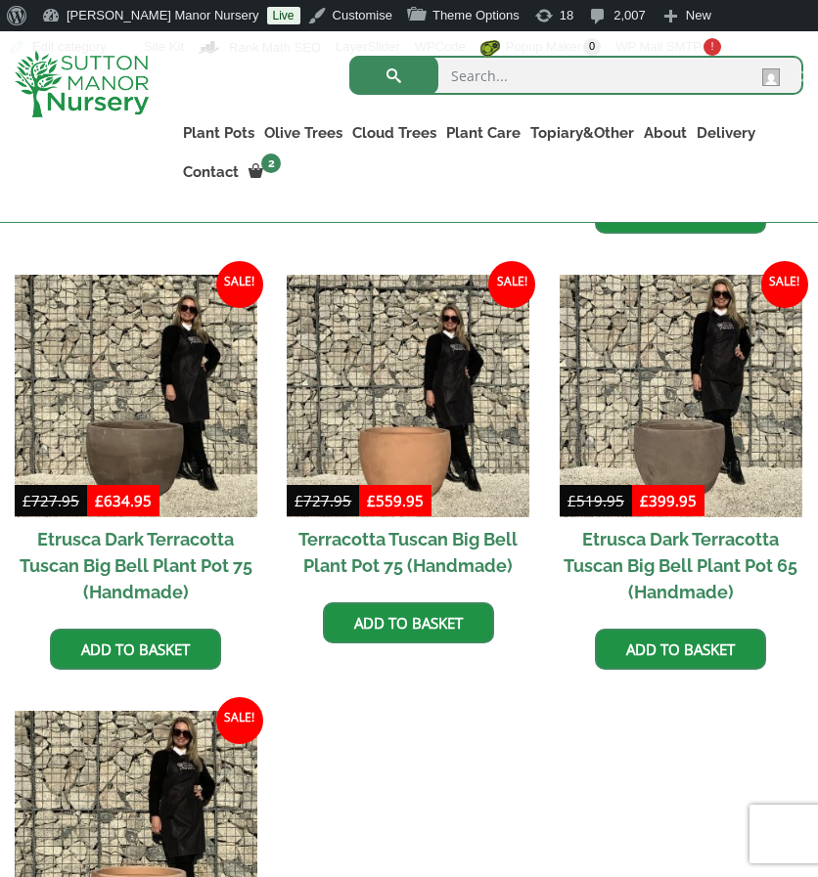
scroll to position [1371, 0]
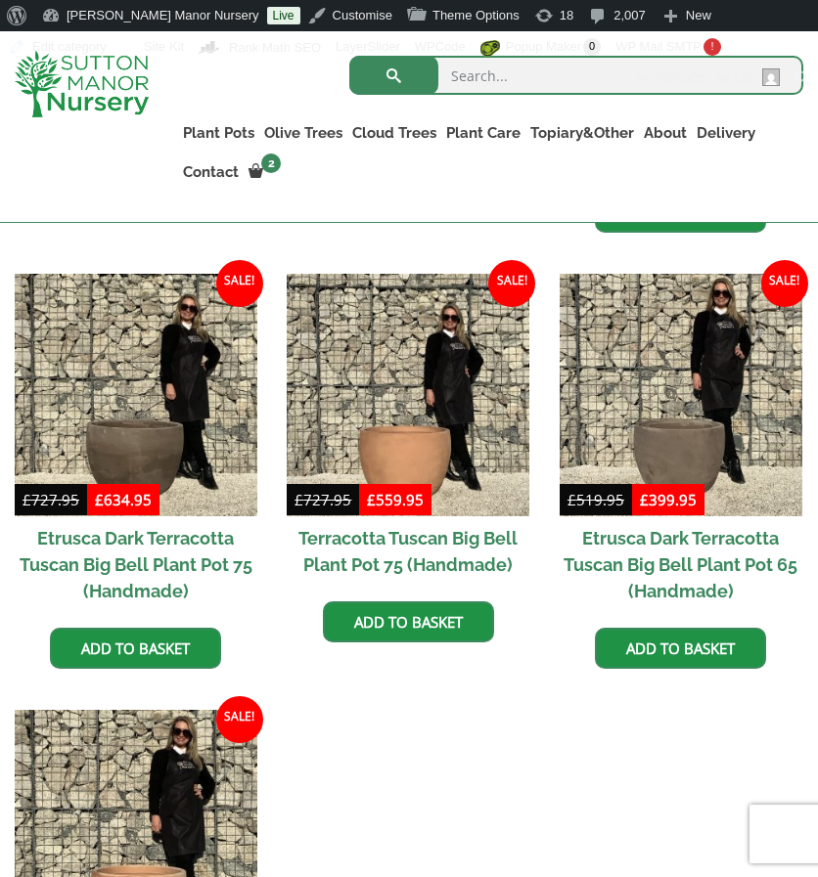
click at [485, 705] on ul "Sale! £ 1,644.95 Original price was: £1,644.95. £ 1,264.95 Current price is: £1…" at bounding box center [409, 261] width 788 height 1718
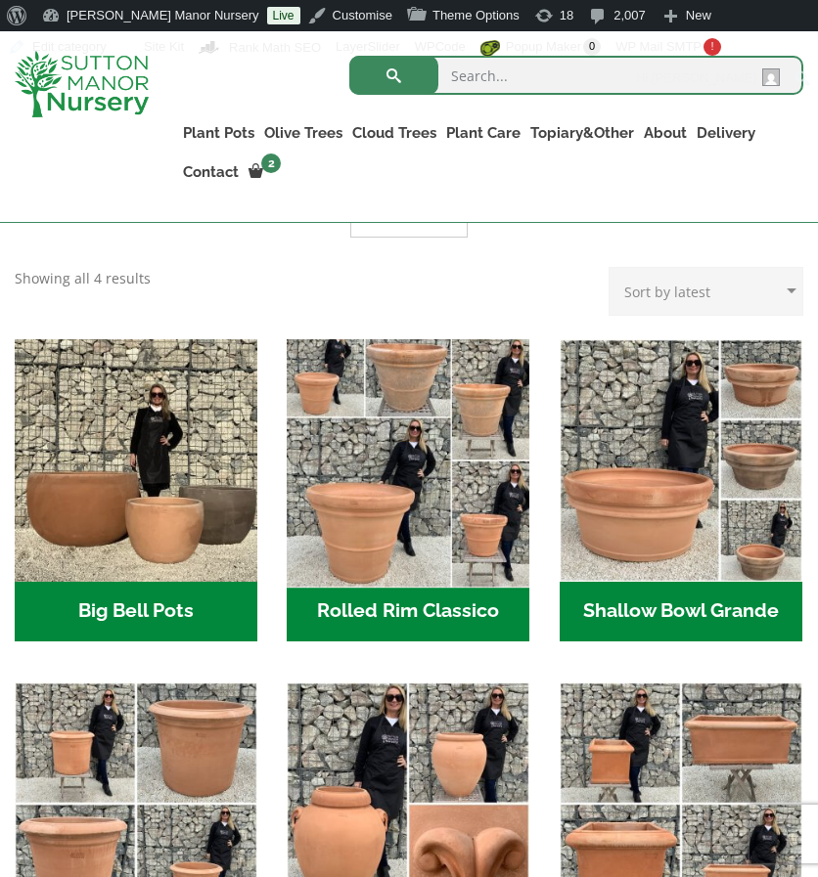
click at [388, 538] on img "Visit product category Rolled Rim Classico" at bounding box center [408, 460] width 254 height 254
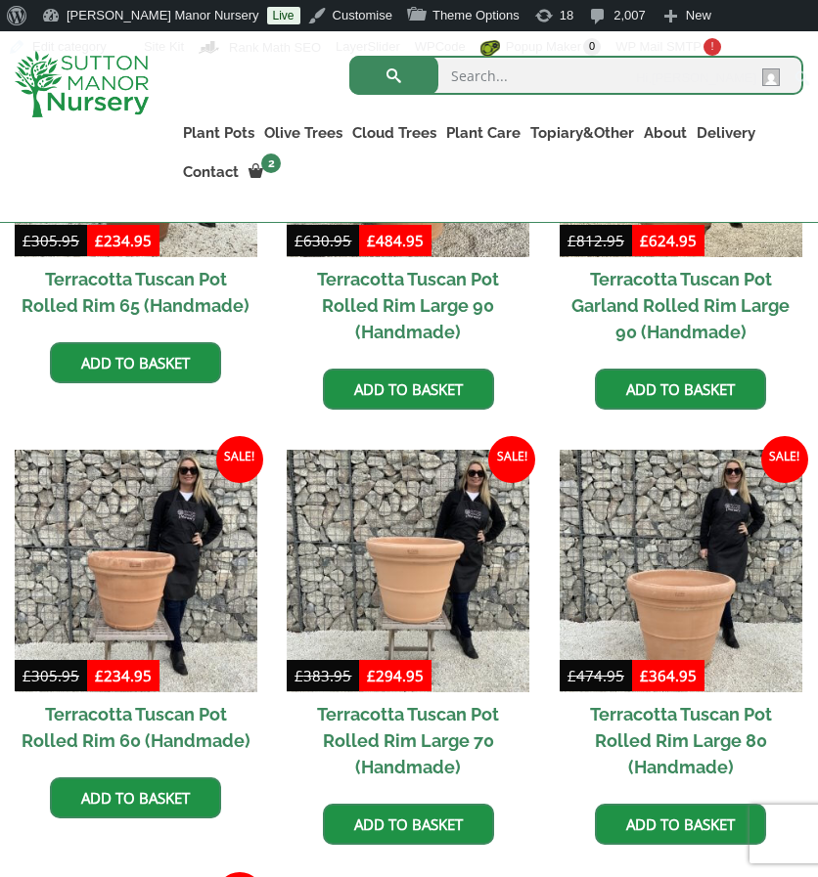
scroll to position [1159, 0]
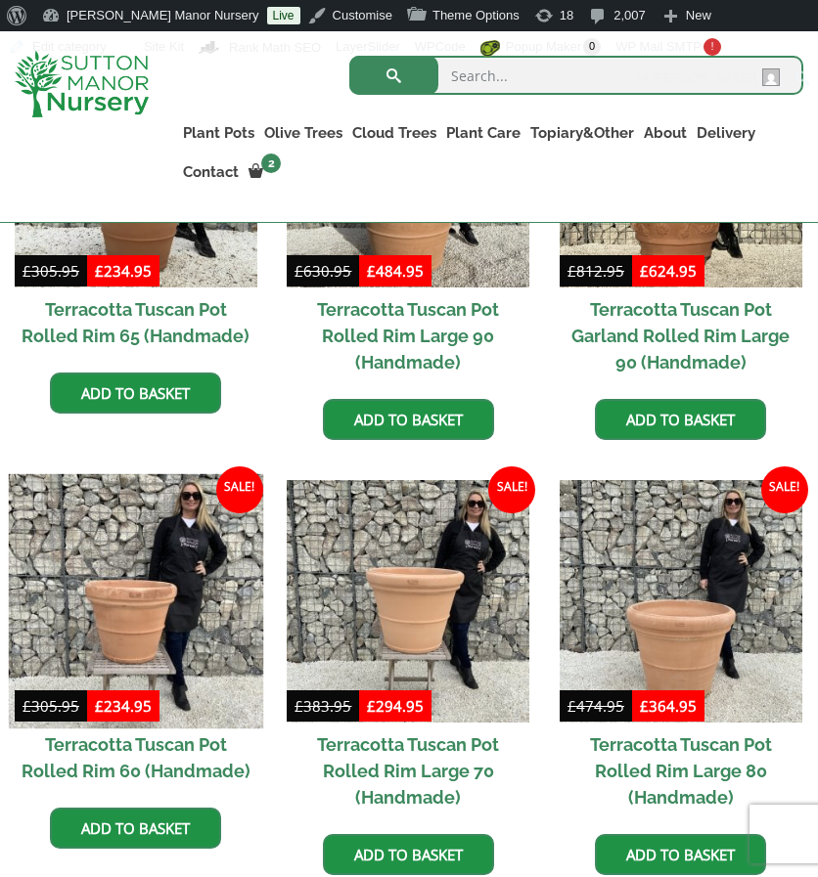
click at [98, 562] on img at bounding box center [136, 601] width 254 height 254
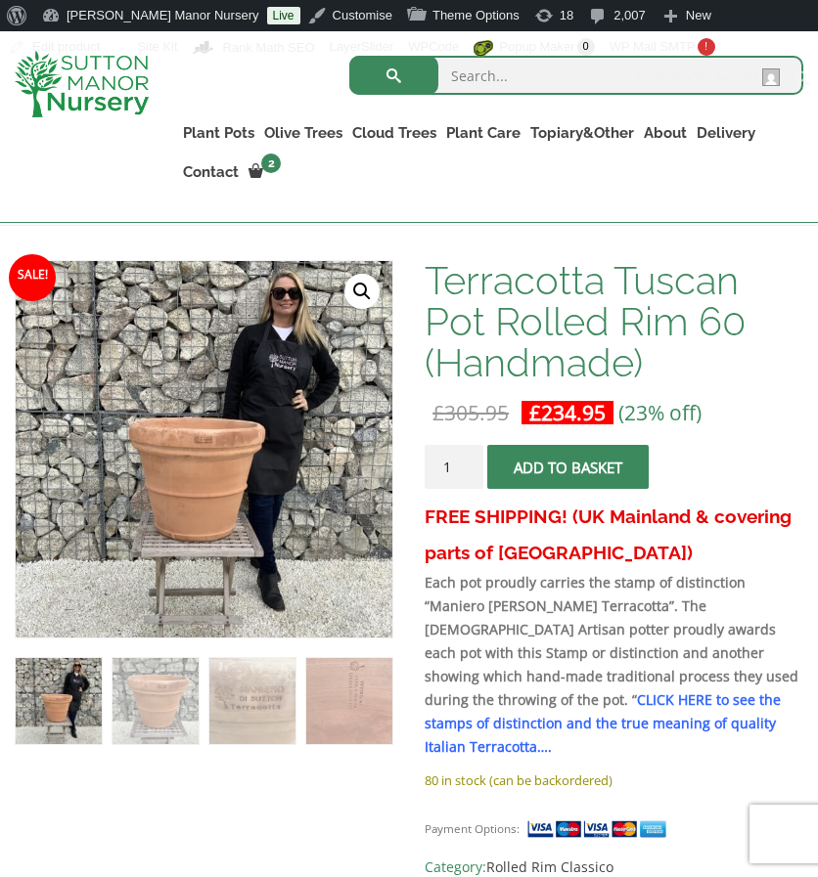
scroll to position [309, 0]
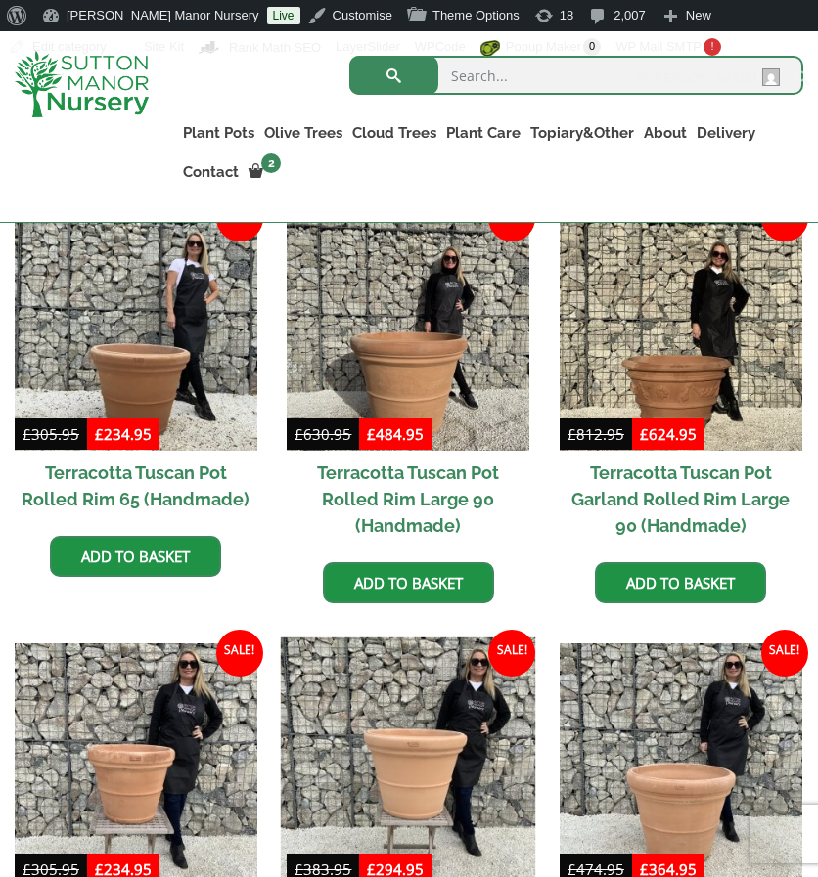
scroll to position [994, 0]
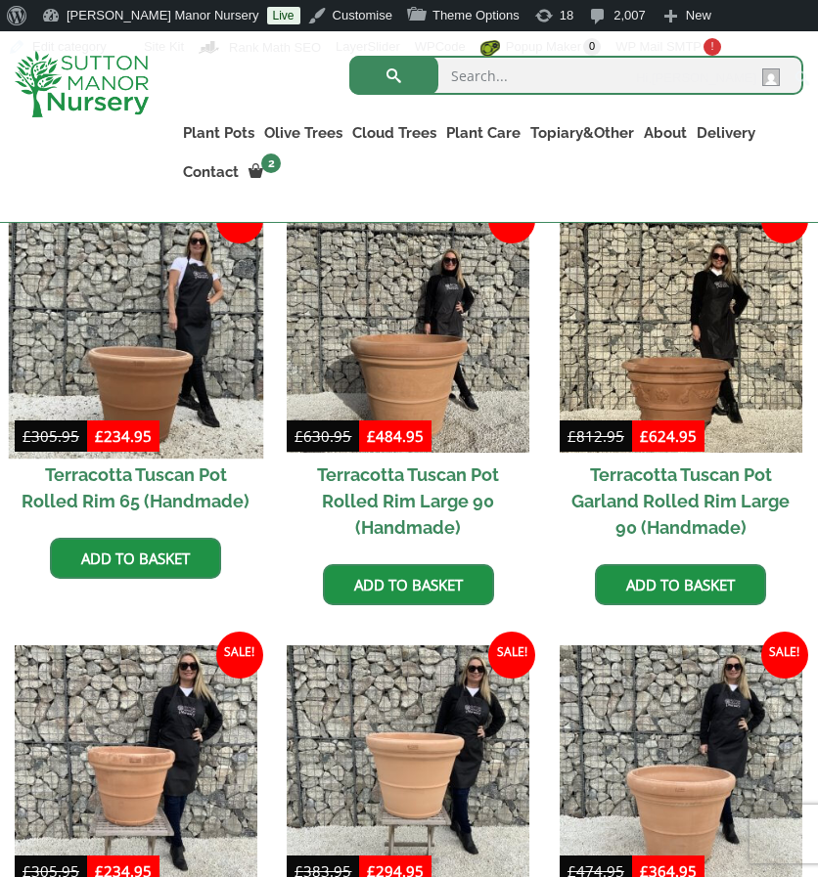
click at [239, 382] on img at bounding box center [136, 330] width 254 height 254
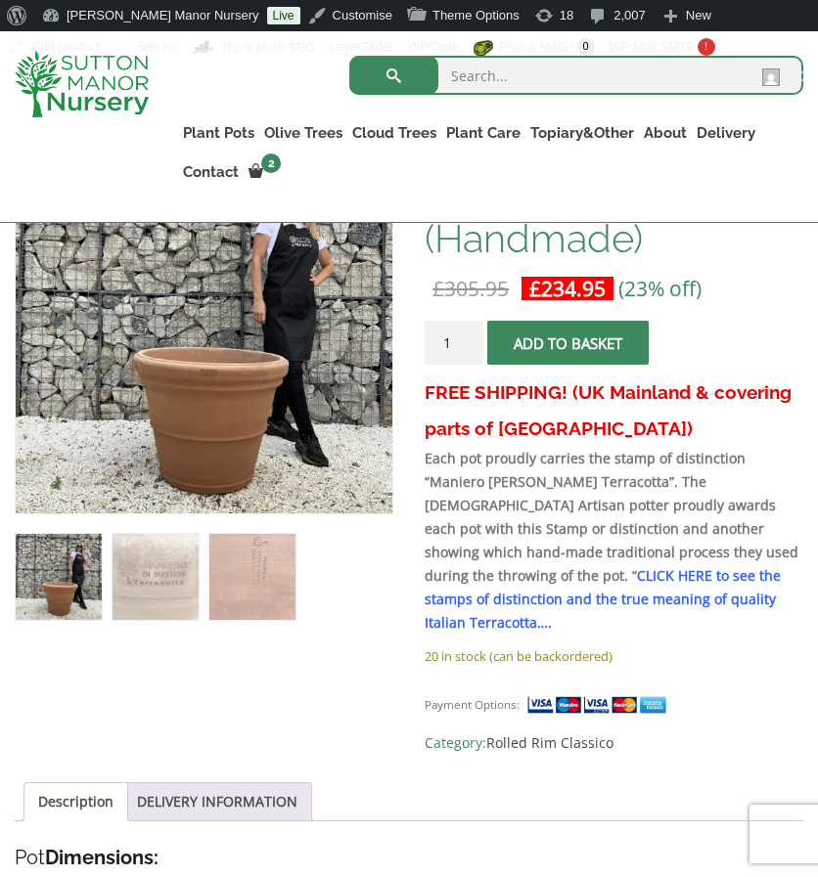
scroll to position [287, 0]
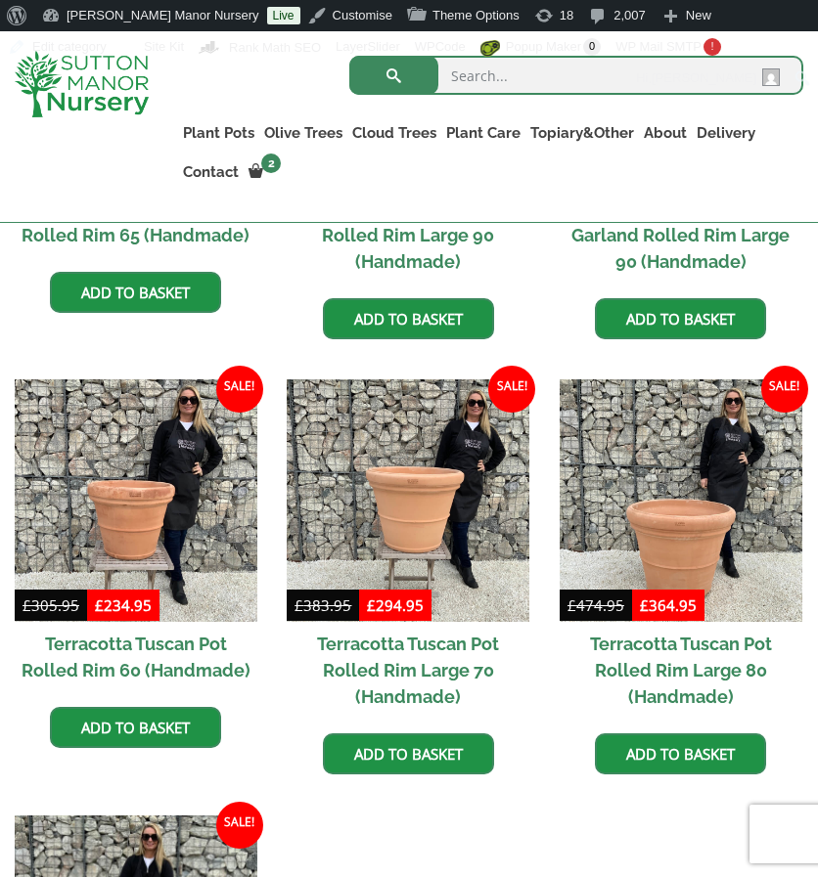
scroll to position [1266, 0]
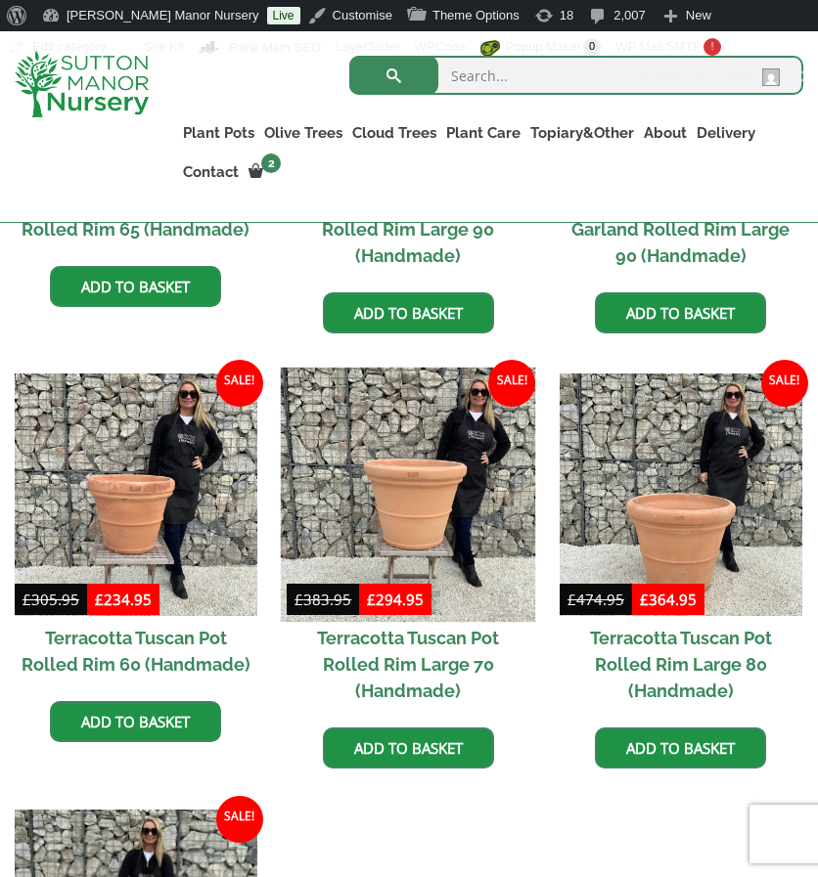
click at [295, 382] on img at bounding box center [408, 495] width 254 height 254
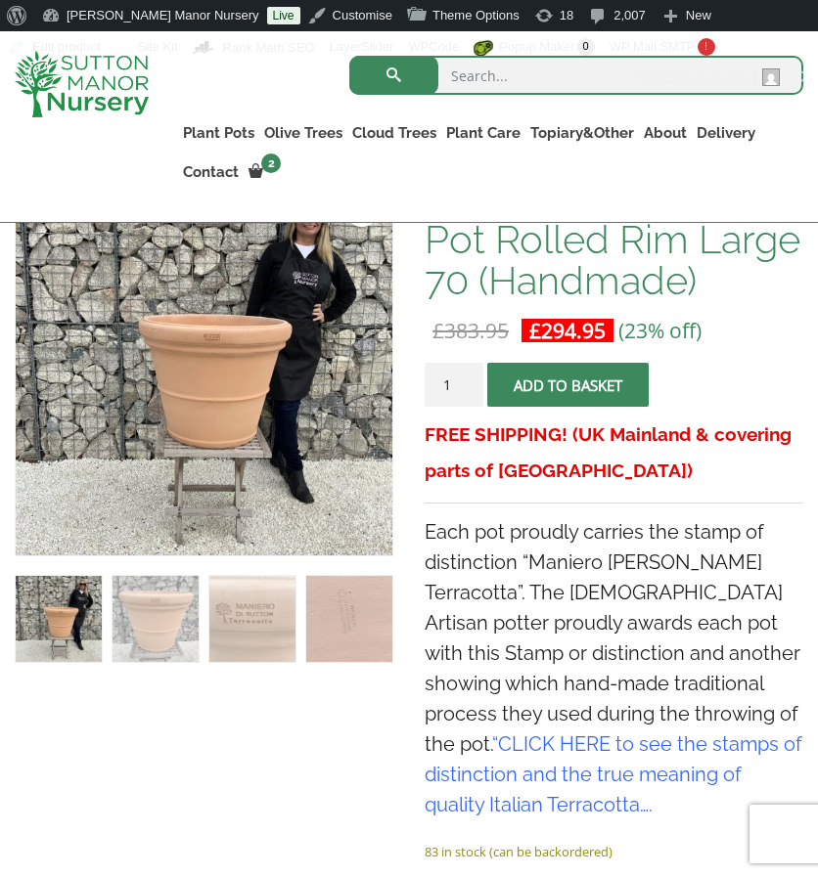
scroll to position [387, 0]
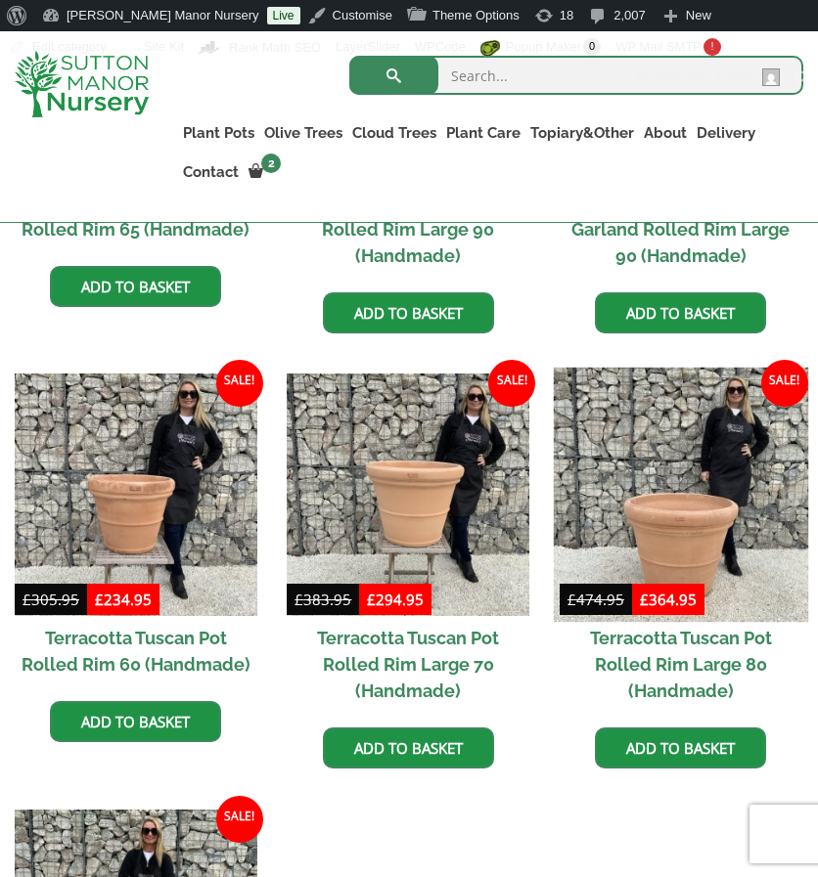
click at [675, 459] on img at bounding box center [681, 495] width 254 height 254
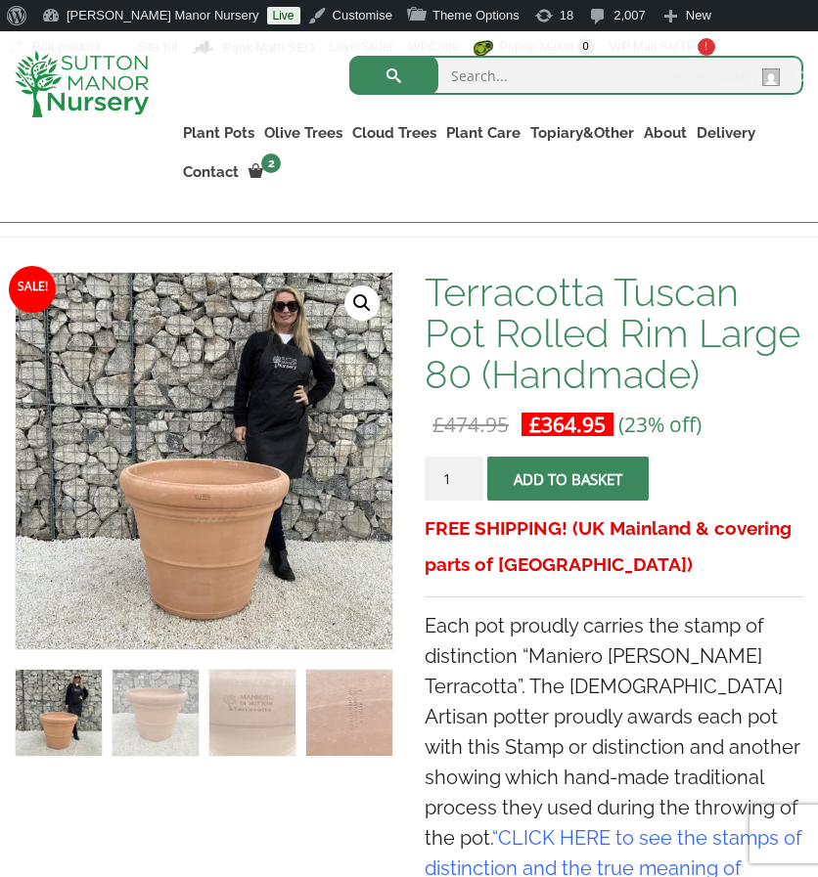
scroll to position [299, 0]
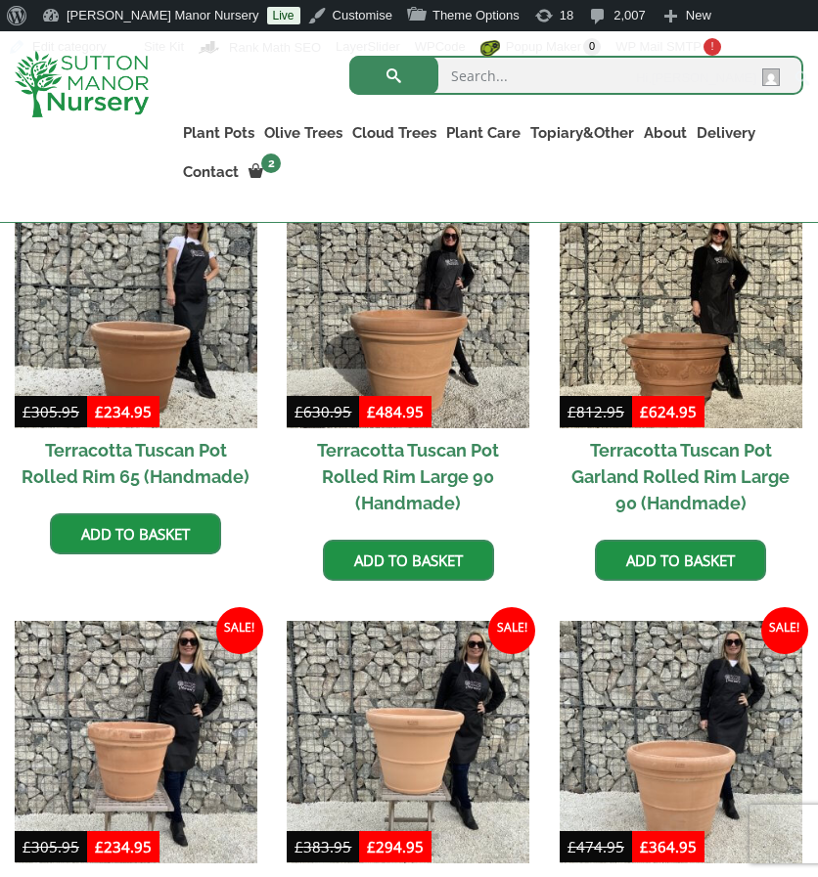
scroll to position [1017, 0]
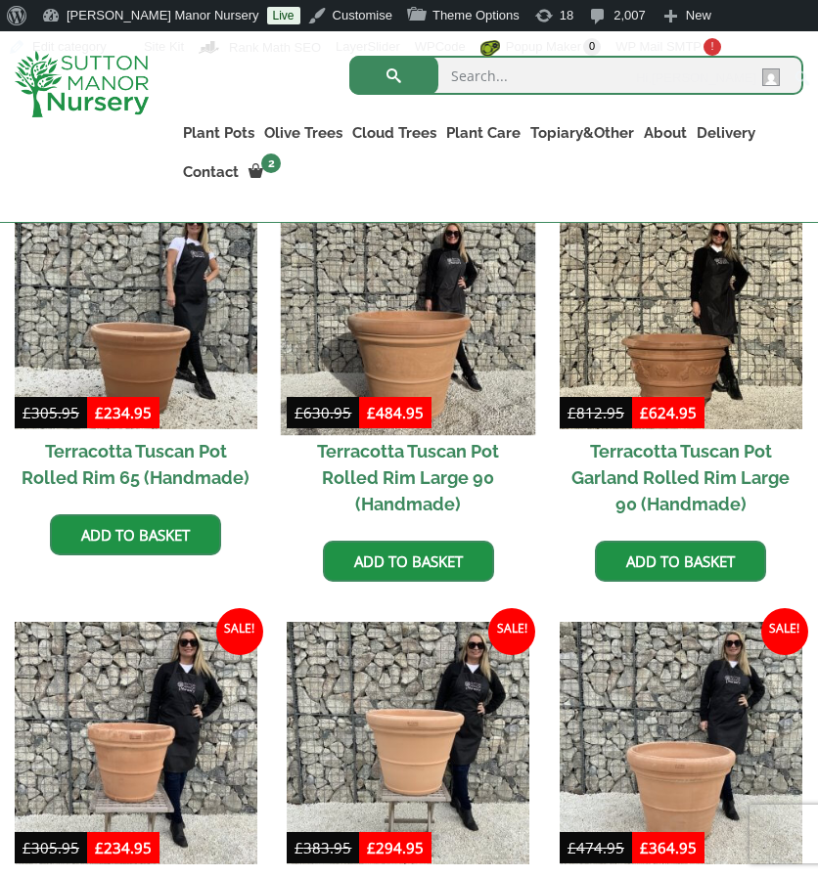
click at [475, 317] on img at bounding box center [408, 307] width 254 height 254
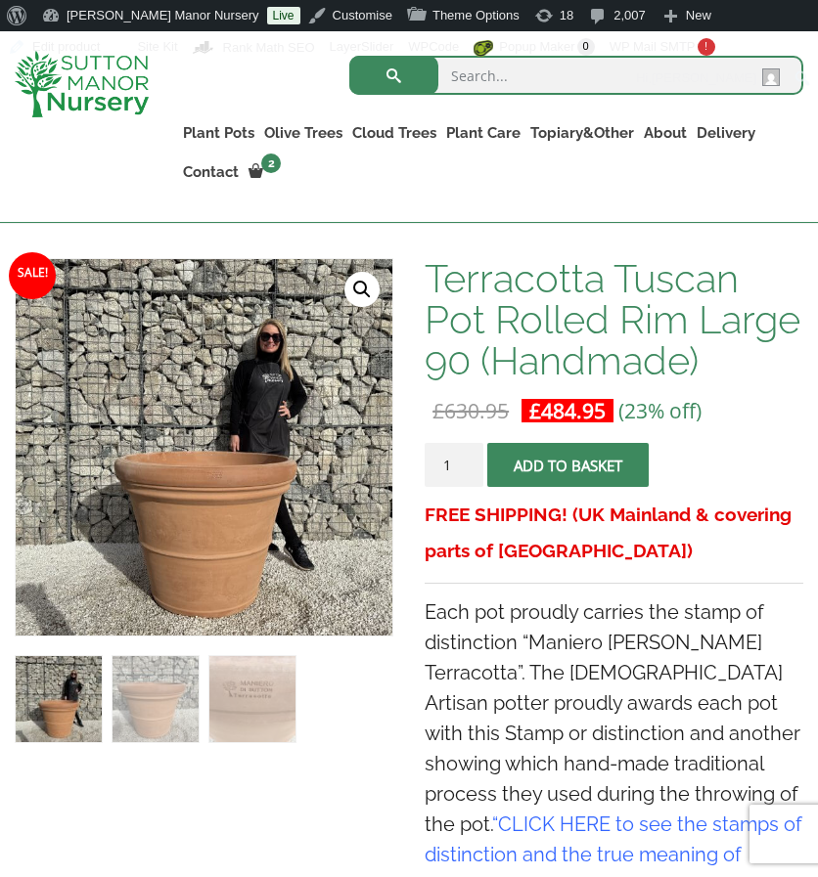
scroll to position [286, 0]
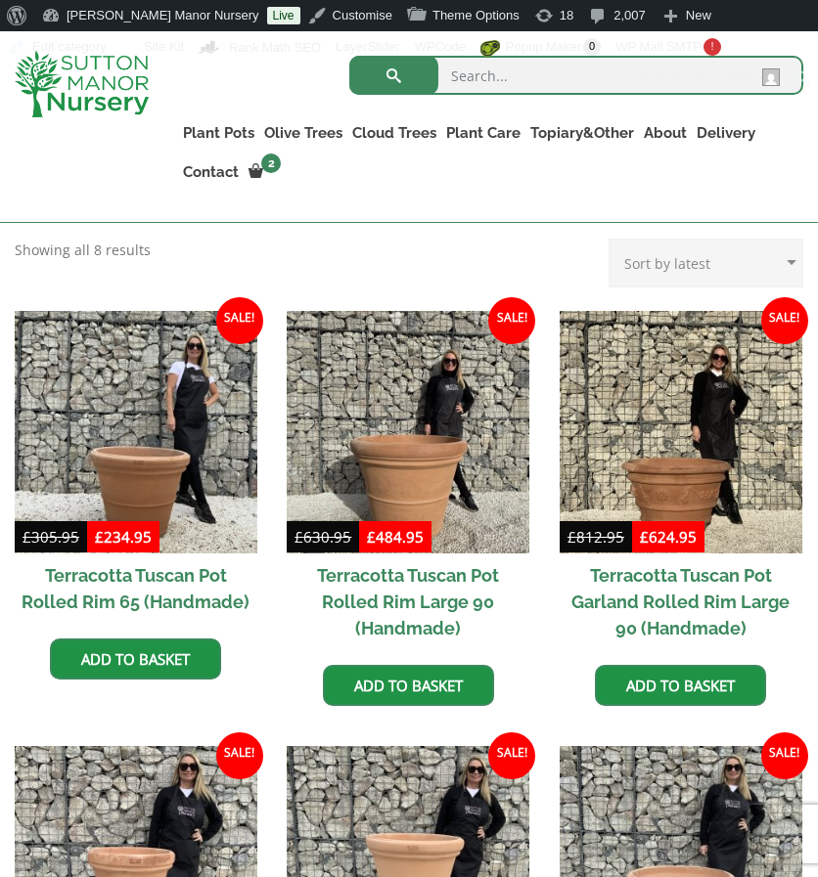
scroll to position [894, 0]
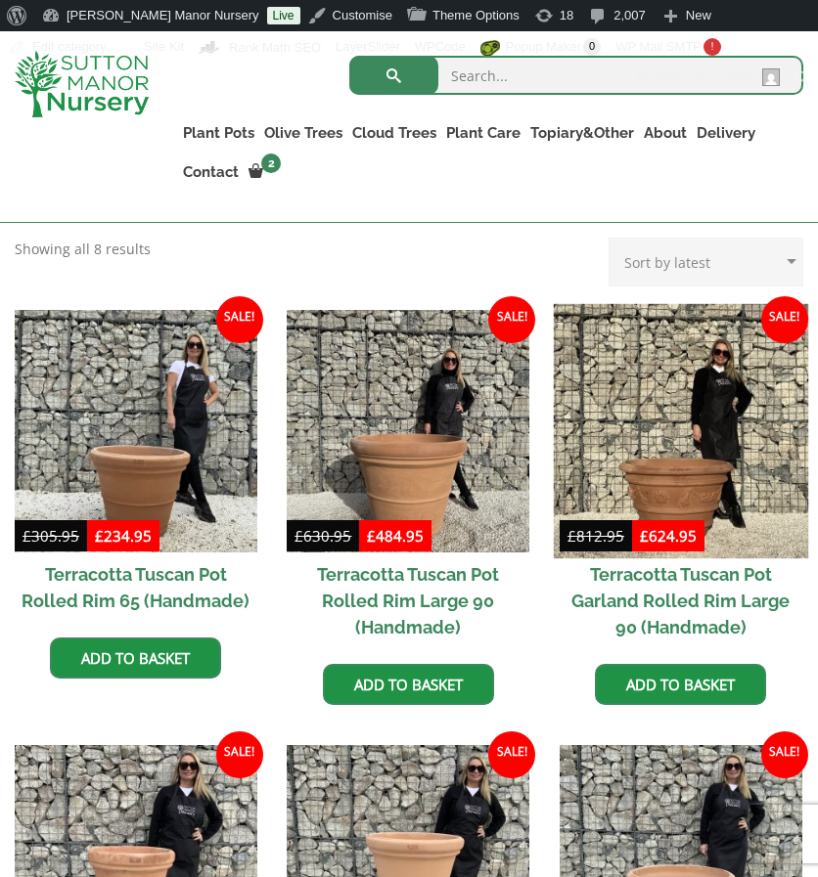
click at [706, 313] on img at bounding box center [681, 430] width 254 height 254
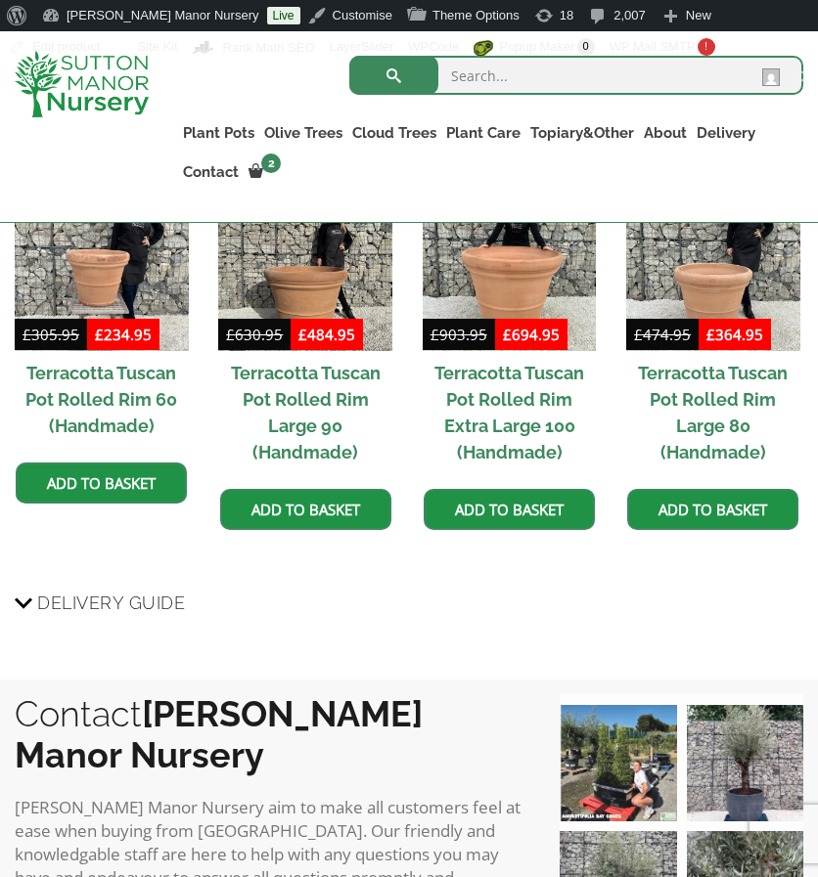
scroll to position [2055, 0]
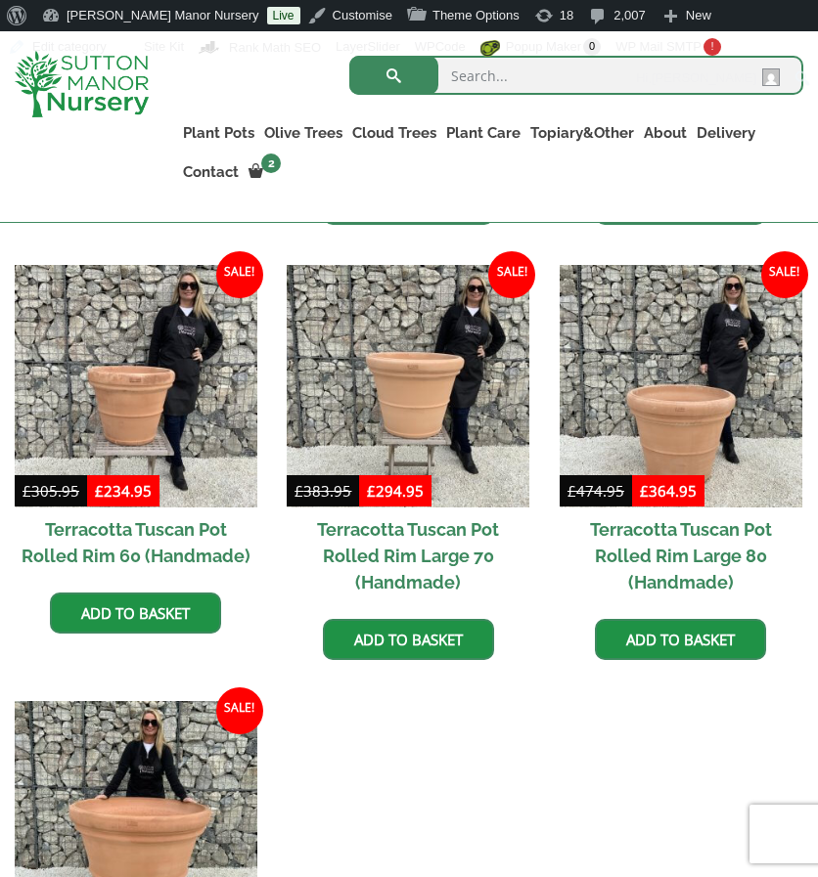
scroll to position [1396, 0]
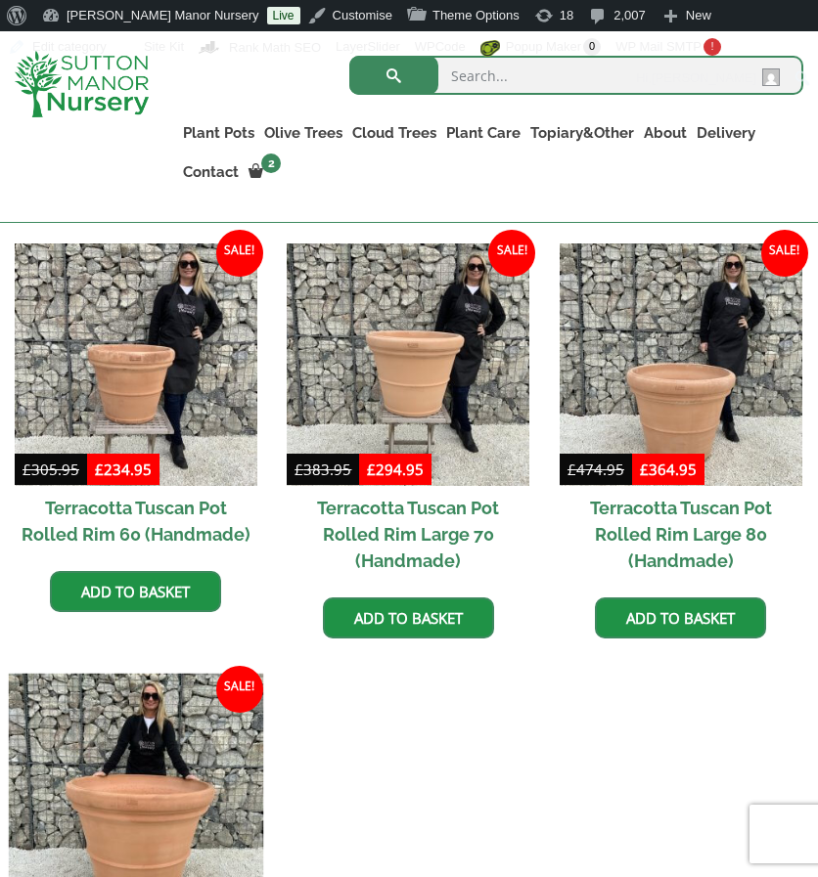
click at [209, 681] on img at bounding box center [136, 801] width 254 height 254
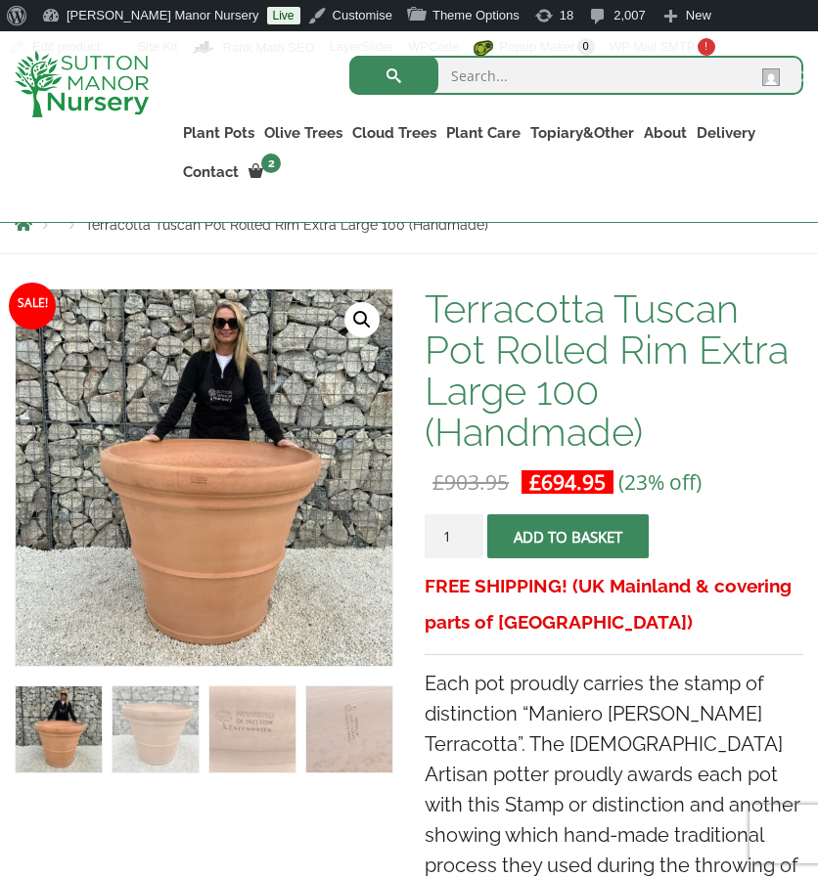
scroll to position [280, 0]
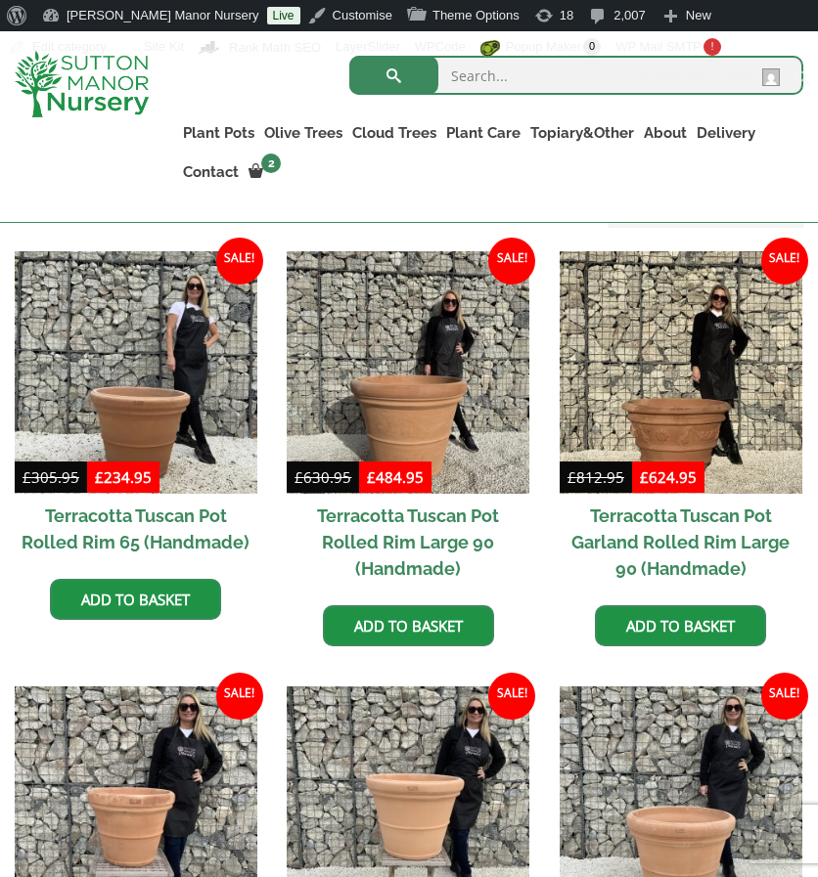
scroll to position [890, 0]
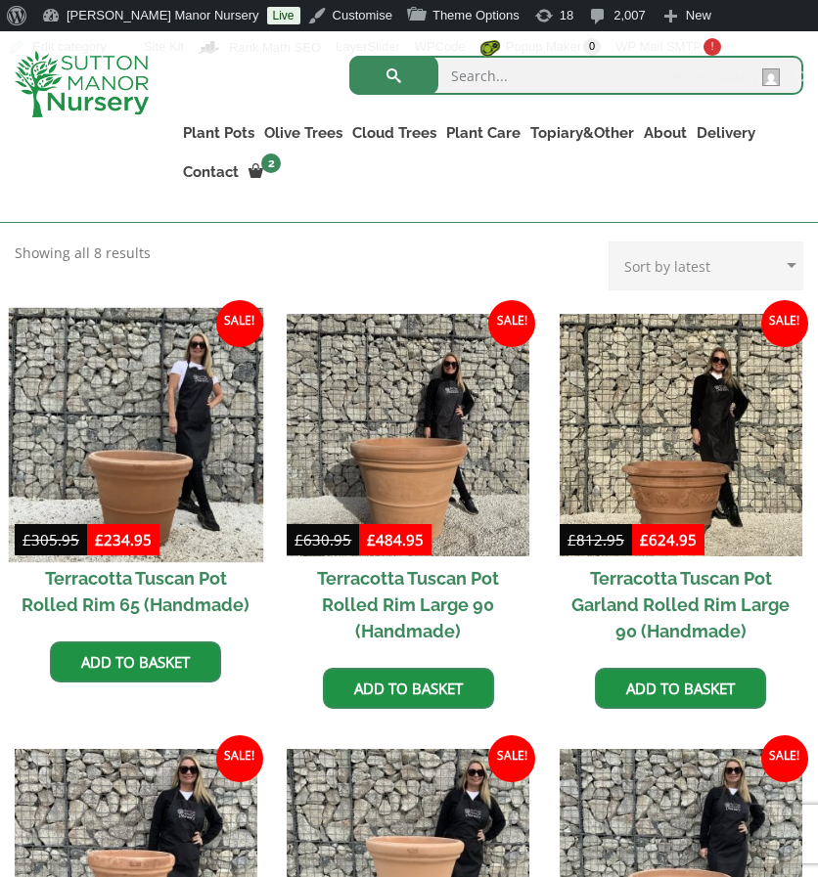
click at [101, 343] on img at bounding box center [136, 434] width 254 height 254
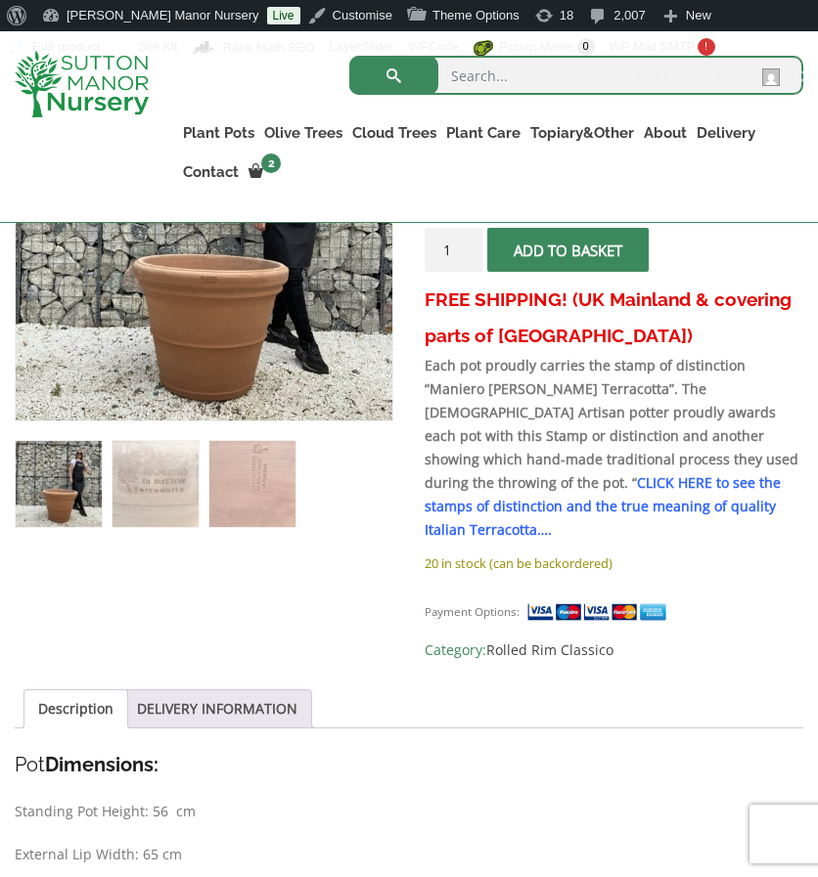
scroll to position [528, 0]
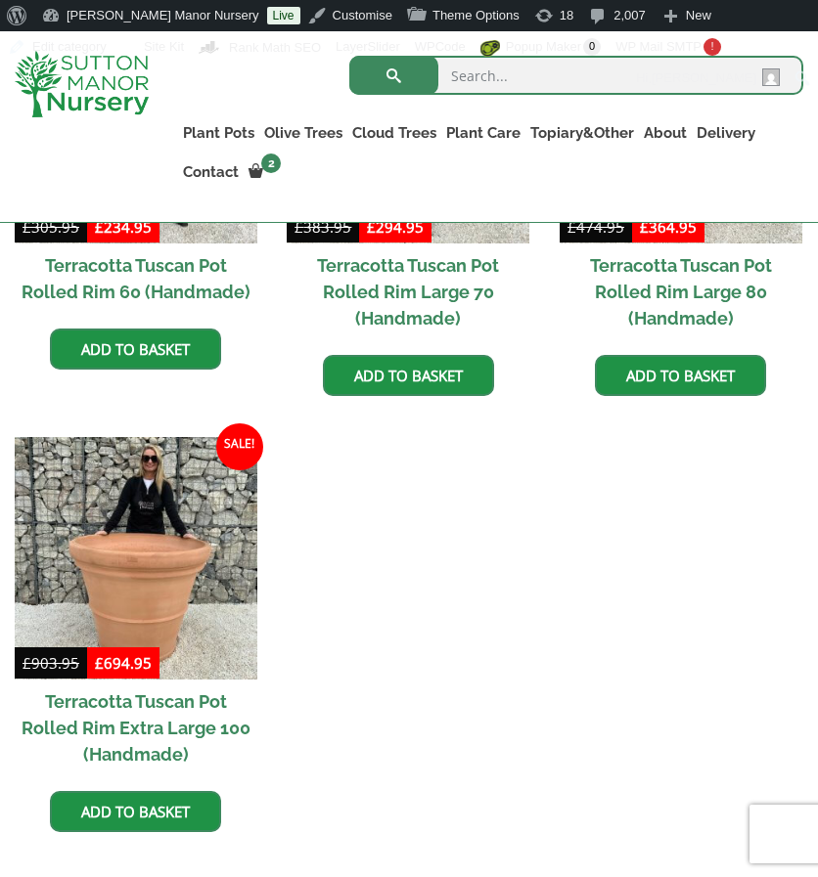
scroll to position [1673, 0]
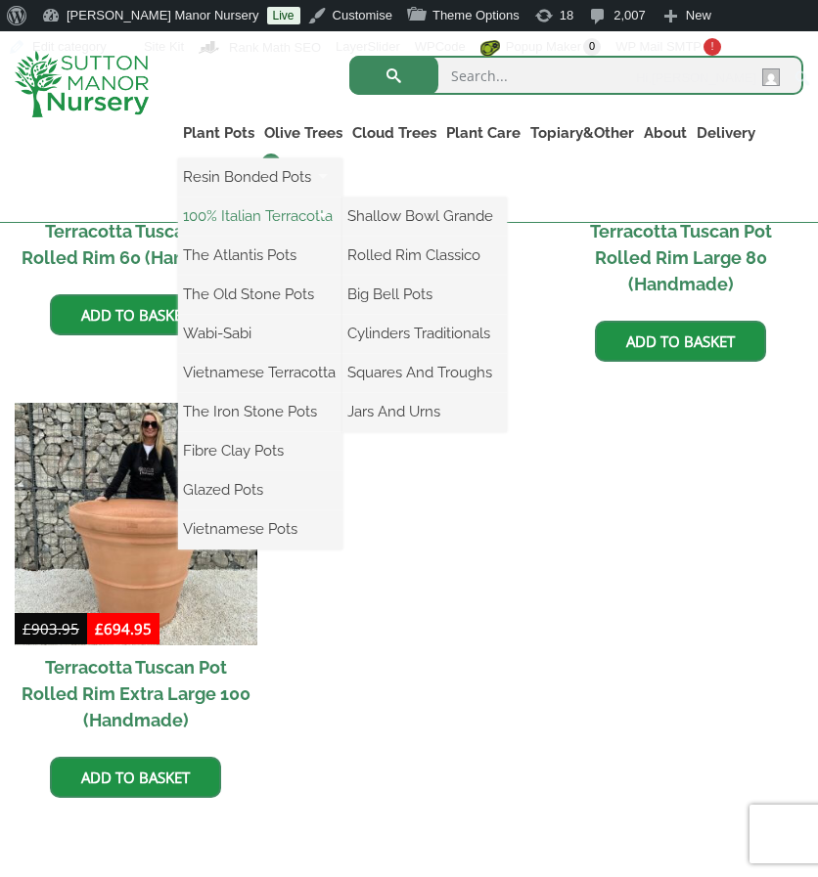
click at [226, 212] on link "100% Italian Terracotta" at bounding box center [260, 216] width 164 height 29
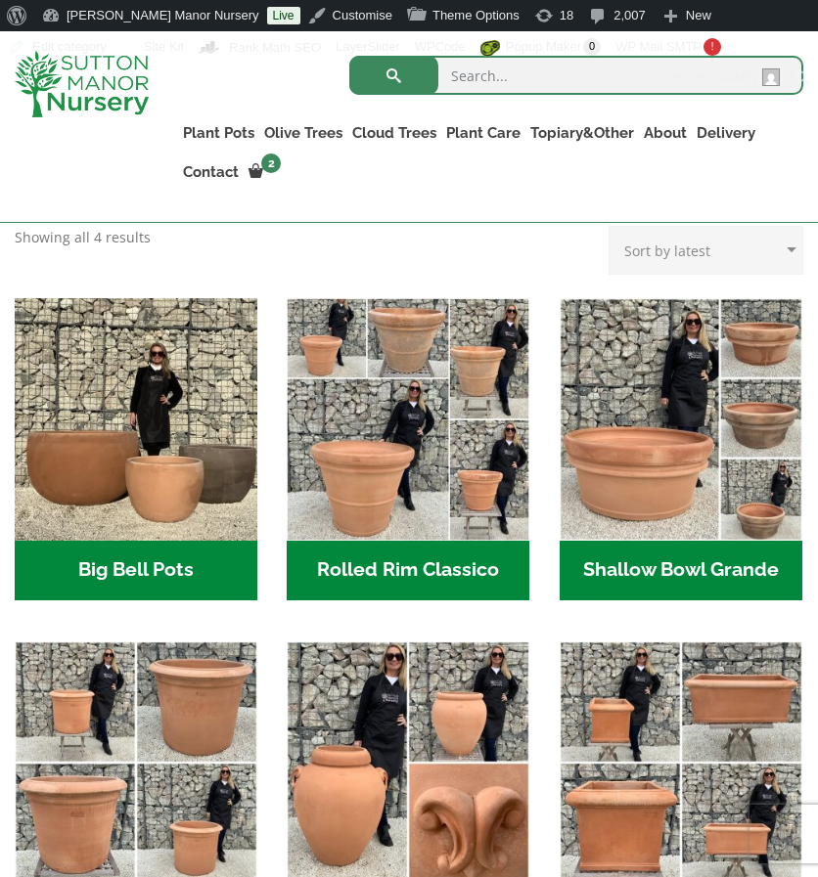
scroll to position [601, 0]
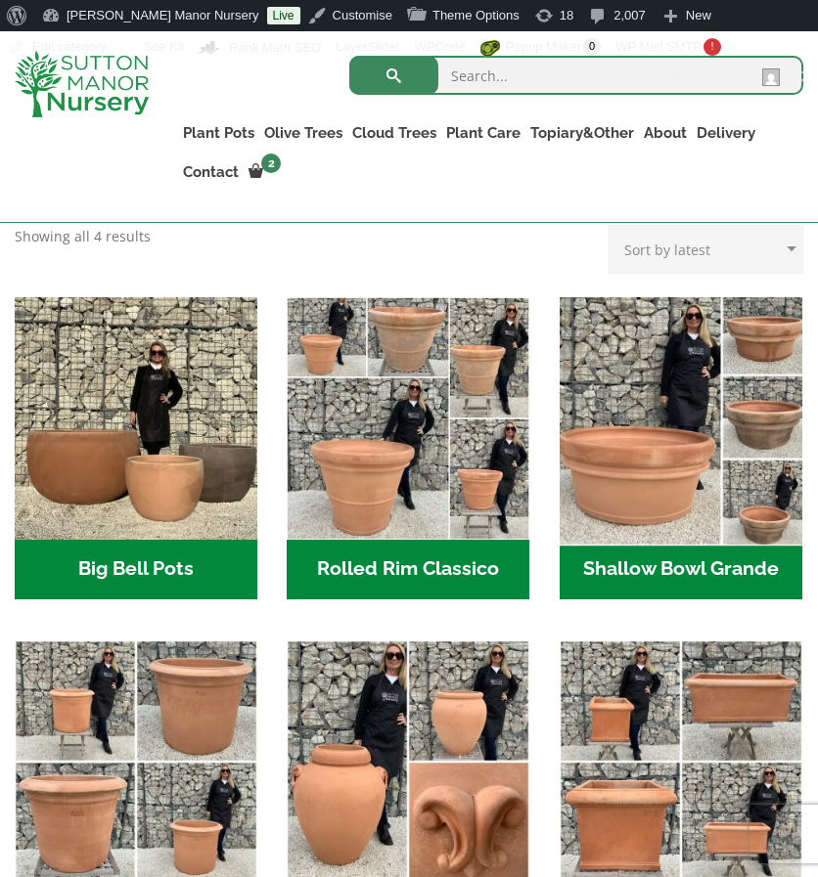
click at [656, 517] on img "Visit product category Shallow Bowl Grande" at bounding box center [681, 418] width 254 height 254
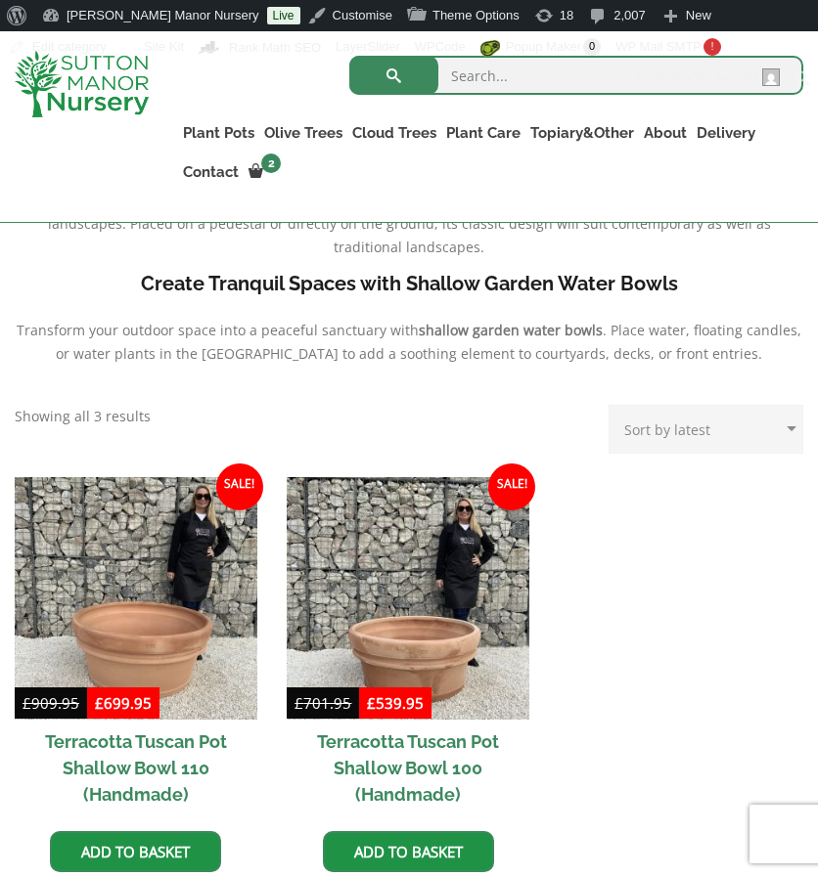
scroll to position [704, 0]
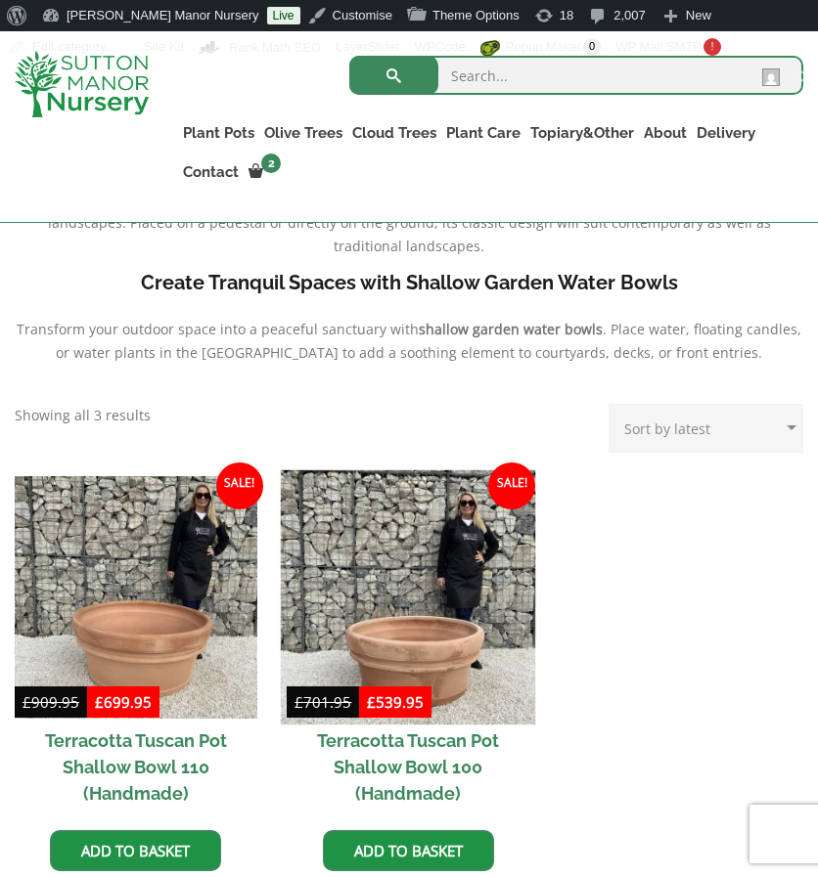
click at [342, 556] on img at bounding box center [408, 597] width 254 height 254
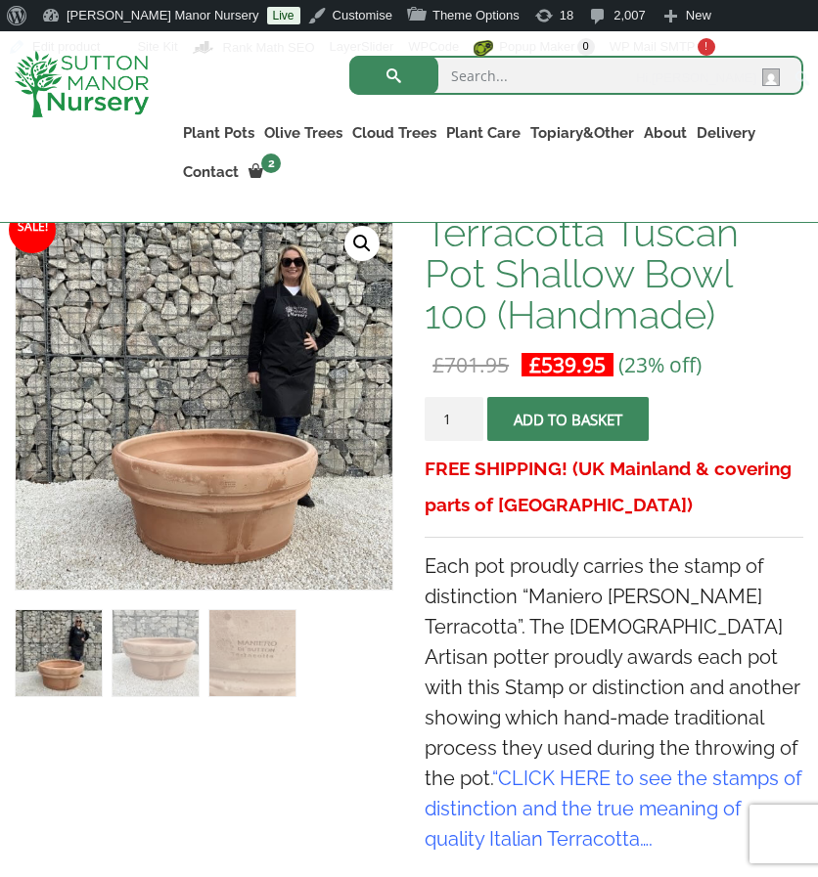
scroll to position [359, 0]
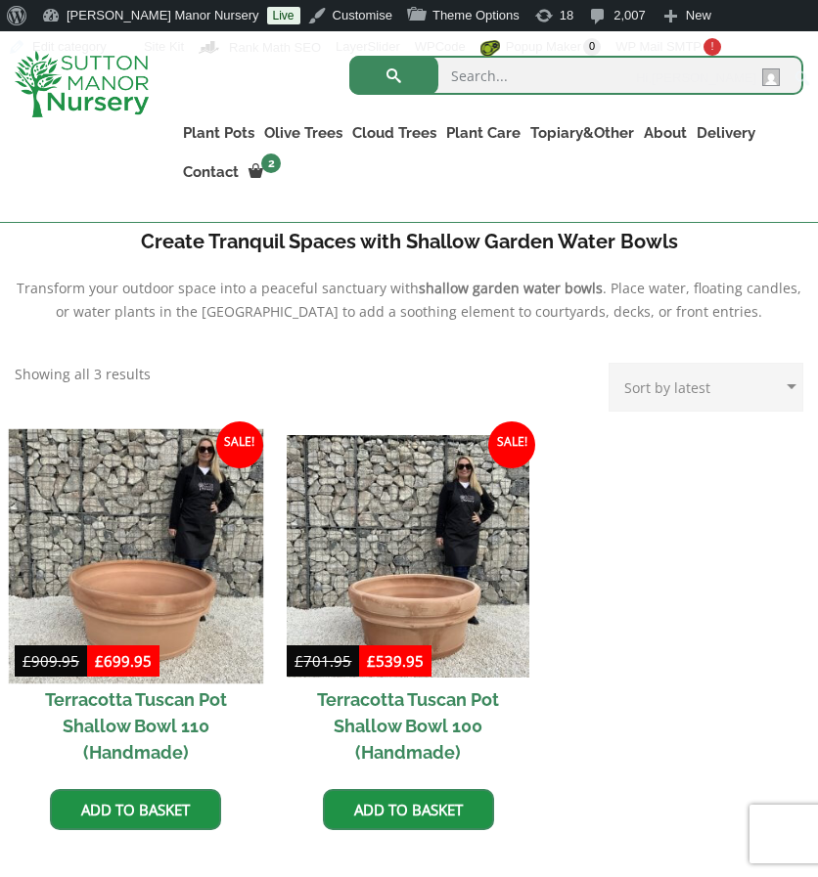
click at [229, 537] on img at bounding box center [136, 555] width 254 height 254
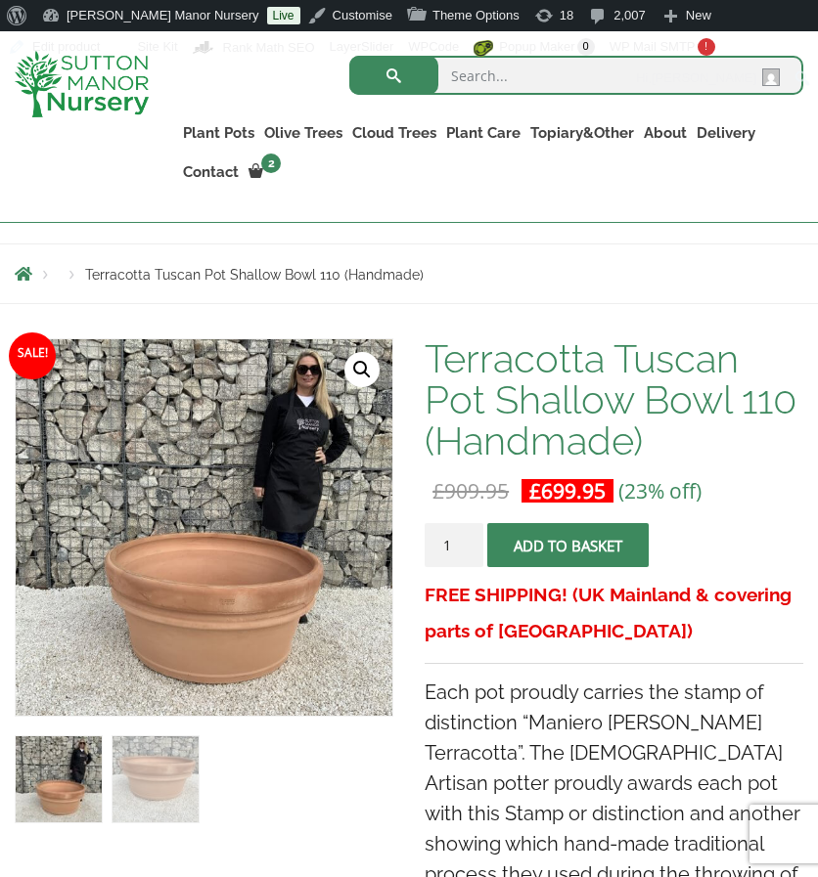
scroll to position [233, 0]
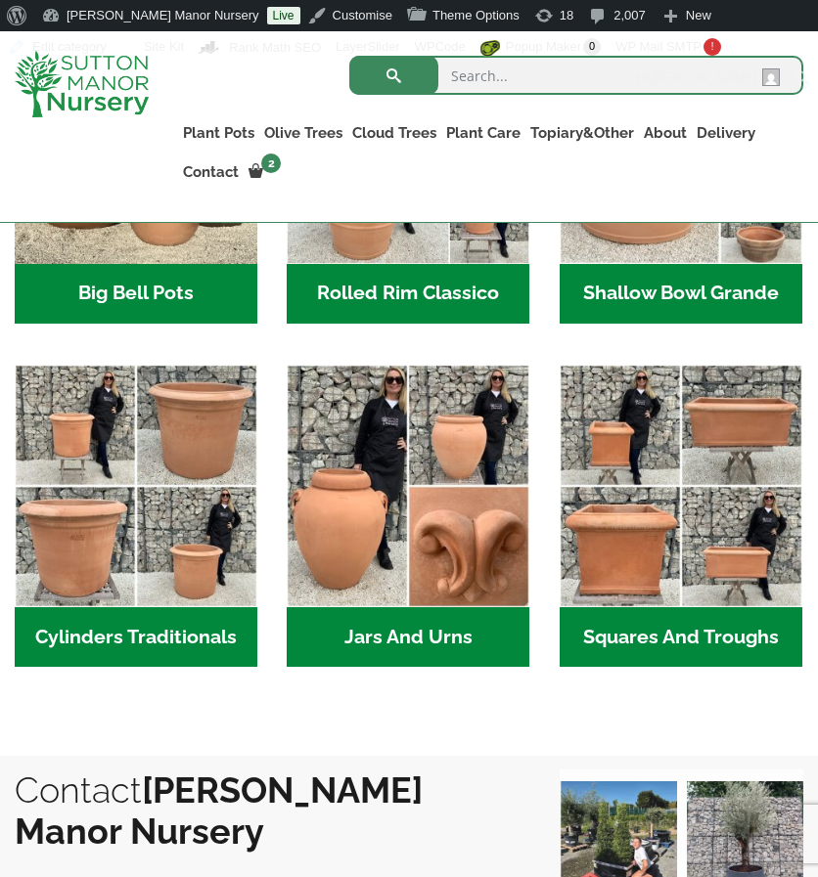
scroll to position [894, 0]
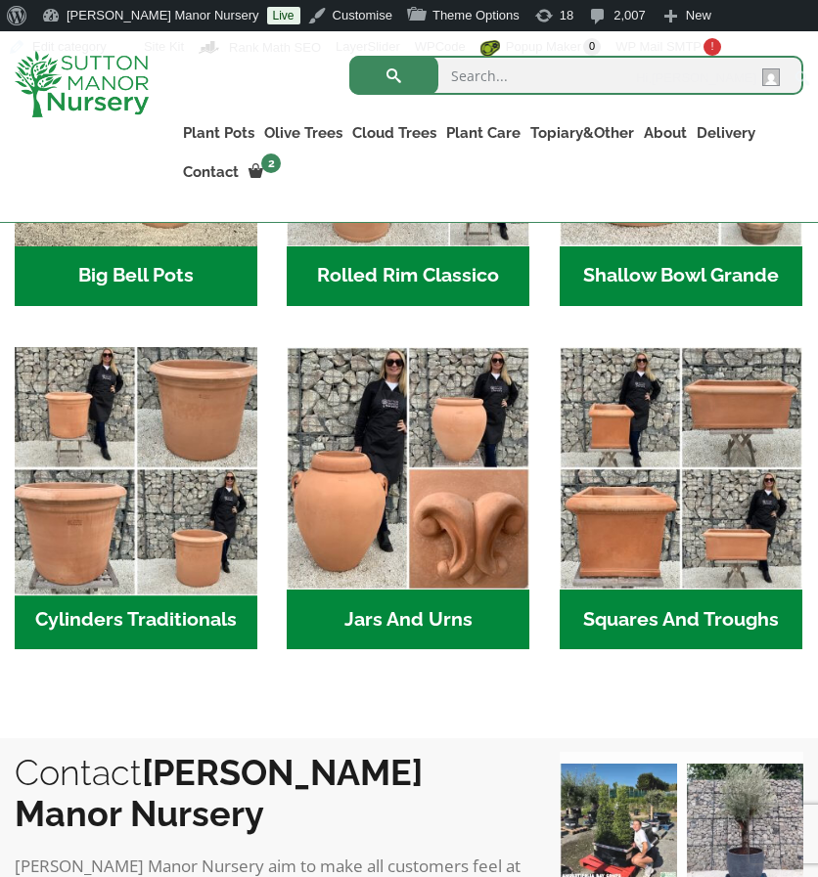
click at [188, 488] on img "Visit product category Cylinders Traditionals" at bounding box center [136, 468] width 254 height 254
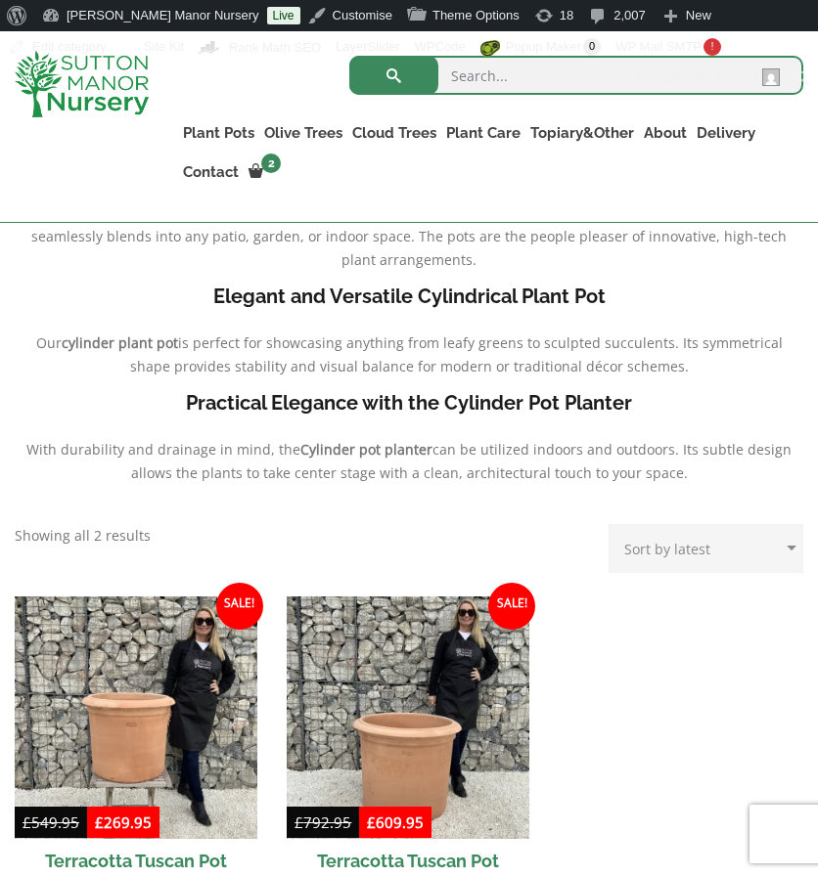
scroll to position [581, 0]
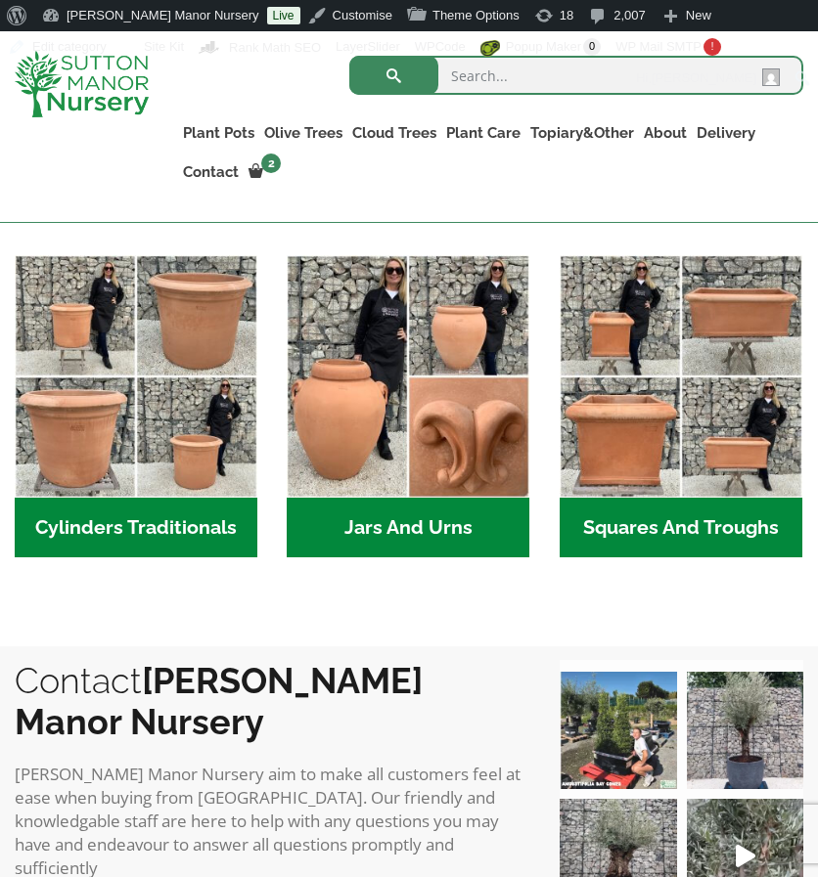
scroll to position [987, 0]
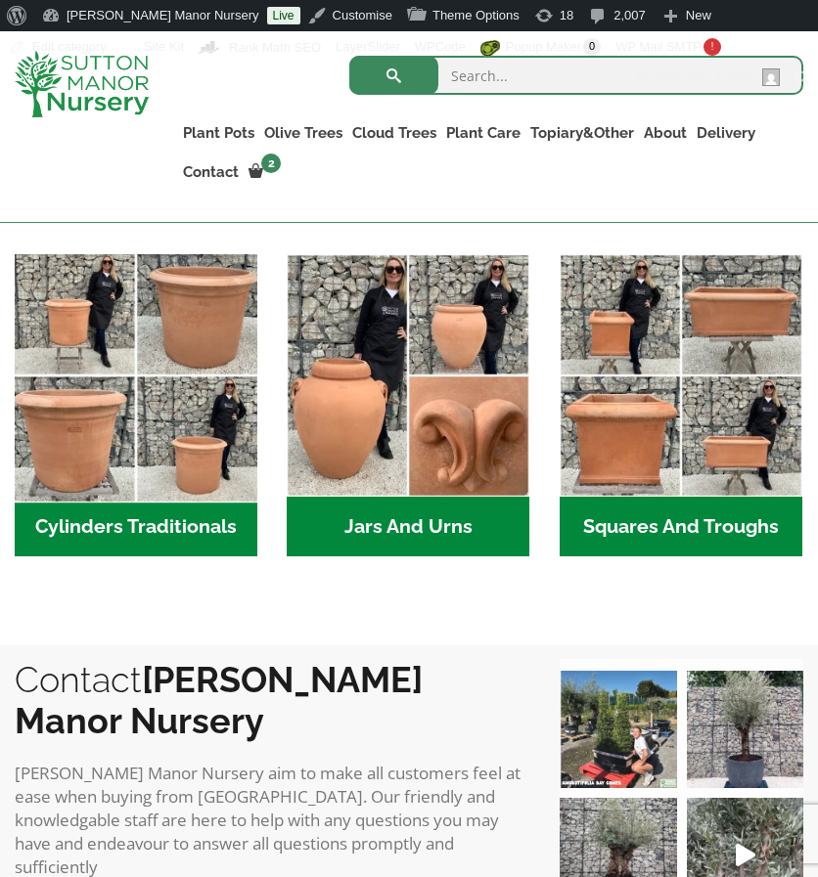
click at [135, 491] on img "Visit product category Cylinders Traditionals" at bounding box center [136, 375] width 254 height 254
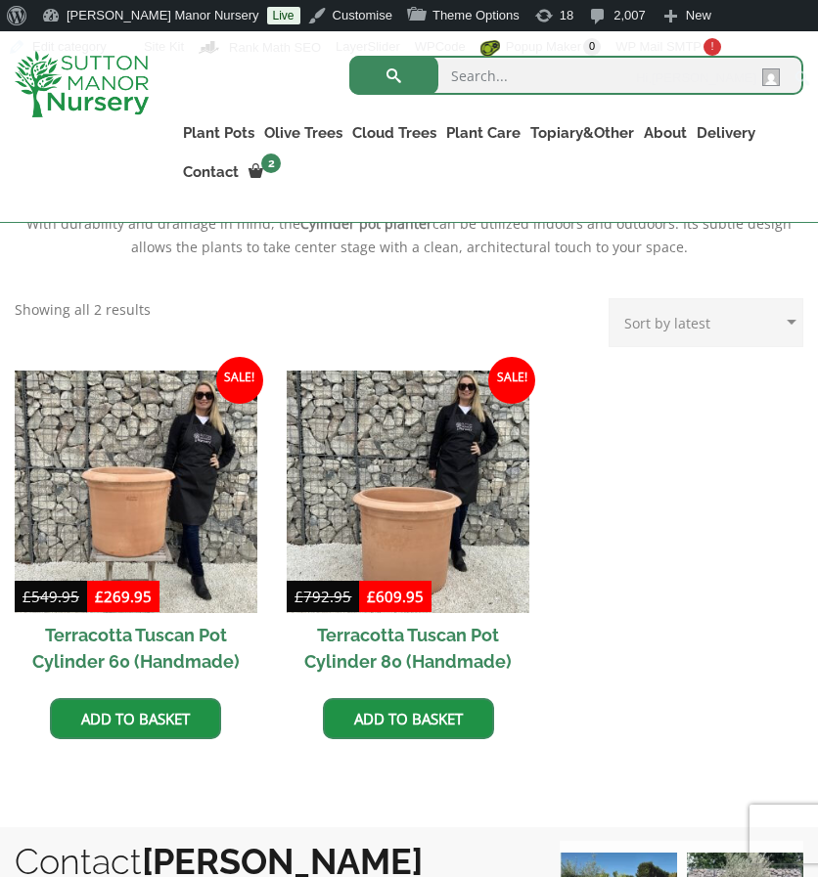
scroll to position [811, 0]
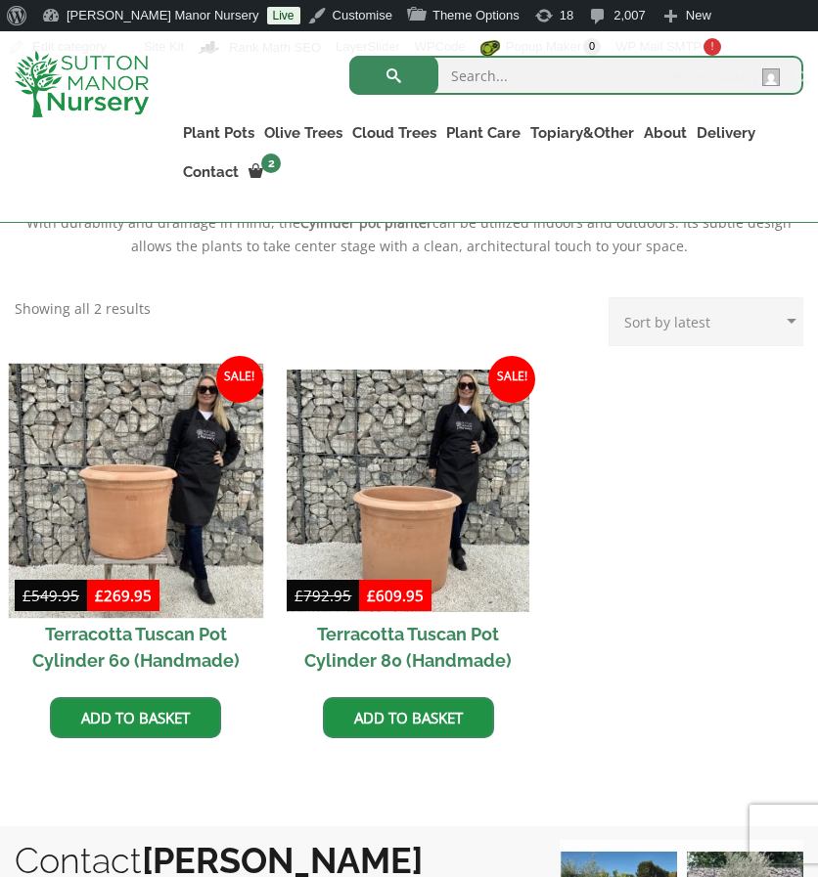
click at [191, 480] on img at bounding box center [136, 490] width 254 height 254
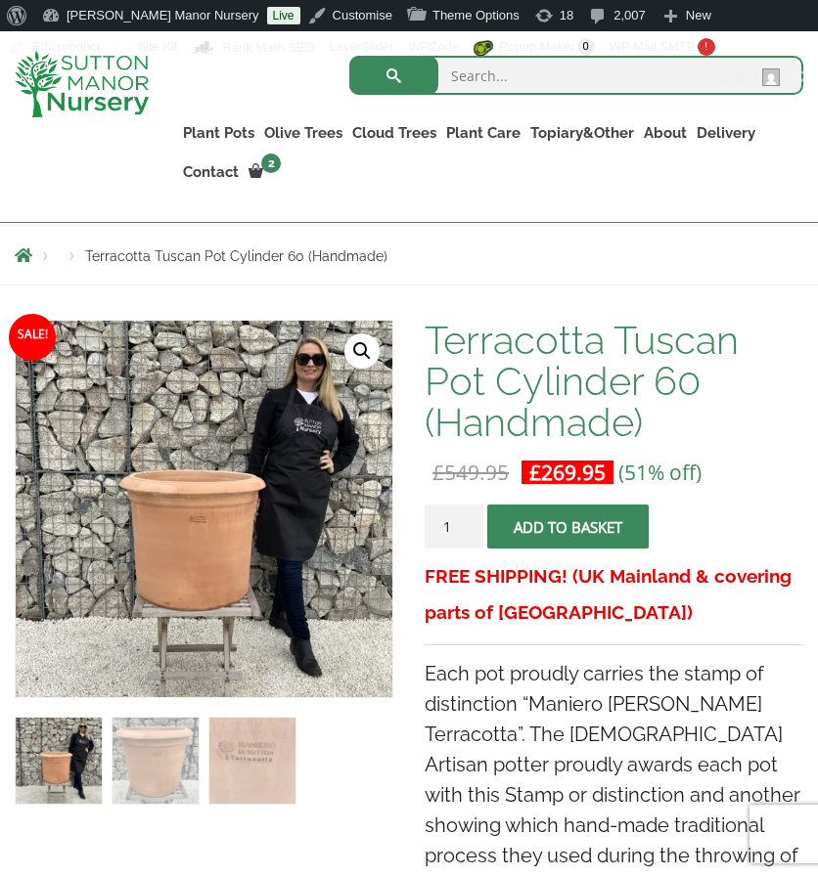
scroll to position [251, 0]
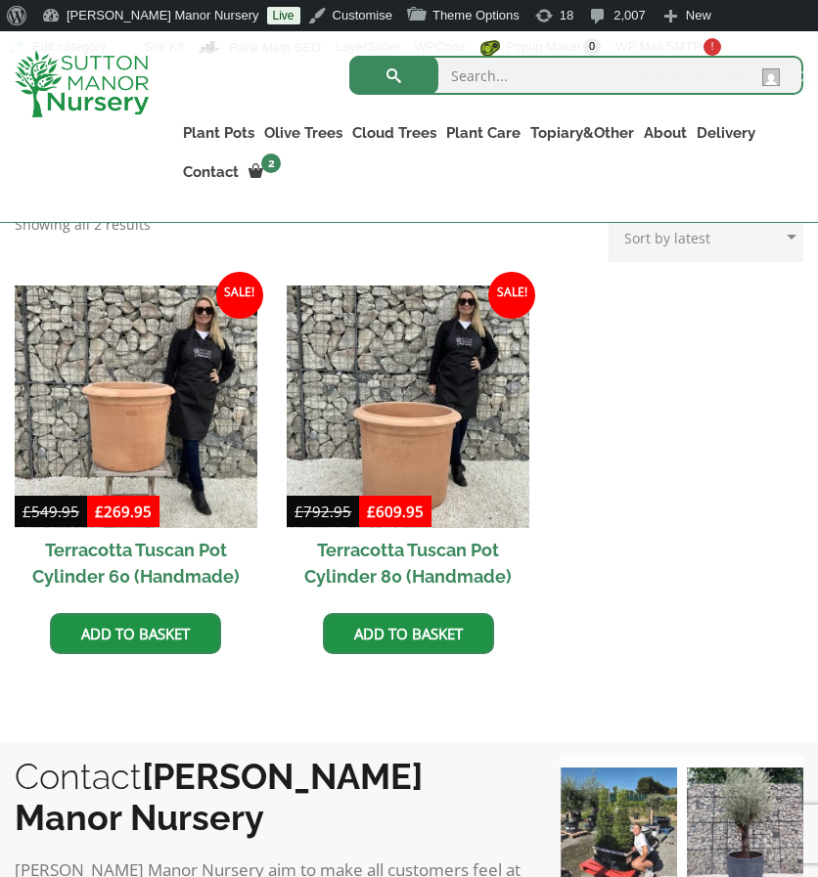
scroll to position [897, 0]
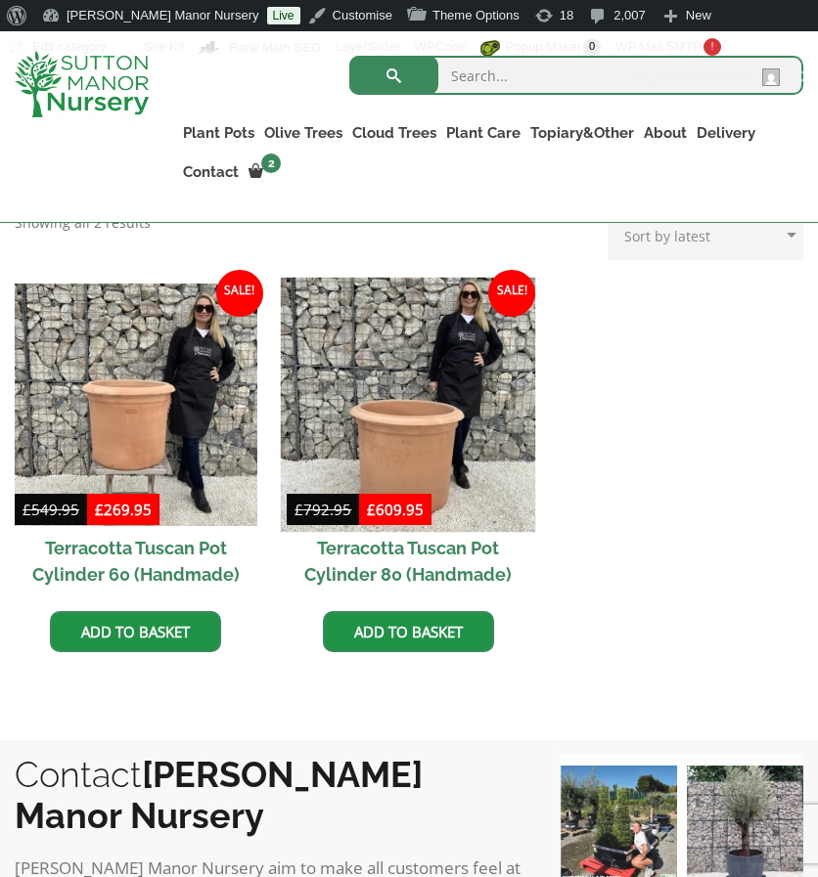
click at [415, 388] on img at bounding box center [408, 404] width 254 height 254
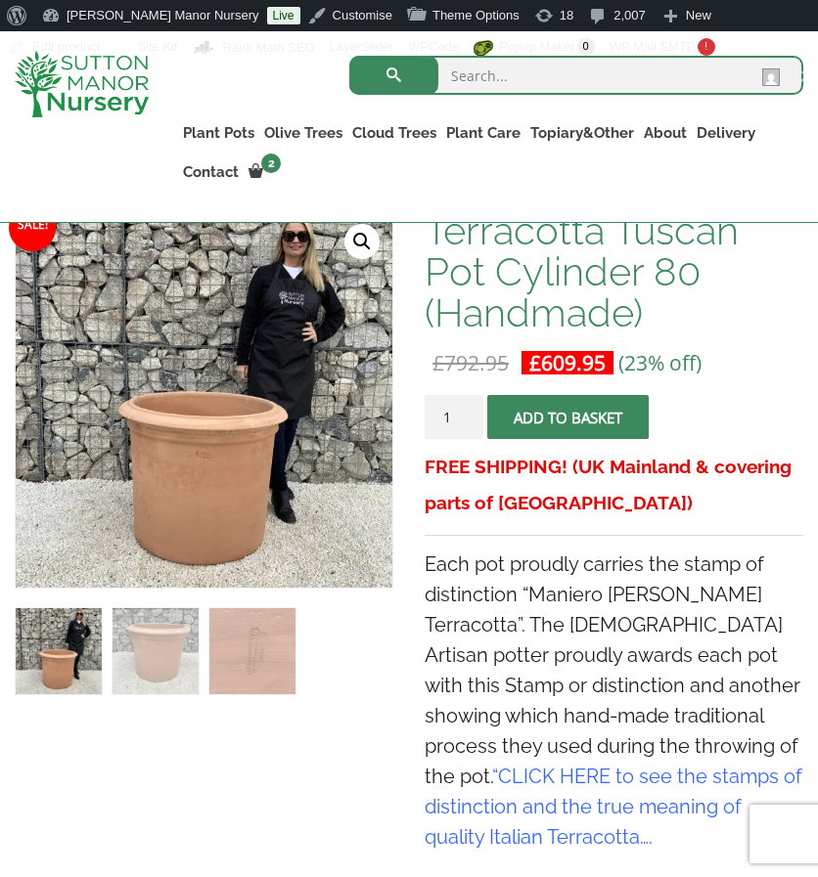
scroll to position [361, 0]
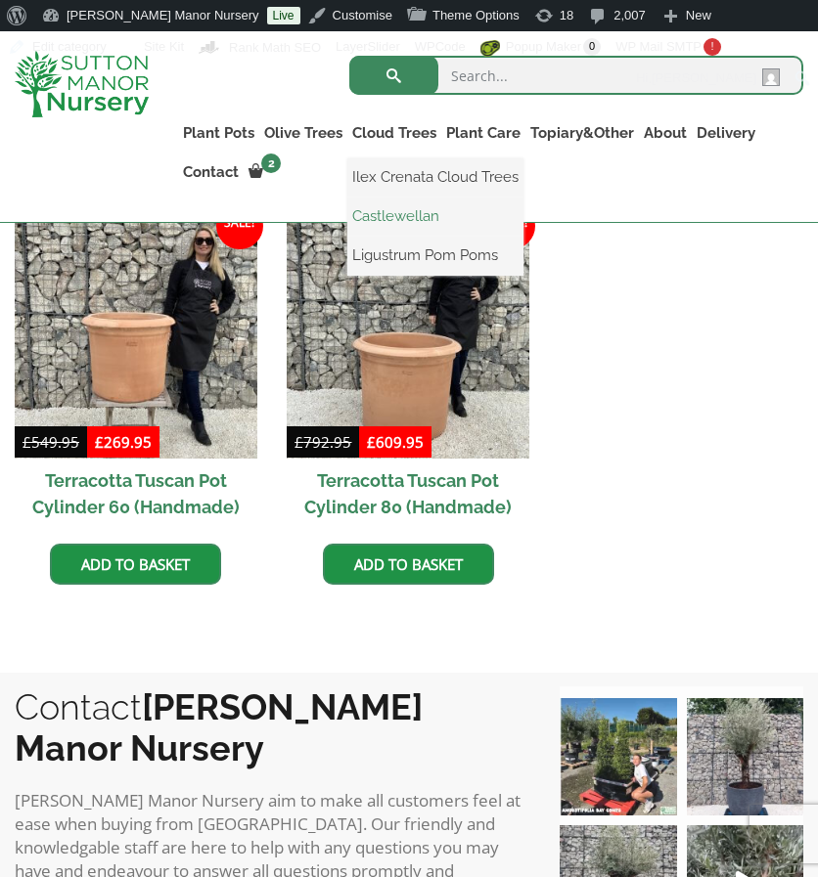
scroll to position [995, 0]
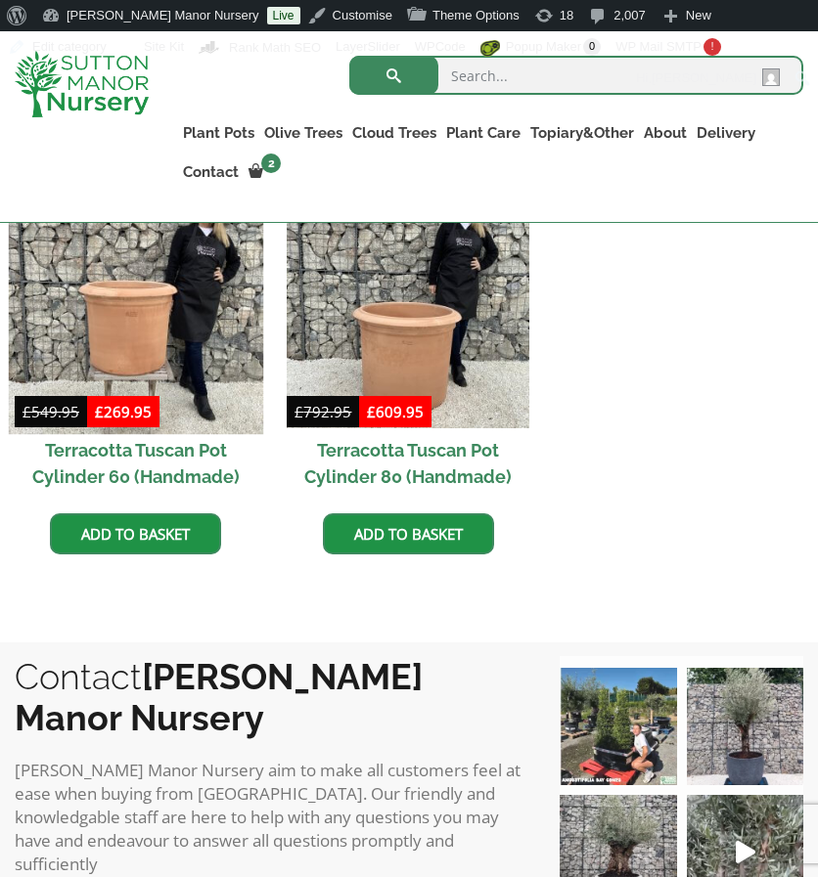
click at [109, 276] on img at bounding box center [136, 306] width 254 height 254
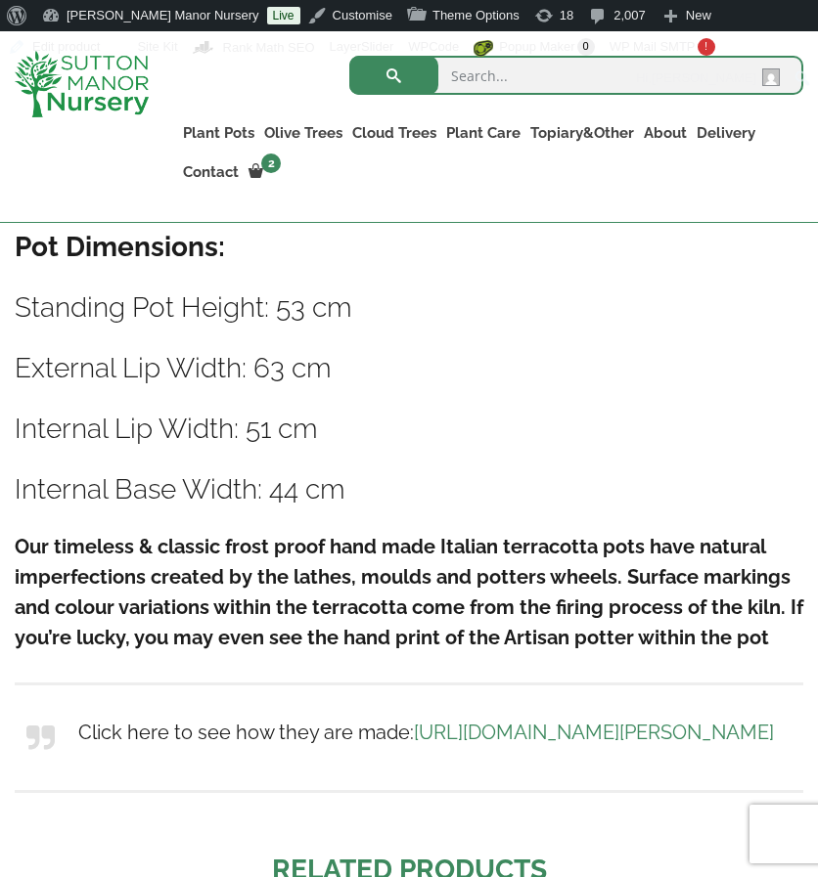
scroll to position [1174, 0]
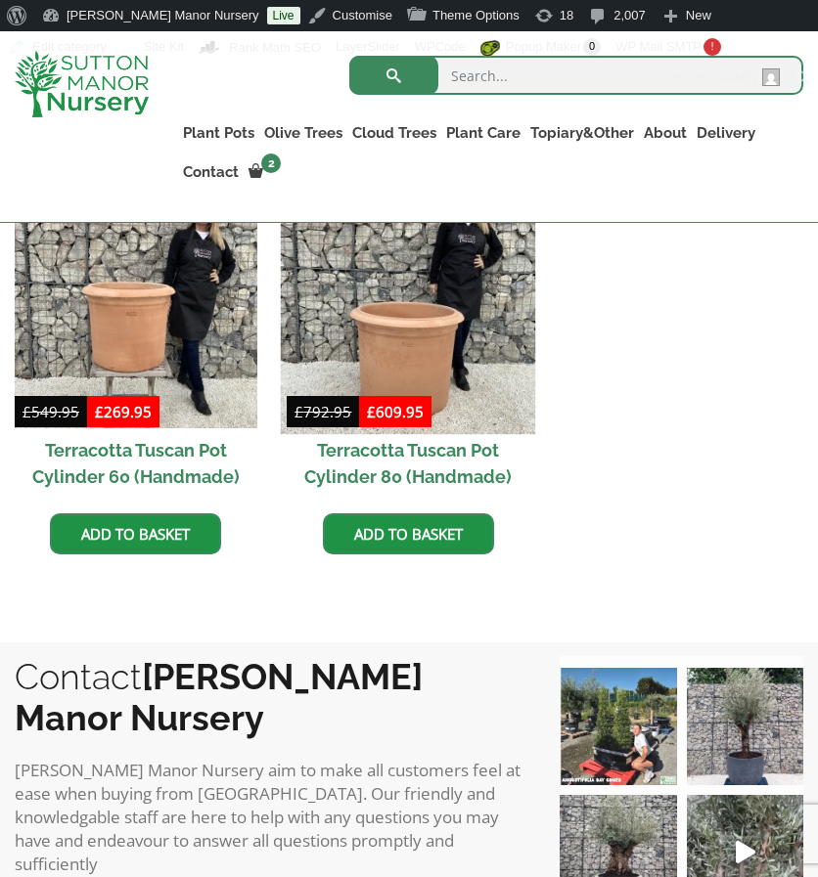
click at [385, 328] on img at bounding box center [408, 306] width 254 height 254
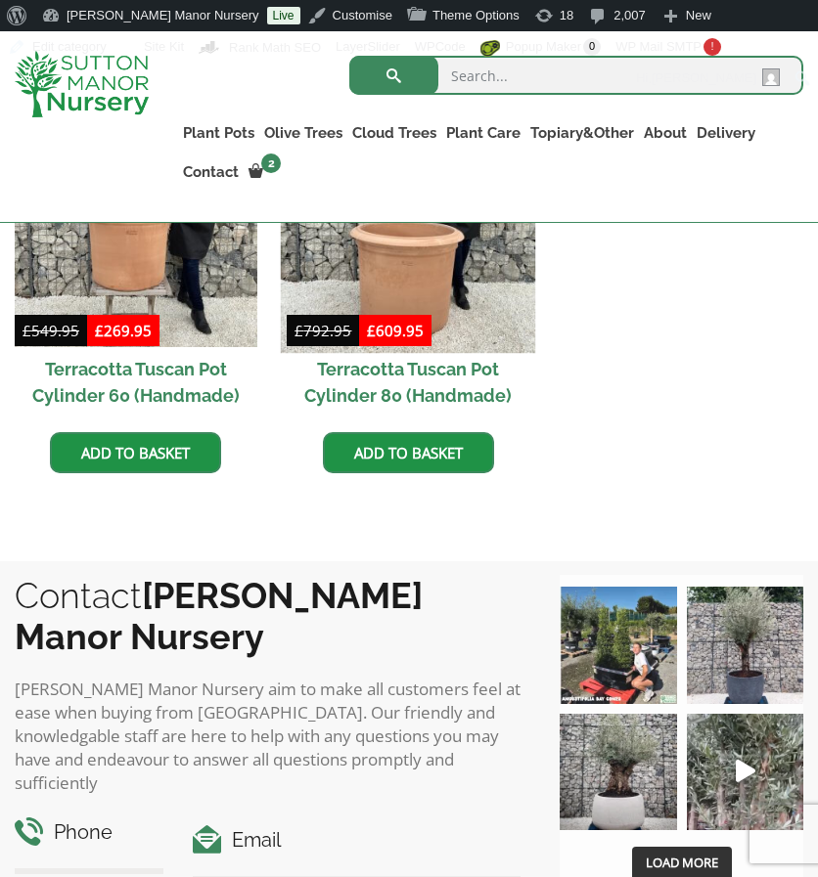
scroll to position [1077, 0]
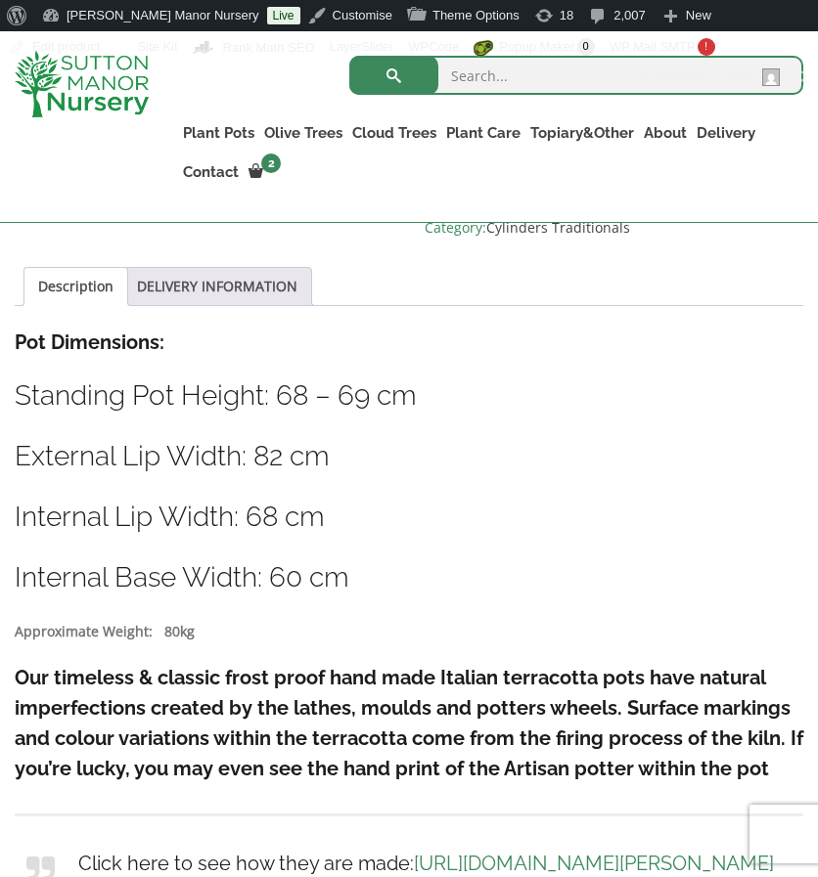
scroll to position [1106, 0]
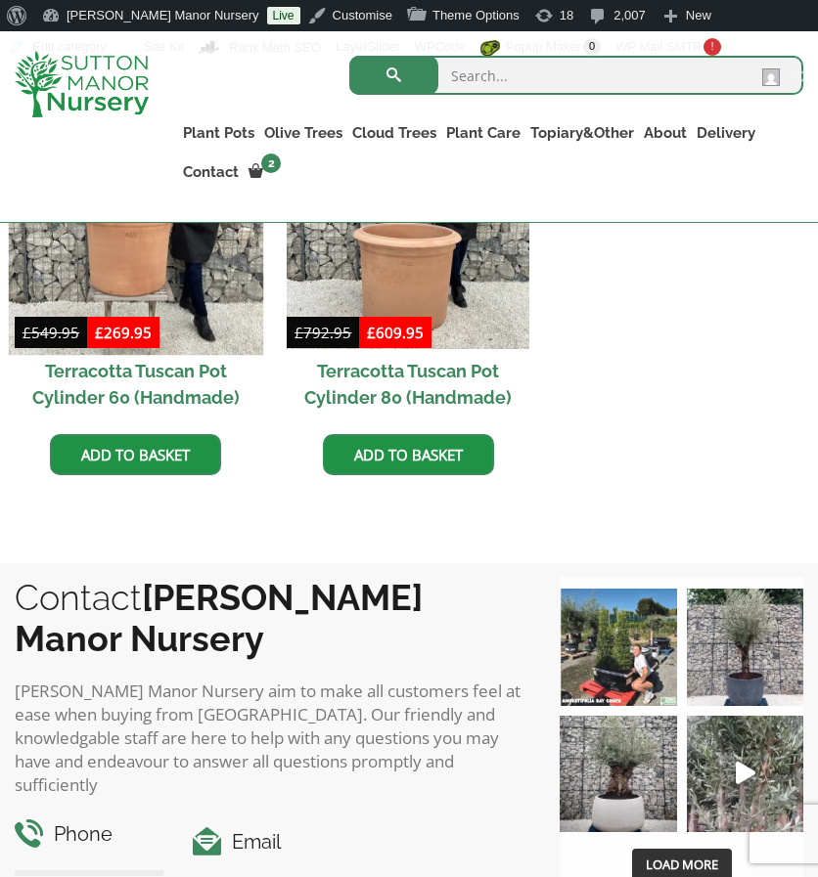
click at [172, 312] on img at bounding box center [136, 227] width 254 height 254
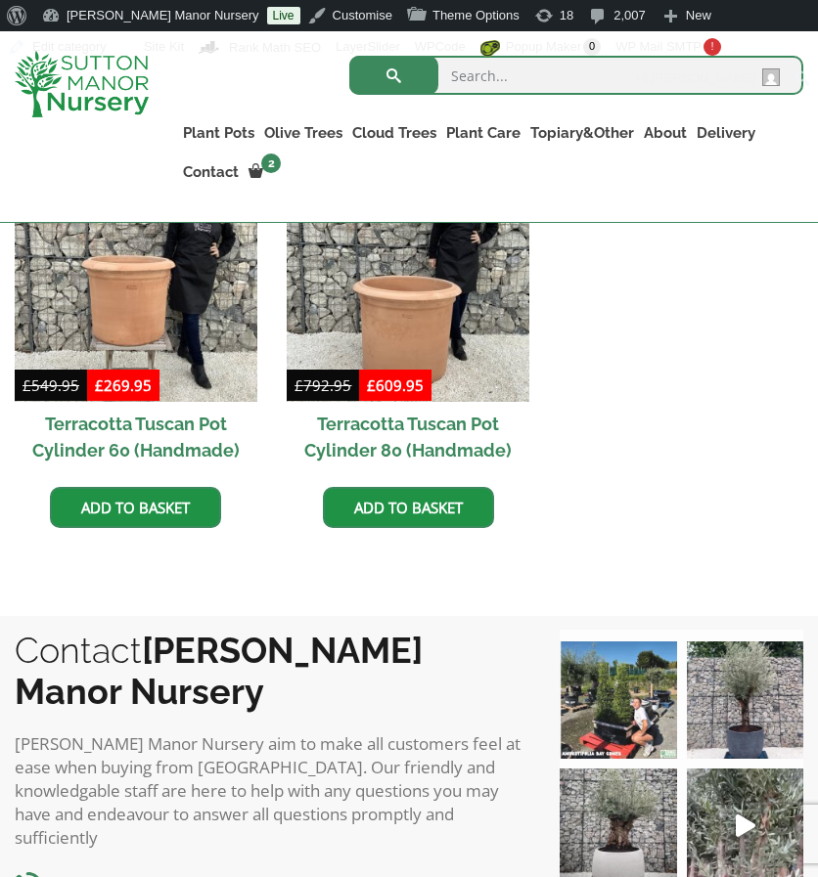
scroll to position [976, 0]
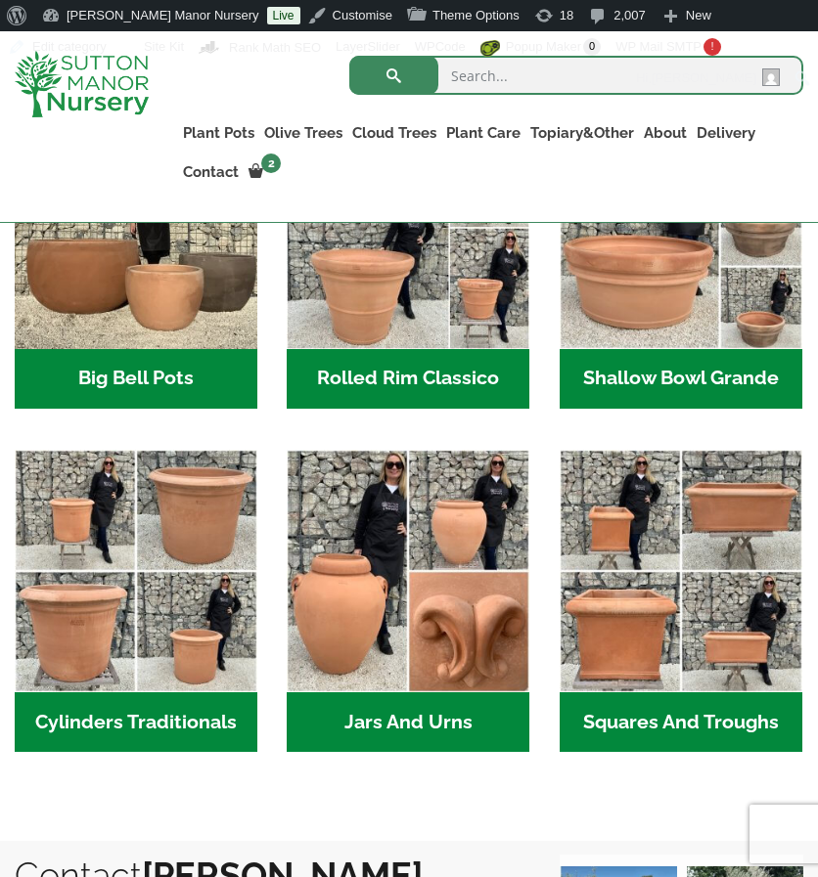
scroll to position [889, 0]
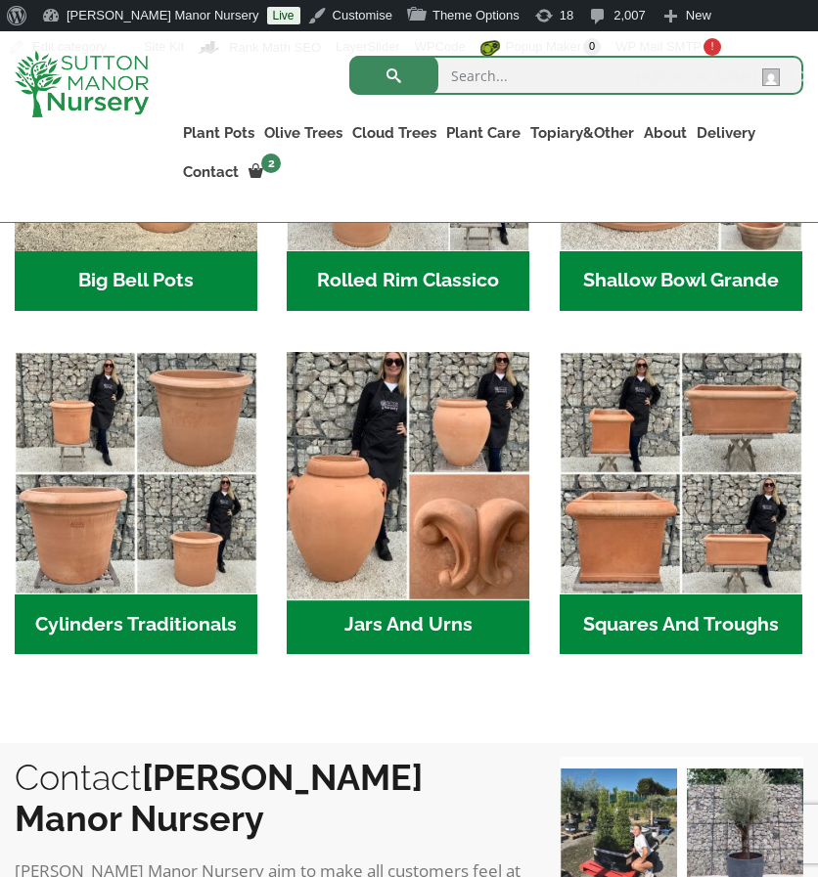
click at [319, 532] on img "Visit product category Jars And Urns" at bounding box center [408, 473] width 254 height 254
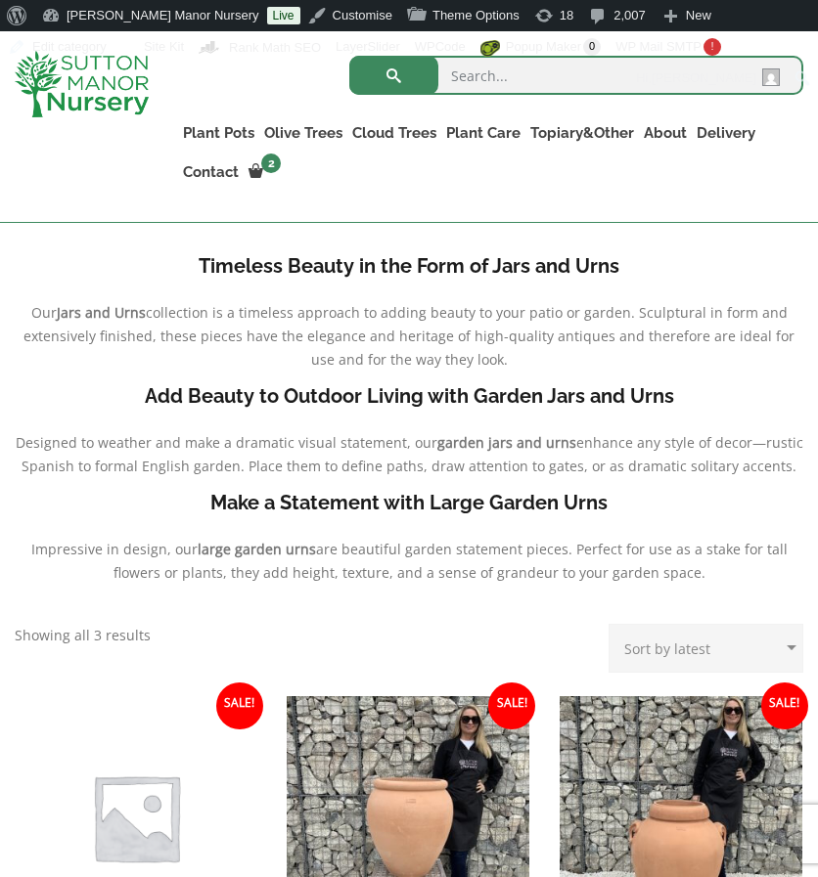
scroll to position [489, 0]
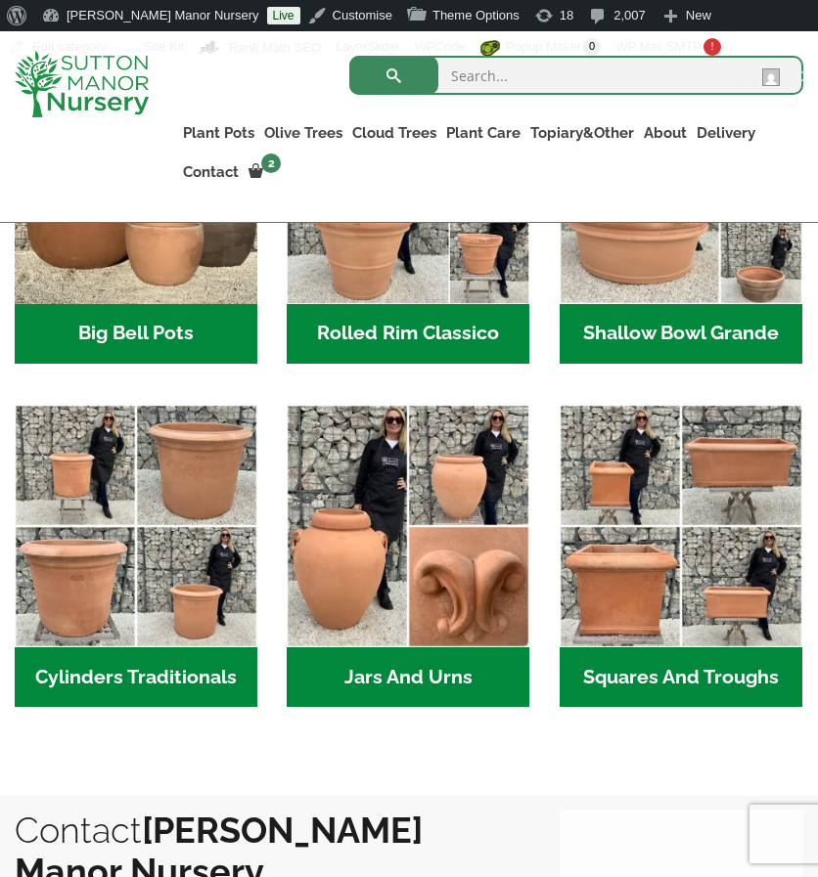
scroll to position [889, 0]
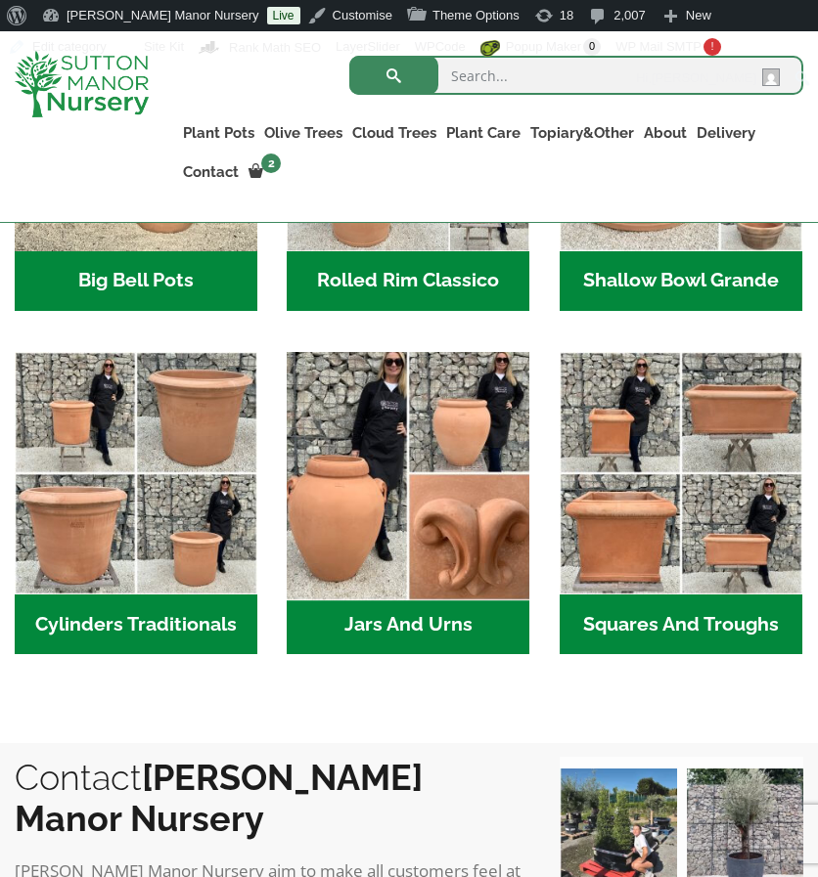
click at [365, 490] on img "Visit product category Jars And Urns" at bounding box center [408, 473] width 254 height 254
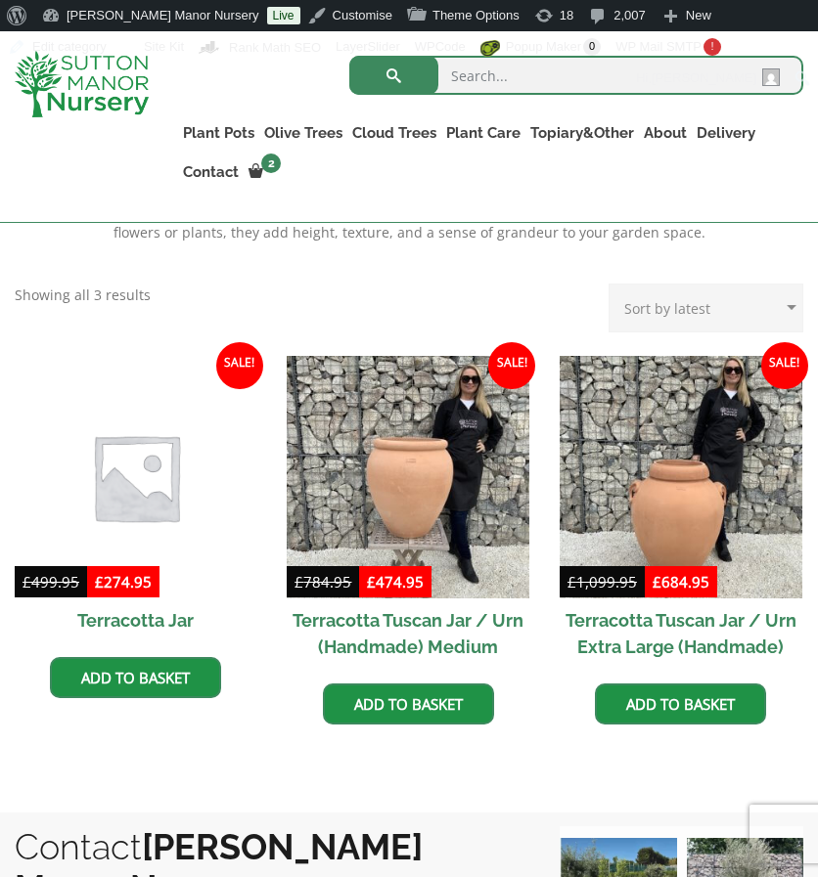
scroll to position [828, 0]
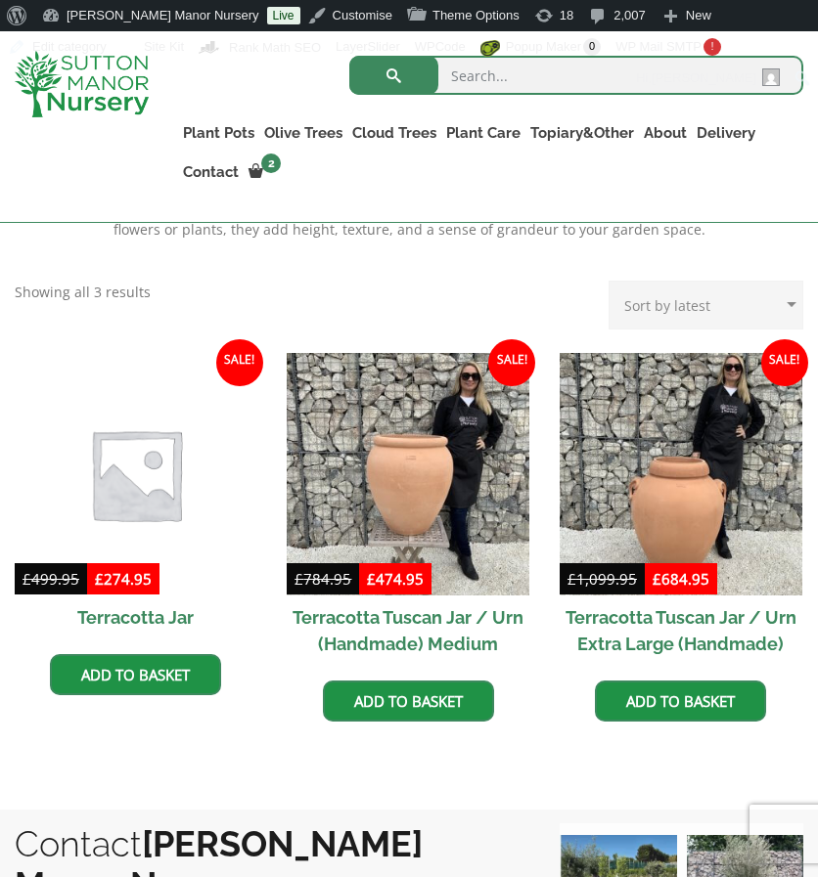
click at [180, 434] on img at bounding box center [136, 473] width 254 height 254
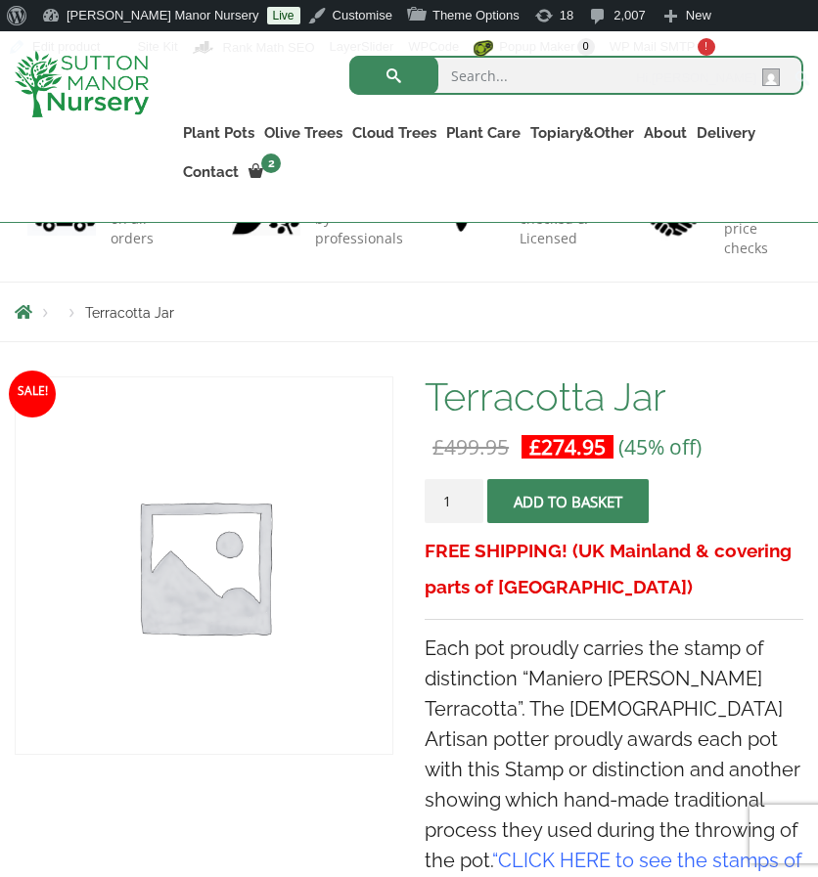
scroll to position [587, 0]
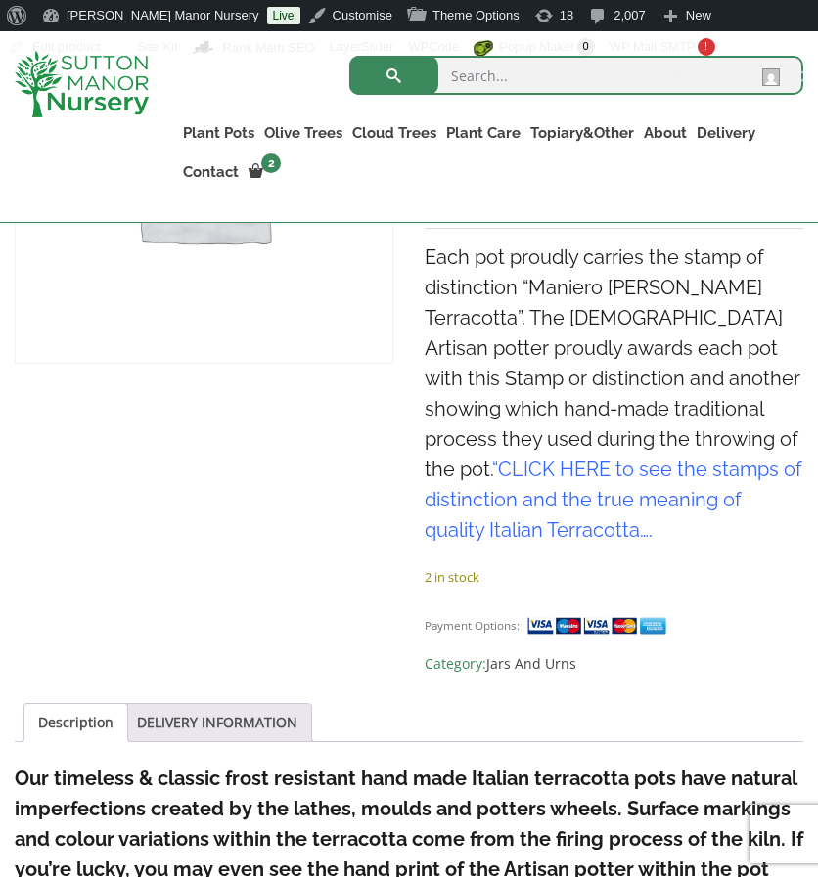
click at [378, 482] on div "Sale! Terracotta Jar £ 499.95 Original price was: £499.95. £ 274.95 Current pri…" at bounding box center [409, 691] width 788 height 1412
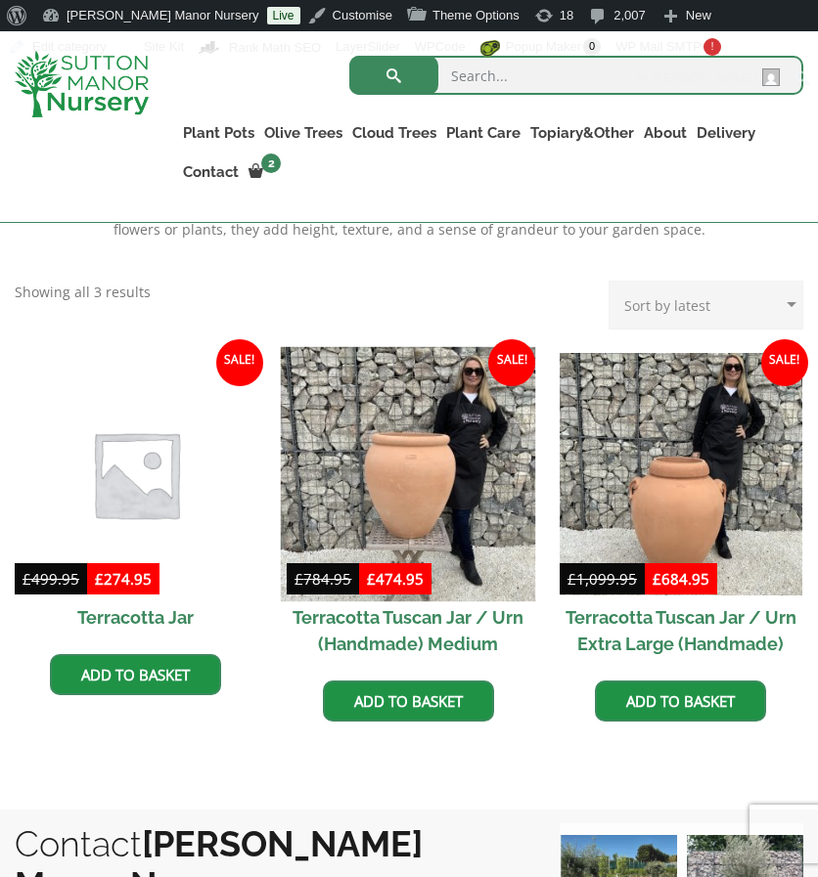
click at [440, 463] on img at bounding box center [408, 473] width 254 height 254
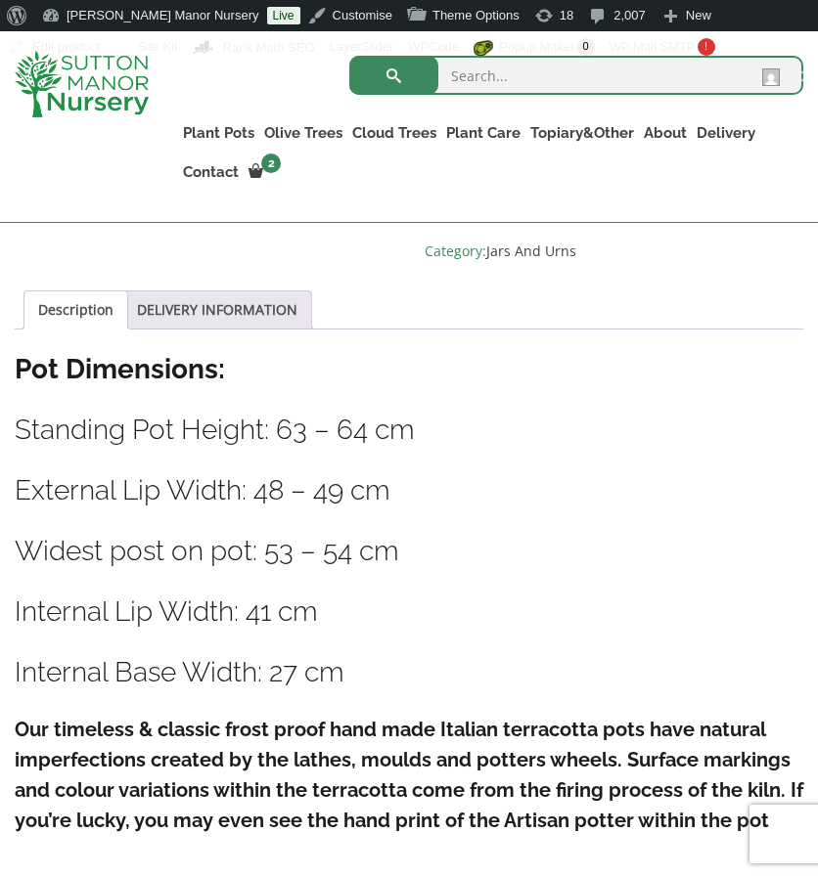
scroll to position [1174, 0]
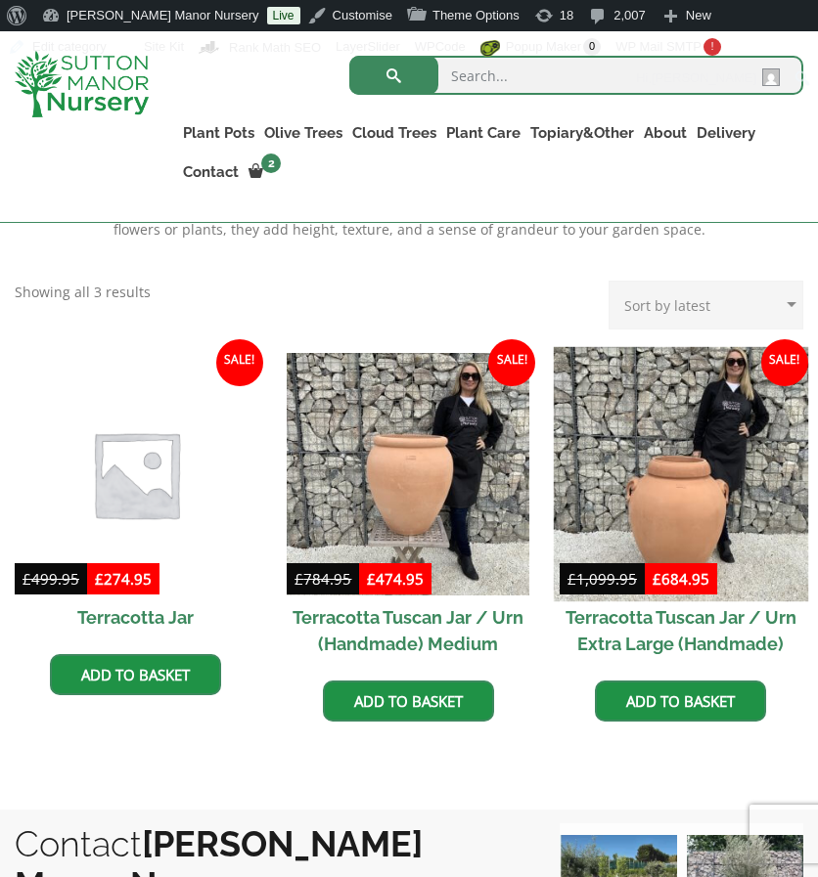
click at [660, 508] on img at bounding box center [681, 473] width 254 height 254
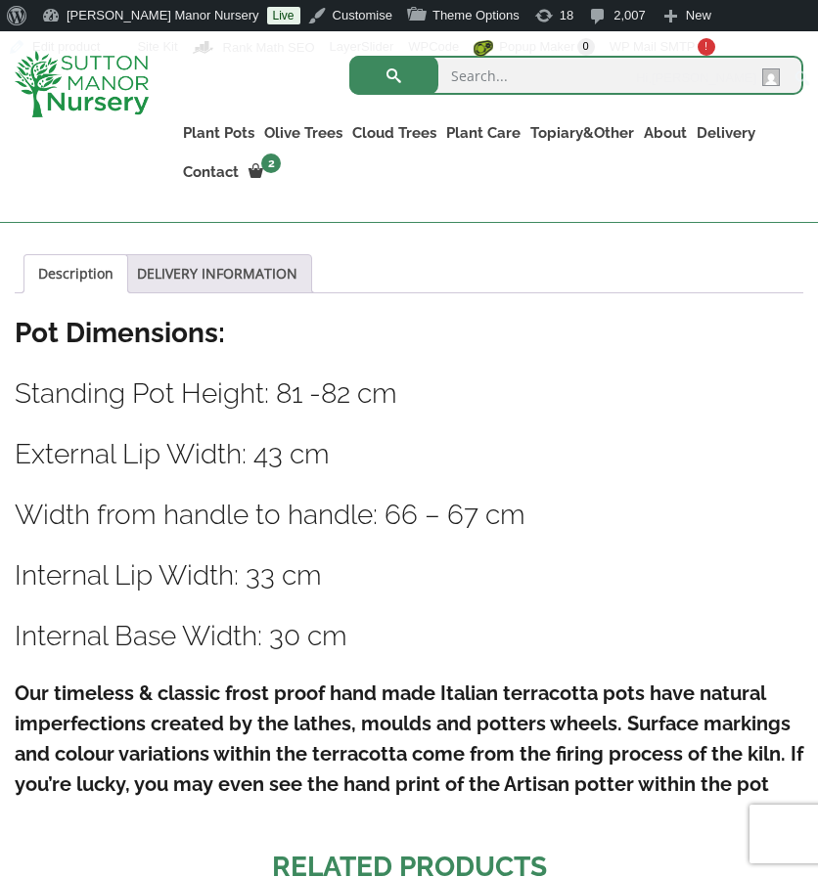
scroll to position [1109, 0]
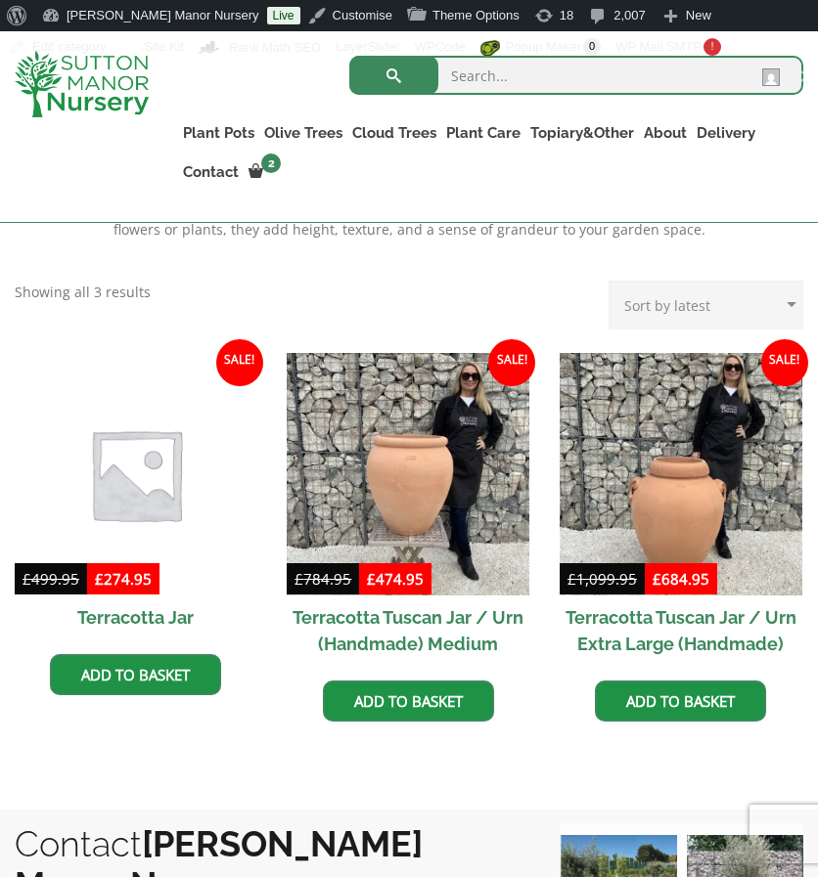
click at [165, 474] on img at bounding box center [136, 473] width 254 height 254
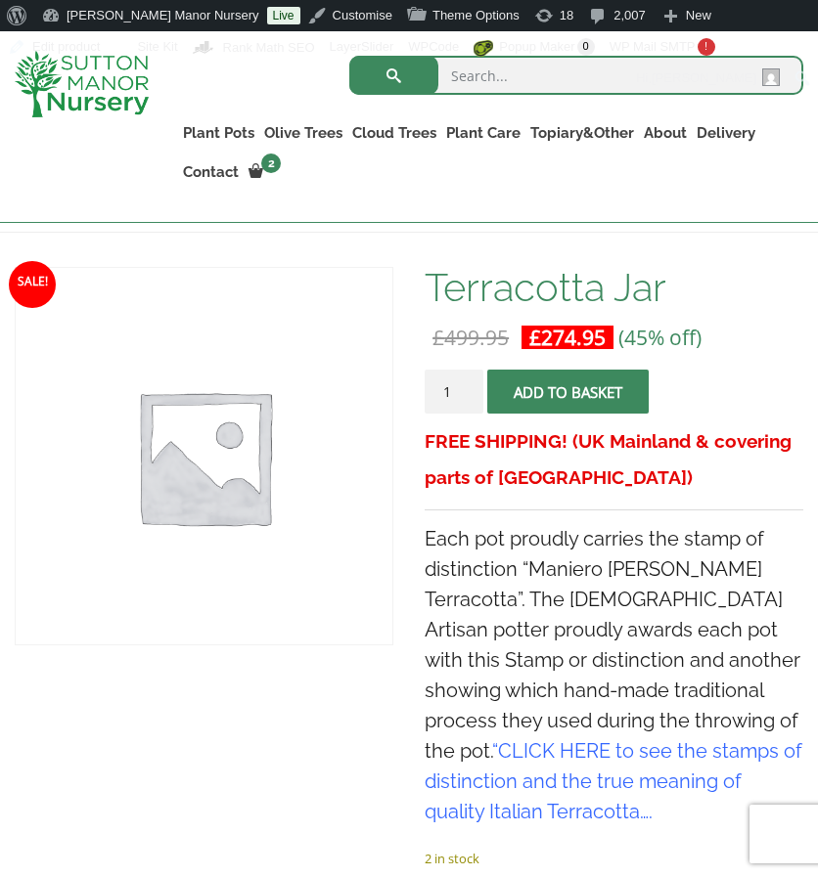
scroll to position [304, 0]
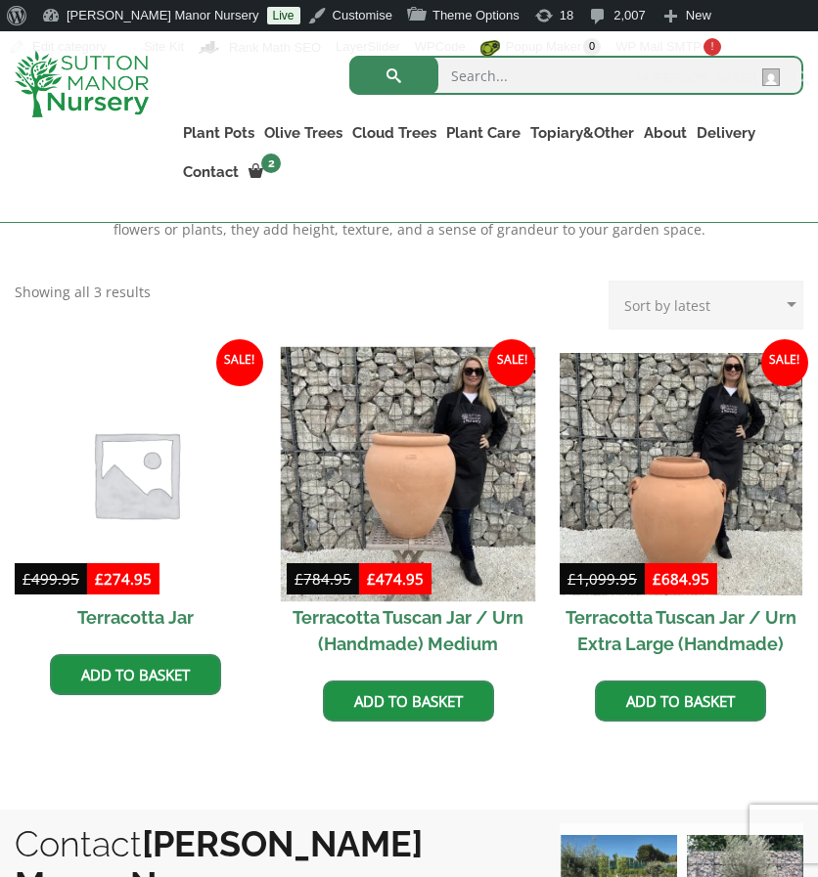
click at [385, 490] on img at bounding box center [408, 473] width 254 height 254
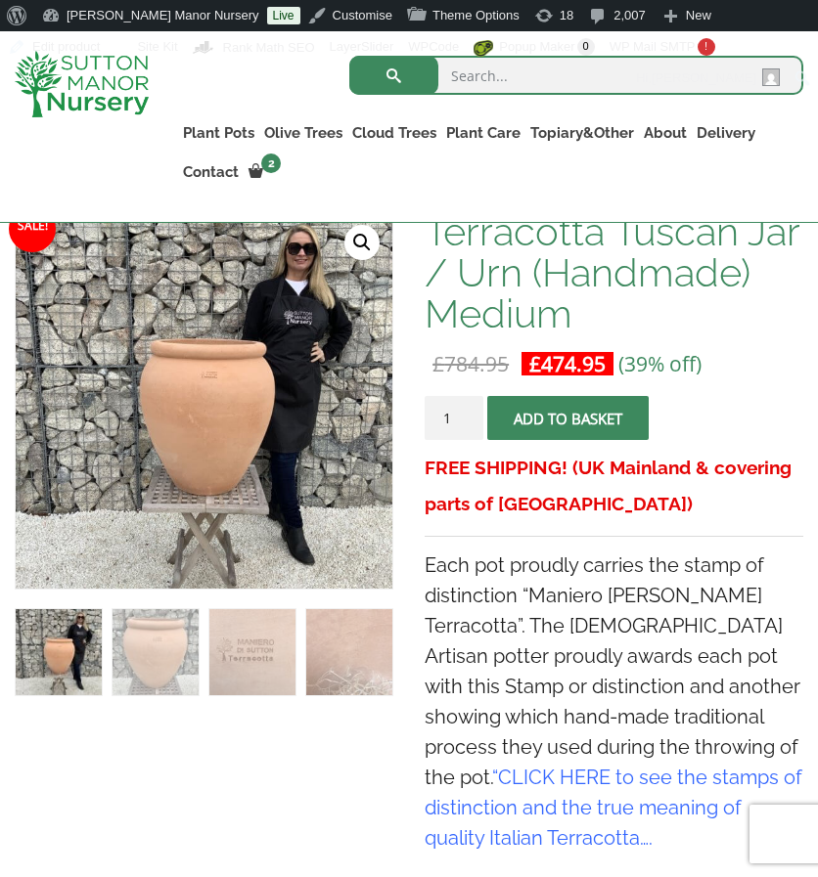
scroll to position [352, 0]
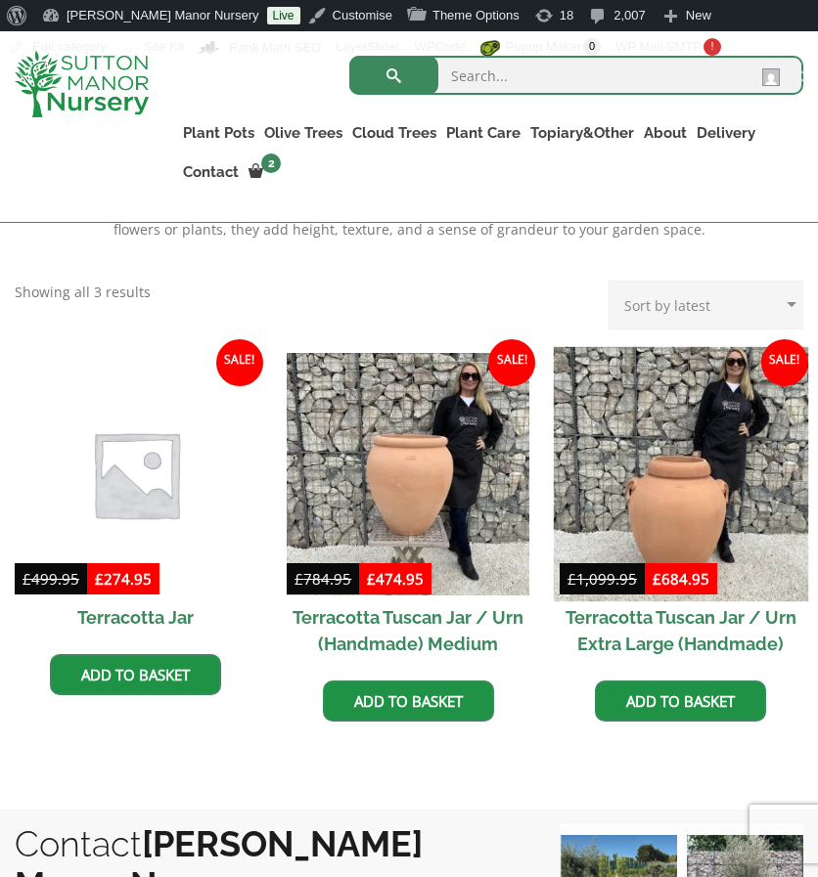
click at [609, 464] on img at bounding box center [681, 473] width 254 height 254
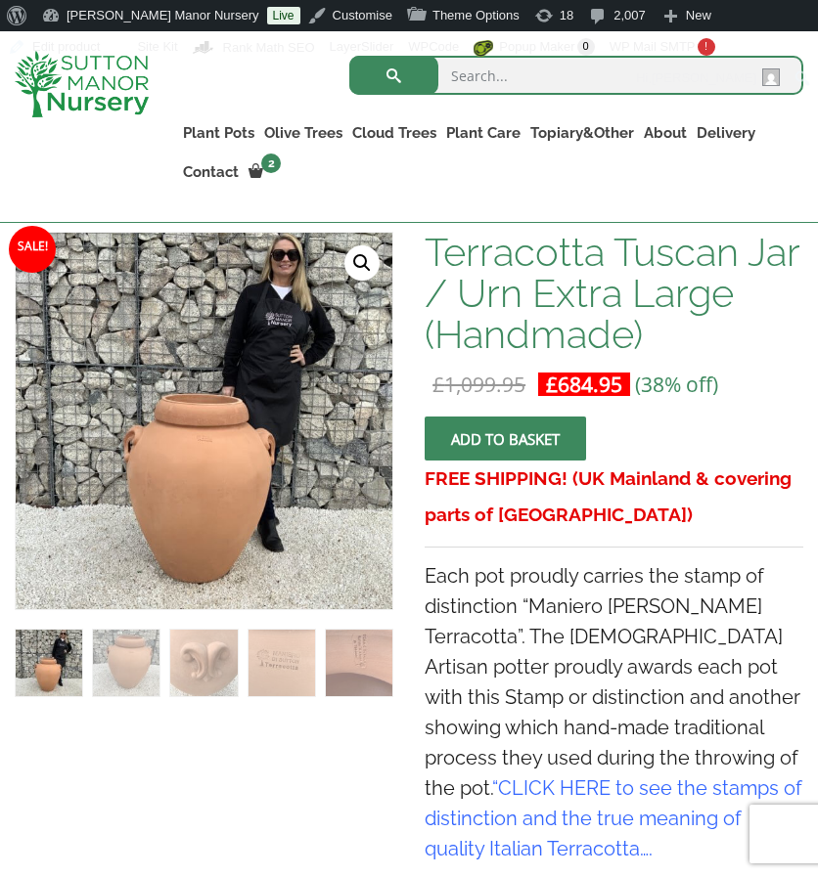
scroll to position [339, 0]
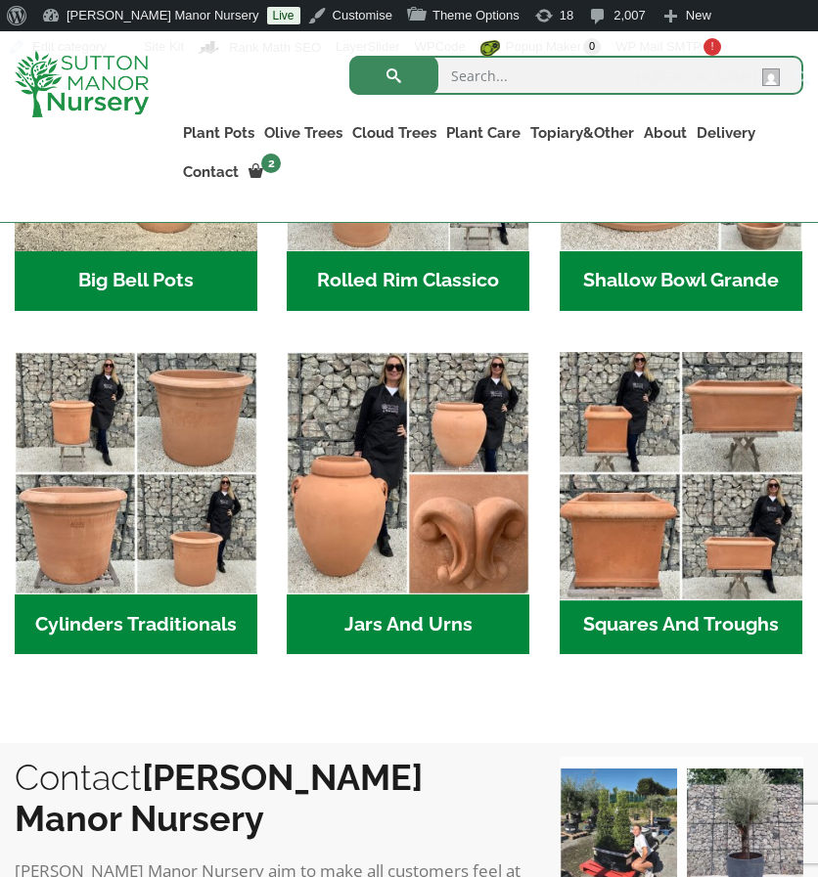
click at [659, 435] on img "Visit product category Squares And Troughs" at bounding box center [681, 473] width 254 height 254
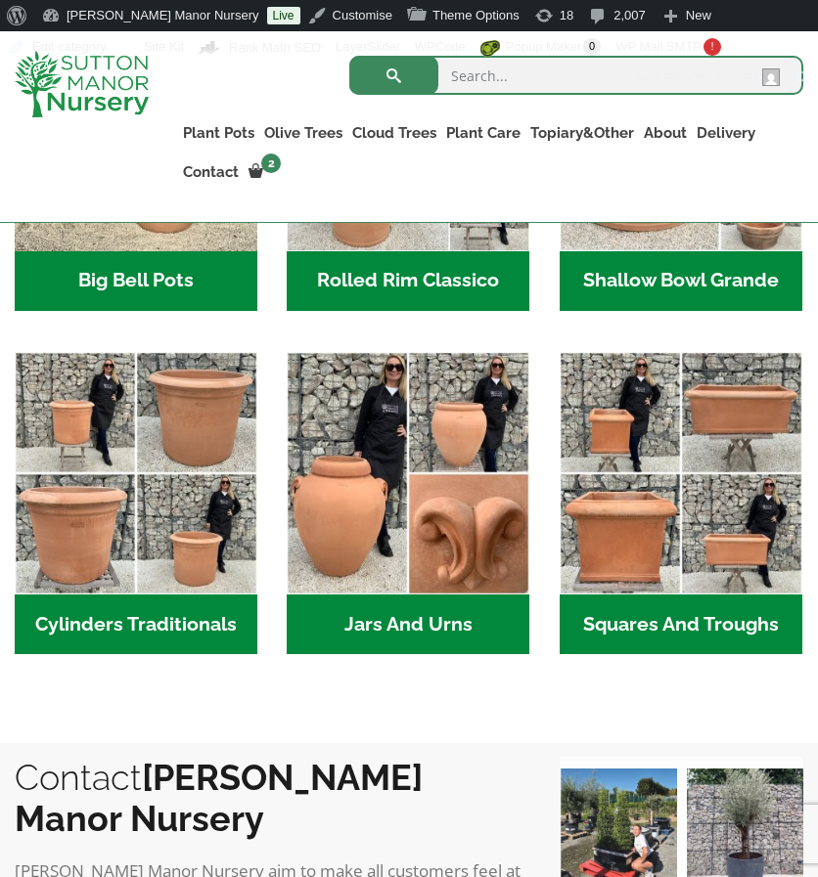
scroll to position [889, 0]
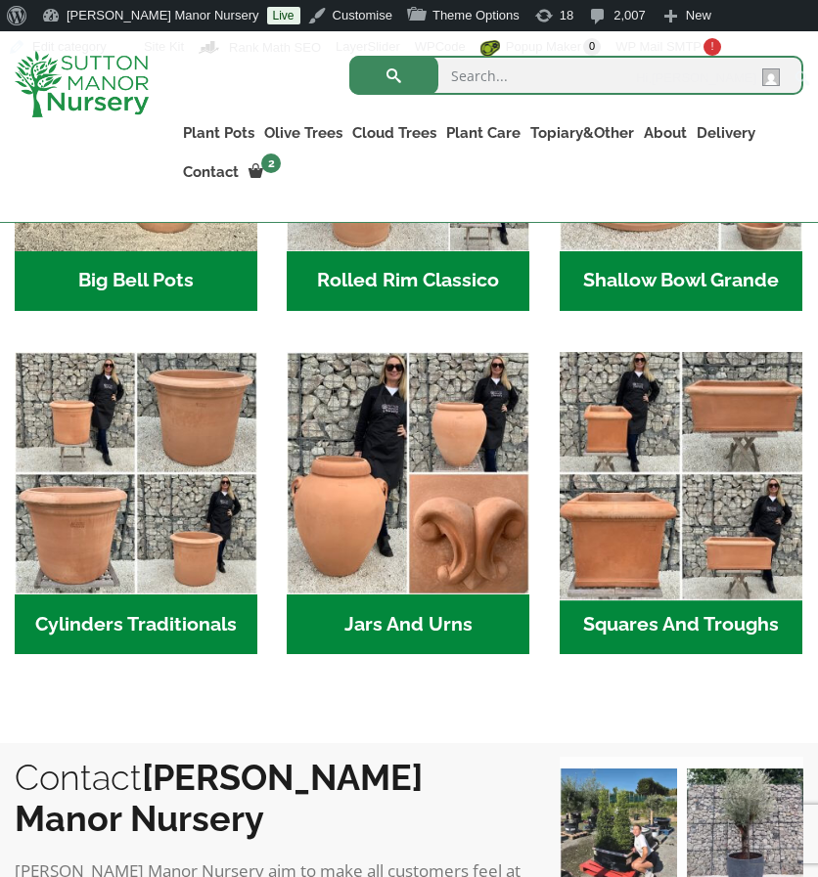
click at [607, 398] on img "Visit product category Squares And Troughs" at bounding box center [681, 473] width 254 height 254
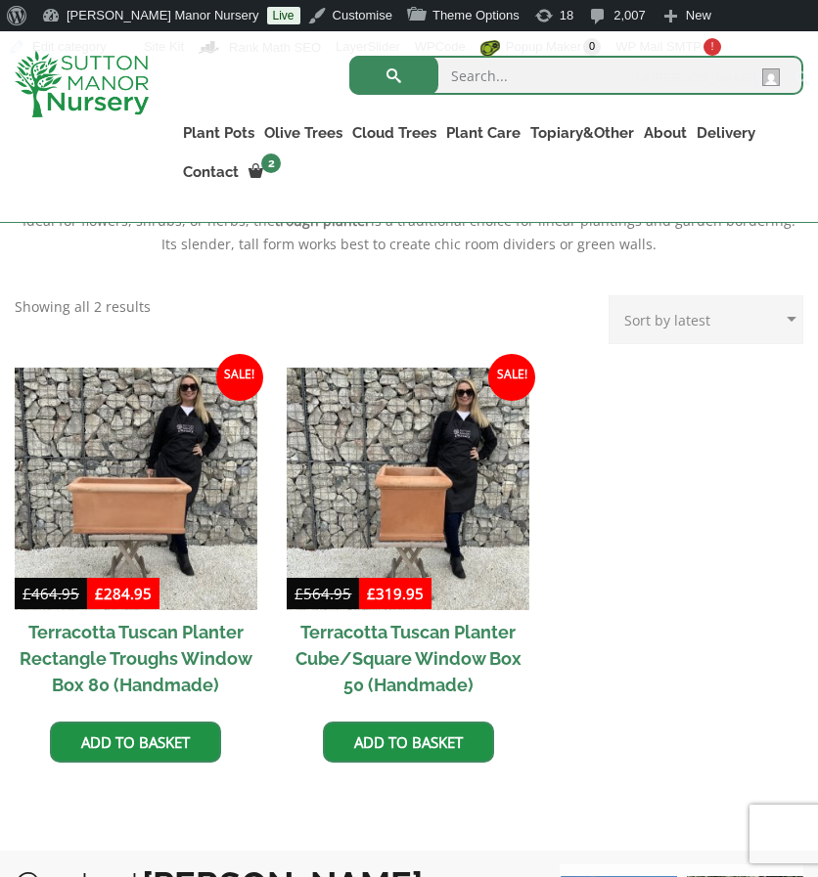
scroll to position [880, 0]
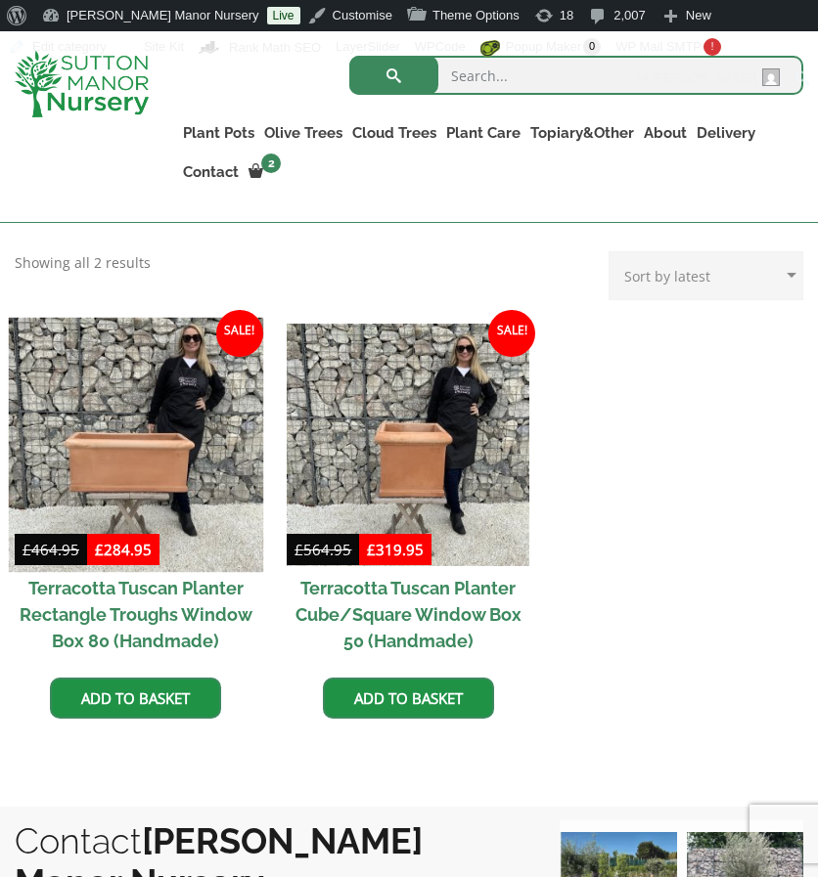
click at [194, 396] on img at bounding box center [136, 444] width 254 height 254
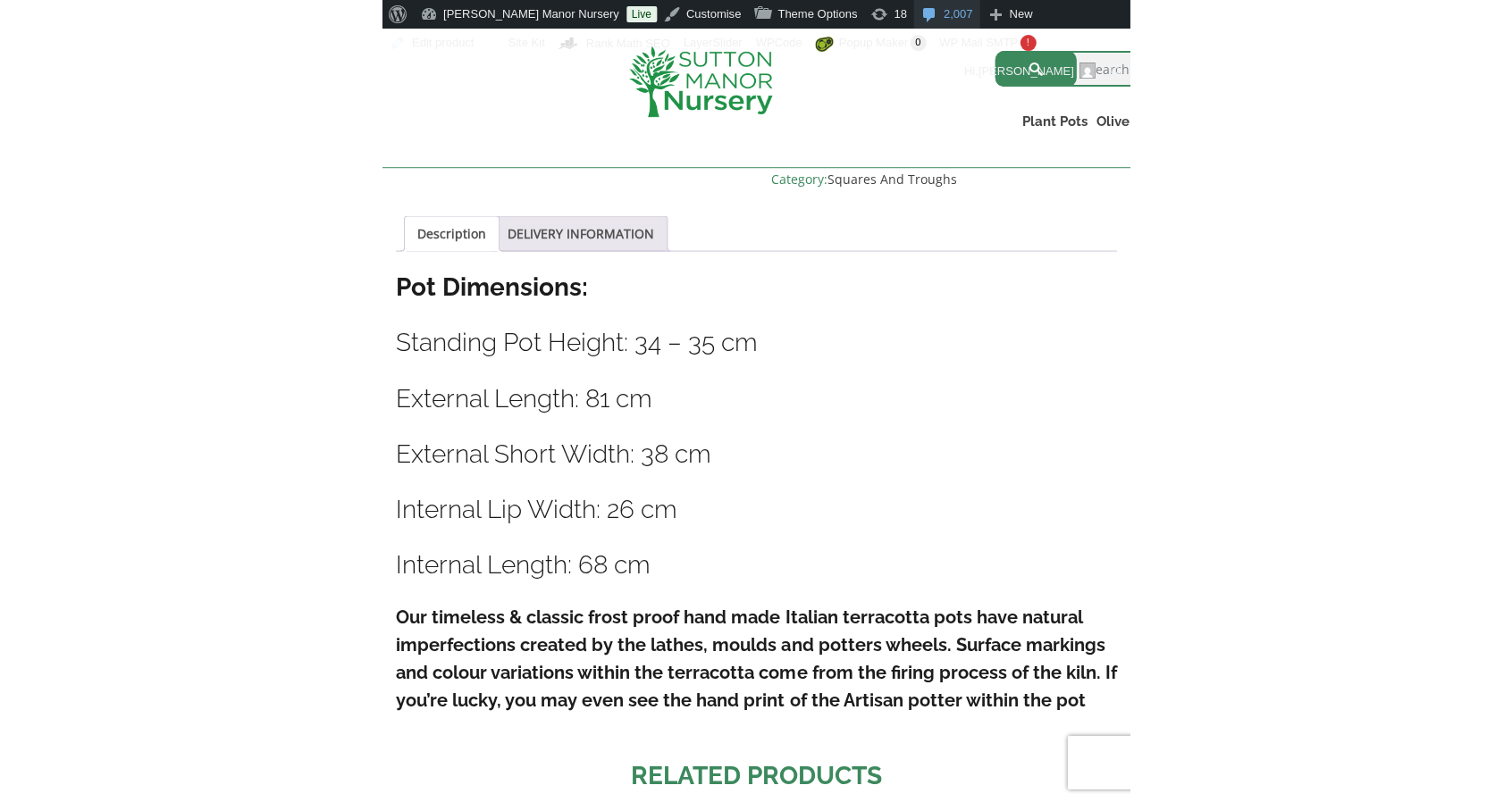
scroll to position [874, 0]
